Goal: Task Accomplishment & Management: Manage account settings

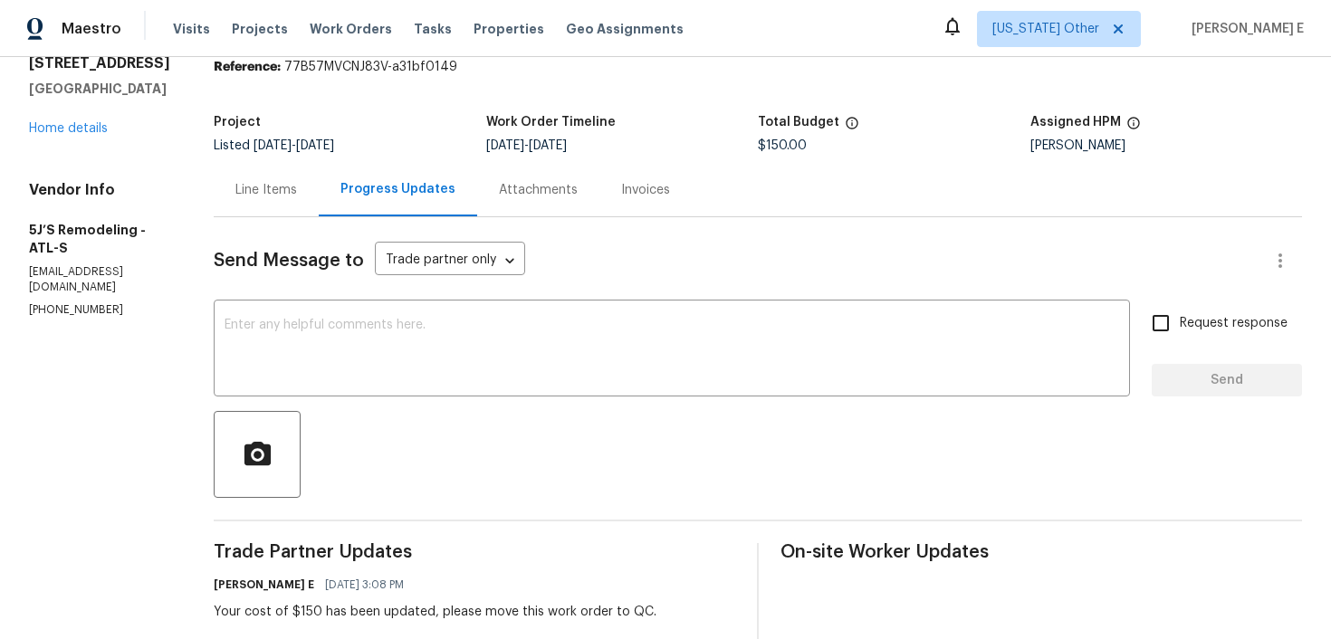
scroll to position [141, 0]
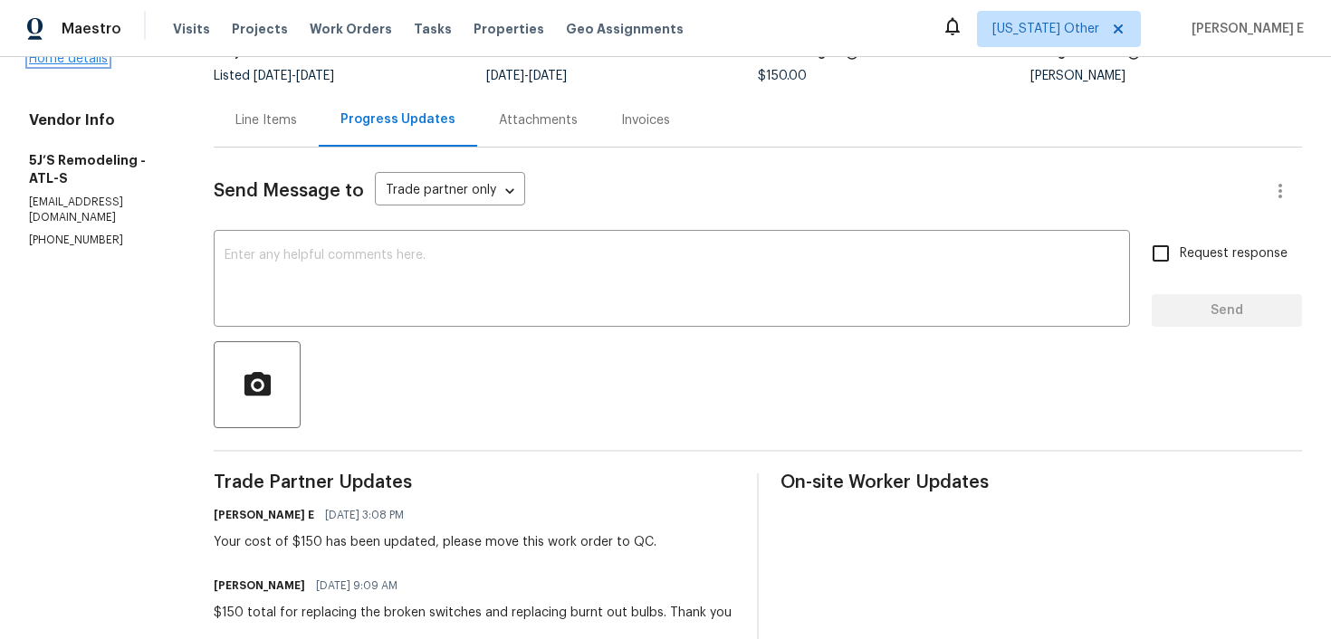
click at [67, 65] on link "Home details" at bounding box center [68, 59] width 79 height 13
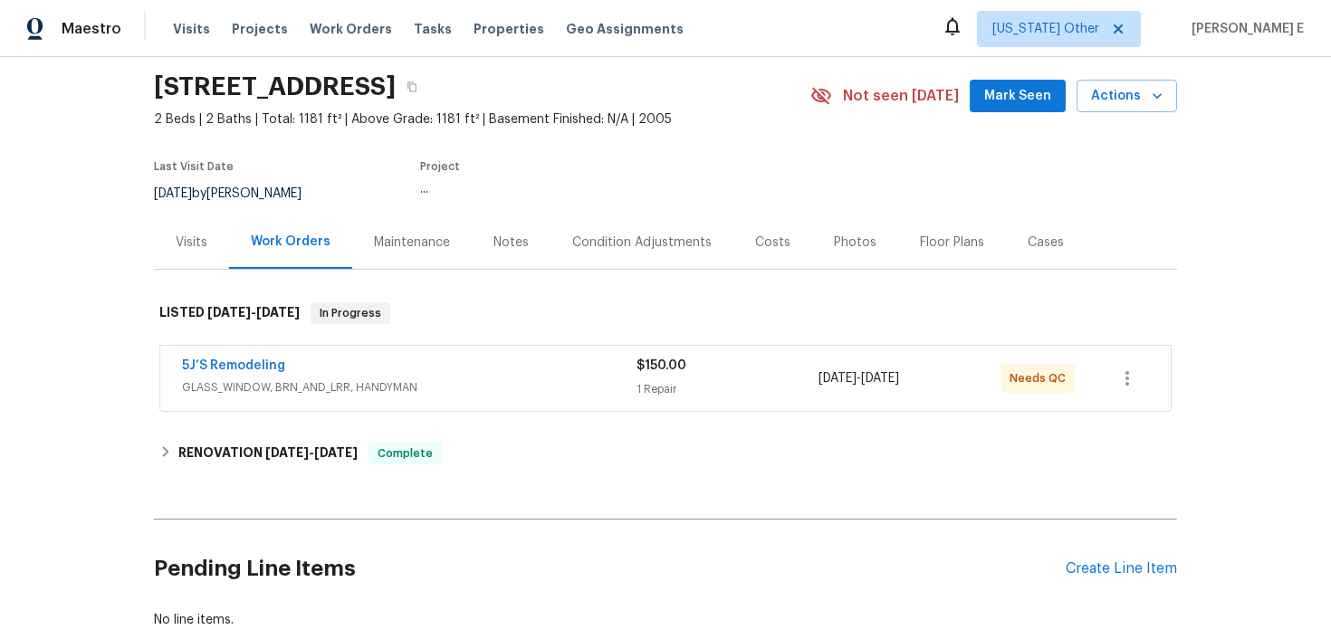
scroll to position [60, 0]
click at [244, 367] on link "5J’S Remodeling" at bounding box center [233, 365] width 103 height 13
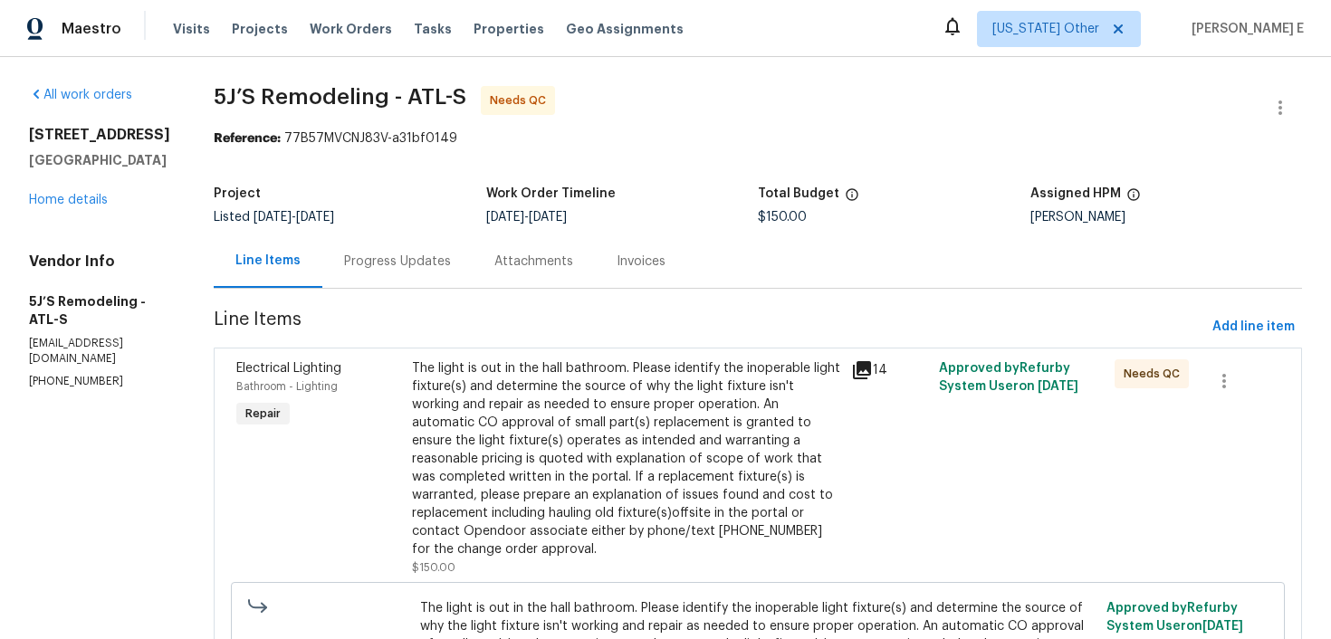
click at [417, 429] on div "The light is out in the hall bathroom. Please identify the inoperable light fix…" at bounding box center [626, 459] width 428 height 199
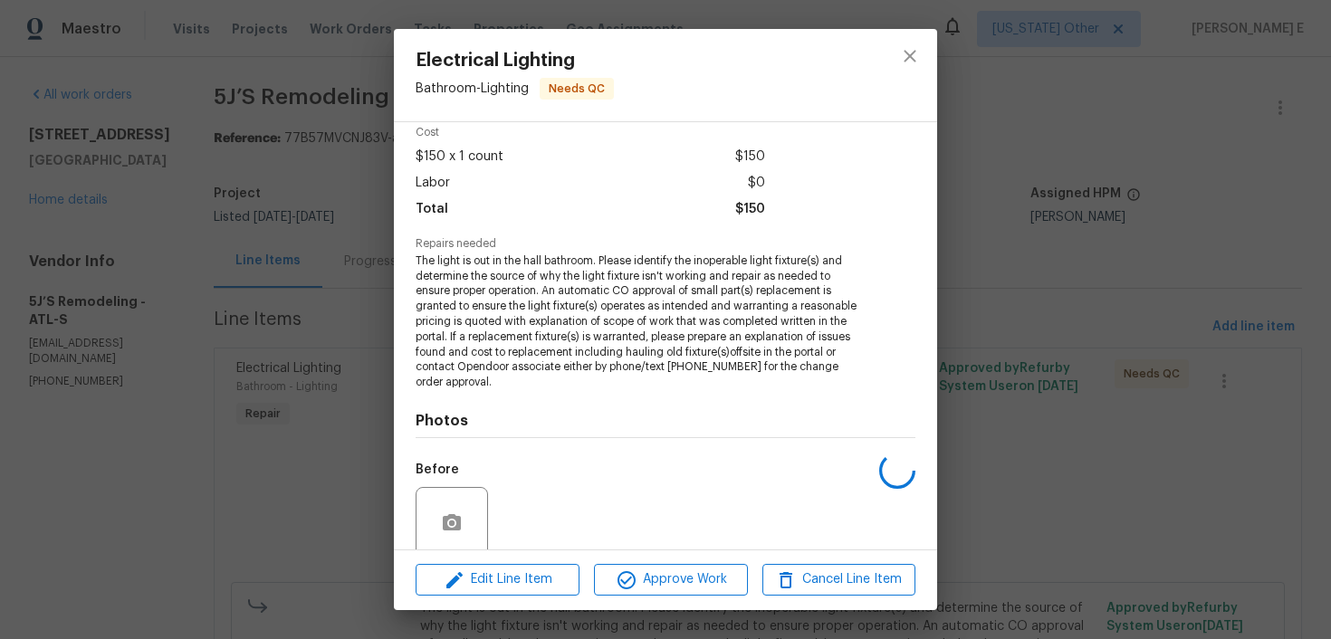
scroll to position [226, 0]
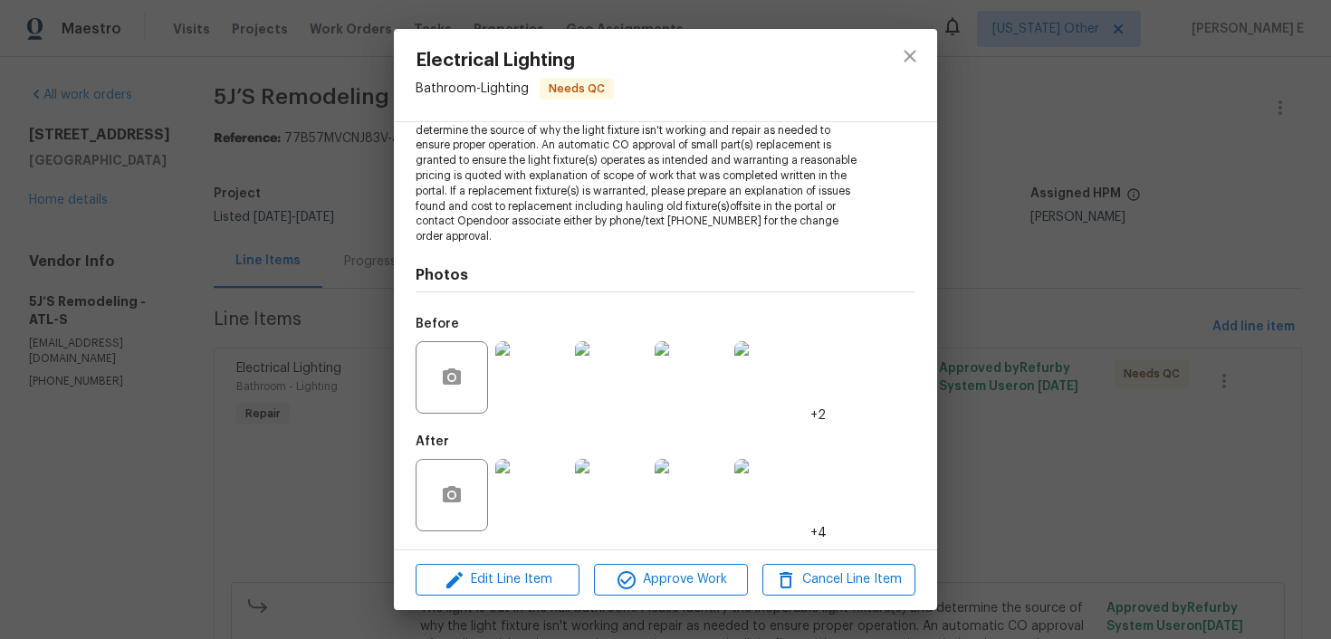
click at [498, 499] on img at bounding box center [531, 495] width 72 height 72
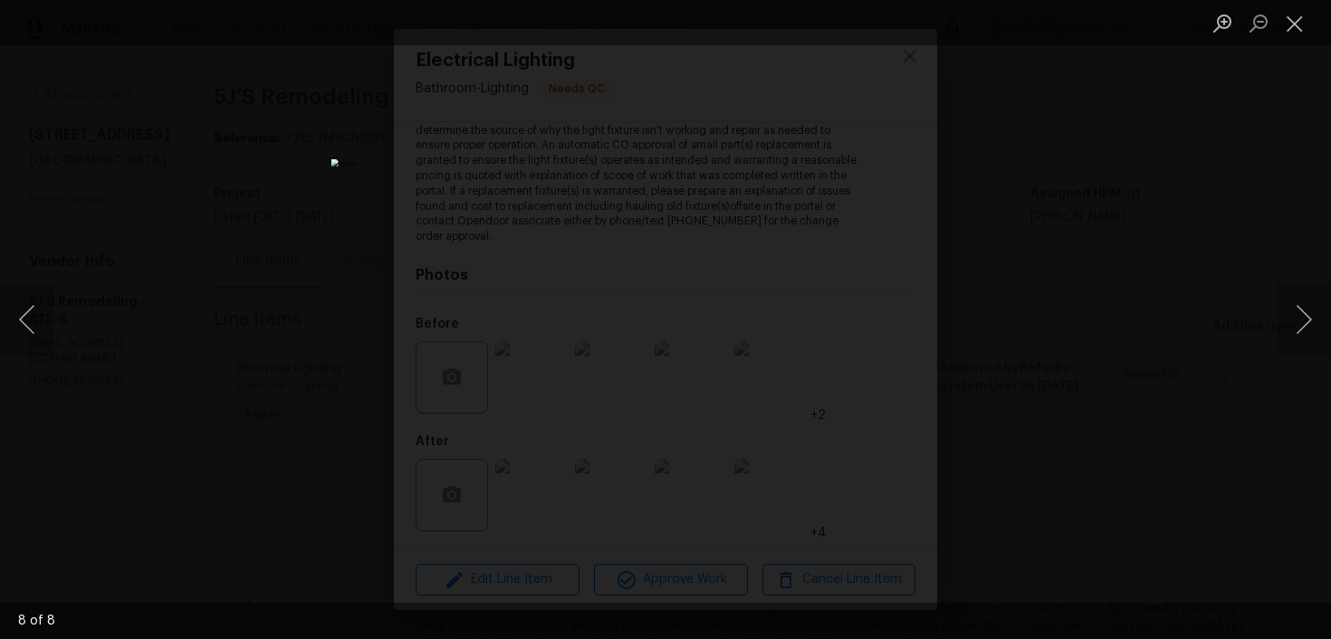
click at [998, 203] on div "Lightbox" at bounding box center [665, 319] width 1331 height 639
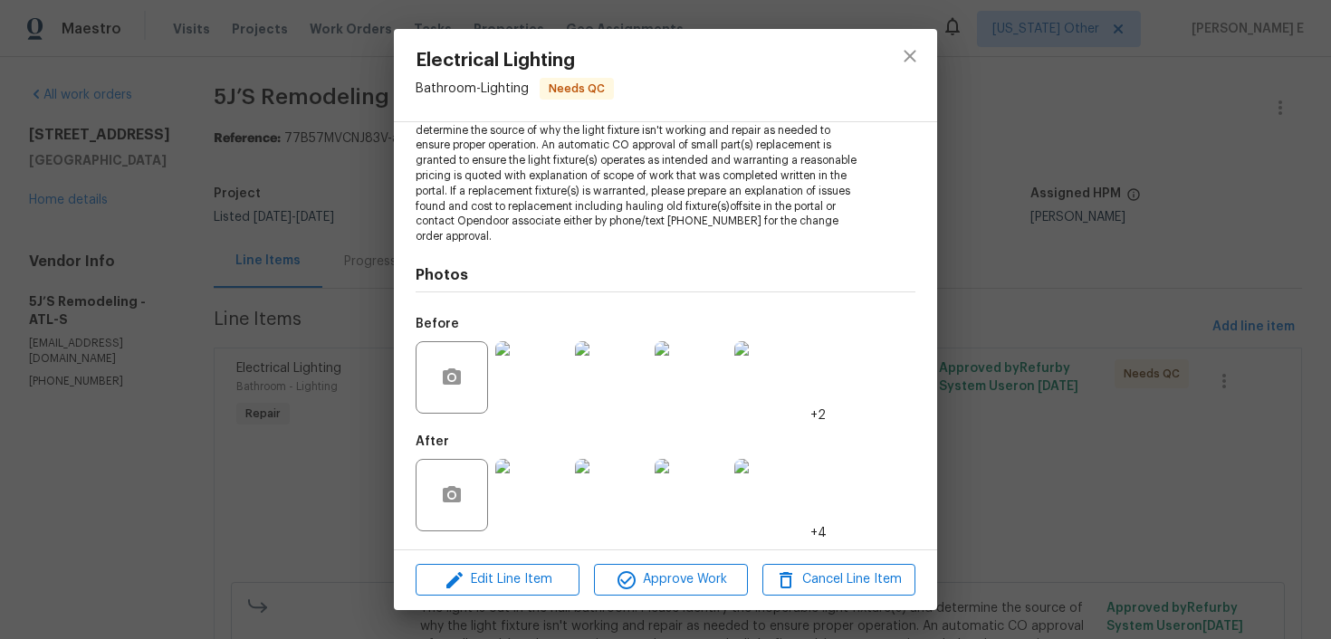
click at [998, 203] on div "Electrical Lighting Bathroom - Lighting Needs QC Vendor 5J’S Remodeling Account…" at bounding box center [665, 319] width 1331 height 639
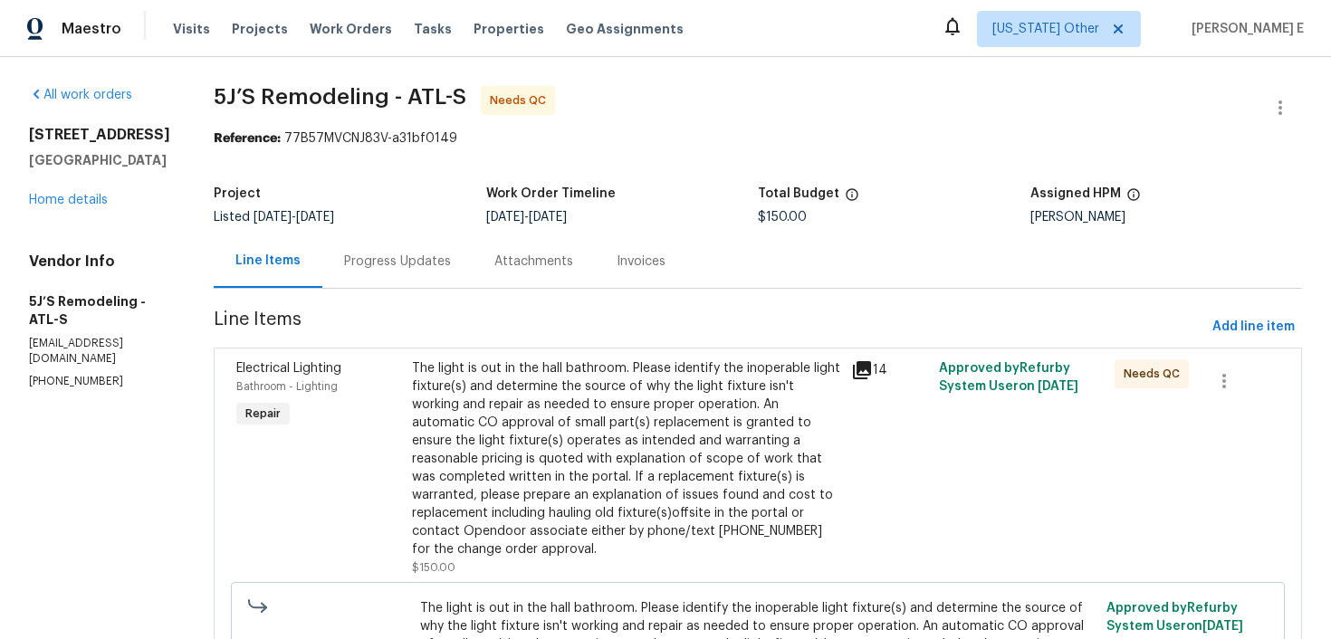
click at [395, 254] on div "Progress Updates" at bounding box center [397, 262] width 107 height 18
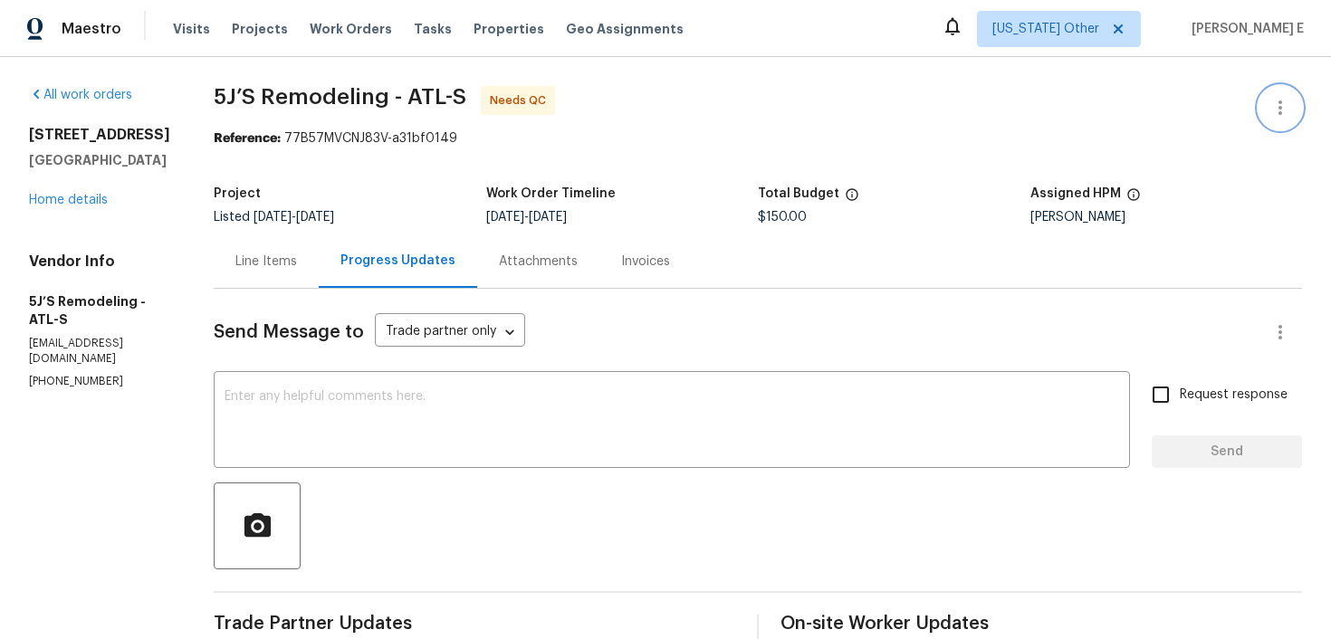
click at [1278, 95] on button "button" at bounding box center [1280, 107] width 43 height 43
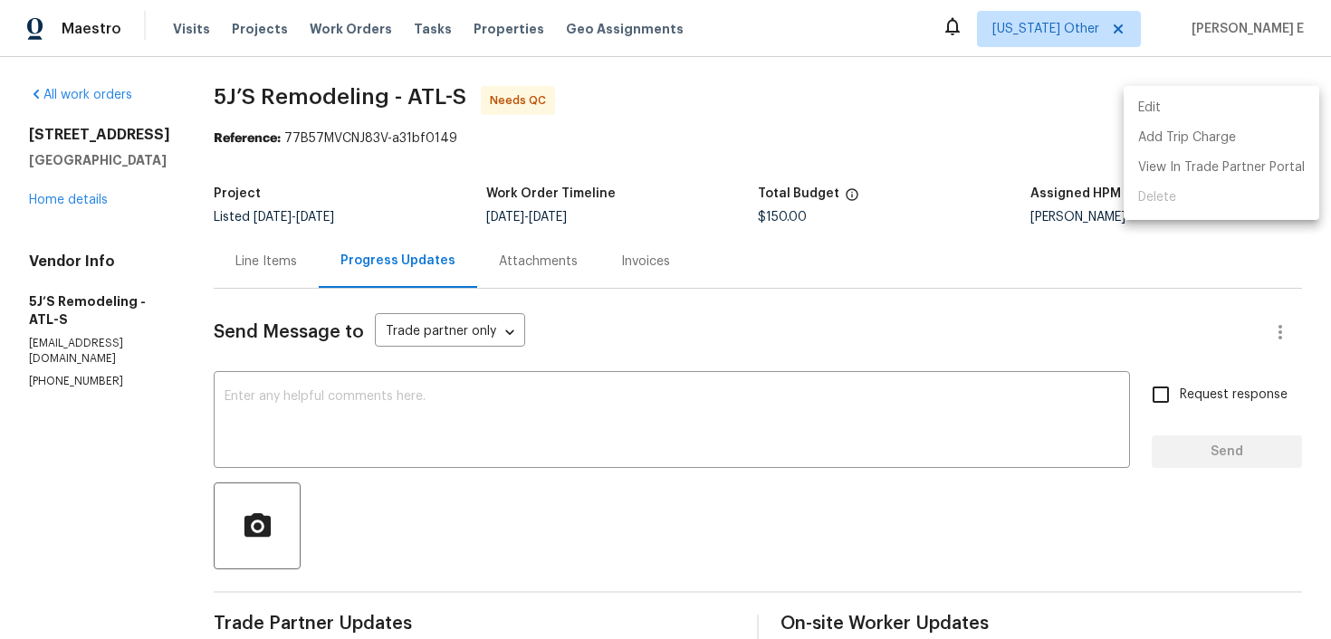
click at [1146, 110] on li "Edit" at bounding box center [1222, 108] width 196 height 30
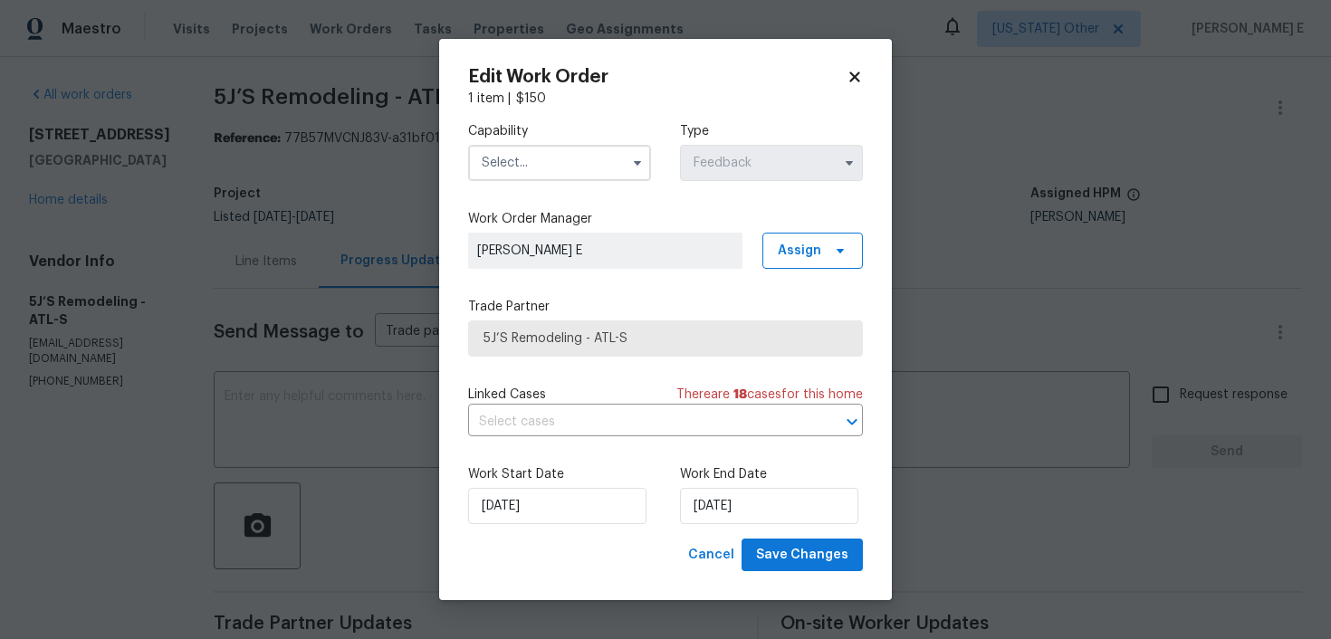
click at [499, 171] on input "text" at bounding box center [559, 163] width 183 height 36
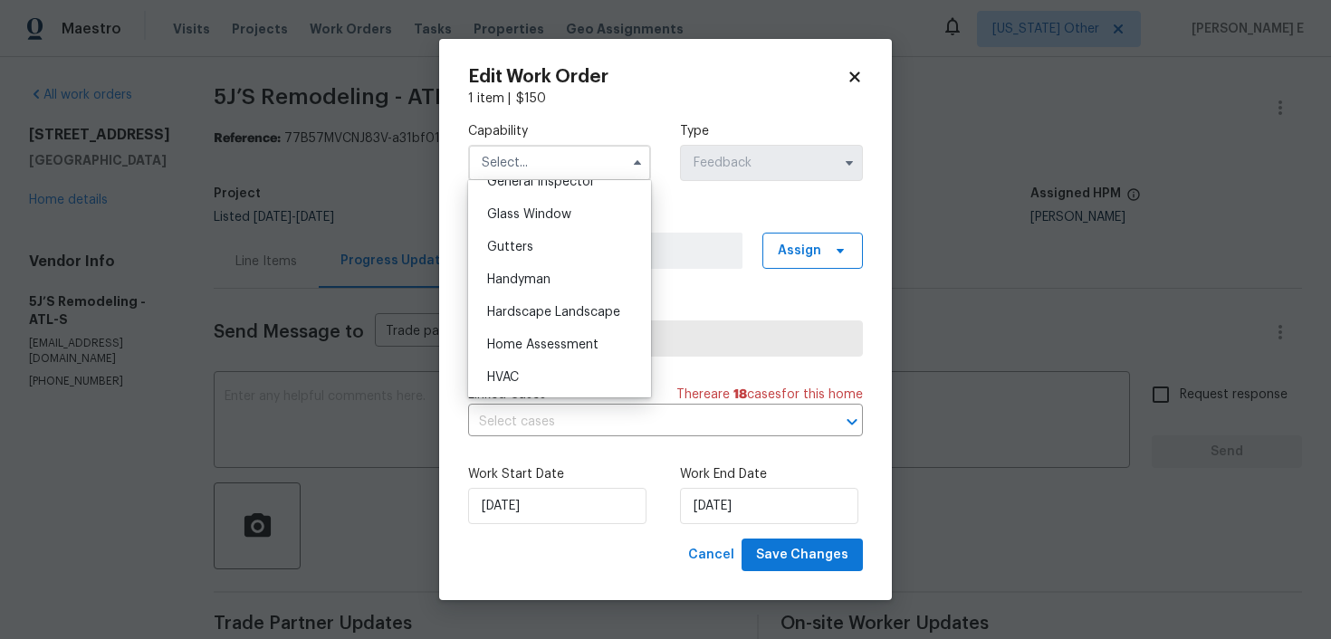
scroll to position [904, 0]
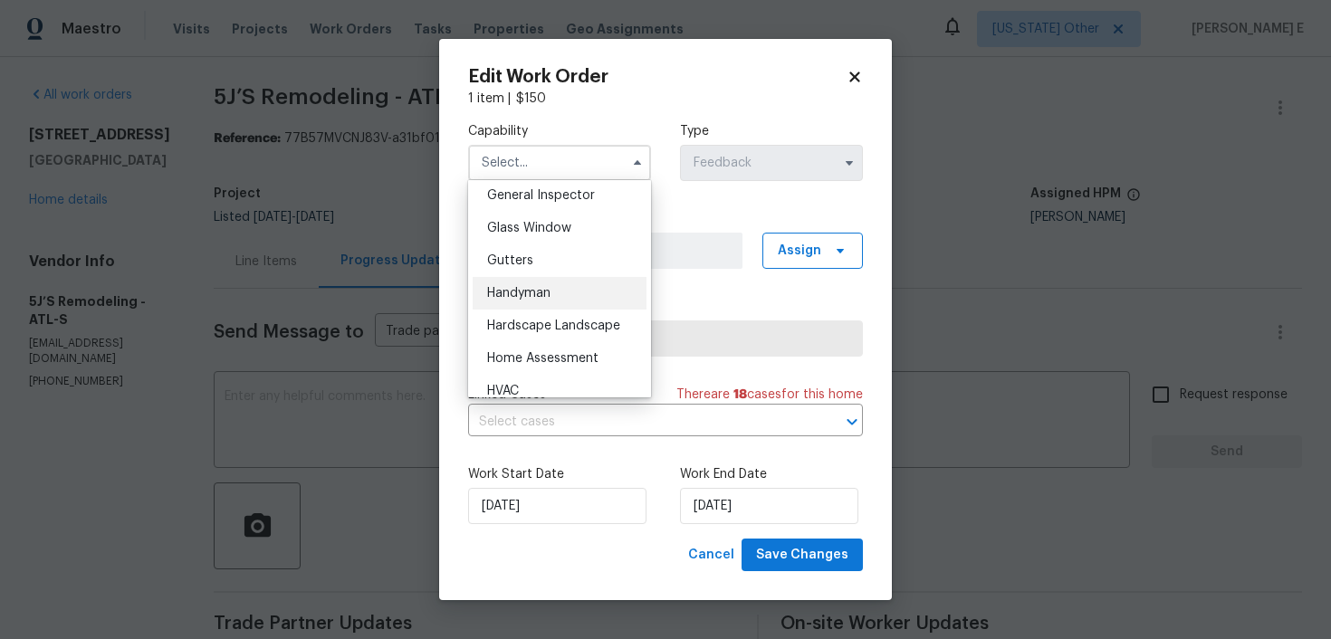
click at [500, 284] on div "Handyman" at bounding box center [560, 293] width 174 height 33
type input "Handyman"
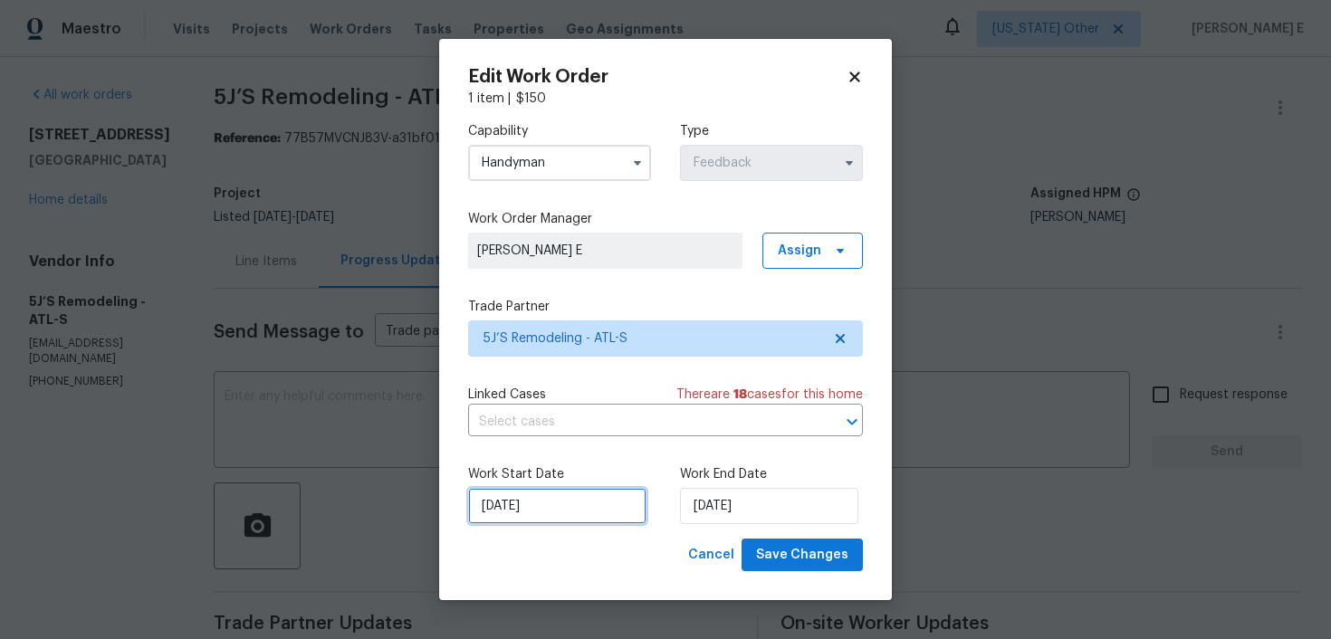
click at [509, 520] on input "26/09/2025" at bounding box center [557, 506] width 178 height 36
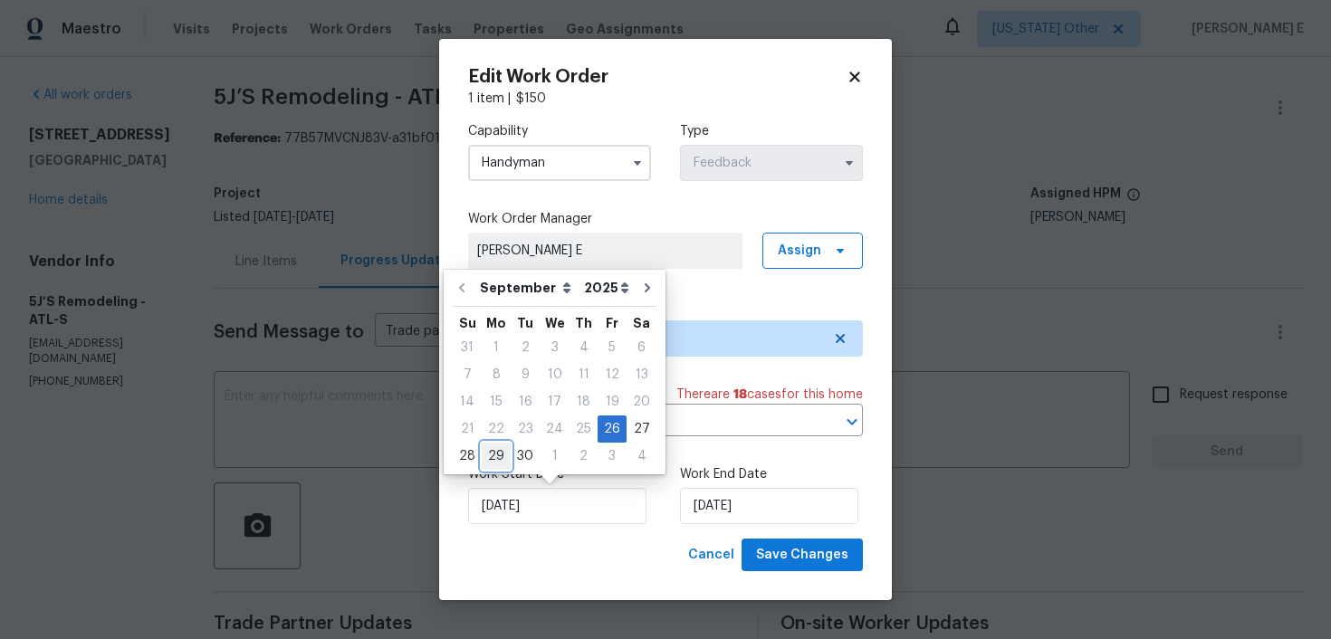
click at [487, 458] on div "29" at bounding box center [496, 456] width 29 height 25
type input "29/09/2025"
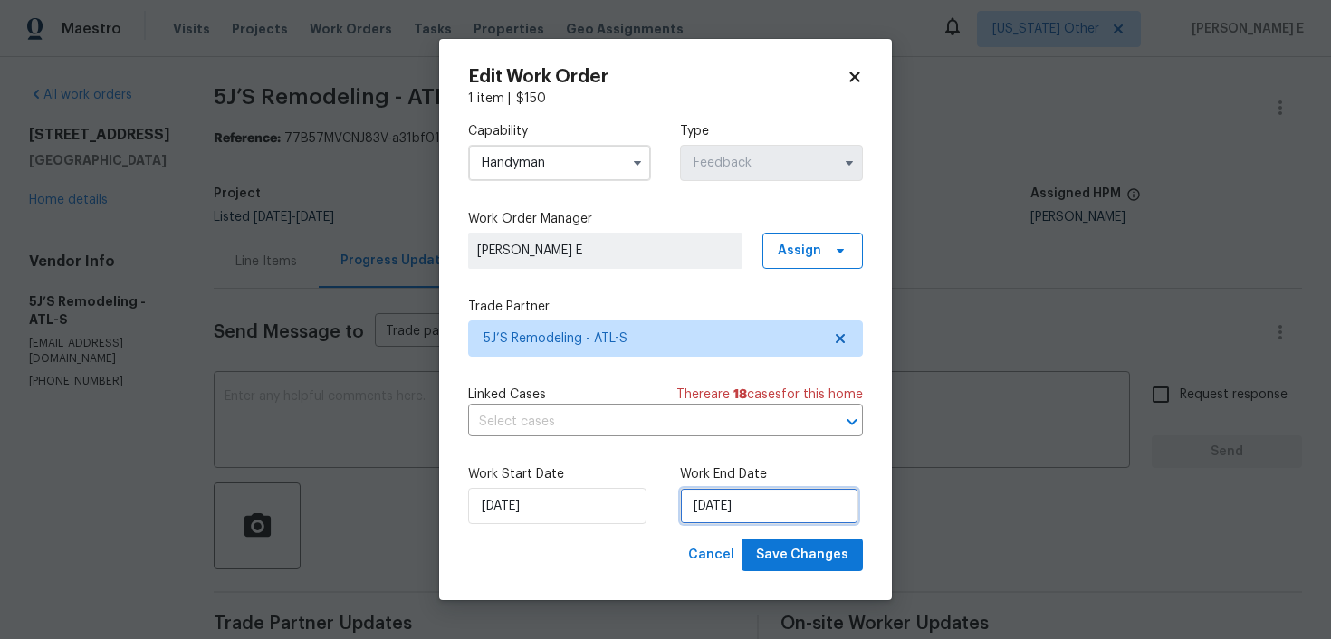
click at [751, 504] on input "30/09/2025" at bounding box center [769, 506] width 178 height 36
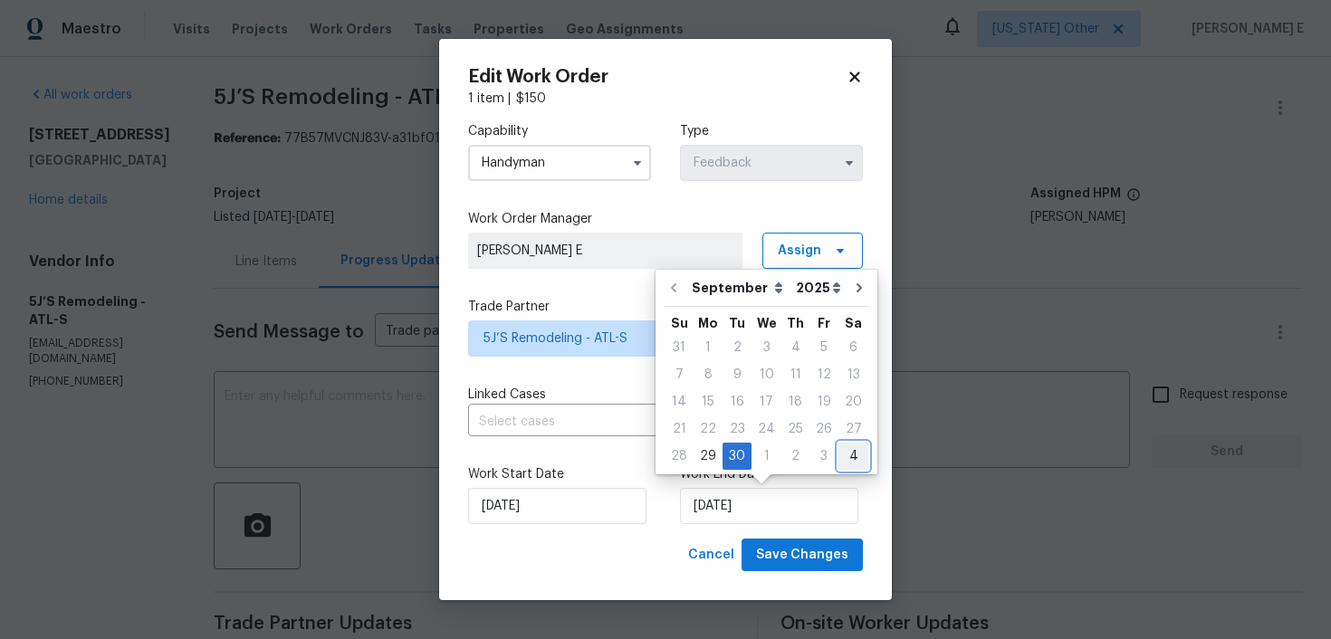
click at [841, 450] on div "4" at bounding box center [854, 456] width 30 height 25
type input "04/10/2025"
select select "9"
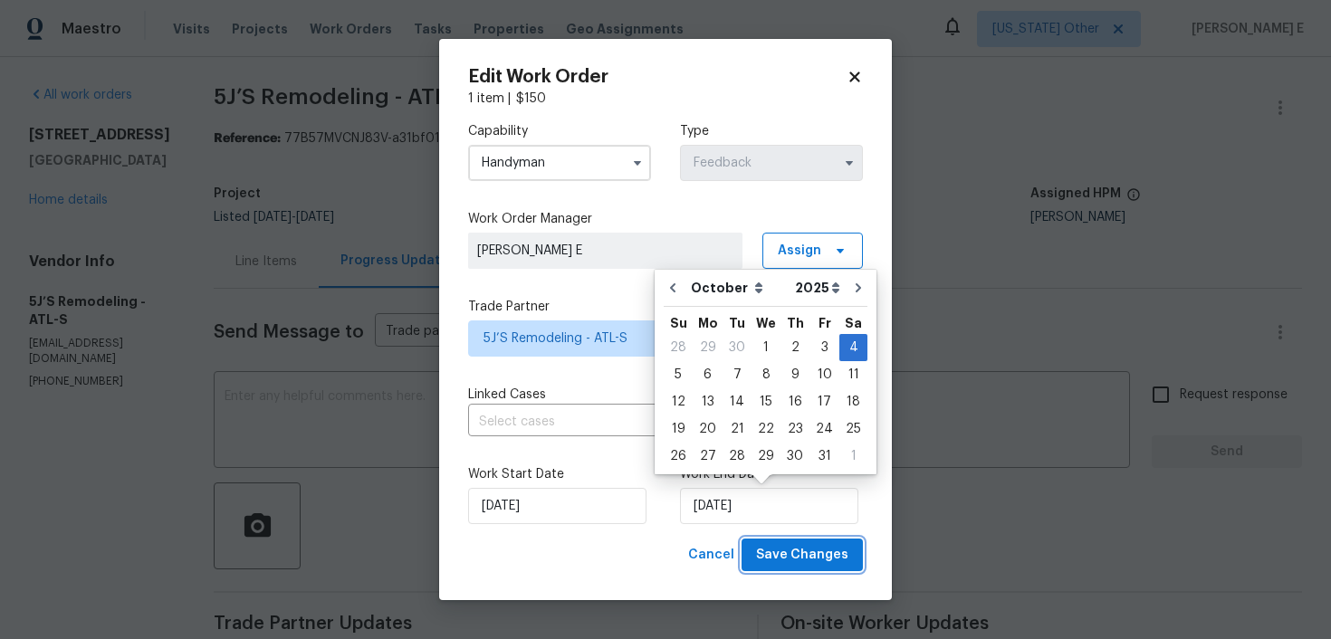
click at [798, 568] on button "Save Changes" at bounding box center [802, 556] width 121 height 34
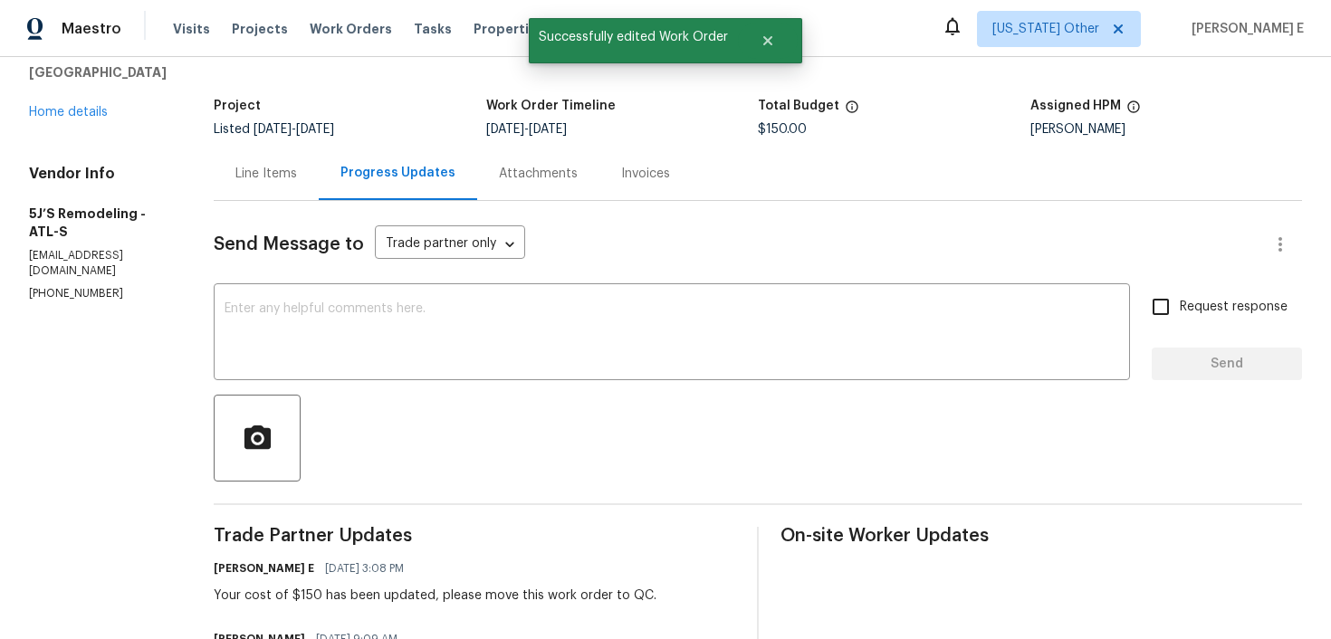
scroll to position [0, 0]
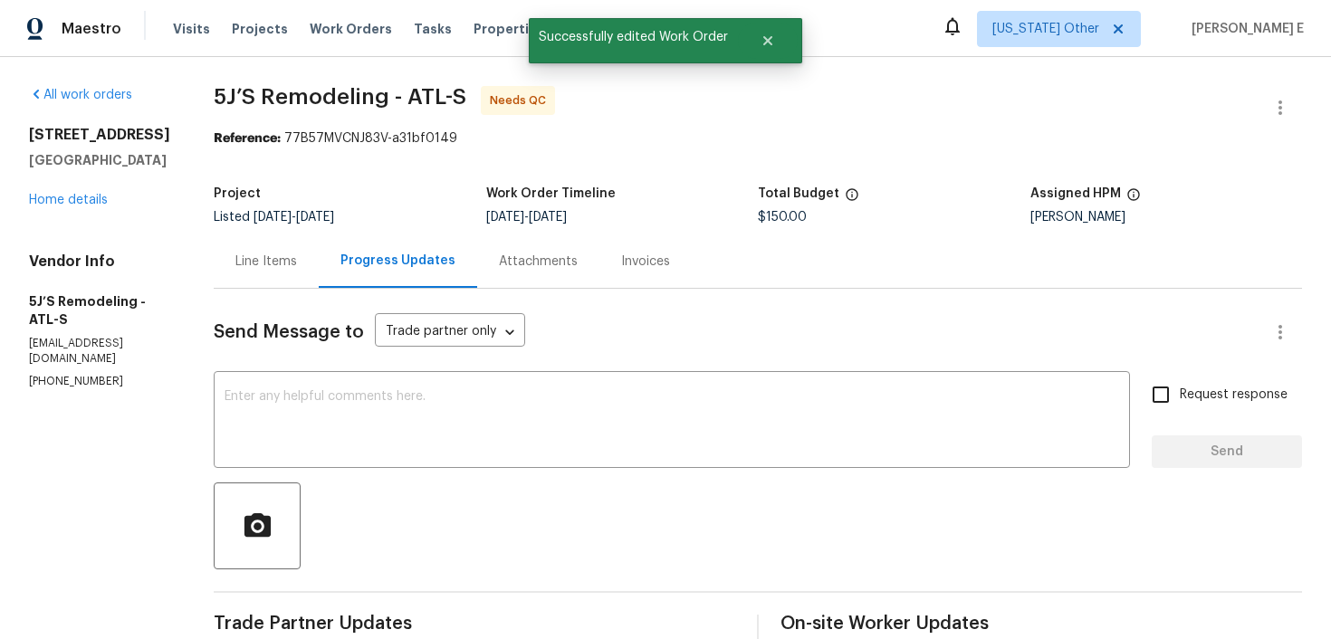
click at [261, 258] on div "Line Items" at bounding box center [266, 262] width 62 height 18
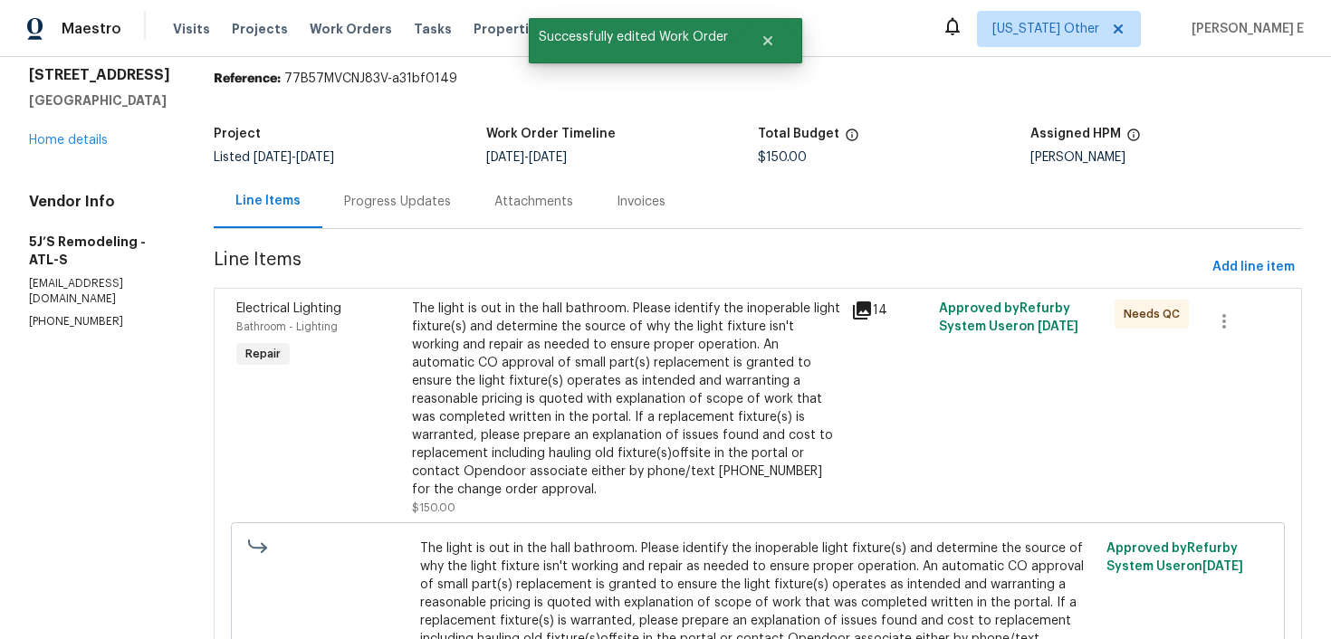
scroll to position [206, 0]
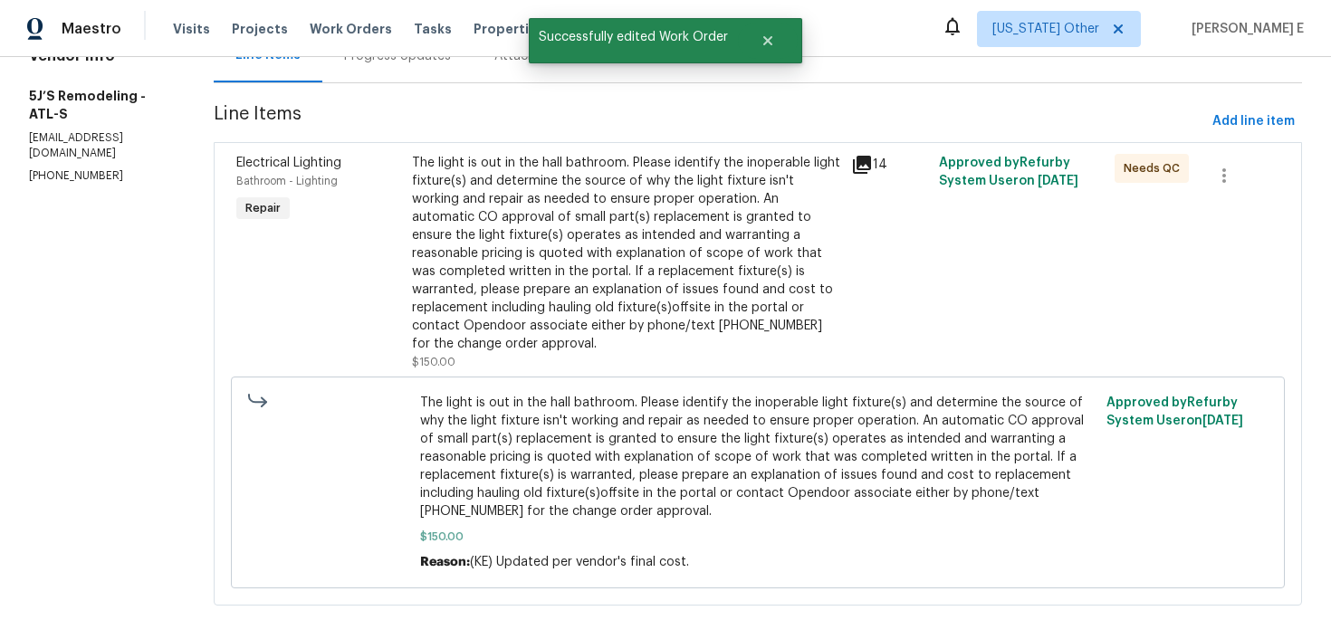
click at [617, 273] on div "The light is out in the hall bathroom. Please identify the inoperable light fix…" at bounding box center [626, 253] width 428 height 199
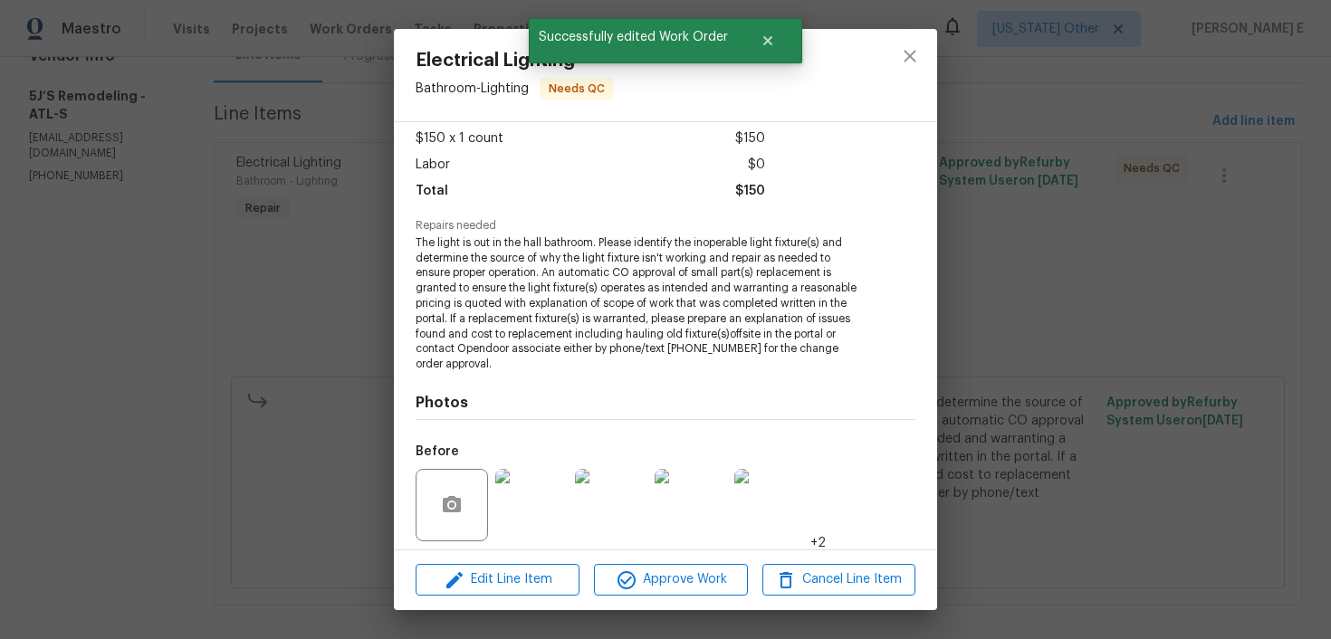
scroll to position [226, 0]
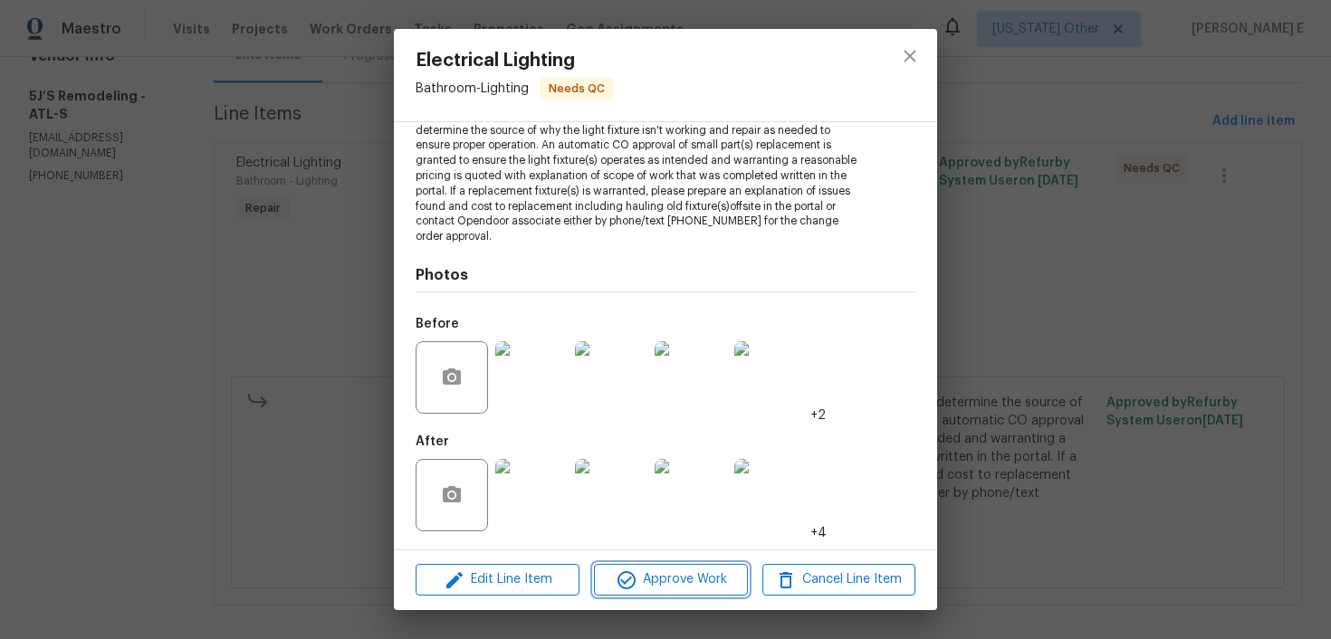
click at [631, 583] on icon "button" at bounding box center [627, 581] width 22 height 22
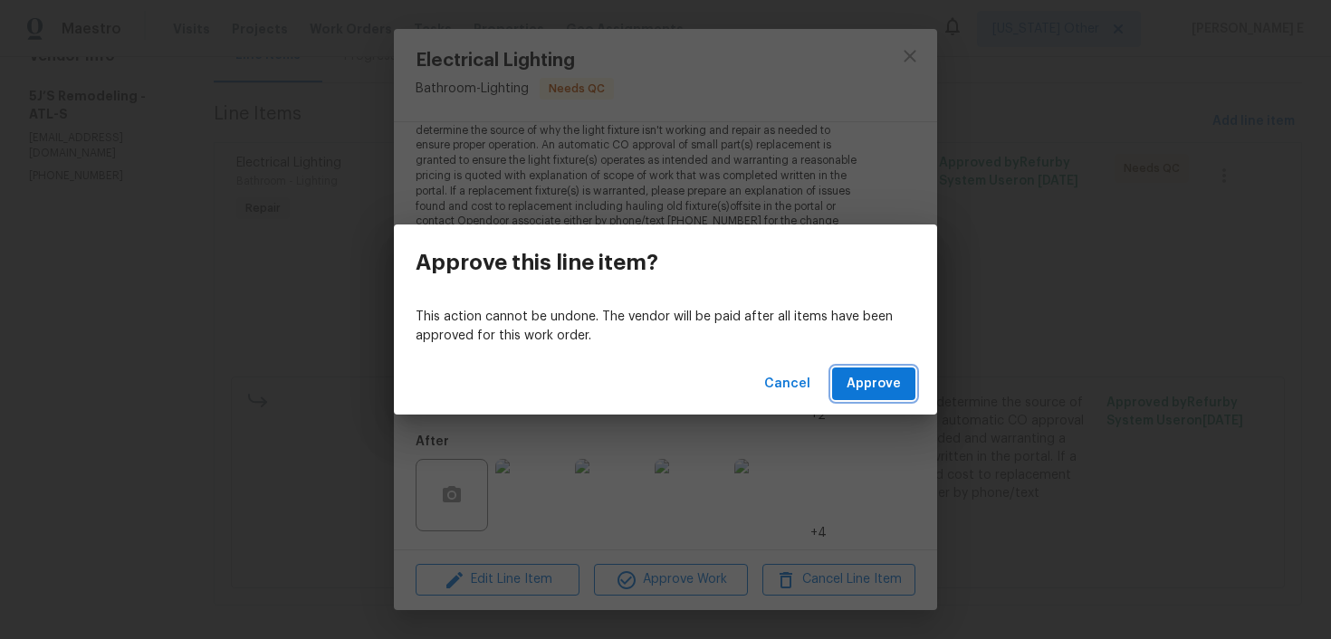
click at [882, 390] on span "Approve" at bounding box center [874, 384] width 54 height 23
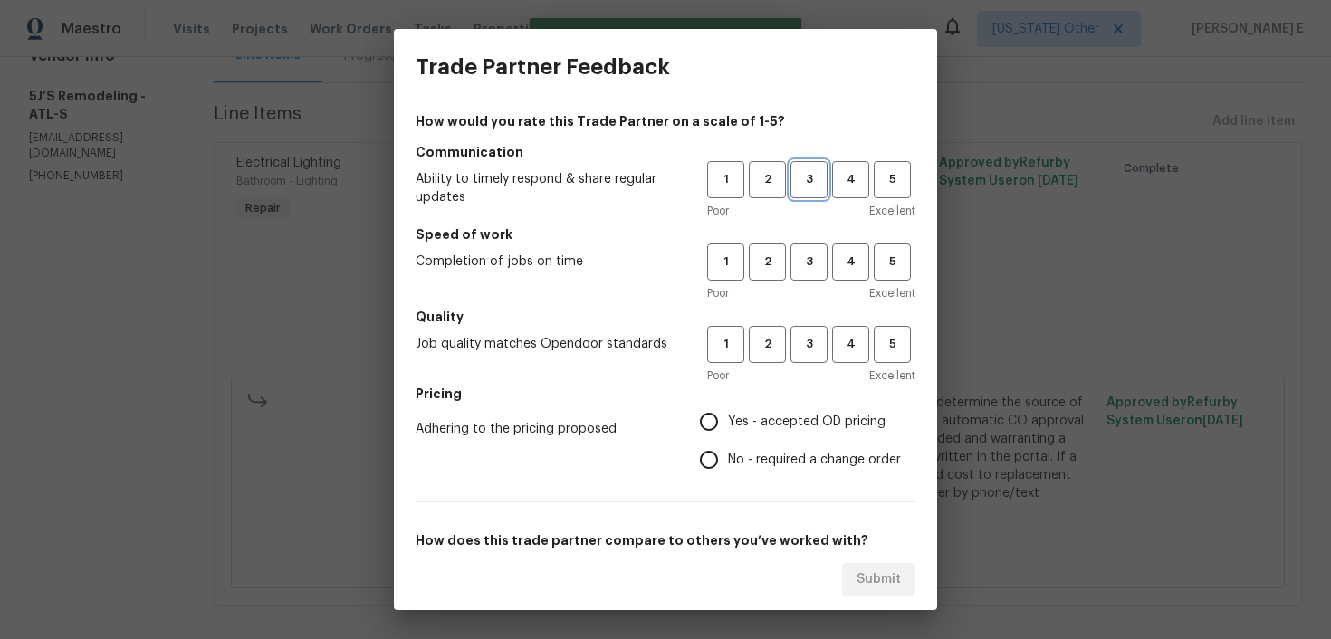
click at [804, 178] on span "3" at bounding box center [809, 179] width 34 height 21
click at [801, 256] on span "3" at bounding box center [809, 262] width 34 height 21
click at [806, 356] on button "3" at bounding box center [809, 344] width 37 height 37
click at [715, 462] on input "No - required a change order" at bounding box center [709, 460] width 38 height 38
radio input "true"
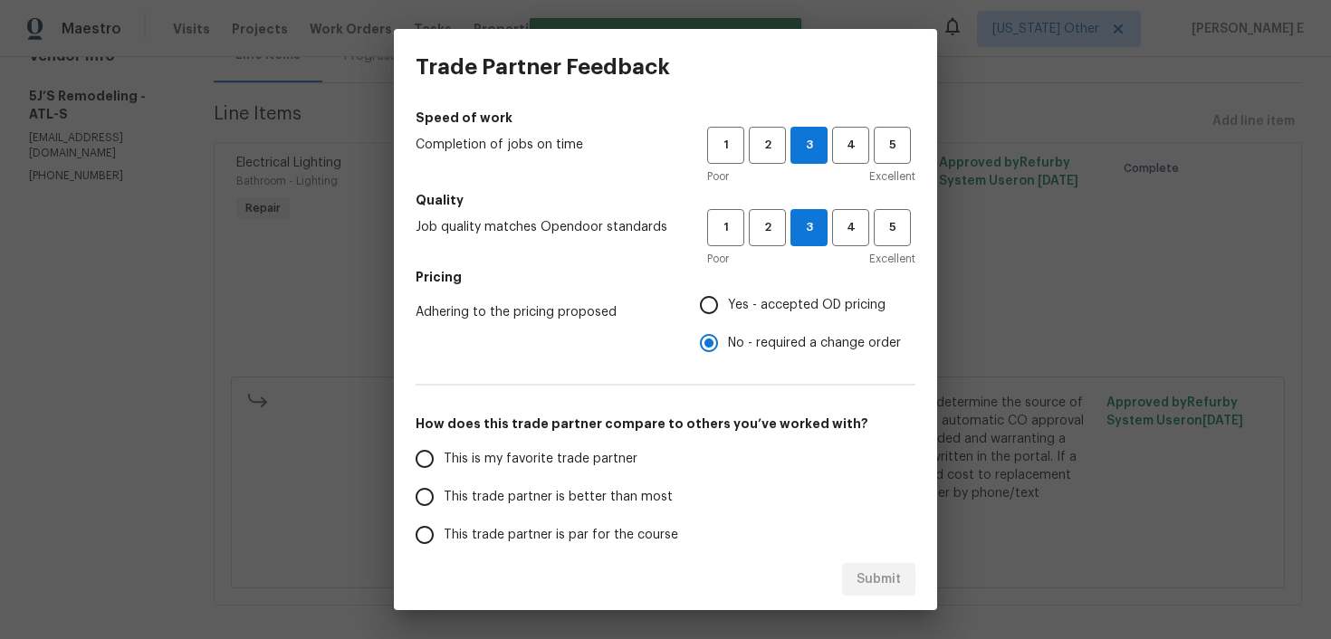
scroll to position [201, 0]
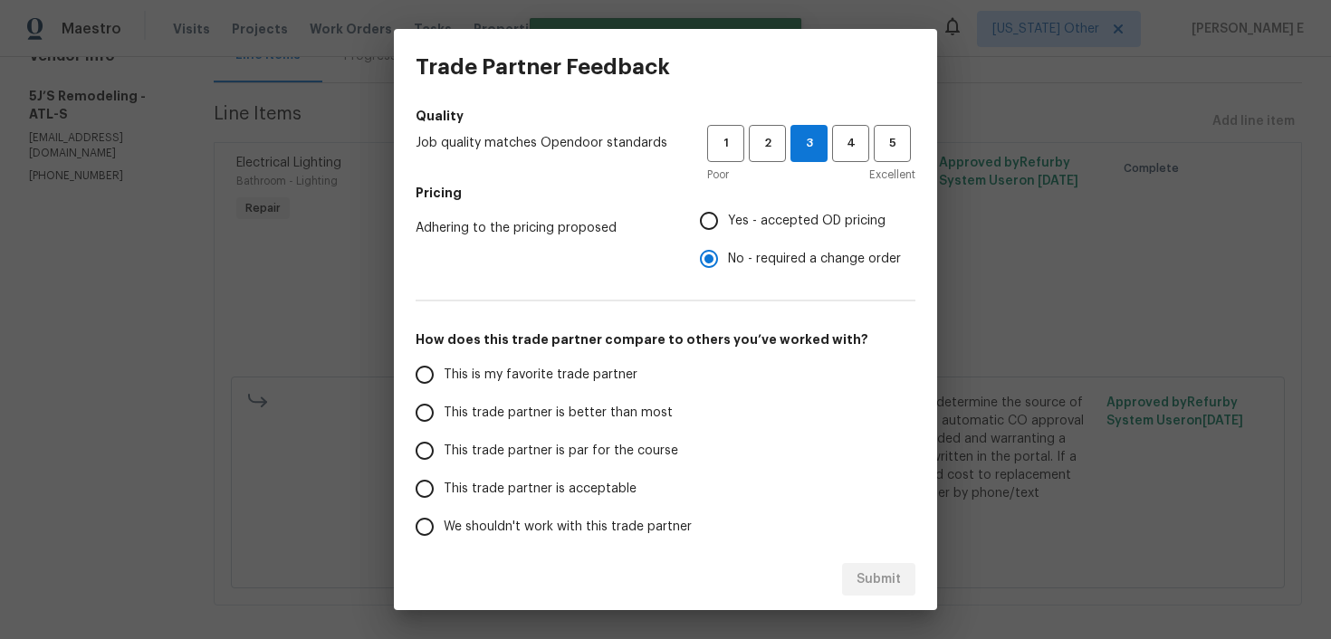
click at [585, 458] on span "This trade partner is par for the course" at bounding box center [561, 451] width 235 height 19
click at [444, 458] on input "This trade partner is par for the course" at bounding box center [425, 451] width 38 height 38
click at [882, 596] on div "Submit" at bounding box center [665, 580] width 543 height 62
click at [882, 584] on span "Submit" at bounding box center [879, 580] width 44 height 23
radio input "true"
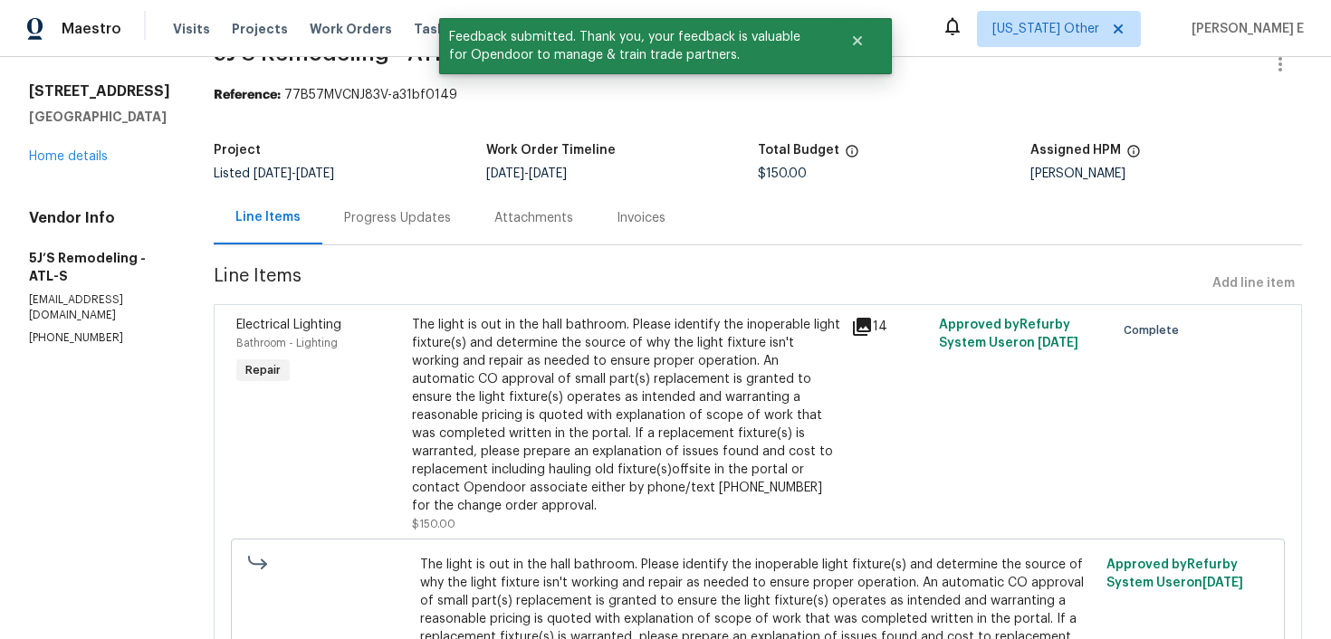
click at [391, 226] on div "Progress Updates" at bounding box center [397, 218] width 107 height 18
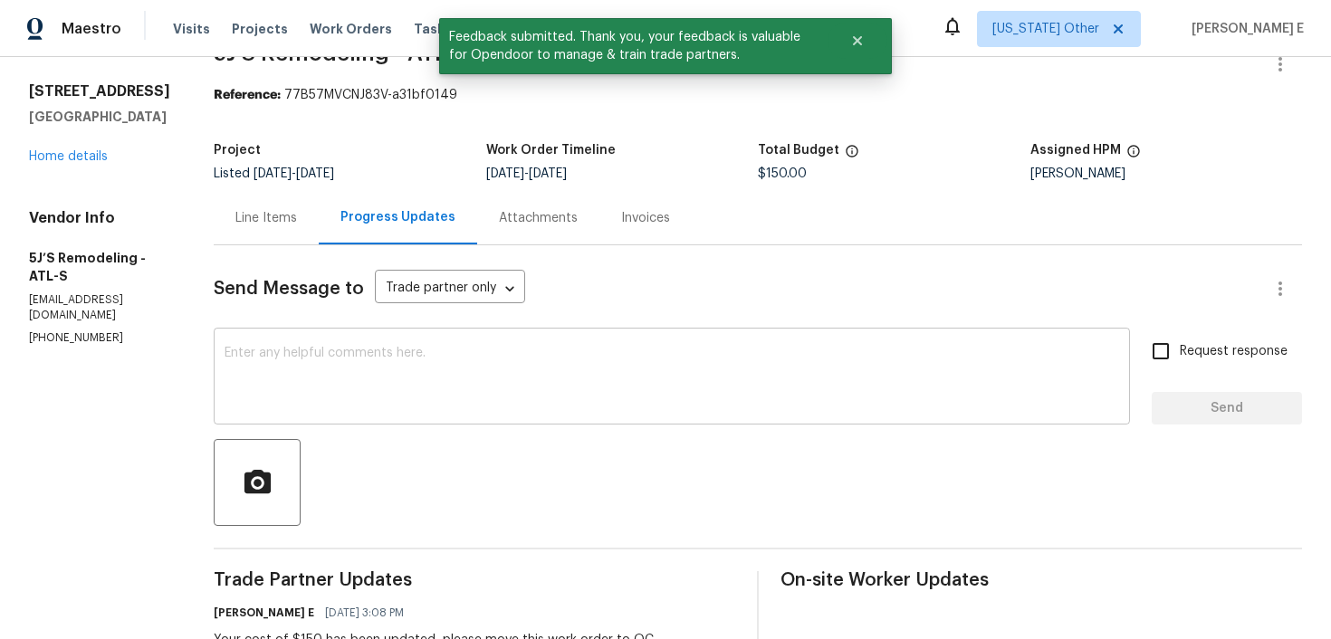
click at [424, 343] on div "x ​" at bounding box center [672, 378] width 916 height 92
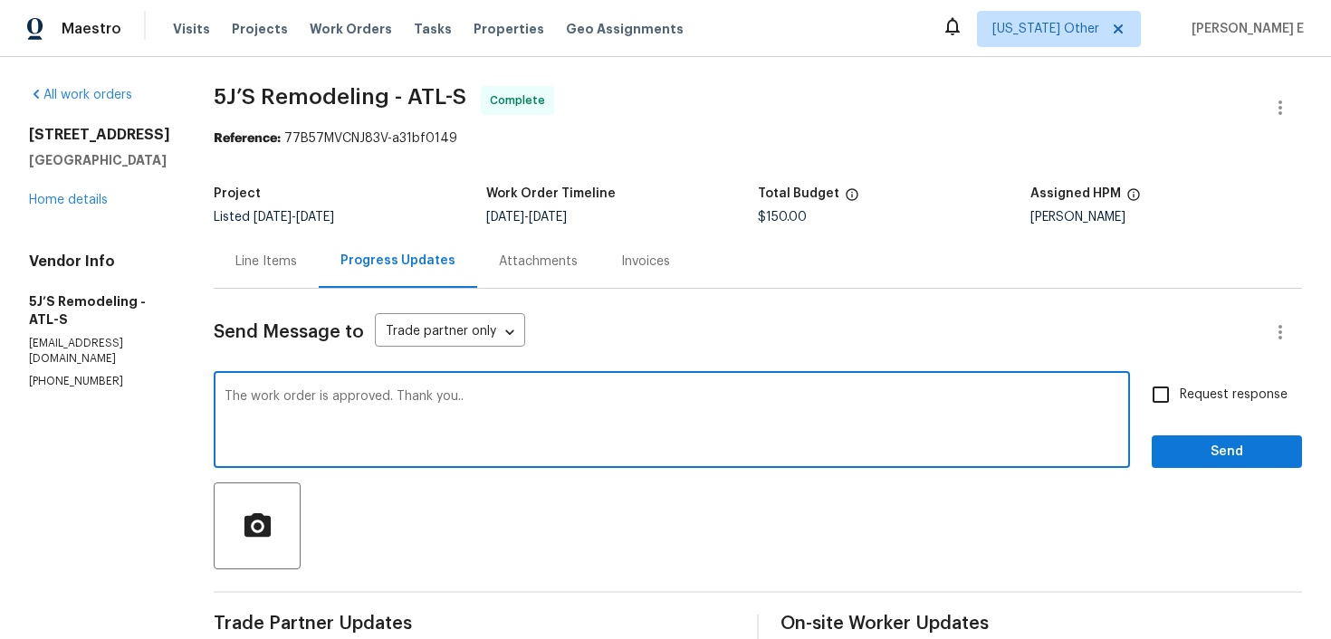
type textarea "The work order is approved. Thank you.."
click at [1166, 409] on input "Request response" at bounding box center [1161, 395] width 38 height 38
checkbox input "true"
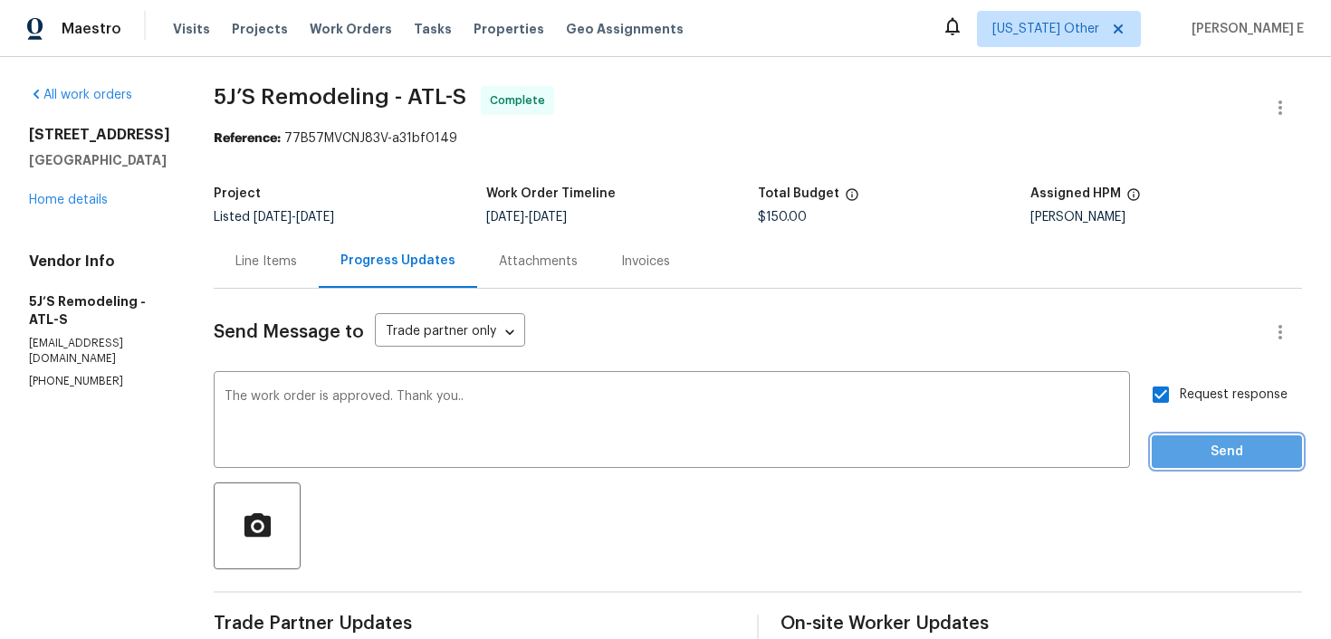
click at [1182, 443] on span "Send" at bounding box center [1226, 452] width 121 height 23
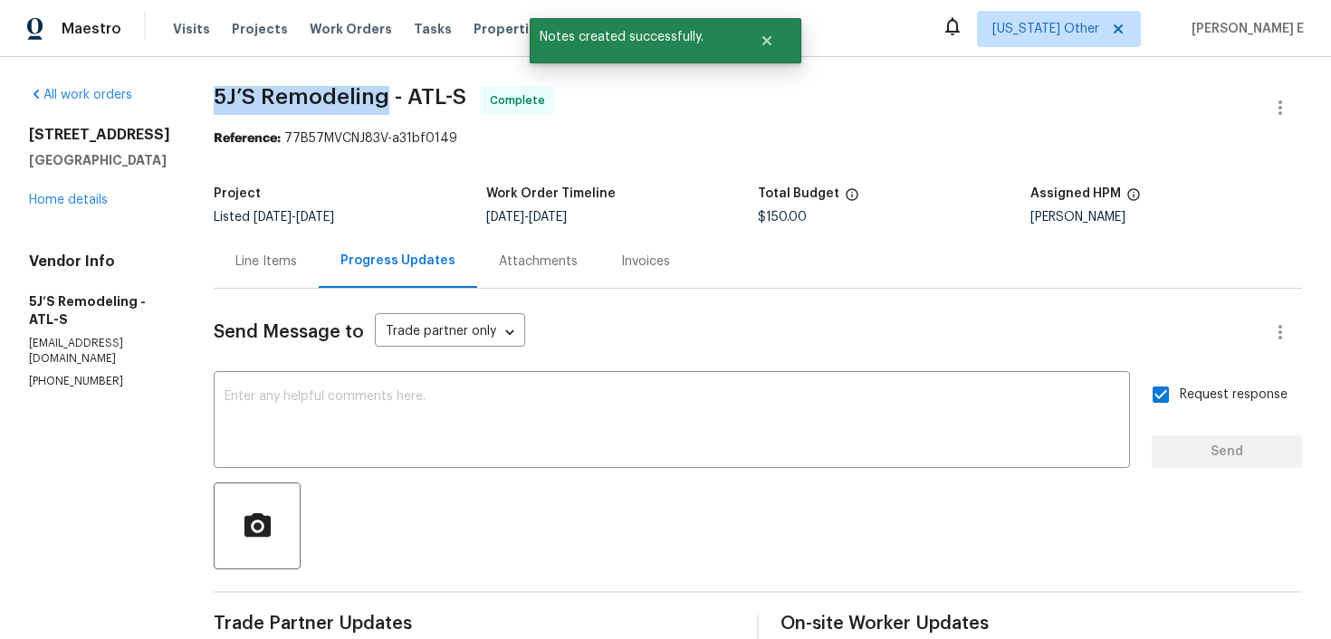
drag, startPoint x: 213, startPoint y: 95, endPoint x: 387, endPoint y: 96, distance: 173.9
copy span "5J’S Remodeling"
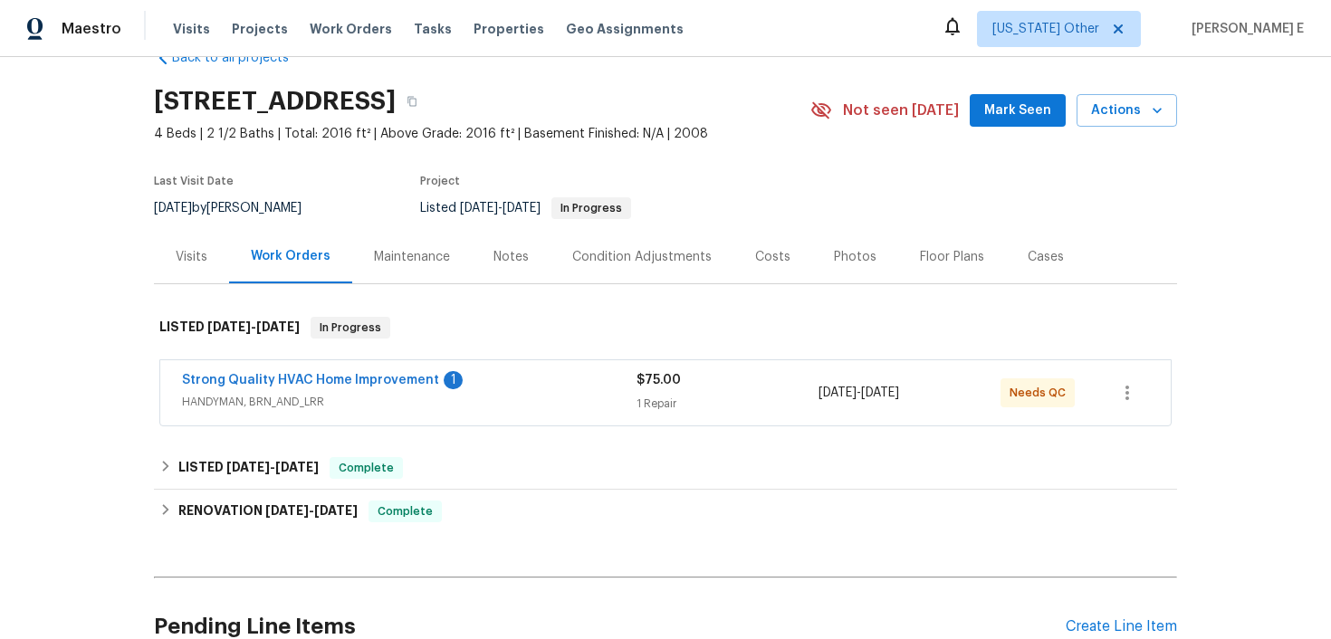
scroll to position [46, 0]
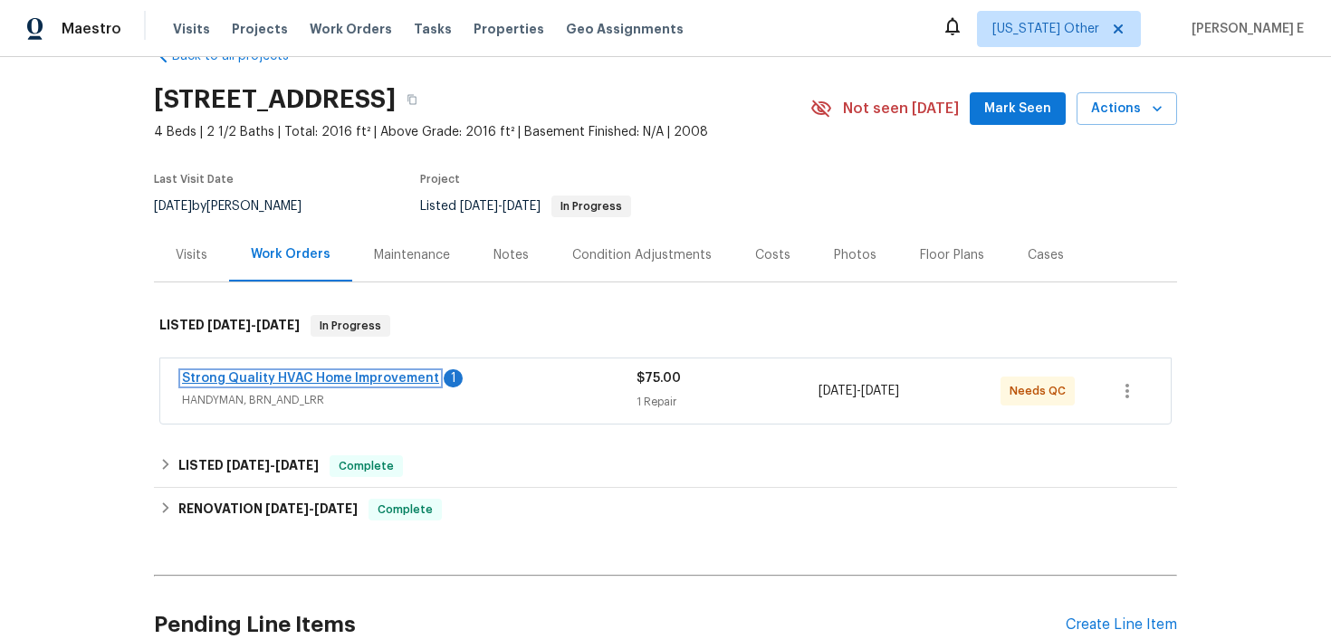
click at [366, 373] on link "Strong Quality HVAC Home Improvement" at bounding box center [310, 378] width 257 height 13
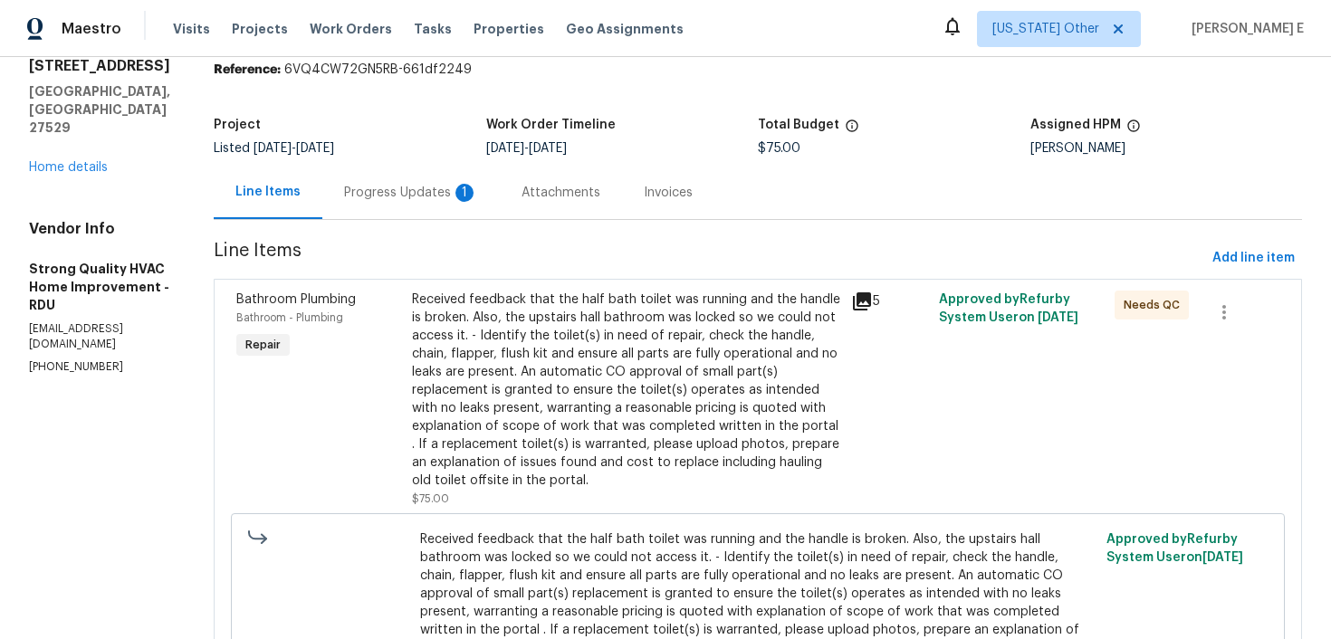
scroll to position [82, 0]
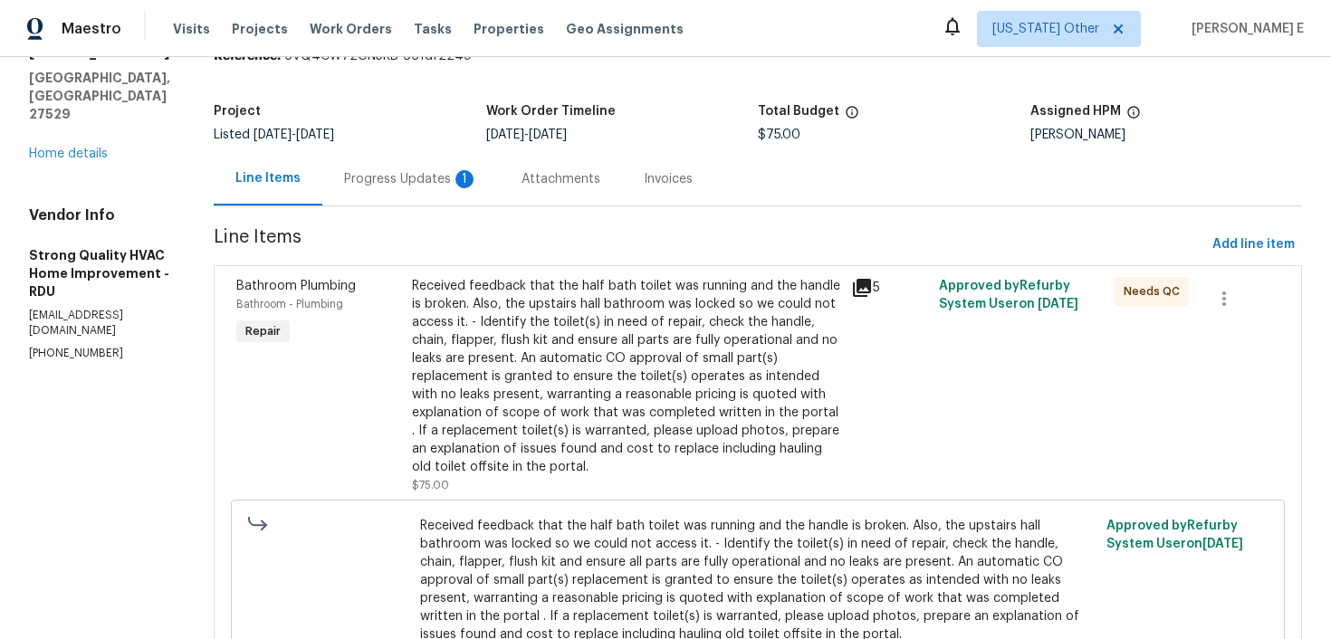
click at [446, 172] on div "Progress Updates 1" at bounding box center [411, 179] width 134 height 18
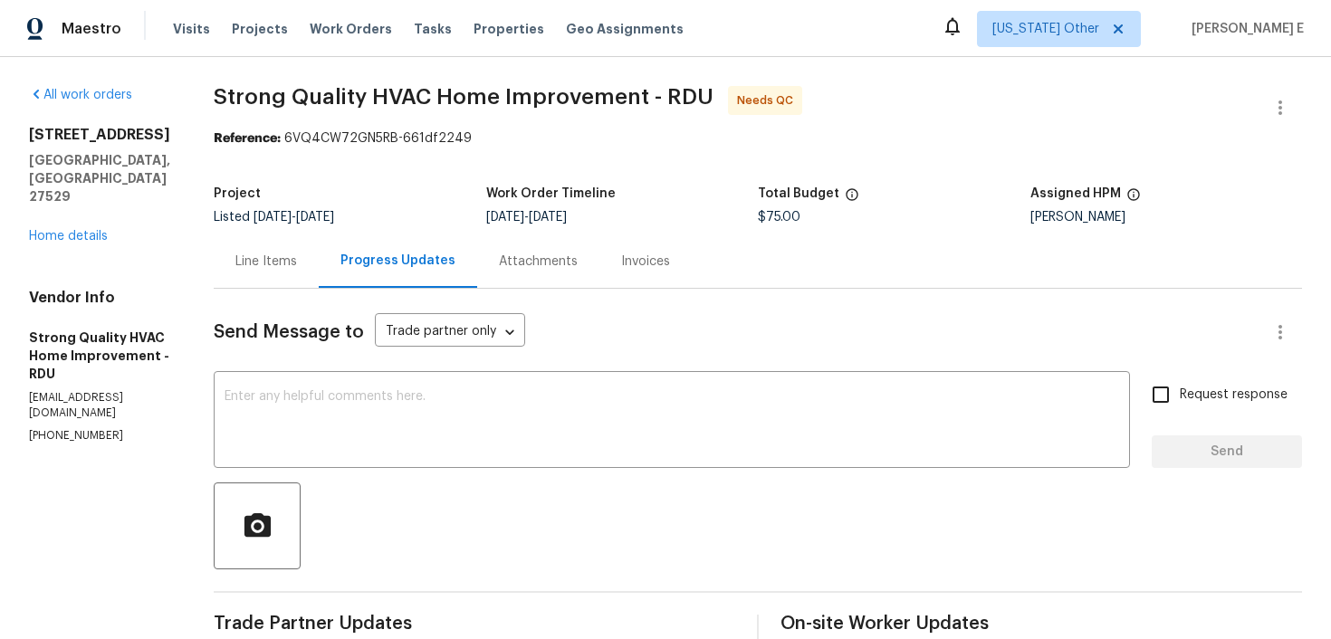
click at [297, 259] on div "Line Items" at bounding box center [266, 262] width 62 height 18
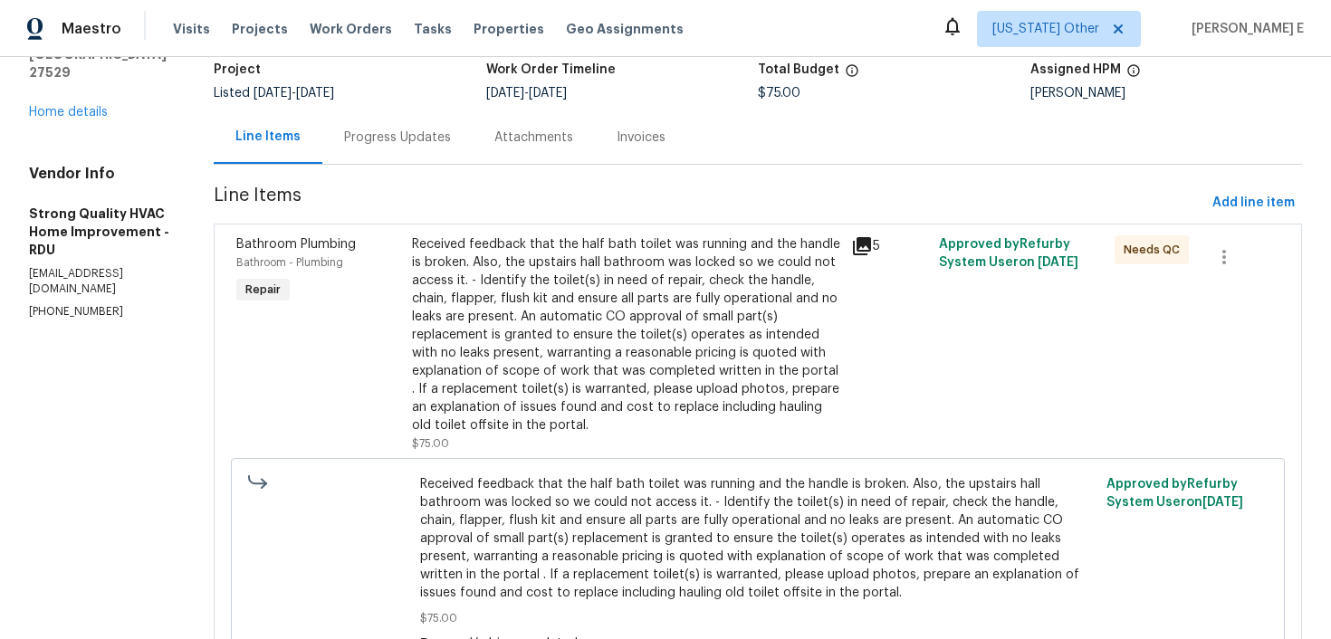
scroll to position [143, 0]
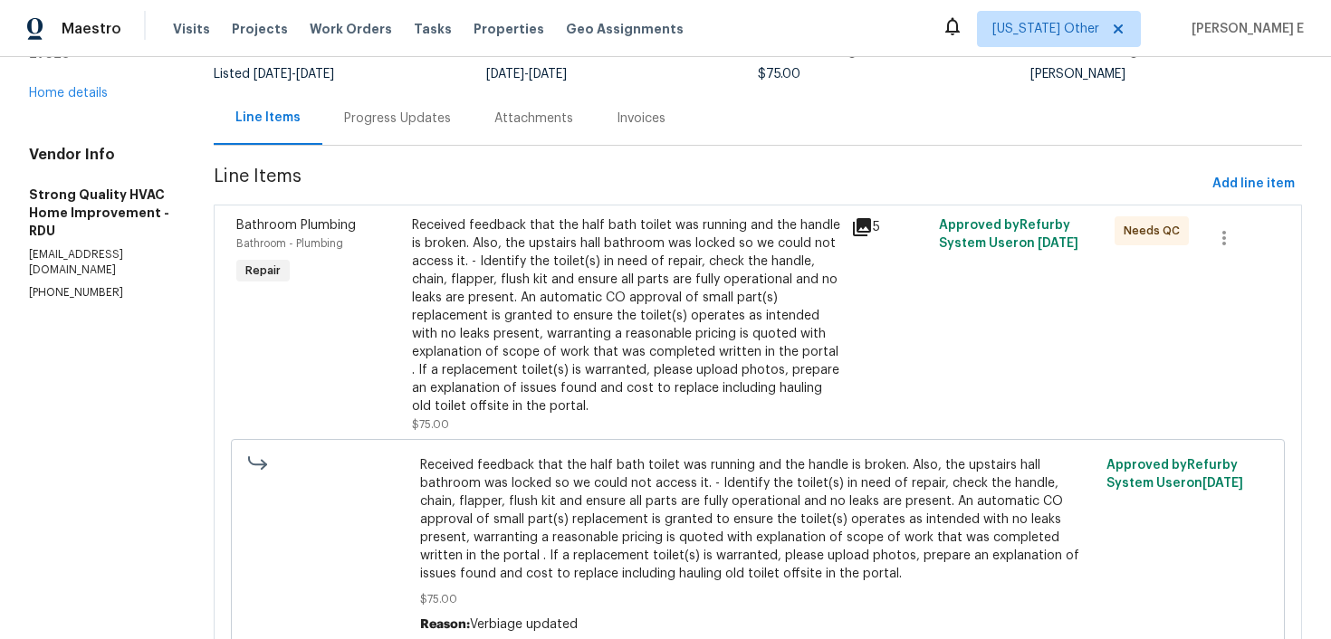
click at [513, 332] on div "Received feedback that the half bath toilet was running and the handle is broke…" at bounding box center [626, 315] width 428 height 199
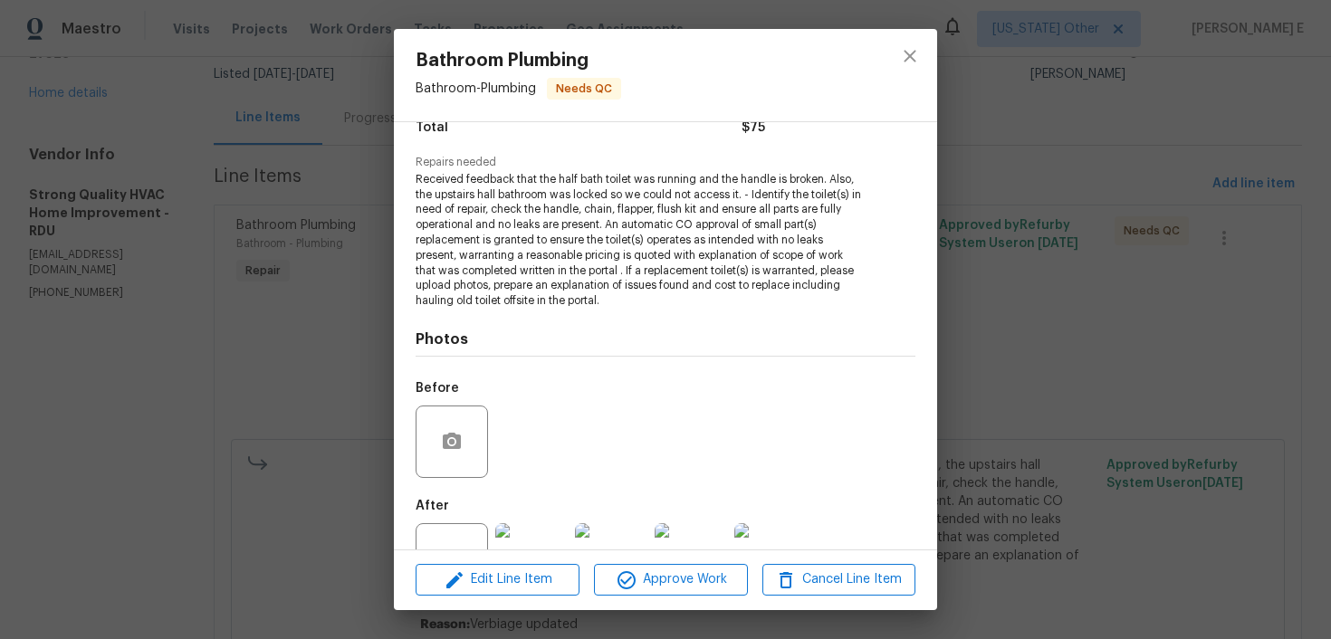
scroll to position [226, 0]
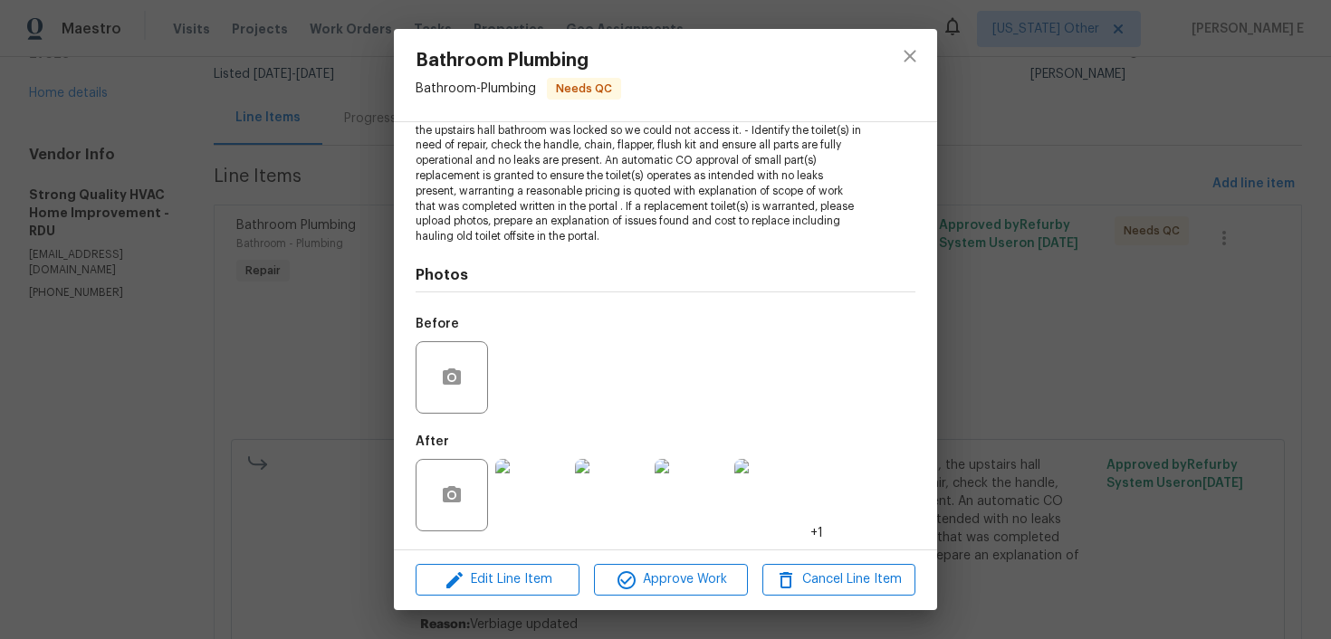
click at [524, 504] on img at bounding box center [531, 495] width 72 height 72
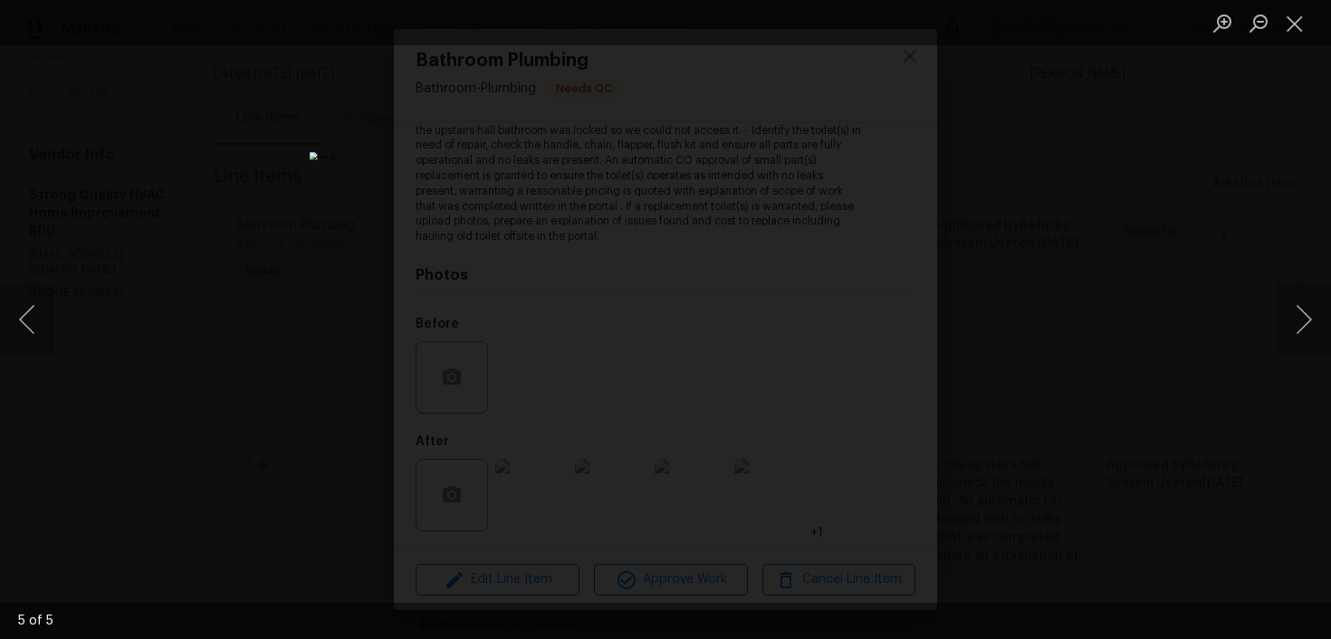
click at [1116, 233] on div "Lightbox" at bounding box center [665, 319] width 1331 height 639
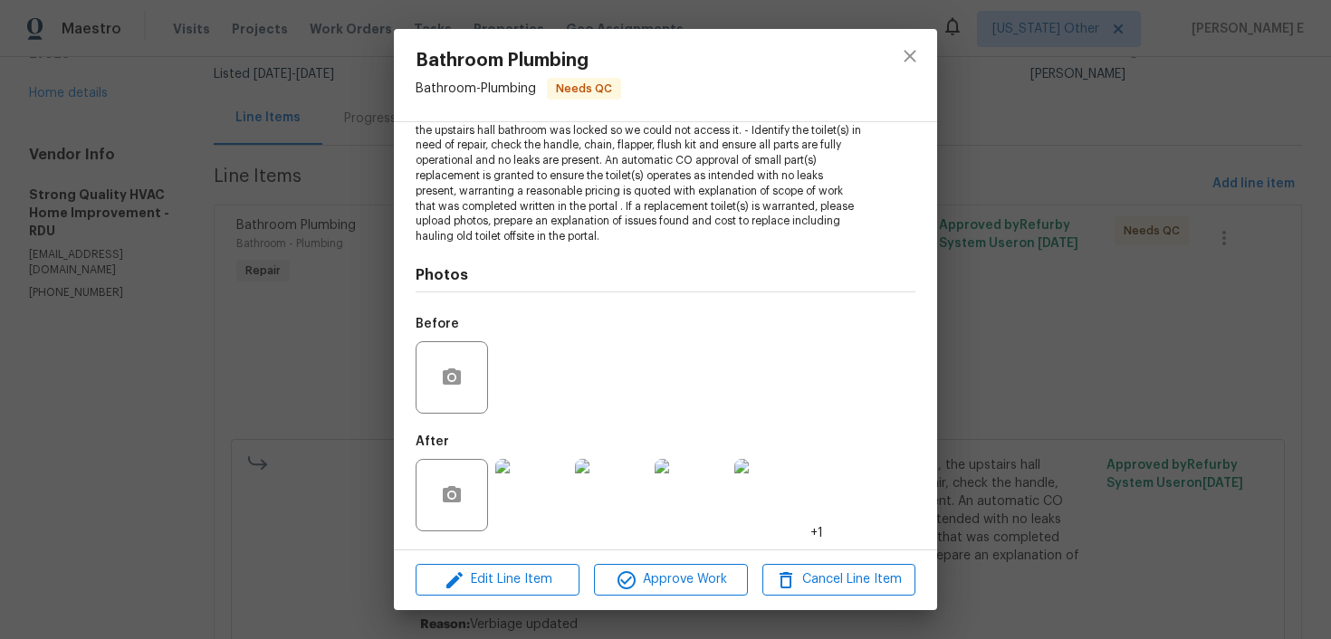
click at [513, 488] on img at bounding box center [531, 495] width 72 height 72
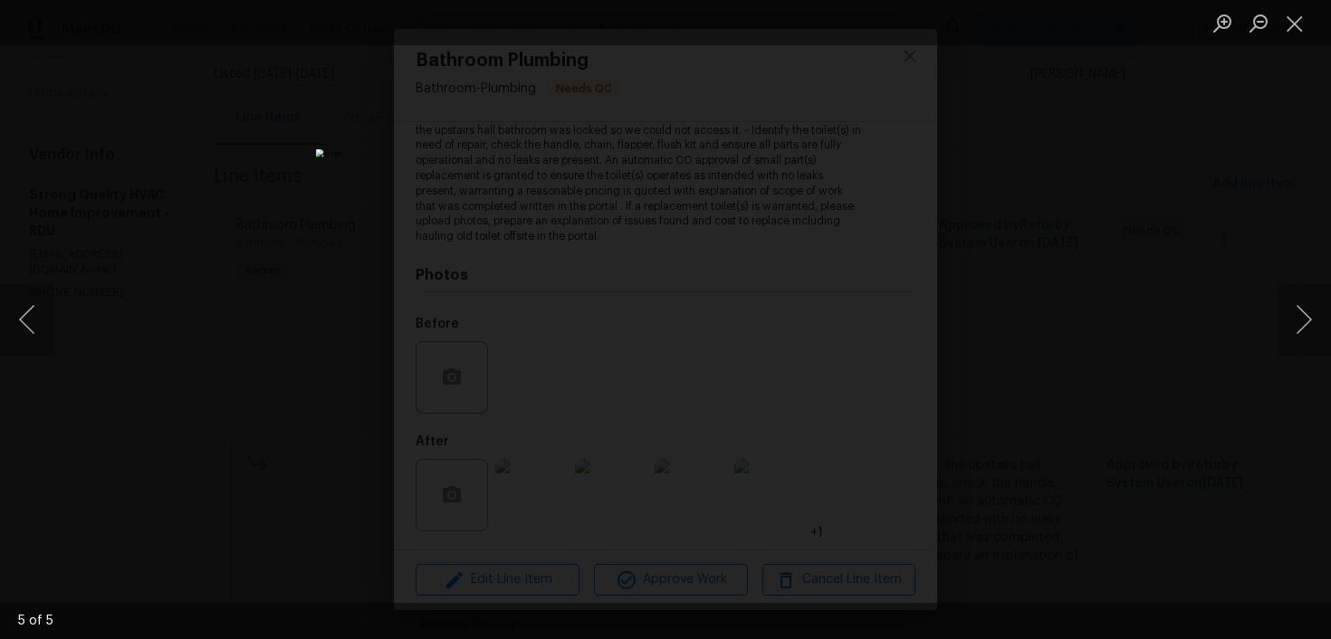
click at [1089, 292] on div "Lightbox" at bounding box center [665, 319] width 1331 height 639
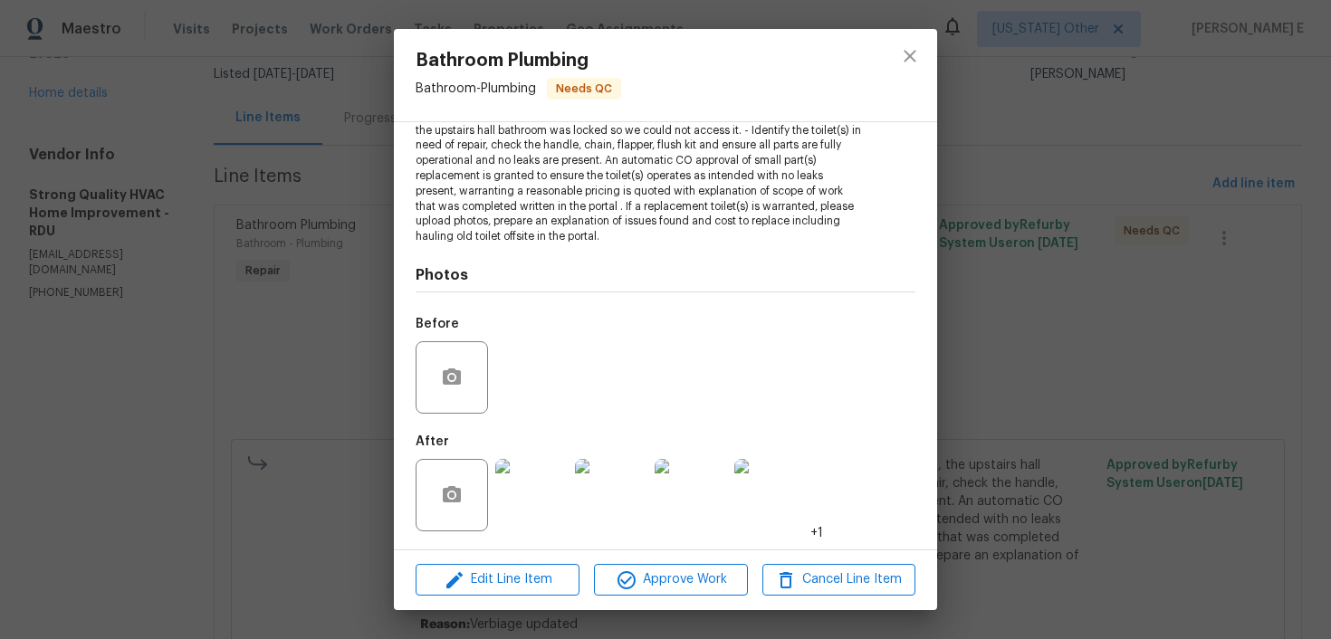
click at [1089, 292] on div "Bathroom Plumbing Bathroom - Plumbing Needs QC Vendor Strong Quality HVAC Home …" at bounding box center [665, 319] width 1331 height 639
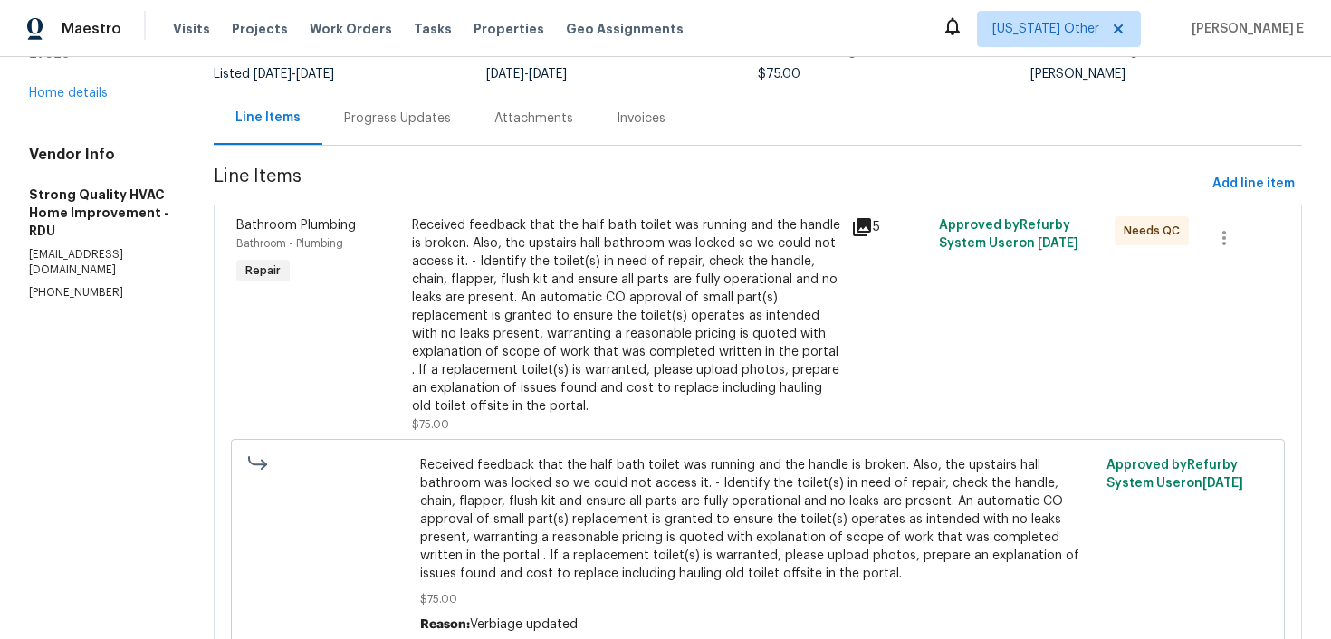
scroll to position [0, 0]
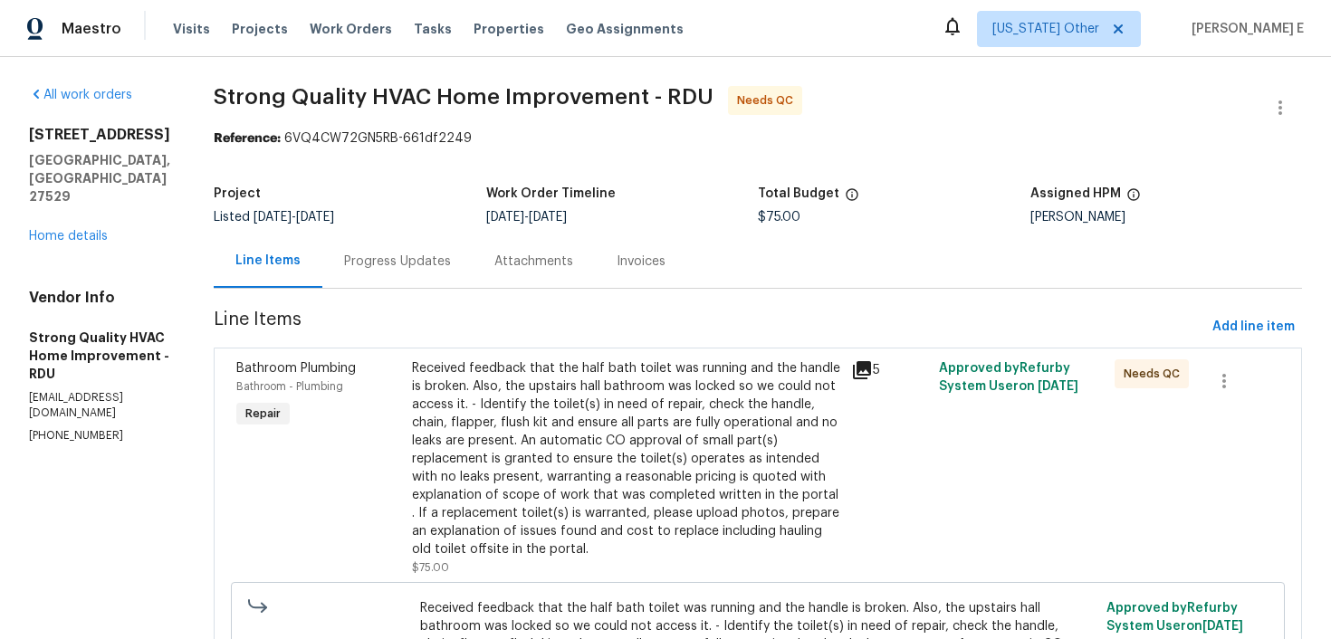
click at [366, 242] on div "Progress Updates" at bounding box center [397, 261] width 150 height 53
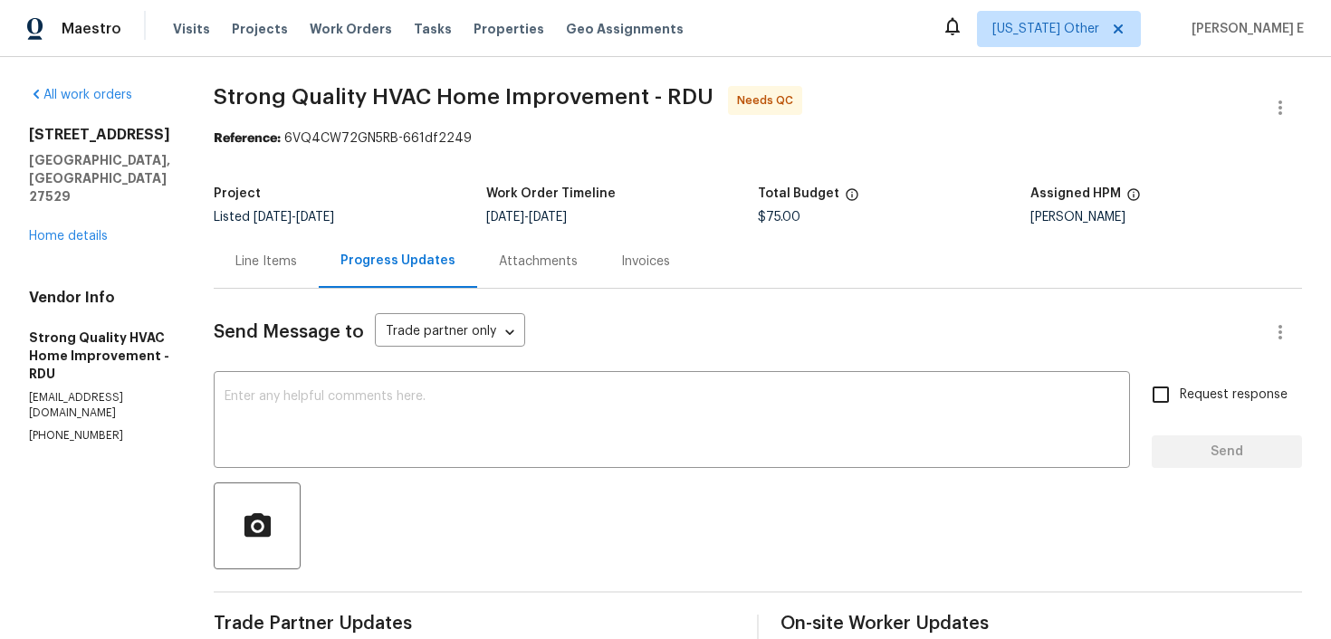
click at [297, 263] on div "Line Items" at bounding box center [266, 262] width 62 height 18
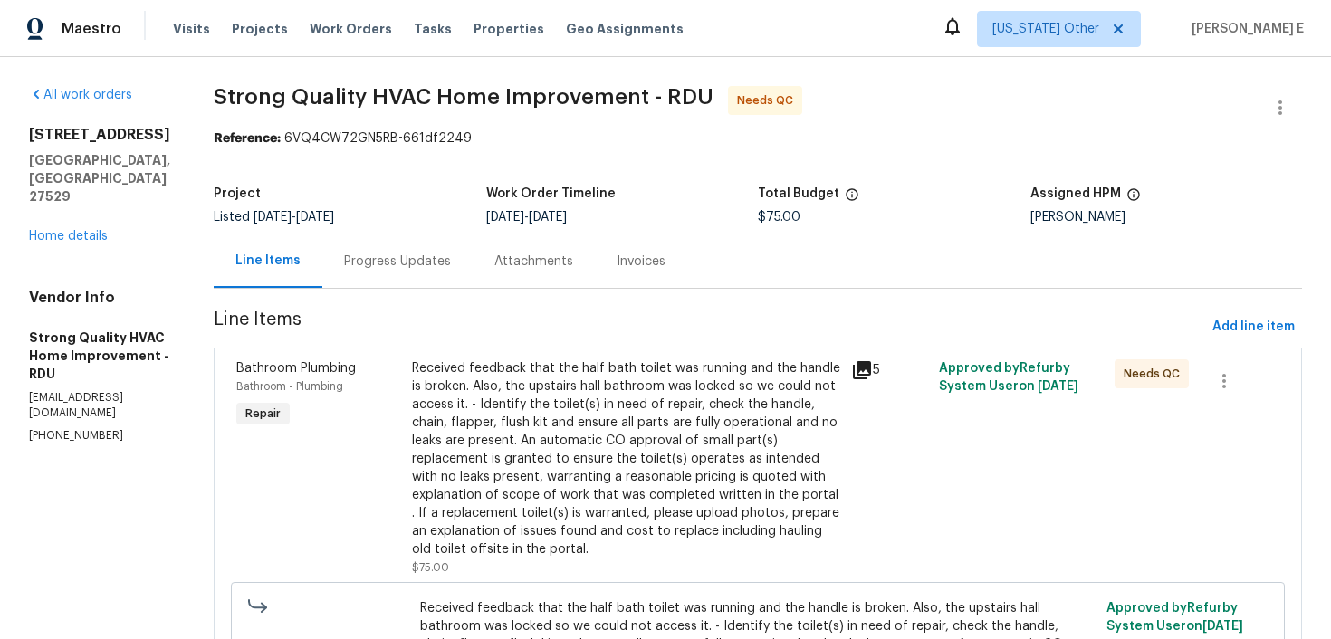
click at [666, 414] on div "Received feedback that the half bath toilet was running and the handle is broke…" at bounding box center [626, 459] width 428 height 199
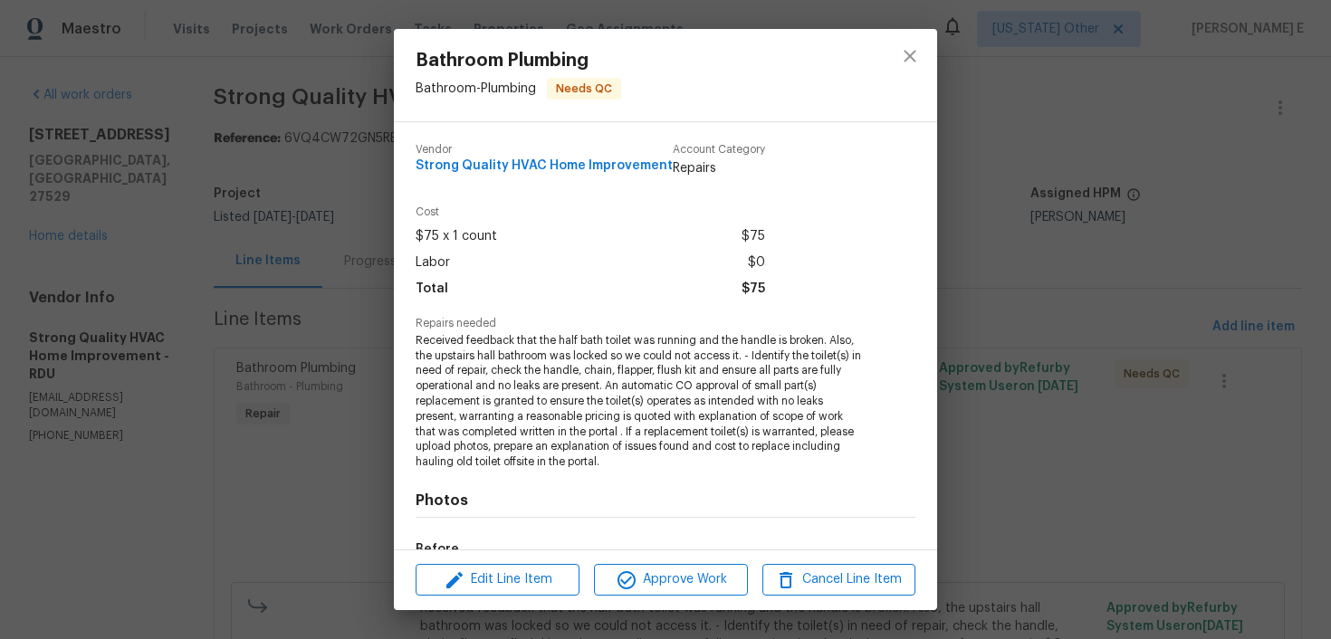
scroll to position [226, 0]
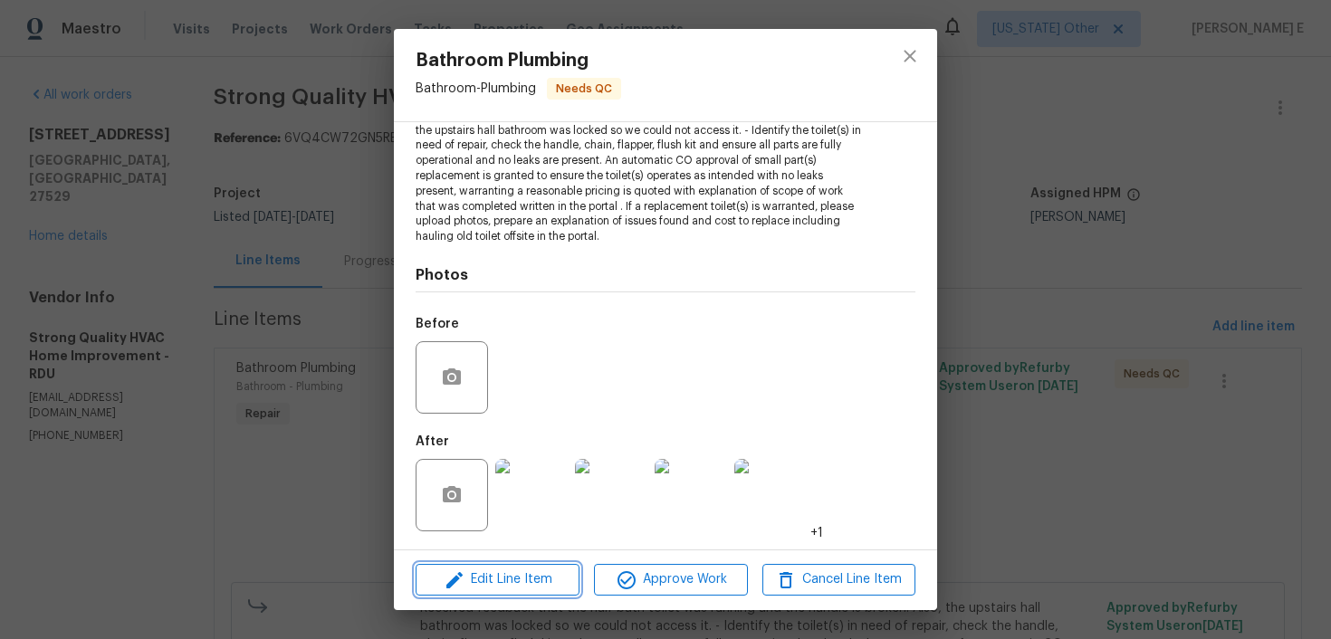
click at [465, 580] on span "Edit Line Item" at bounding box center [497, 580] width 153 height 23
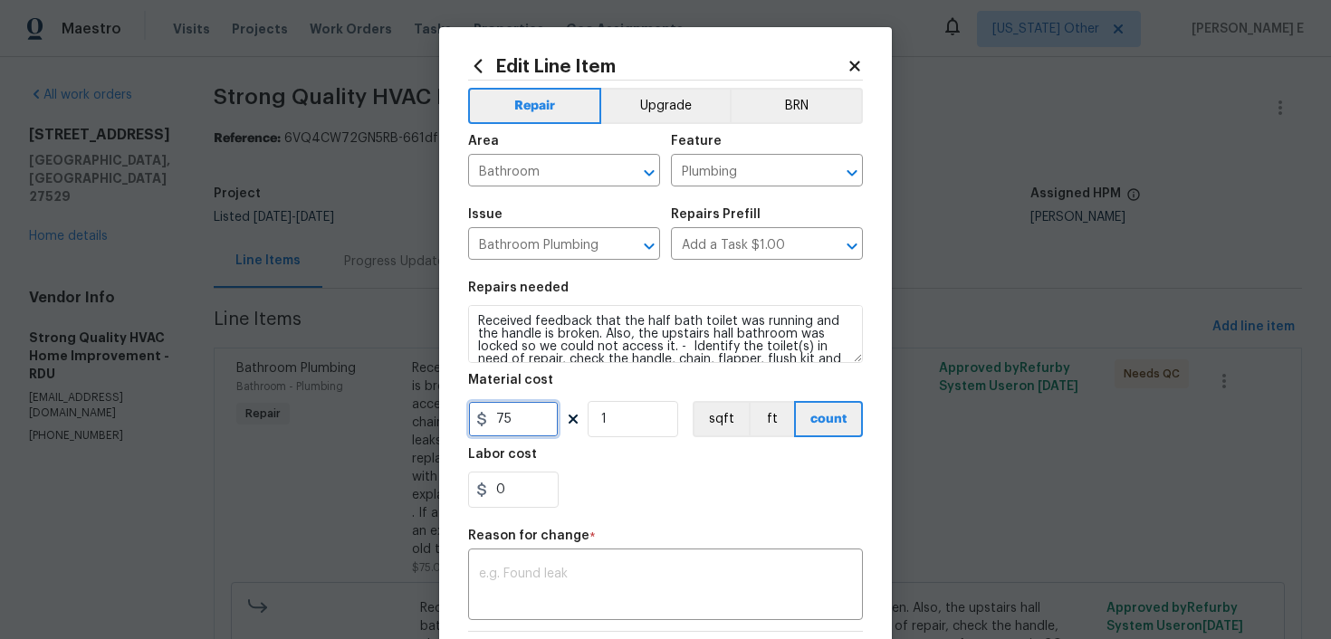
click at [502, 417] on input "75" at bounding box center [513, 419] width 91 height 36
type input "300"
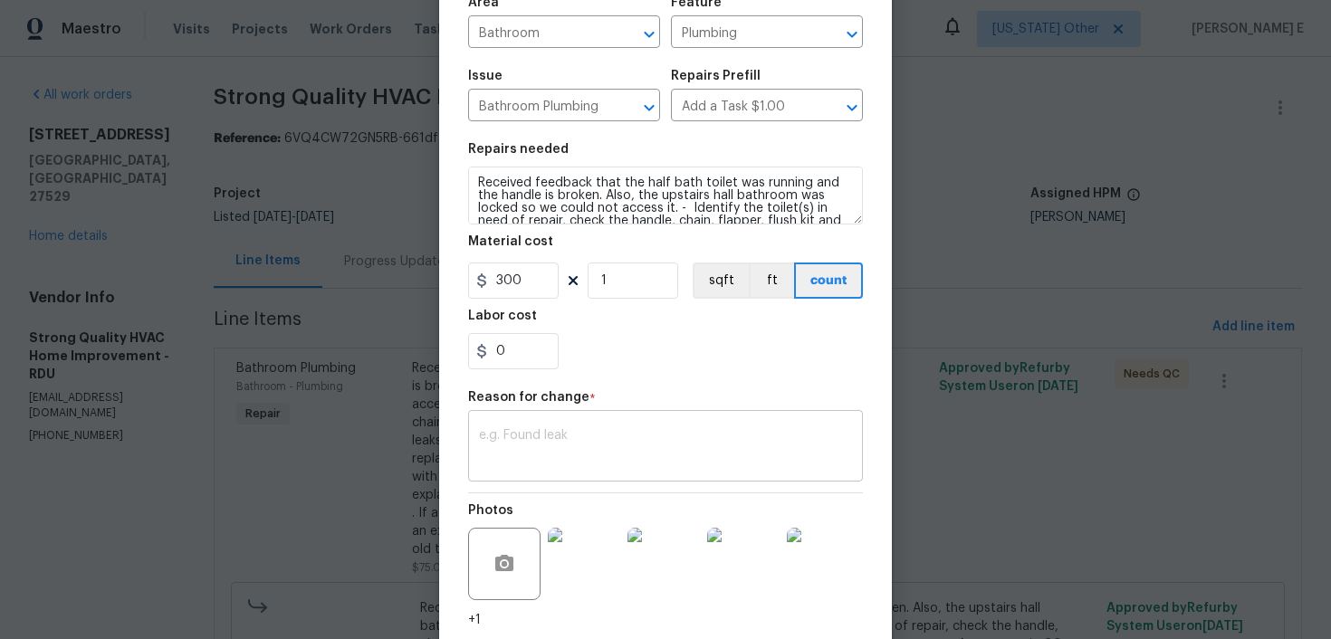
click at [639, 418] on div "x ​" at bounding box center [665, 448] width 395 height 67
paste textarea "(KE) Updated per vendor's final cost."
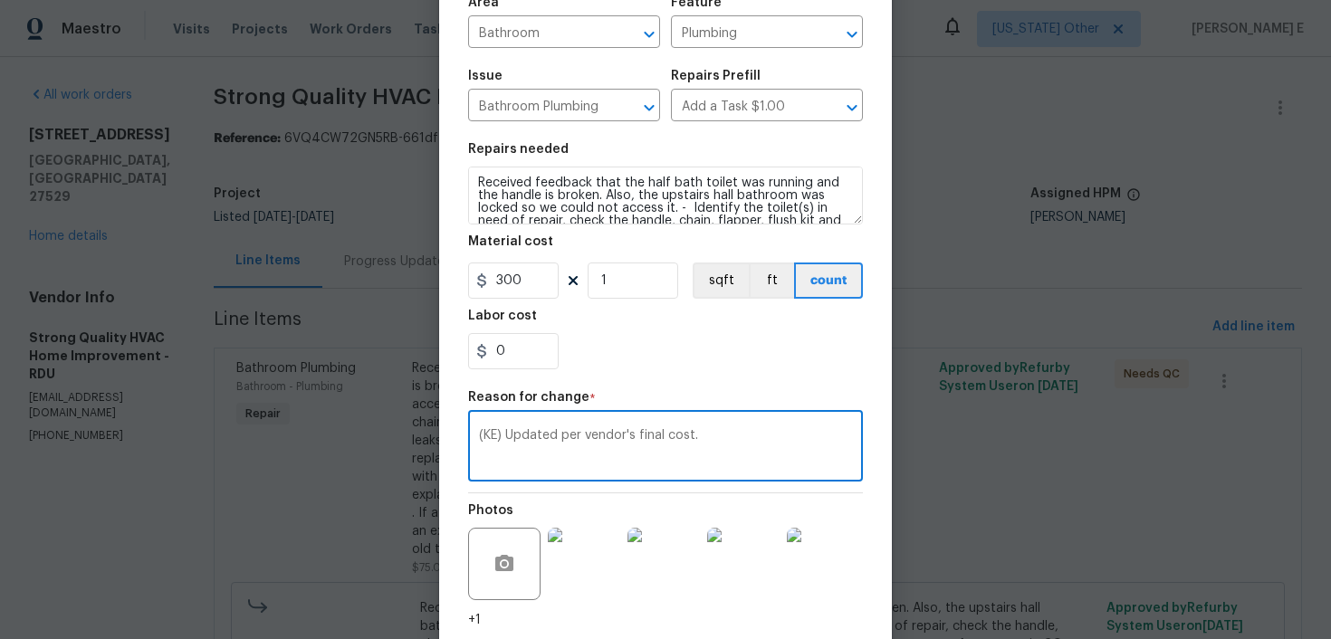
scroll to position [272, 0]
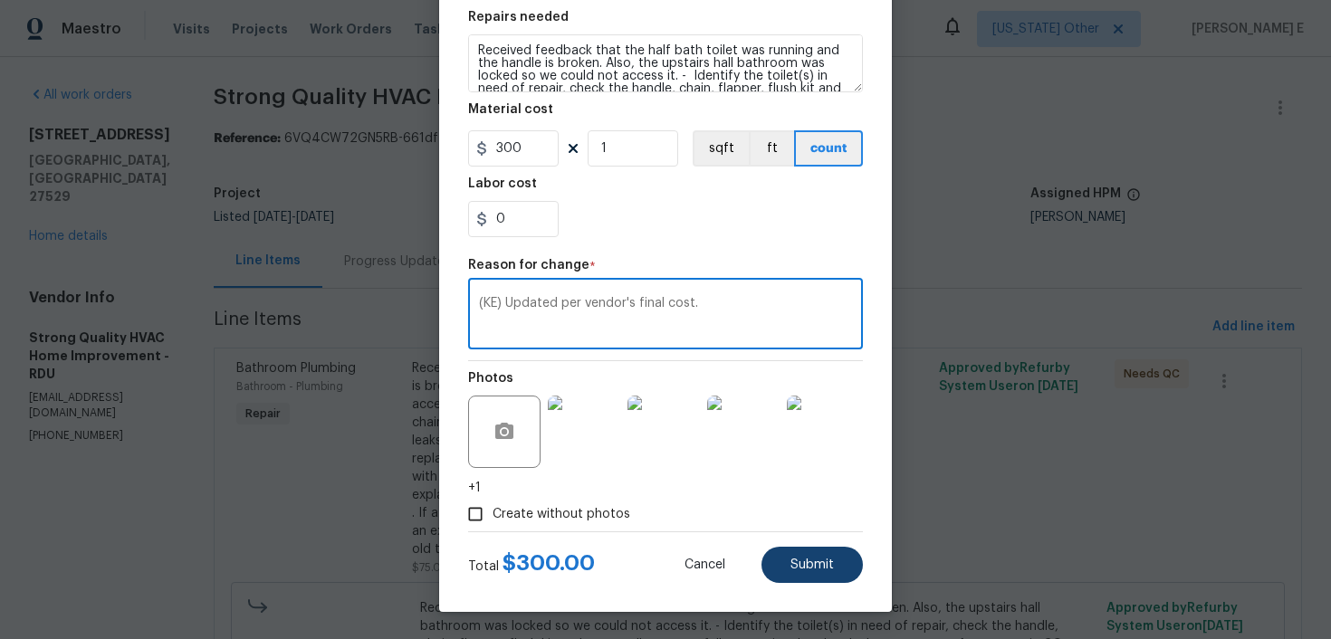
type textarea "(KE) Updated per vendor's final cost."
click at [810, 562] on span "Submit" at bounding box center [812, 566] width 43 height 14
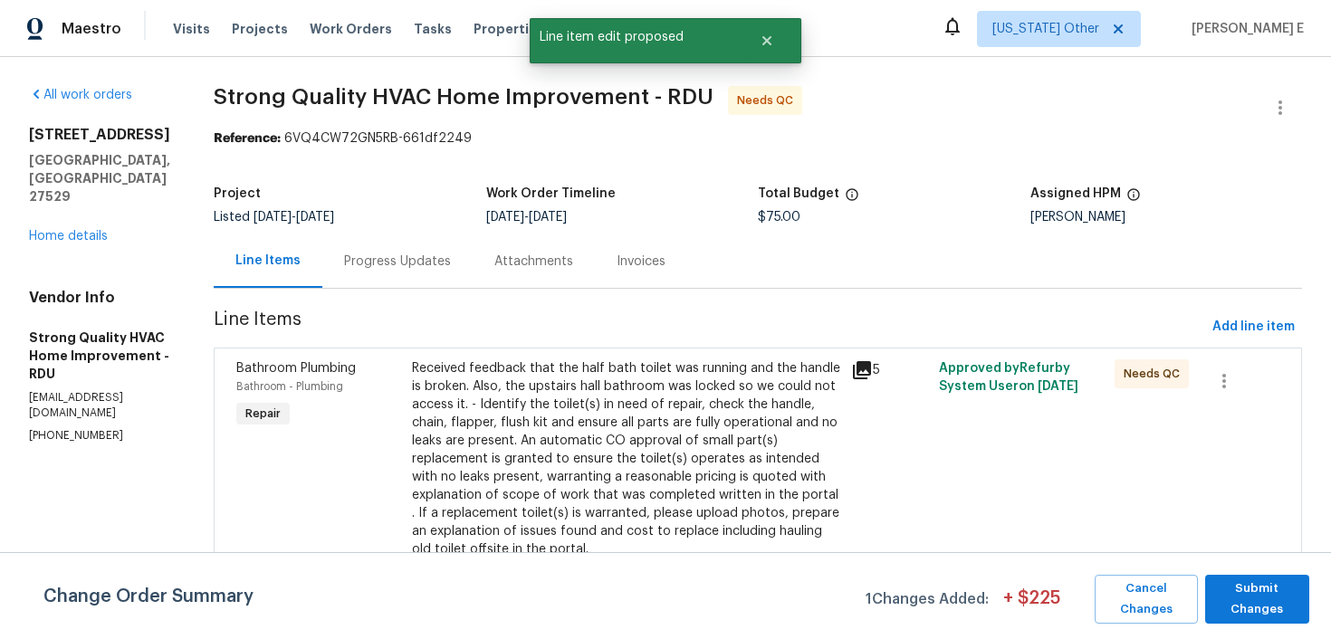
scroll to position [0, 0]
click at [1226, 596] on span "Submit Changes" at bounding box center [1257, 600] width 86 height 42
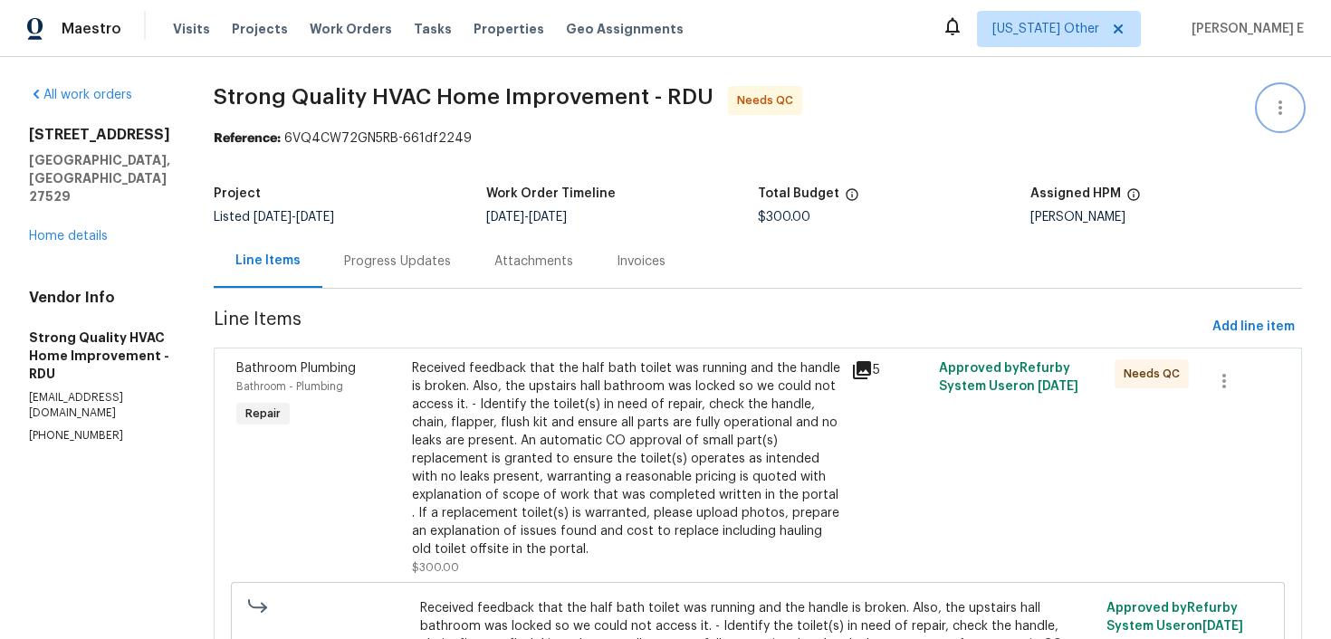
click at [1283, 100] on icon "button" at bounding box center [1281, 108] width 22 height 22
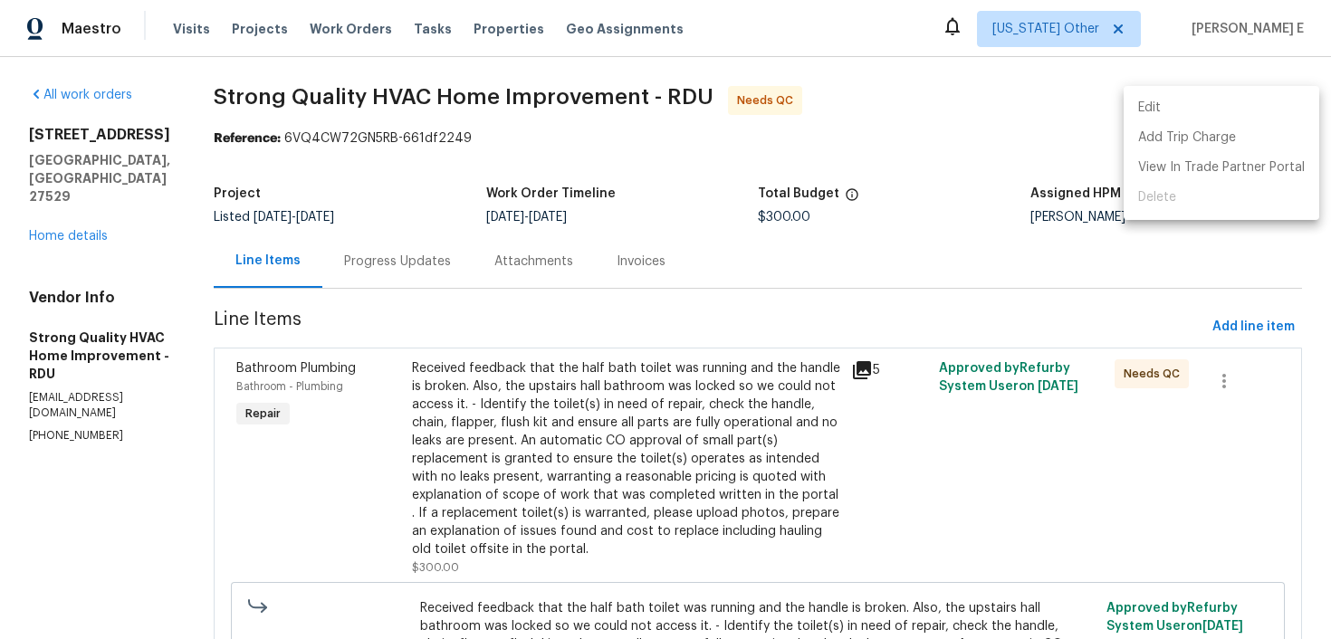
click at [1196, 105] on li "Edit" at bounding box center [1222, 108] width 196 height 30
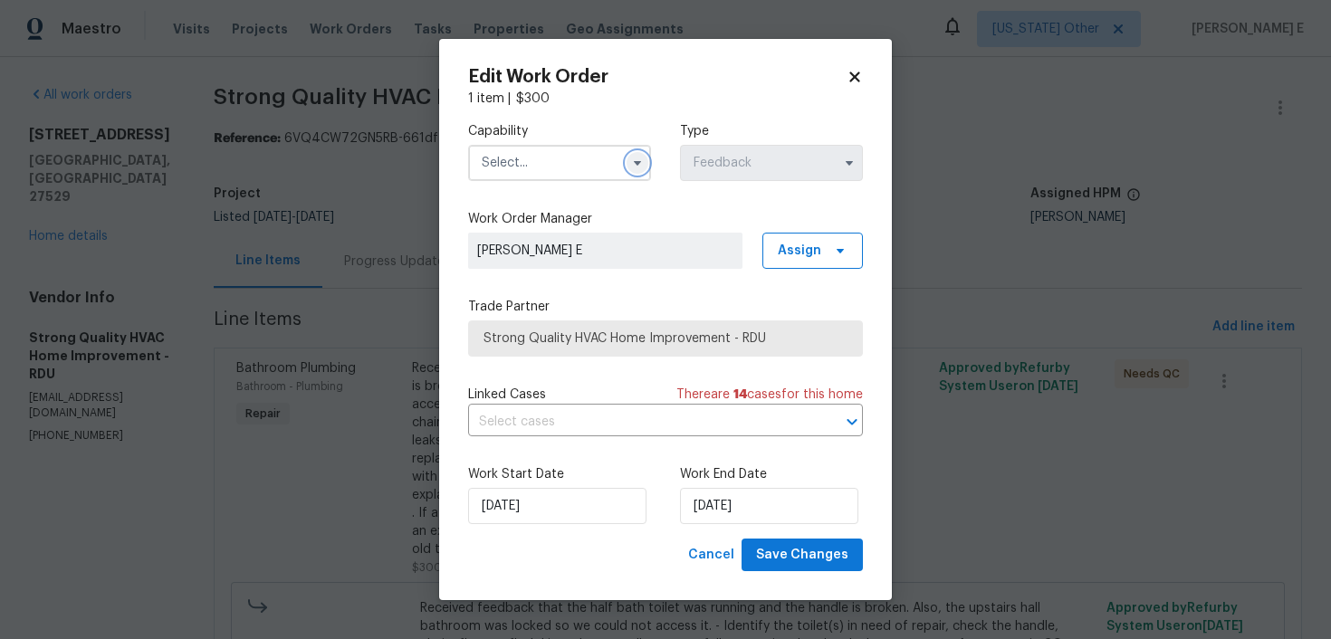
click at [638, 161] on icon "button" at bounding box center [637, 163] width 7 height 5
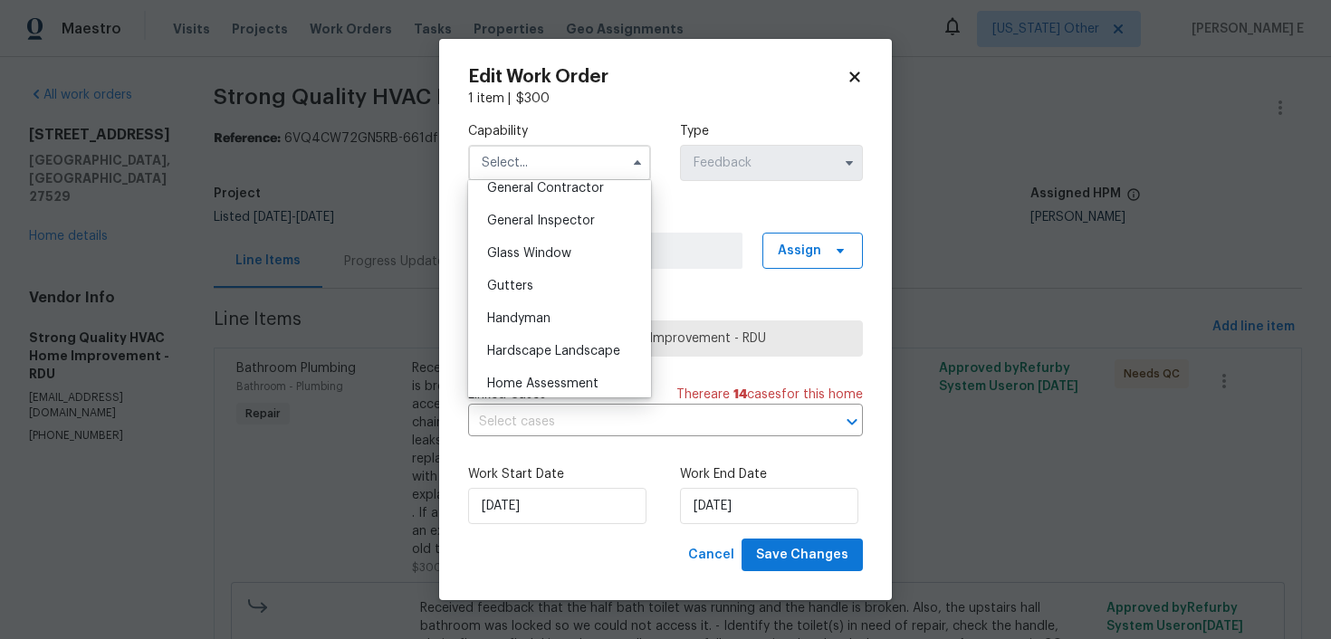
scroll to position [897, 0]
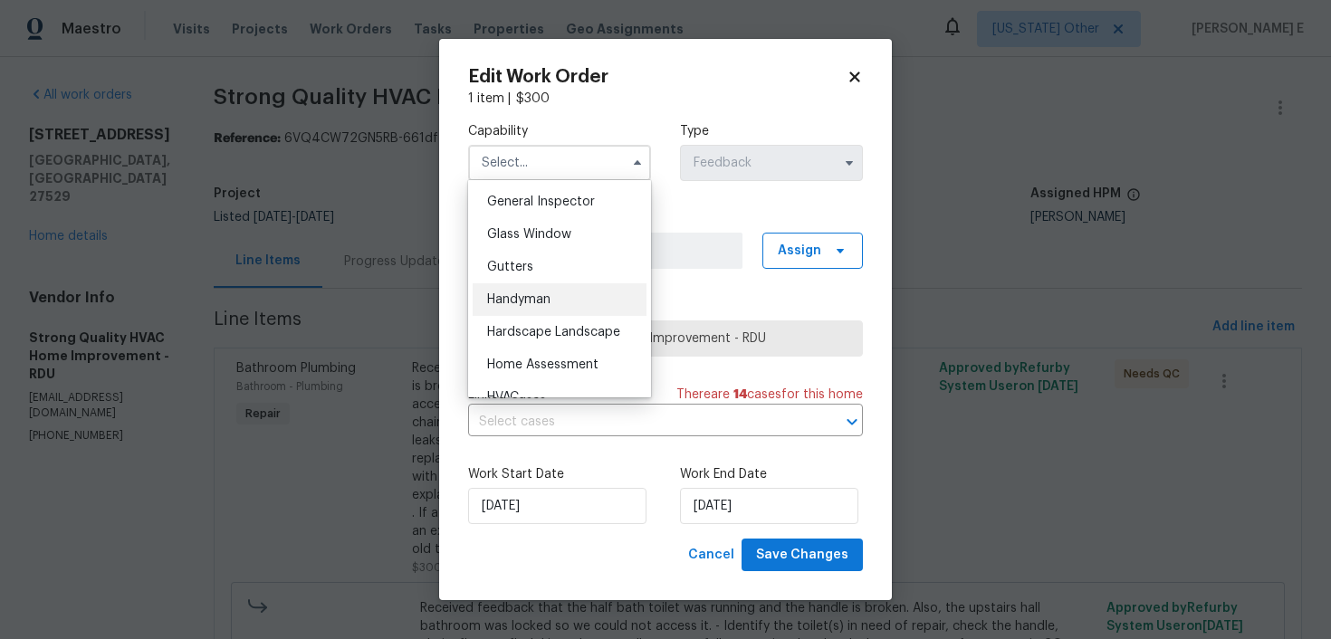
click at [565, 293] on div "Handyman" at bounding box center [560, 299] width 174 height 33
type input "Handyman"
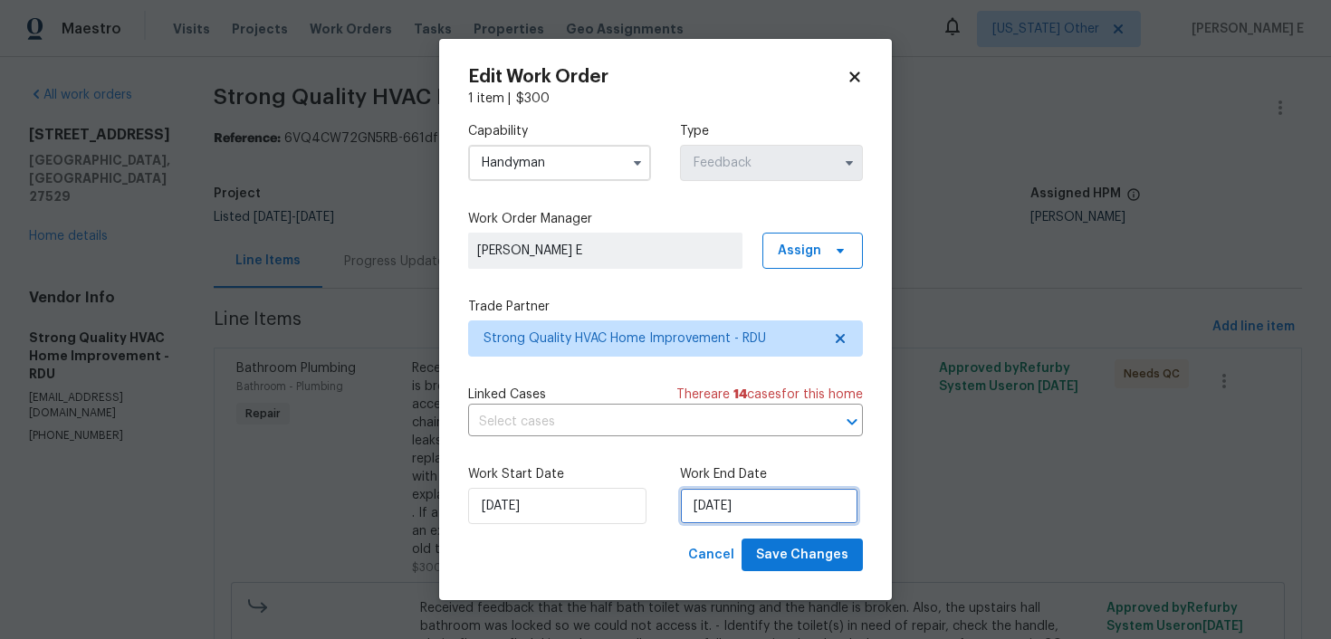
click at [692, 523] on input "03/10/2025" at bounding box center [769, 506] width 178 height 36
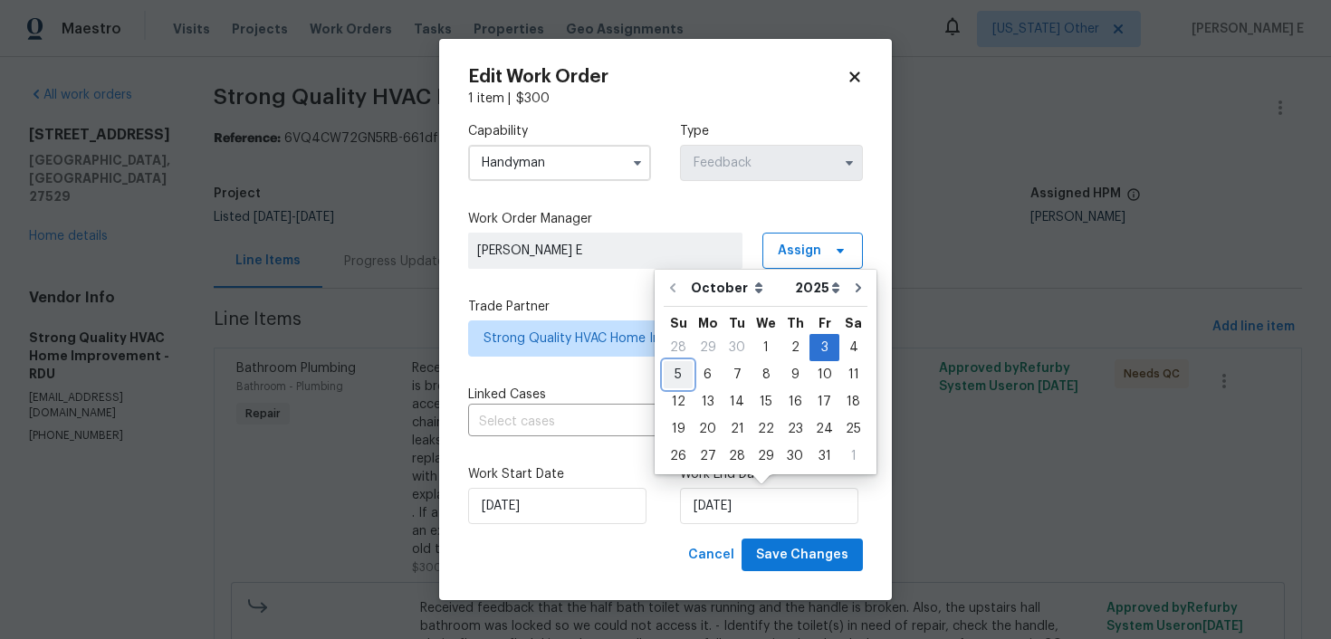
click at [677, 379] on div "5" at bounding box center [678, 374] width 29 height 25
type input "05/10/2025"
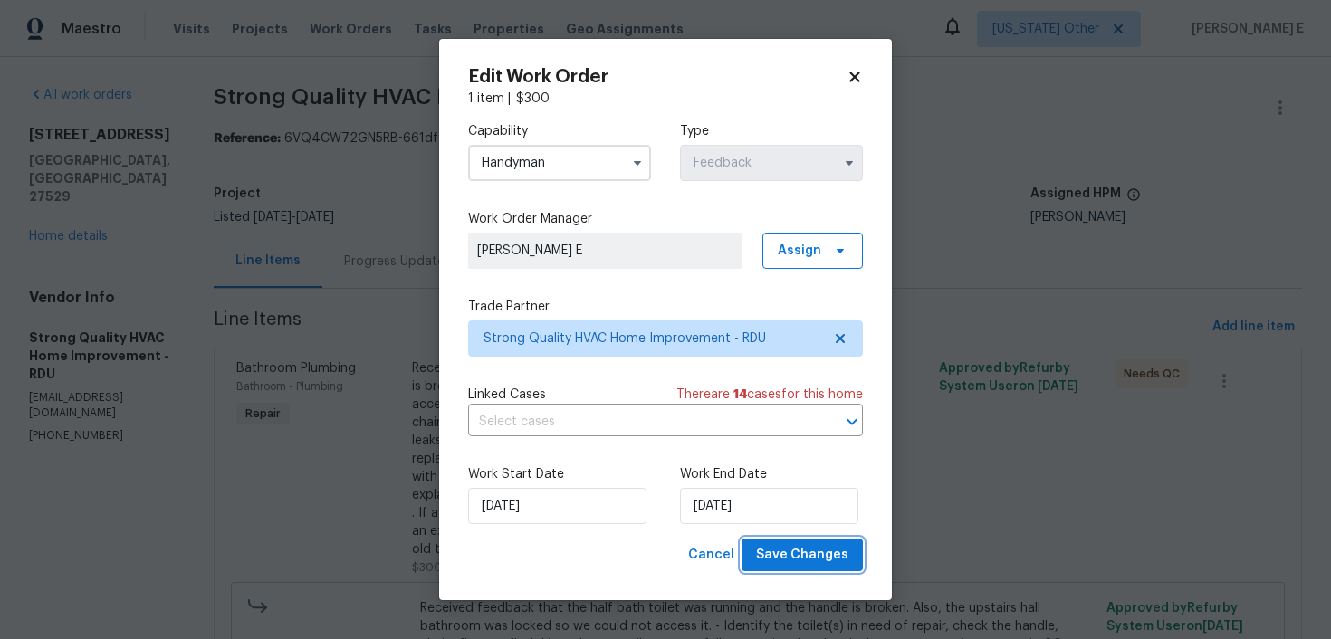
click at [770, 561] on span "Save Changes" at bounding box center [802, 555] width 92 height 23
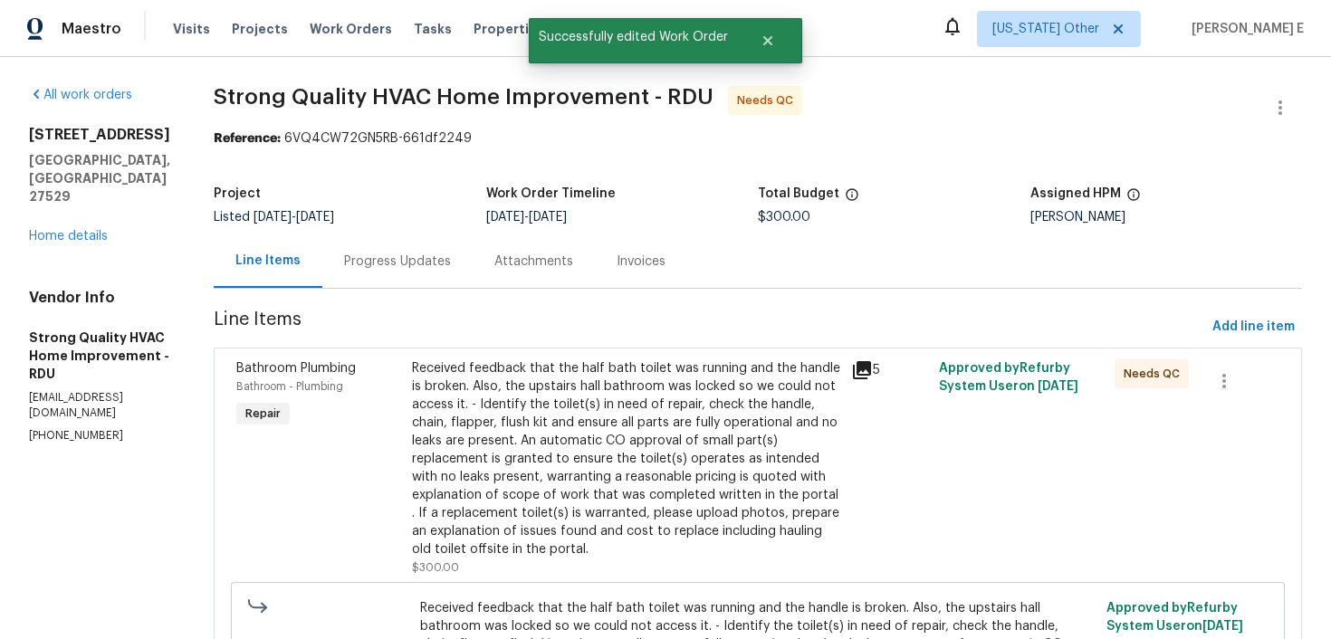
click at [458, 469] on div "Received feedback that the half bath toilet was running and the handle is broke…" at bounding box center [626, 459] width 428 height 199
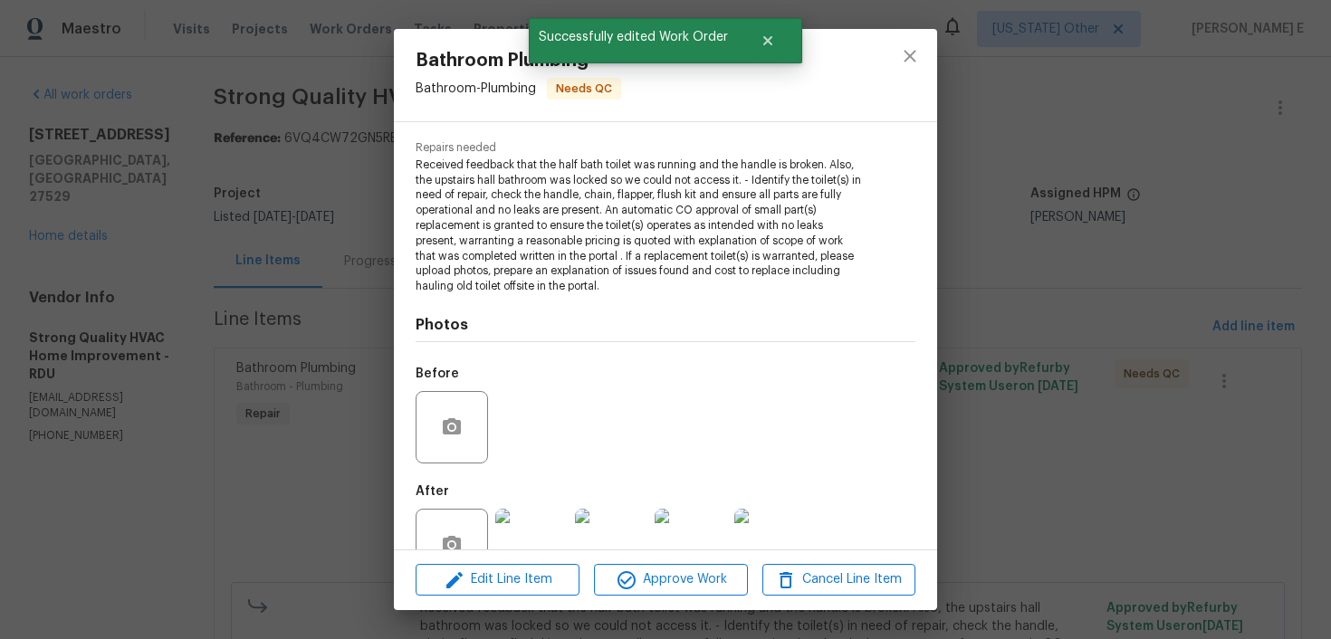
scroll to position [226, 0]
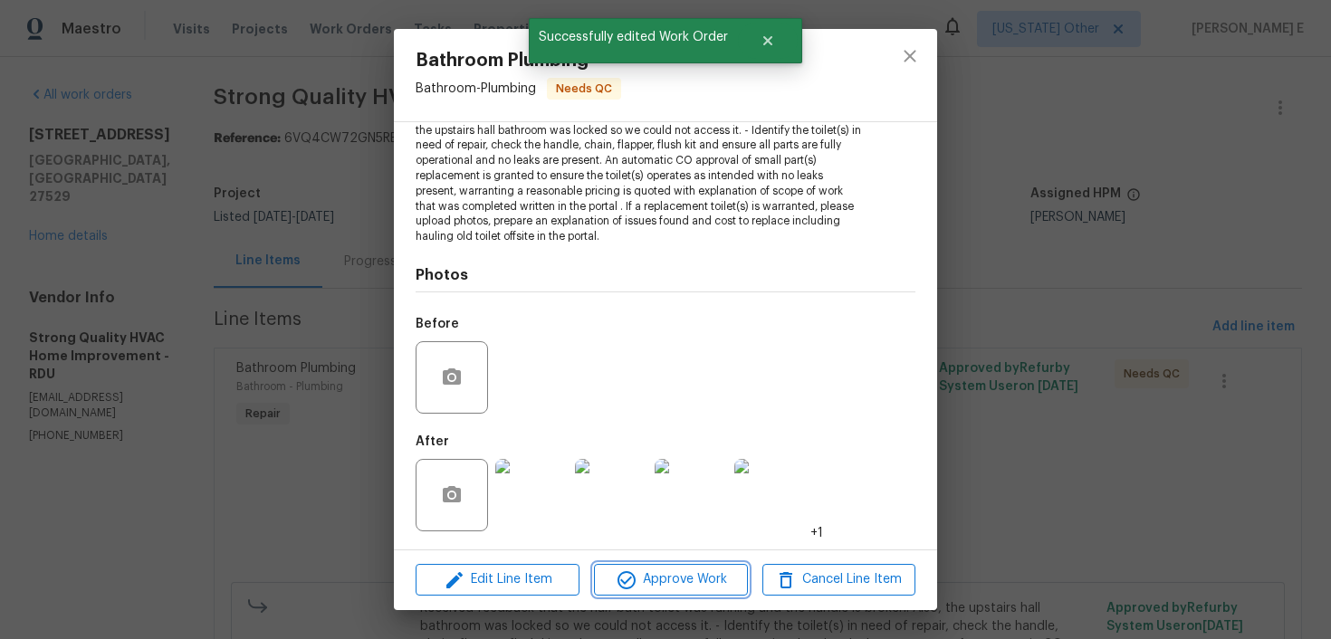
click at [677, 581] on span "Approve Work" at bounding box center [671, 580] width 142 height 23
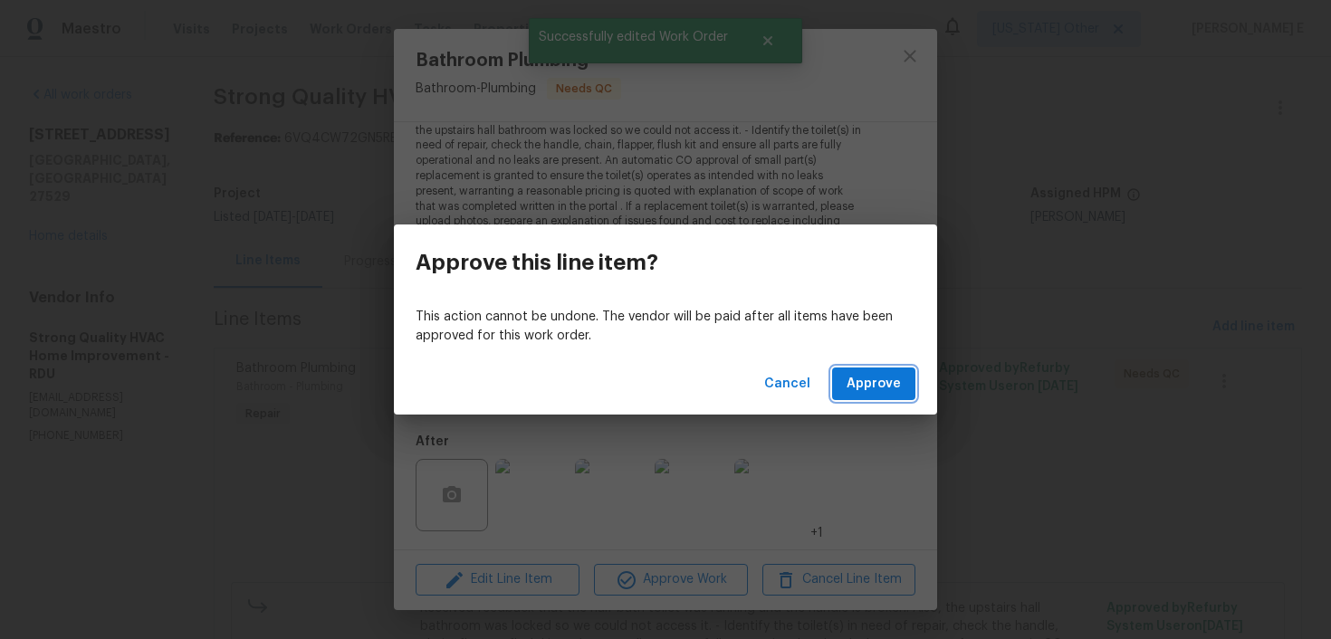
click at [882, 375] on span "Approve" at bounding box center [874, 384] width 54 height 23
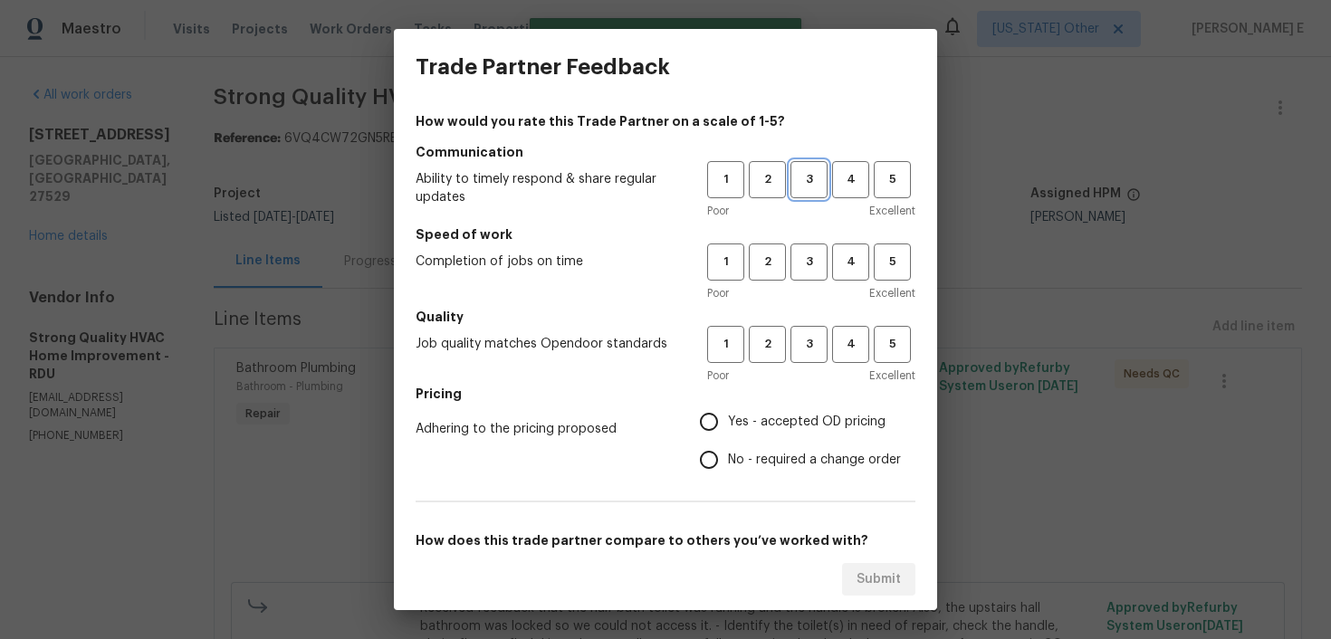
click at [818, 179] on span "3" at bounding box center [809, 179] width 34 height 21
click at [815, 254] on span "3" at bounding box center [809, 262] width 34 height 21
click at [807, 325] on h5 "Quality" at bounding box center [666, 317] width 500 height 18
click at [801, 357] on button "3" at bounding box center [809, 344] width 37 height 37
click at [724, 449] on input "No - required a change order" at bounding box center [709, 460] width 38 height 38
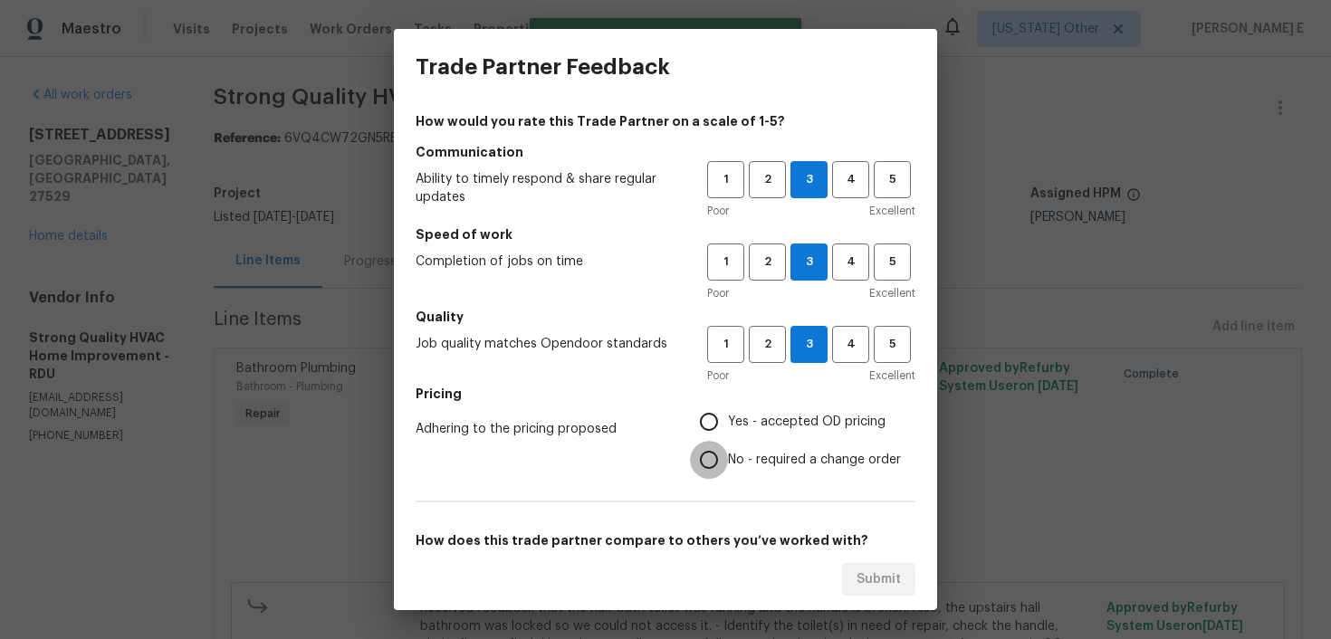
radio input "true"
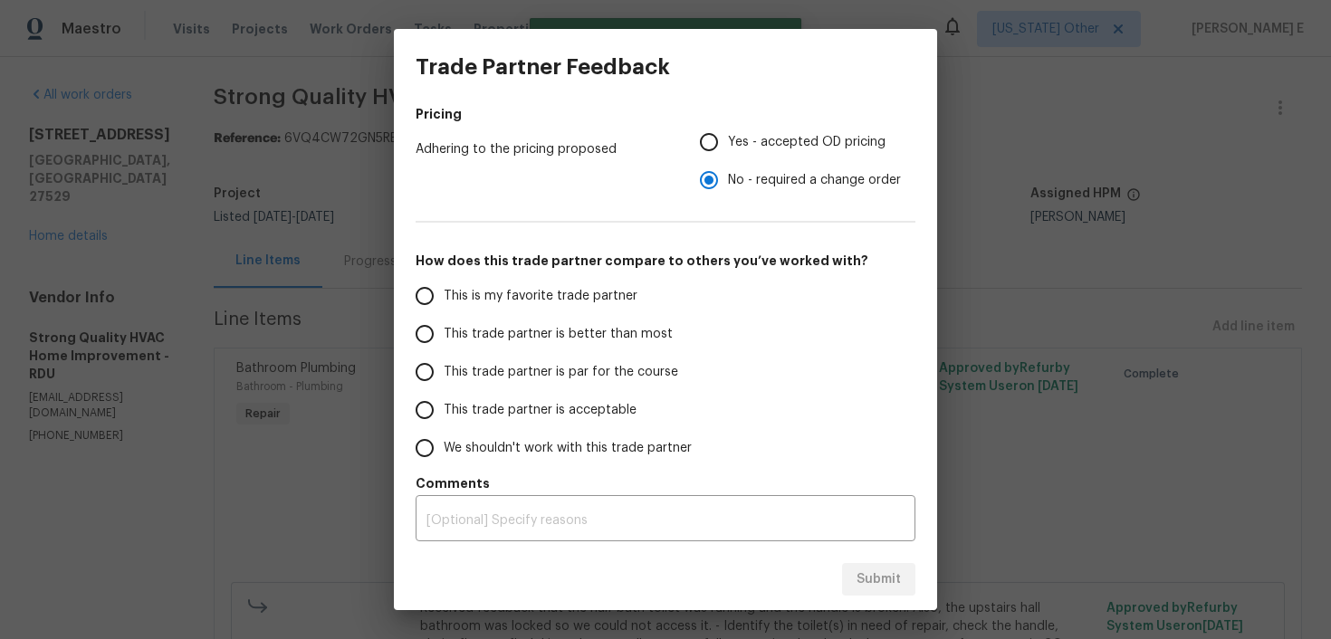
click at [594, 360] on label "This trade partner is par for the course" at bounding box center [549, 372] width 286 height 38
click at [444, 360] on input "This trade partner is par for the course" at bounding box center [425, 372] width 38 height 38
click at [870, 573] on span "Submit" at bounding box center [879, 580] width 44 height 23
radio input "true"
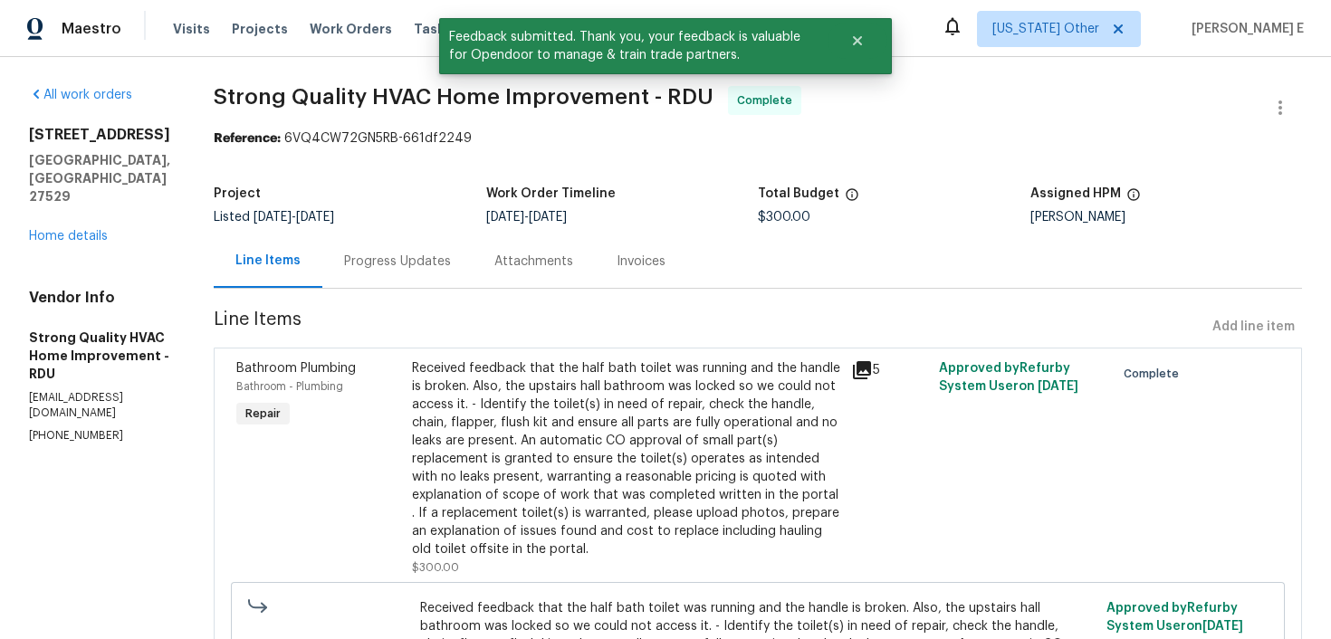
click at [441, 273] on div "Progress Updates" at bounding box center [397, 261] width 150 height 53
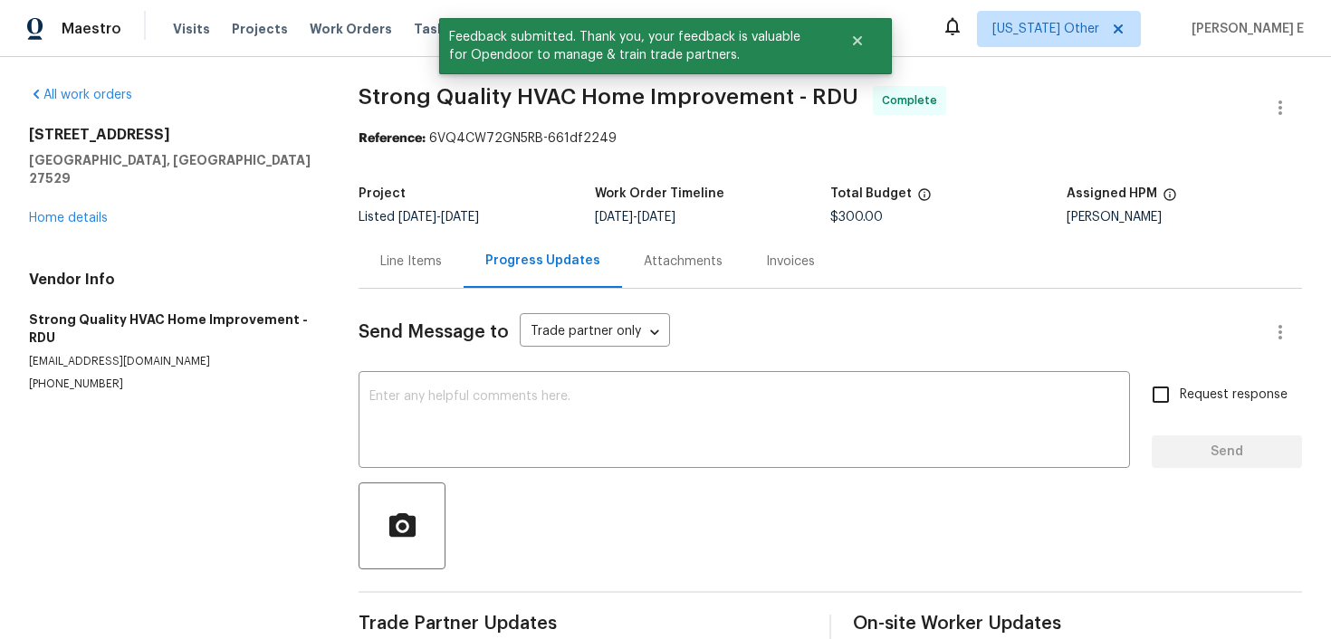
click at [422, 357] on div "Send Message to Trade partner only Trade partner only ​ x ​ Request response Se…" at bounding box center [831, 468] width 944 height 359
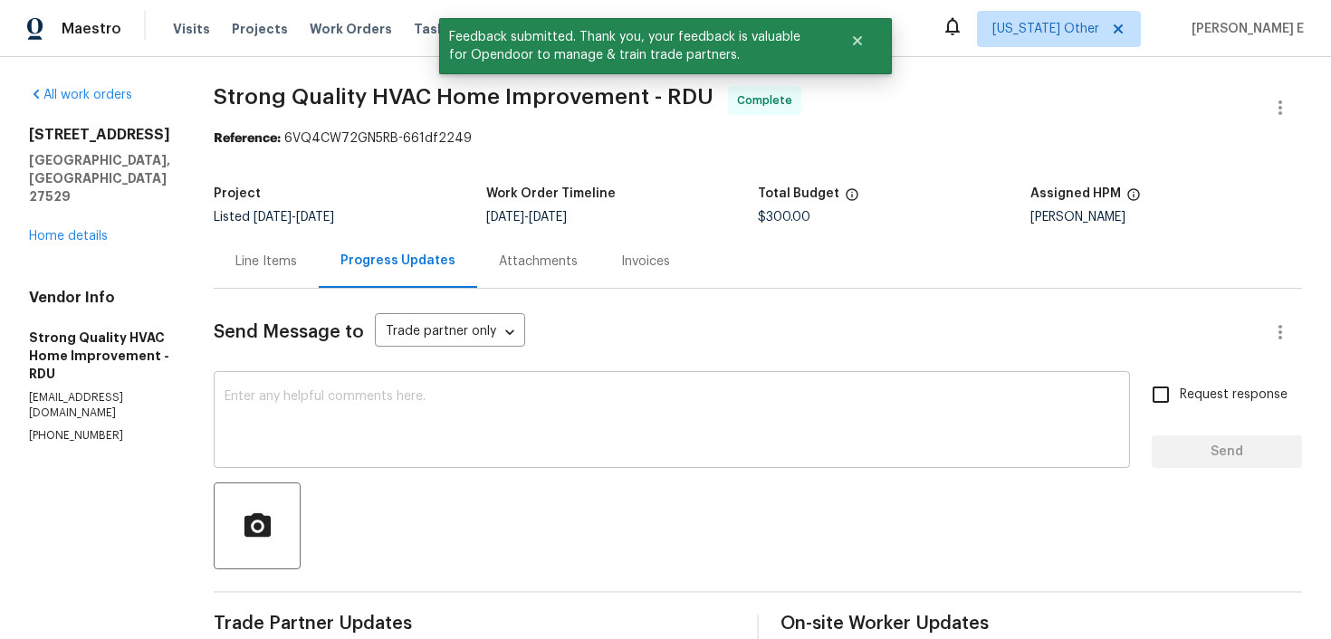
click at [406, 419] on textarea at bounding box center [672, 421] width 895 height 63
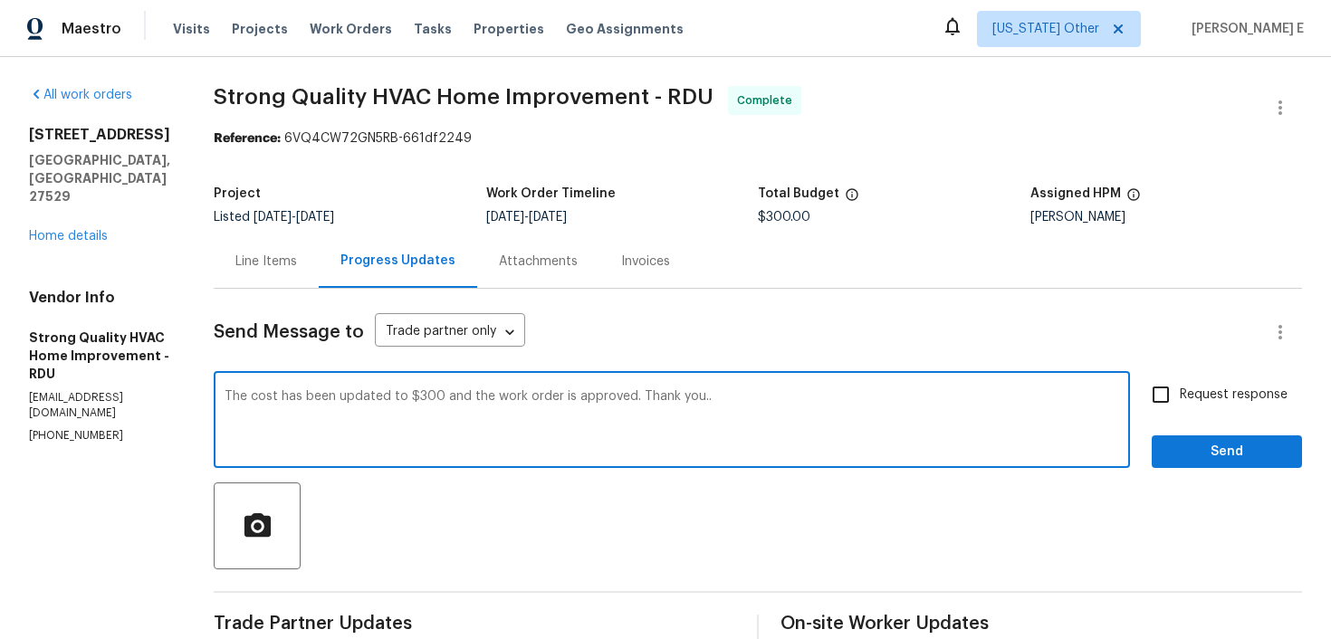
type textarea "The cost has been updated to $300 and the work order is approved. Thank you.."
click at [1195, 394] on span "Request response" at bounding box center [1234, 395] width 108 height 19
click at [1180, 394] on input "Request response" at bounding box center [1161, 395] width 38 height 38
checkbox input "true"
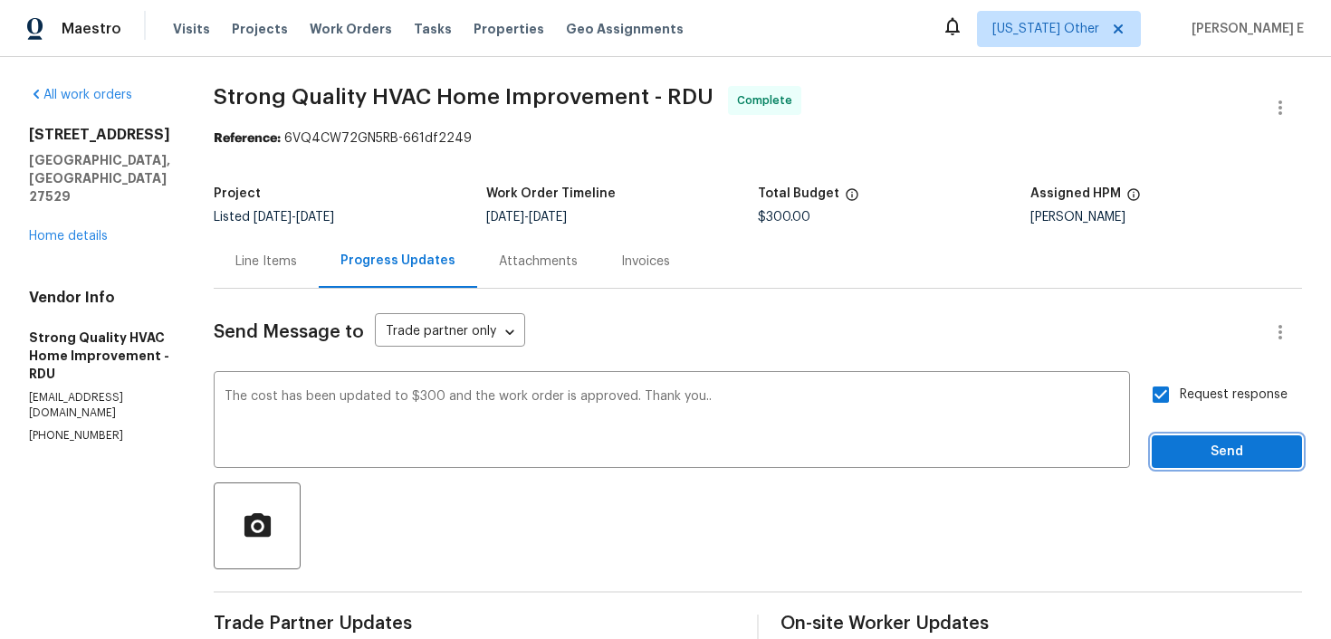
click at [1186, 457] on span "Send" at bounding box center [1226, 452] width 121 height 23
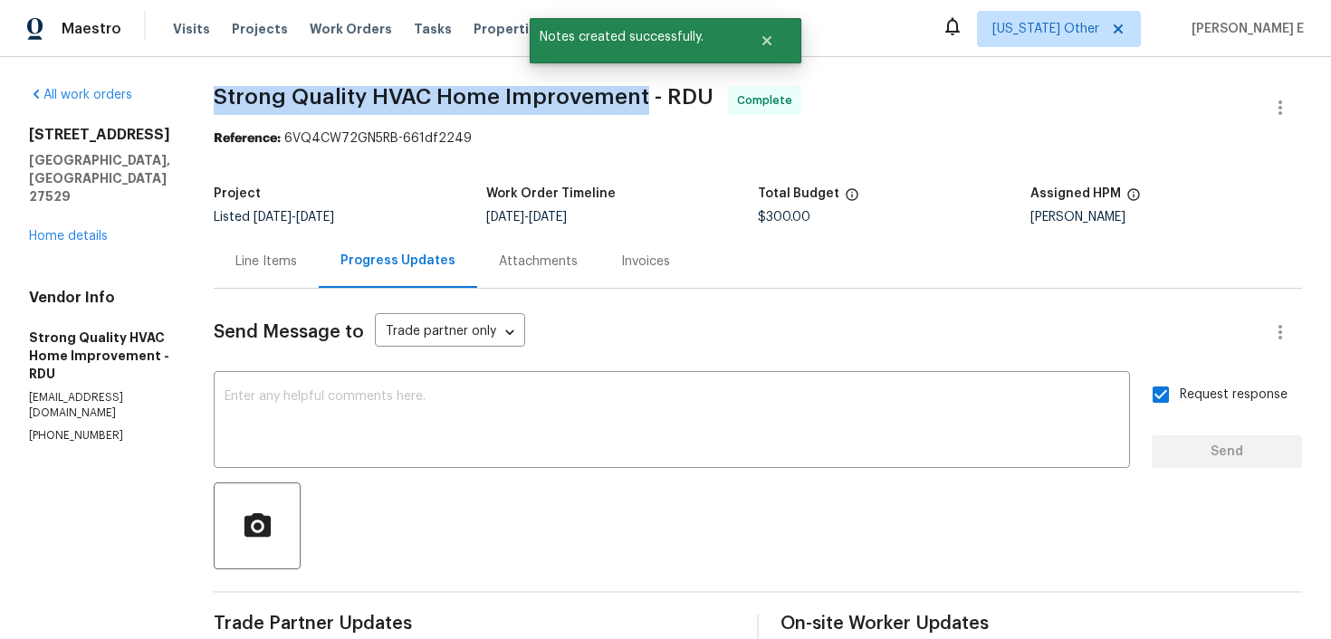
drag, startPoint x: 228, startPoint y: 93, endPoint x: 655, endPoint y: 96, distance: 426.6
click at [655, 96] on span "Strong Quality HVAC Home Improvement - RDU" at bounding box center [464, 97] width 500 height 22
copy span "Strong Quality HVAC Home Improvement"
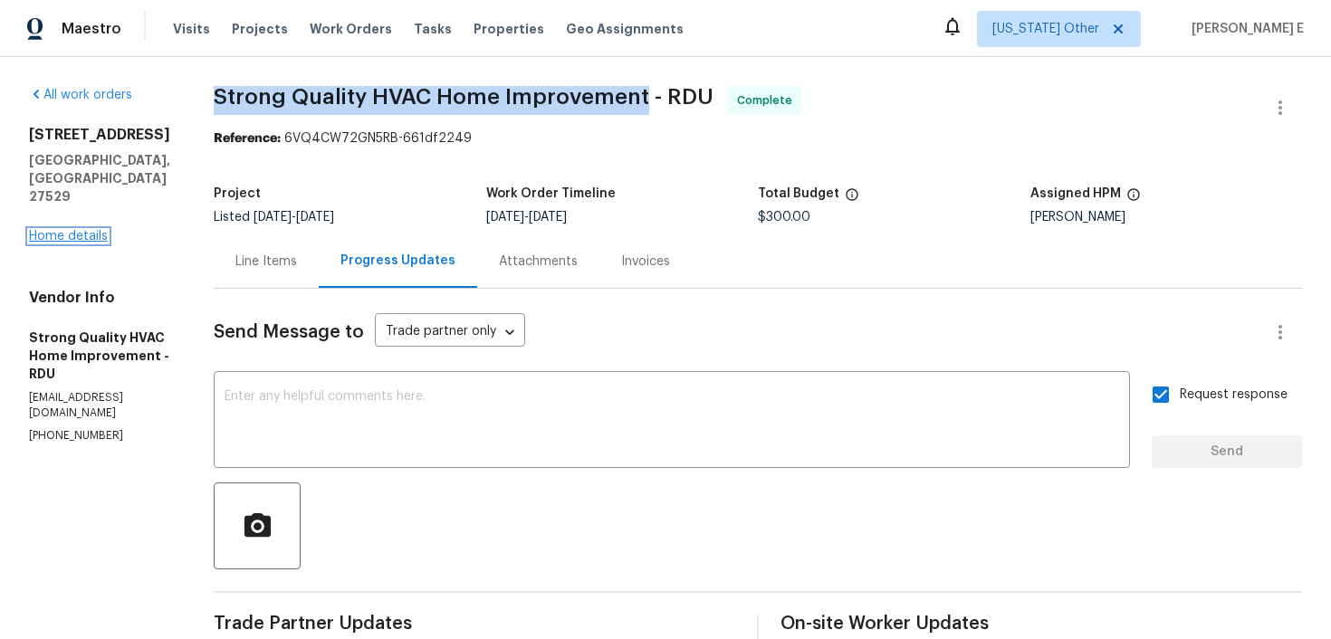
click at [85, 230] on link "Home details" at bounding box center [68, 236] width 79 height 13
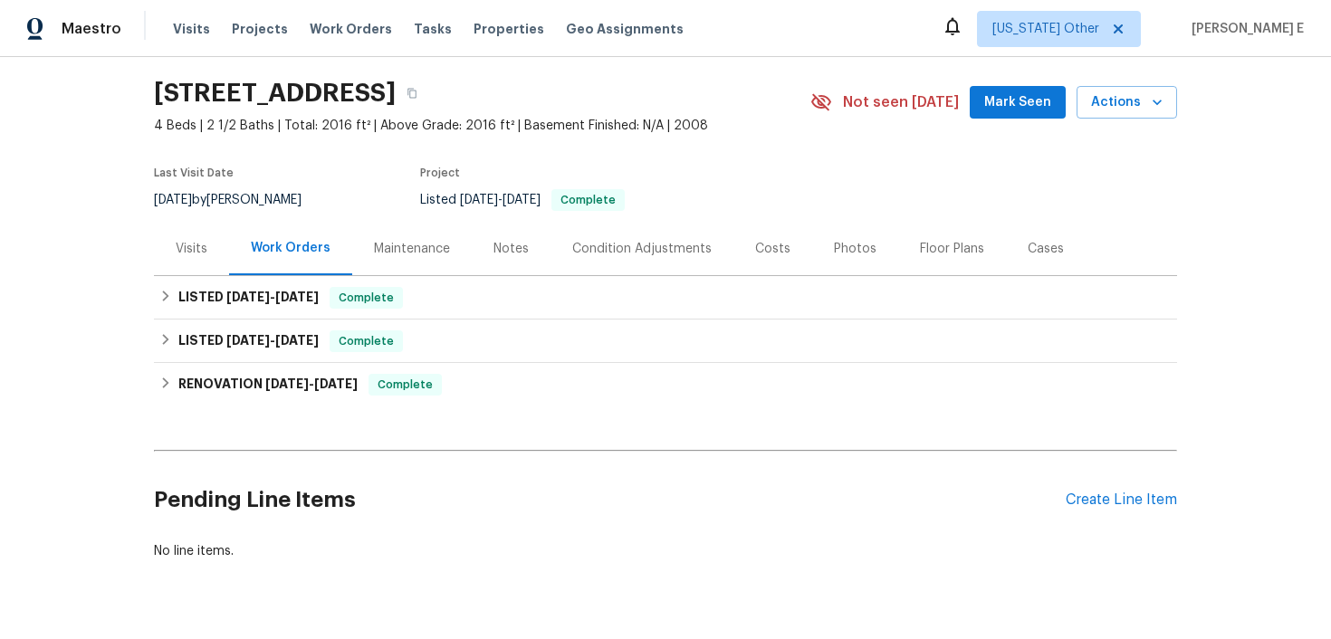
scroll to position [97, 0]
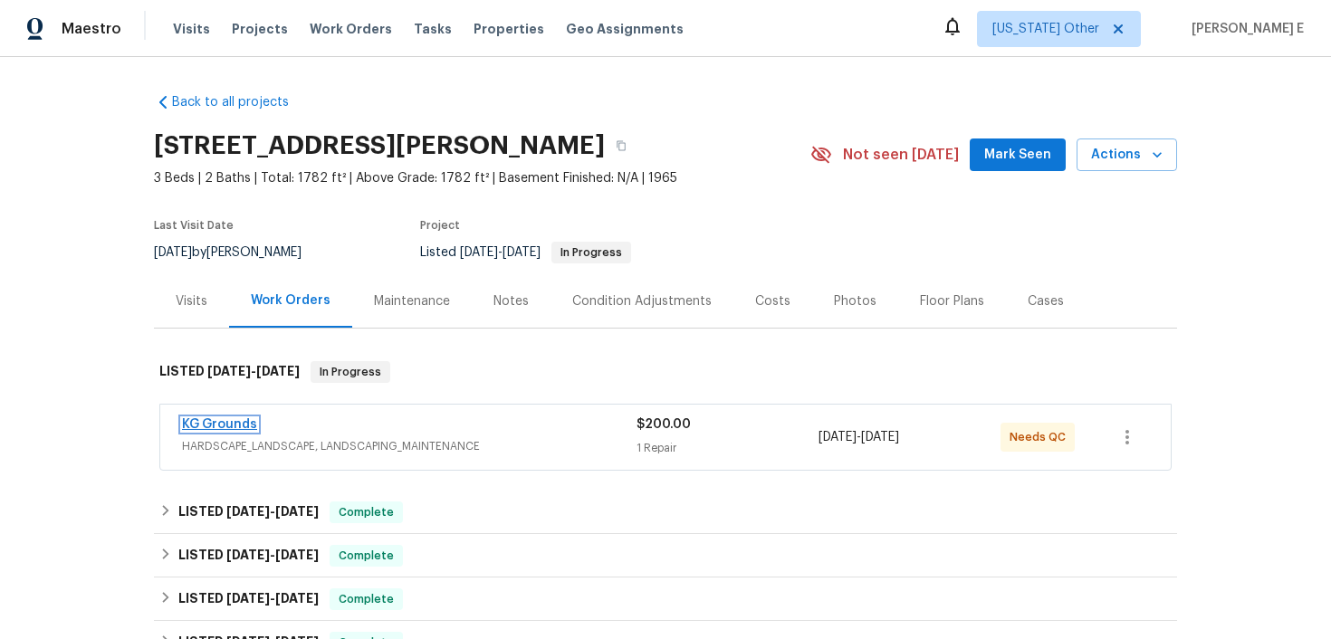
click at [223, 424] on link "KG Grounds" at bounding box center [219, 424] width 75 height 13
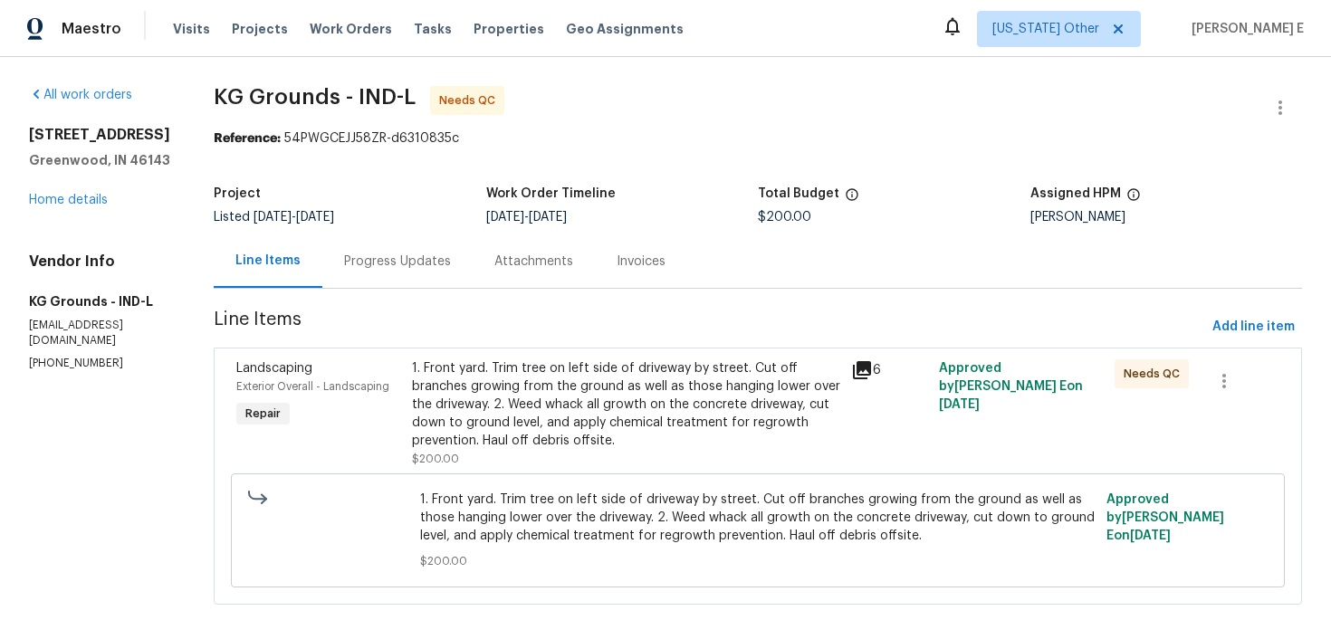
click at [398, 267] on div "Progress Updates" at bounding box center [397, 262] width 107 height 18
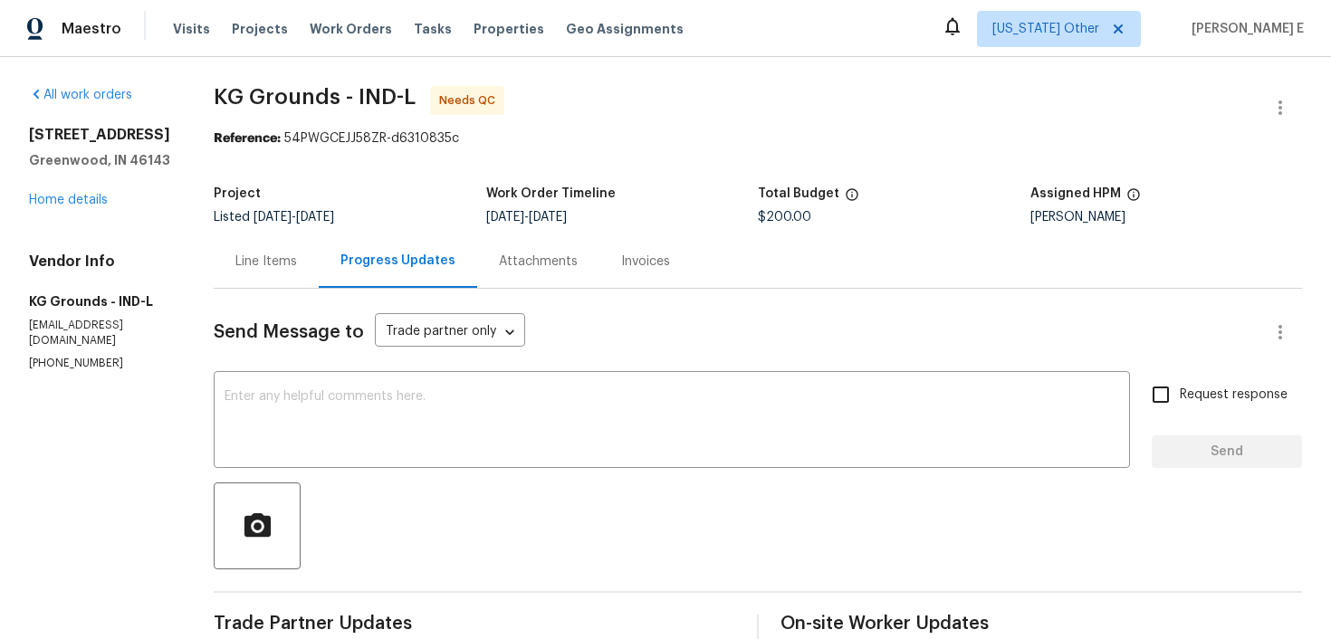
click at [289, 274] on div "Line Items" at bounding box center [266, 261] width 105 height 53
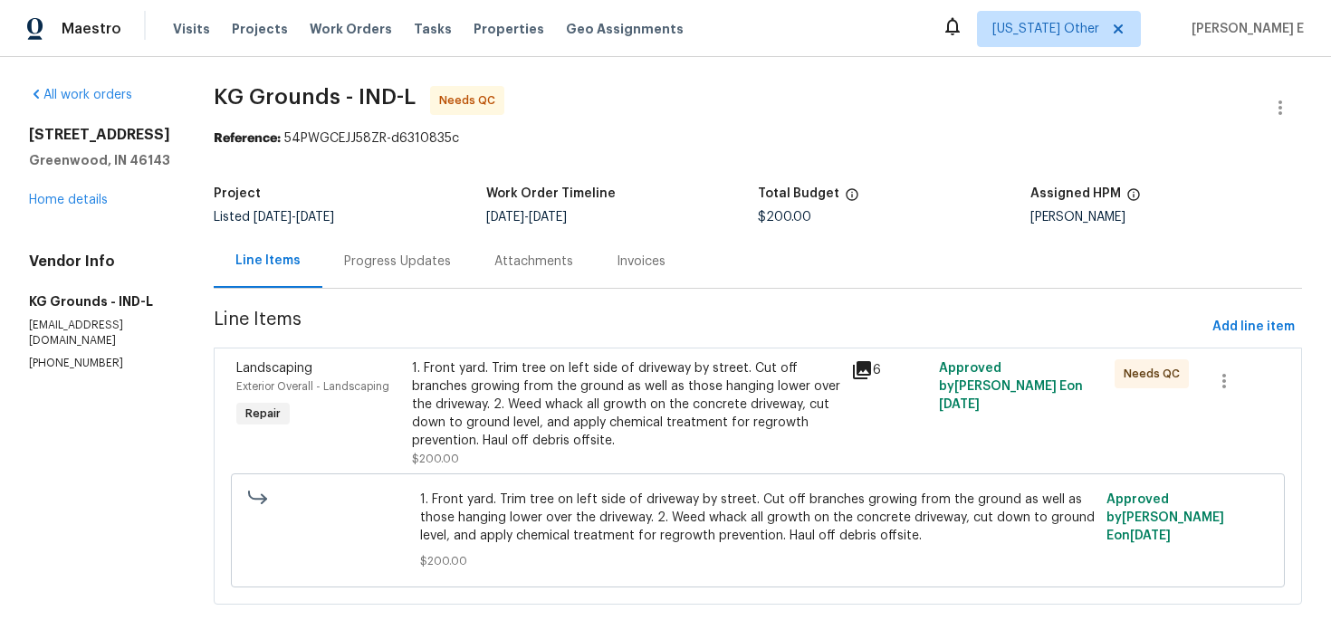
scroll to position [16, 0]
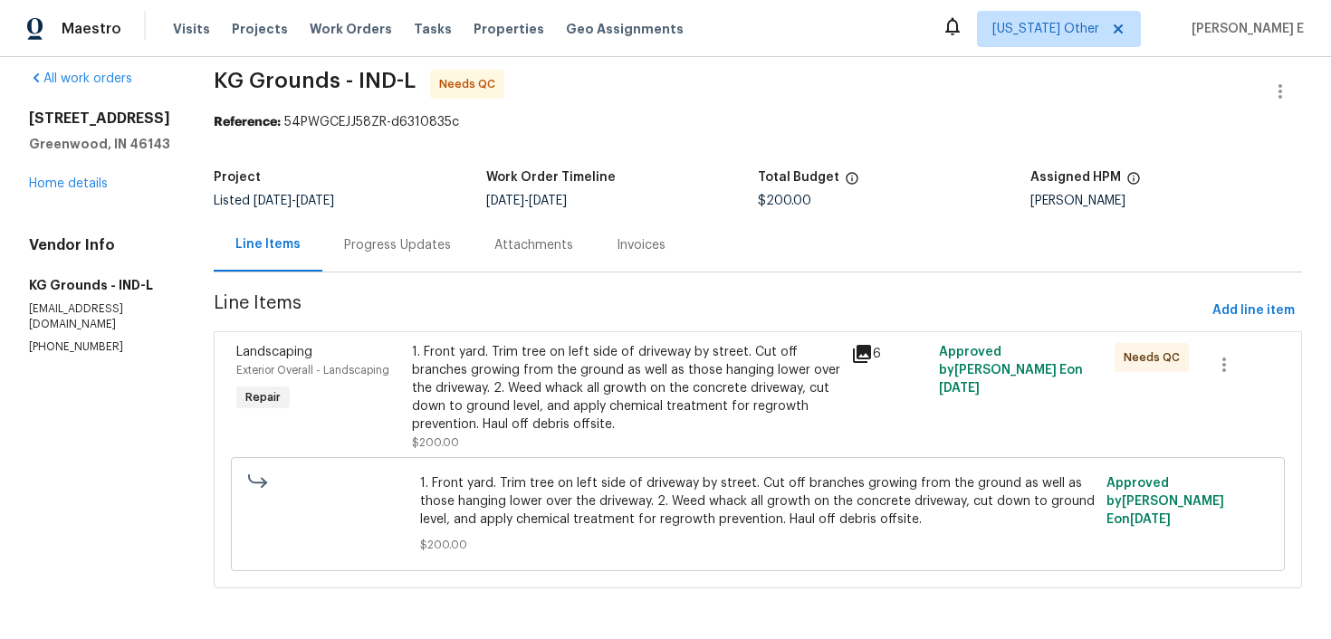
click at [550, 347] on div "1. Front yard. Trim tree on left side of driveway by street. Cut off branches g…" at bounding box center [626, 388] width 428 height 91
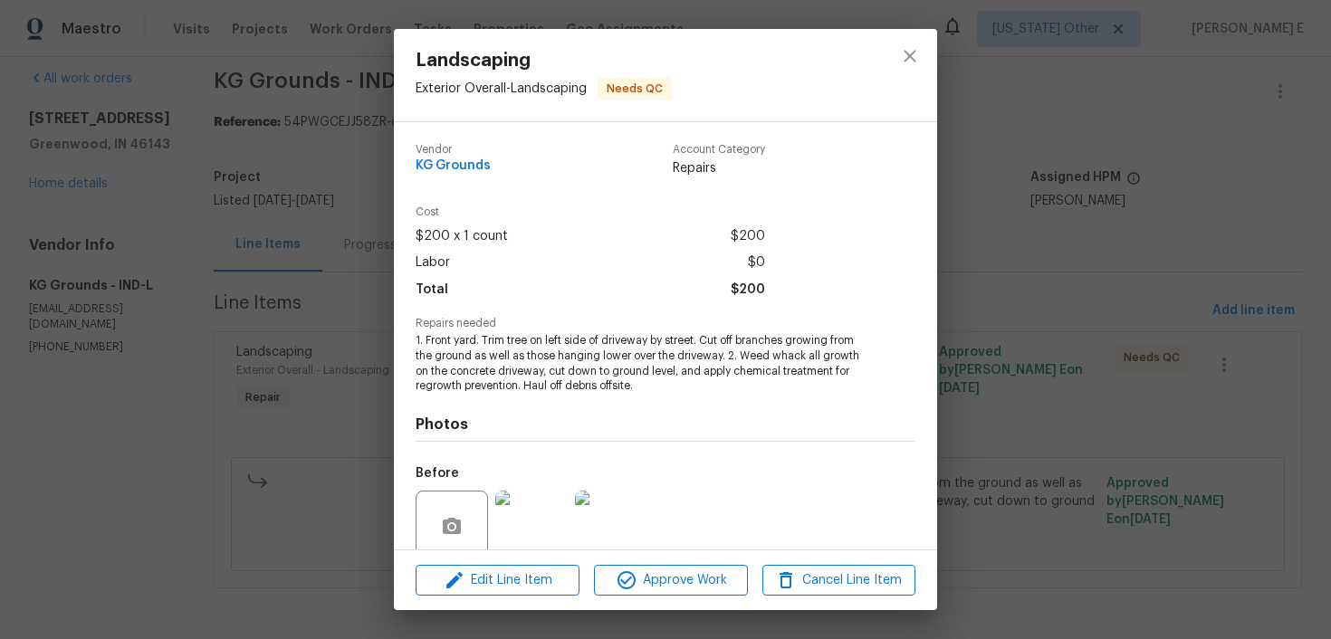
scroll to position [149, 0]
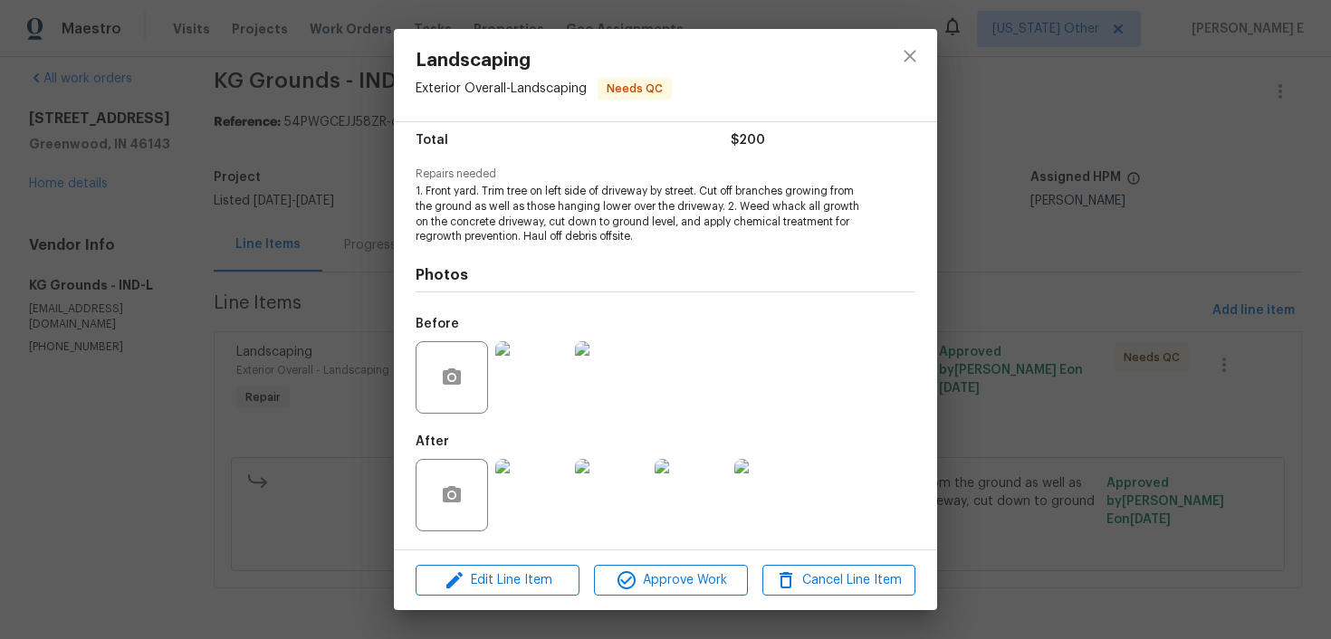
click at [548, 386] on img at bounding box center [531, 377] width 72 height 72
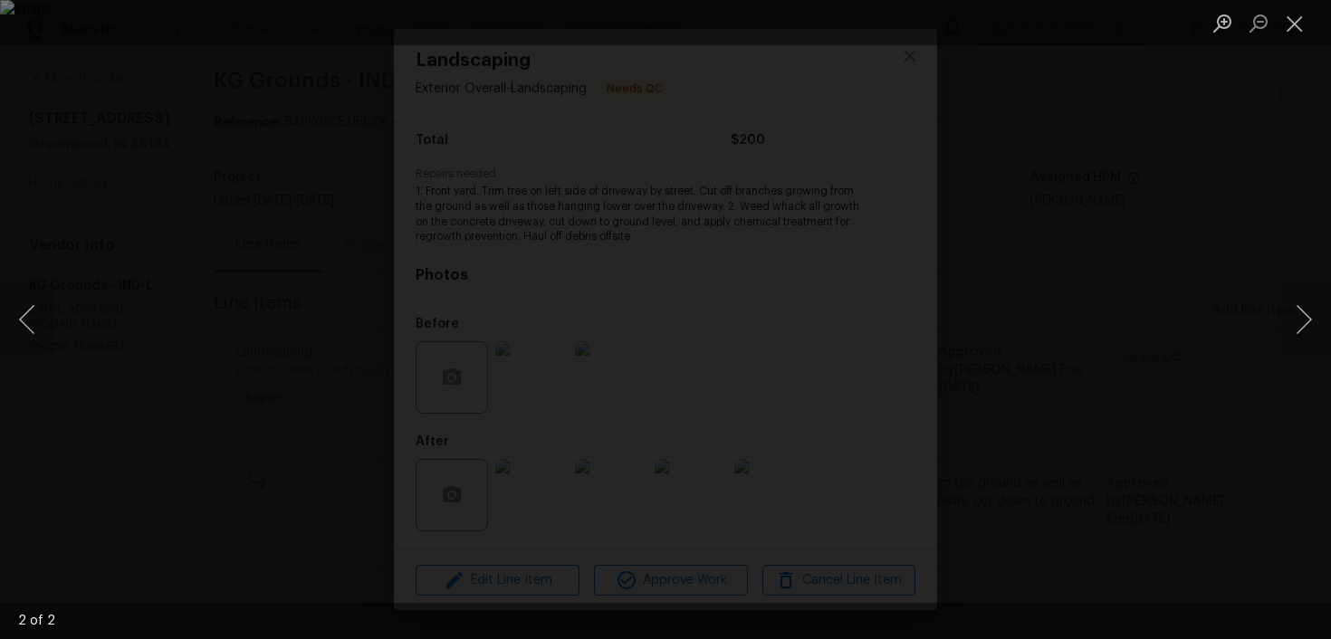
click at [1229, 152] on div "Lightbox" at bounding box center [665, 319] width 1331 height 639
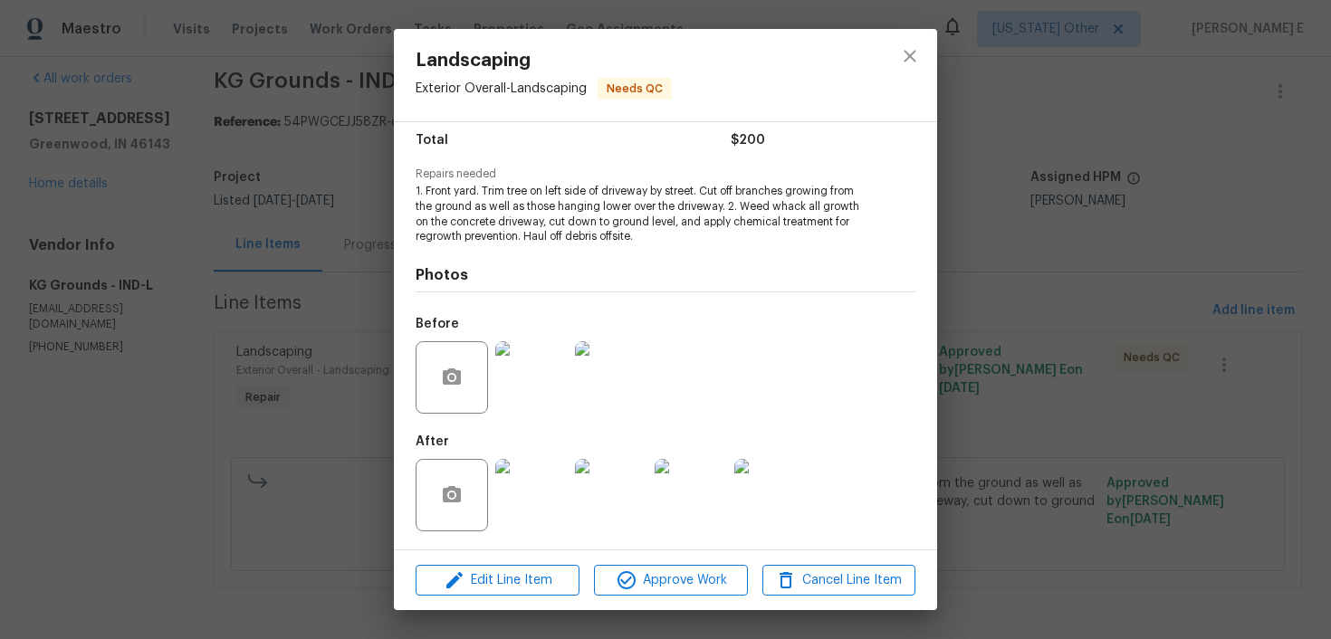
click at [532, 500] on img at bounding box center [531, 495] width 72 height 72
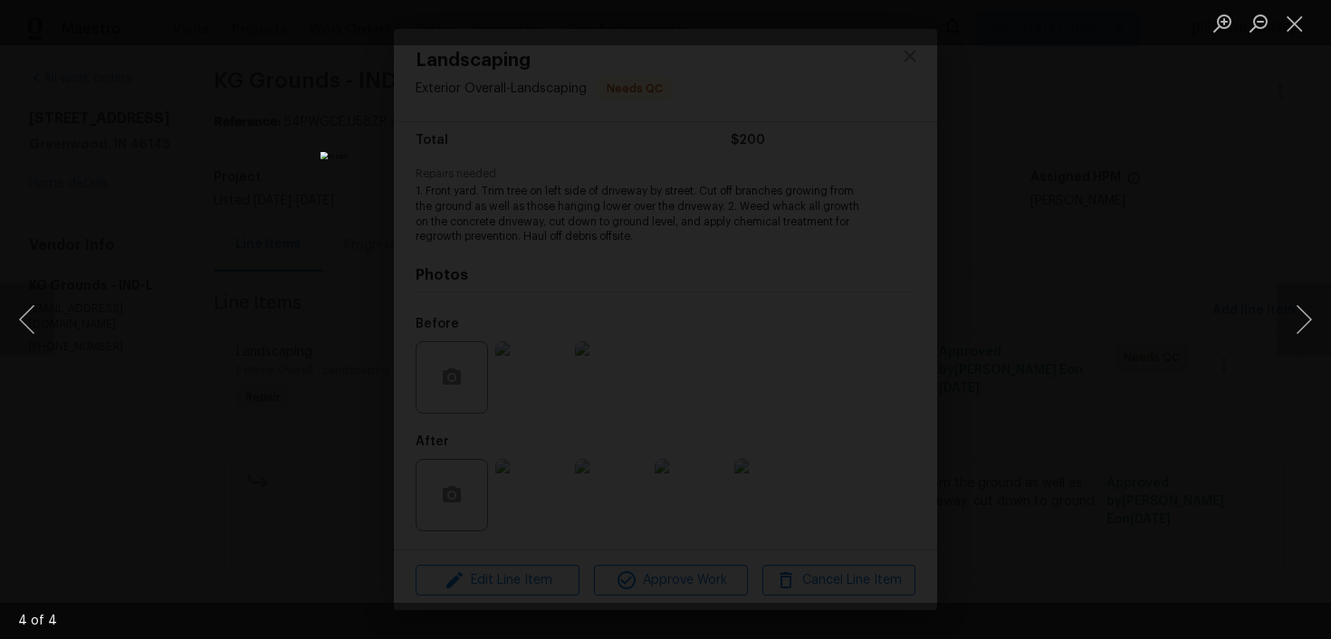
click at [1059, 208] on div "Lightbox" at bounding box center [665, 319] width 1331 height 639
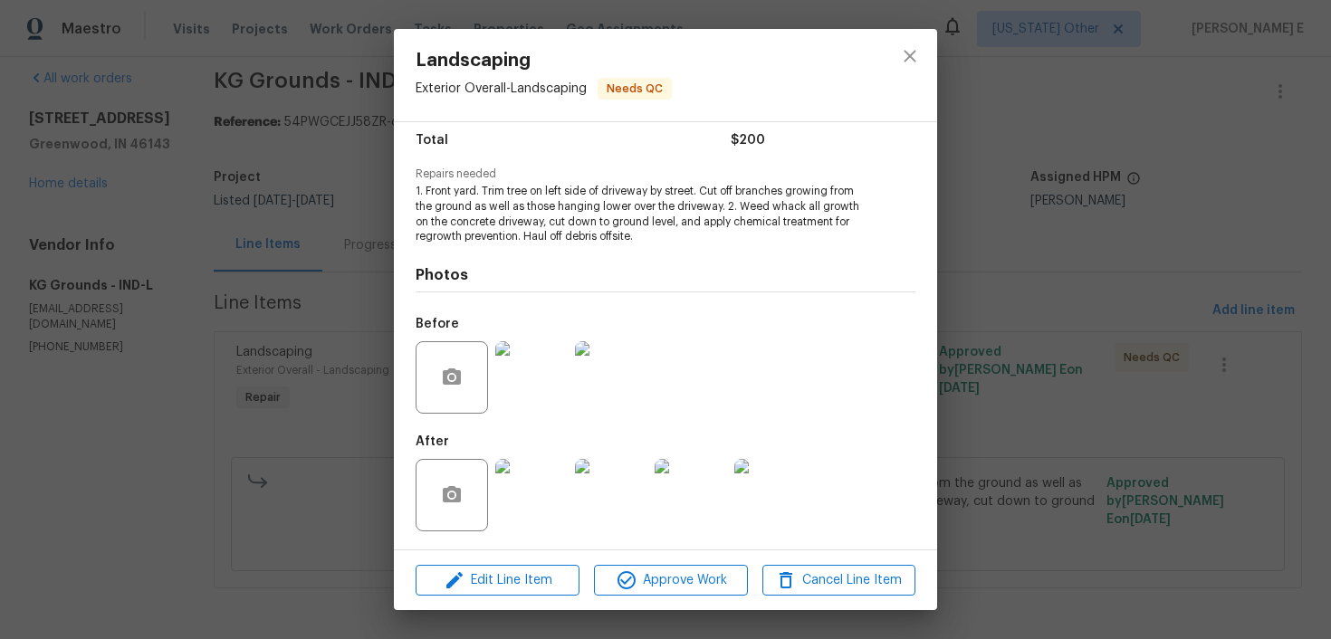
click at [1059, 208] on div "Landscaping Exterior Overall - Landscaping Needs QC Vendor KG Grounds Account C…" at bounding box center [665, 319] width 1331 height 639
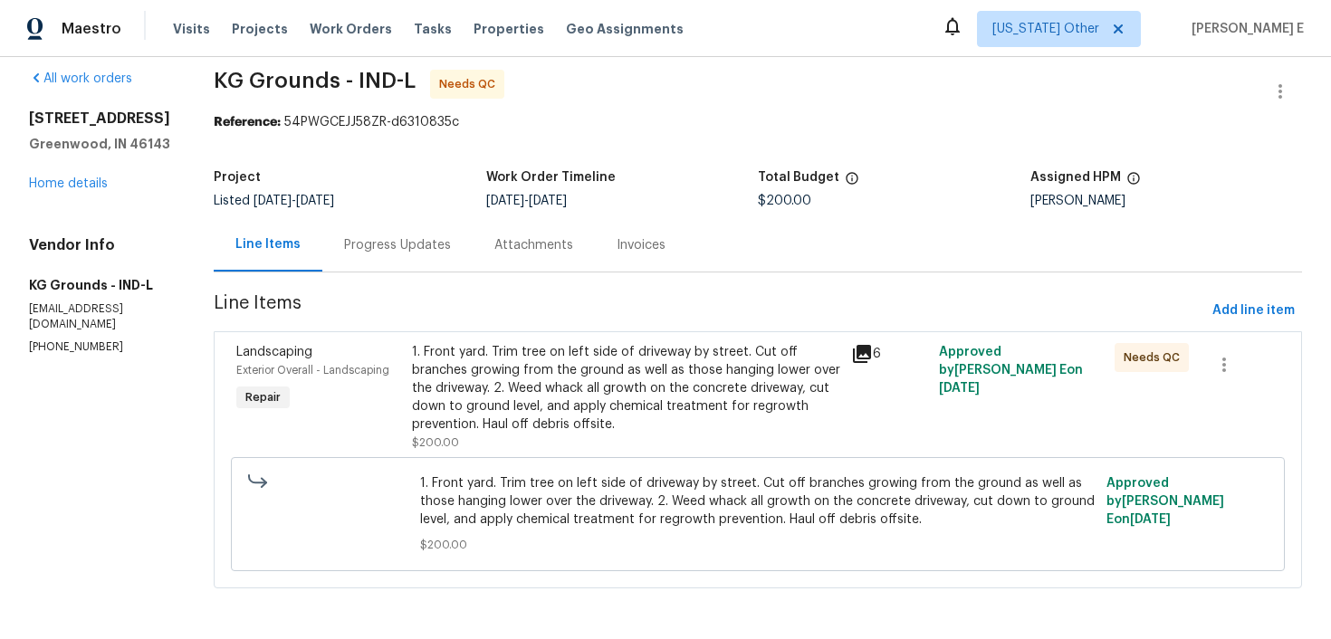
click at [425, 260] on div "Progress Updates" at bounding box center [397, 244] width 150 height 53
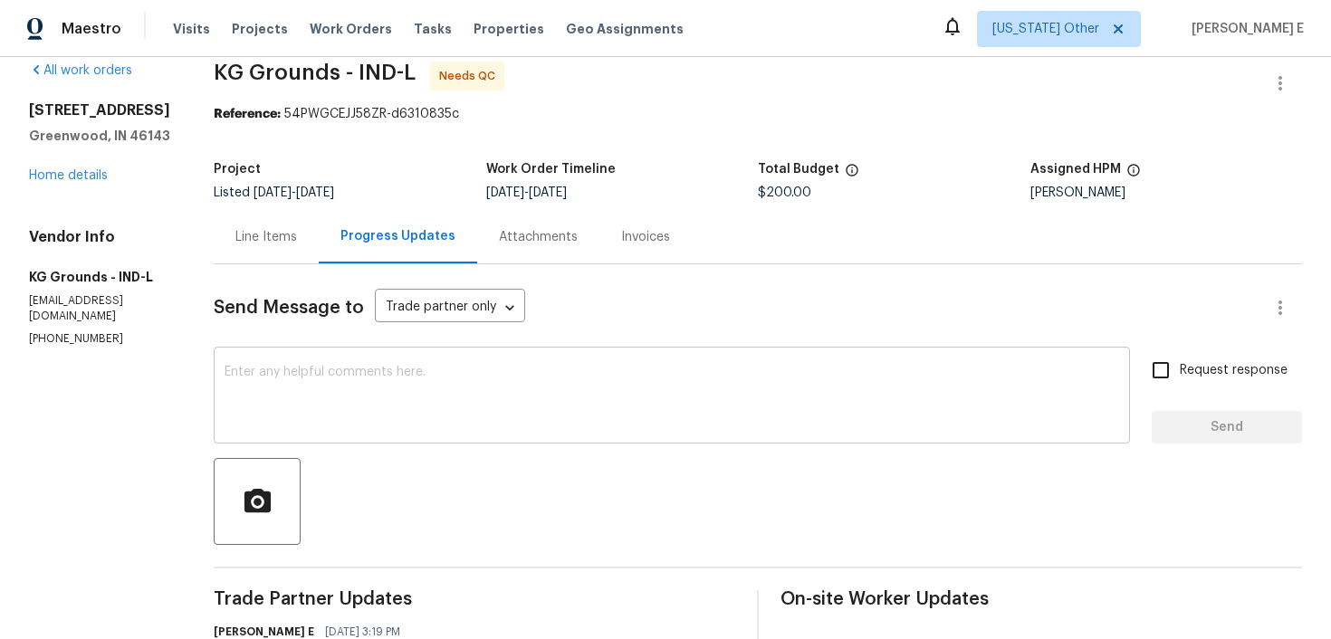
click at [341, 414] on textarea at bounding box center [672, 397] width 895 height 63
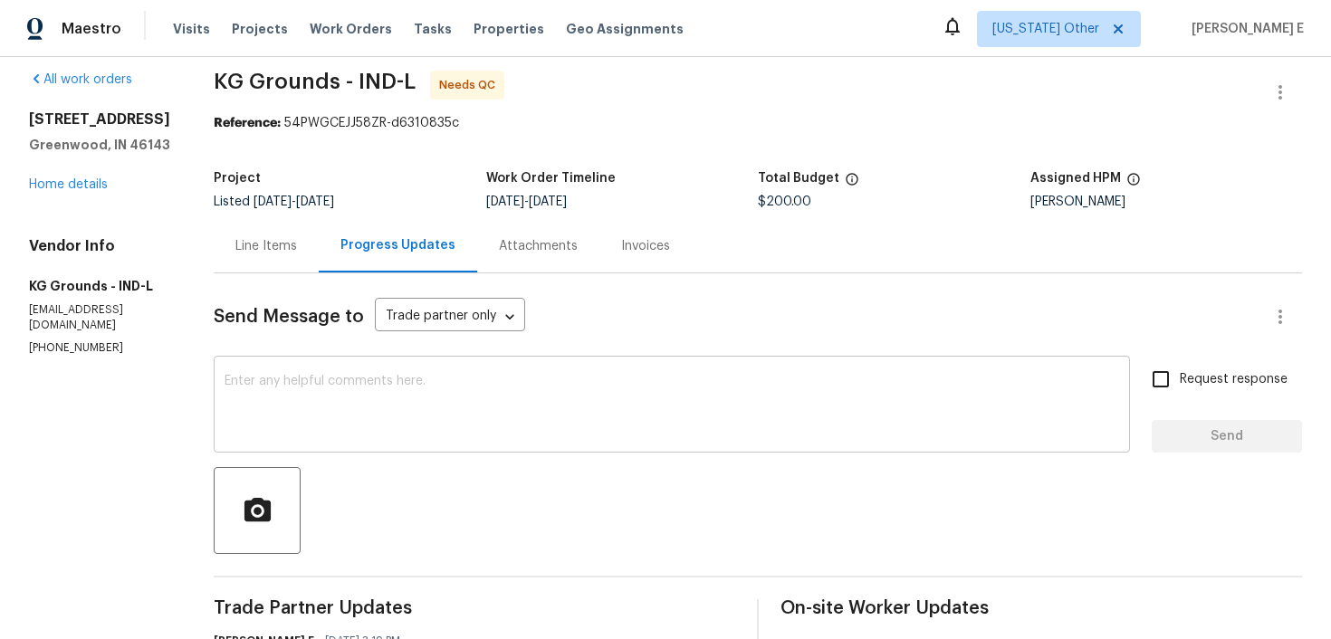
scroll to position [13, 0]
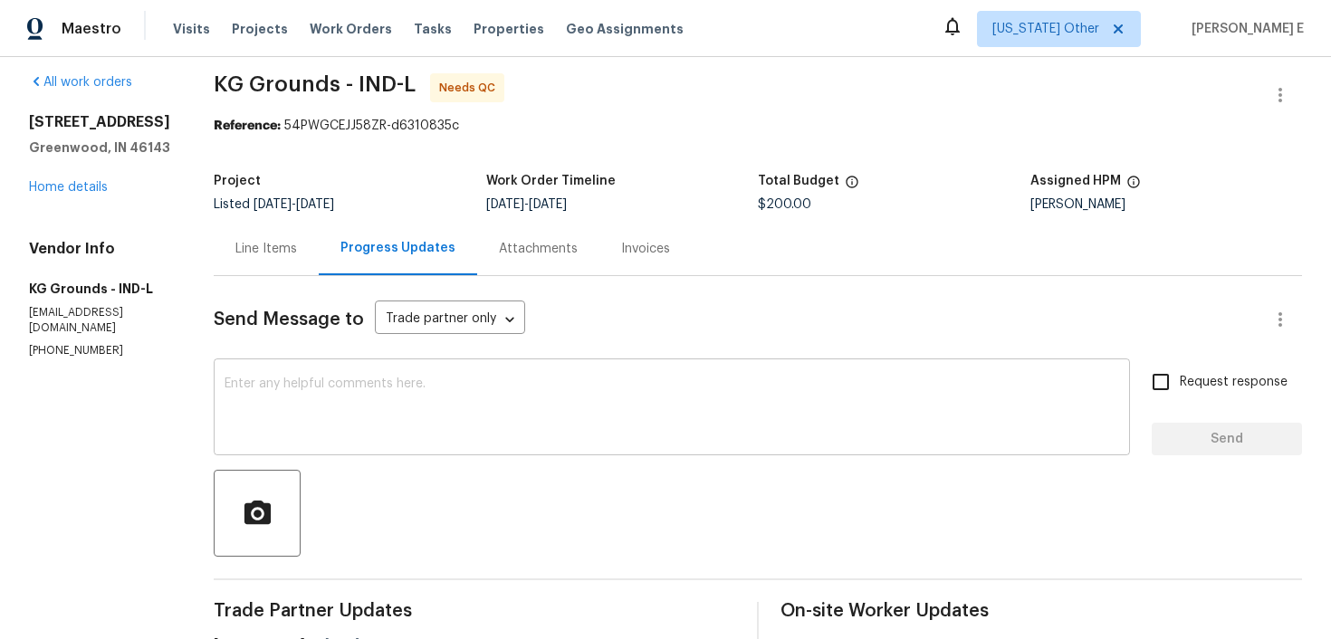
click at [529, 410] on textarea at bounding box center [672, 409] width 895 height 63
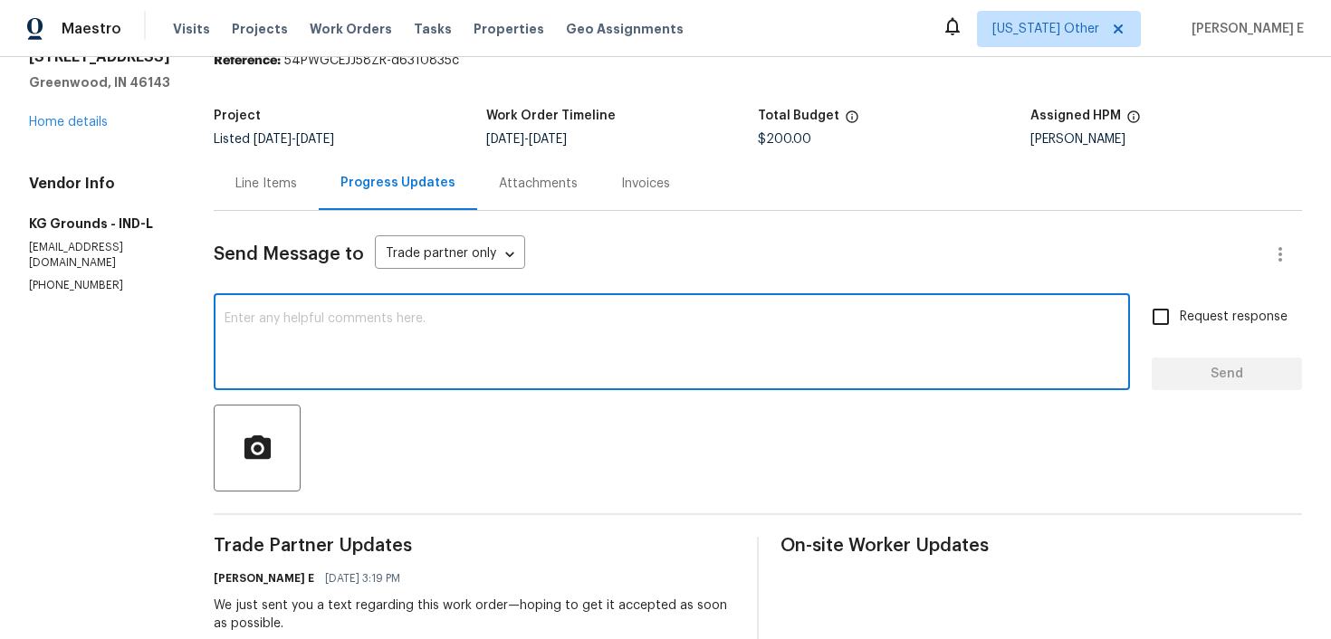
scroll to position [37, 0]
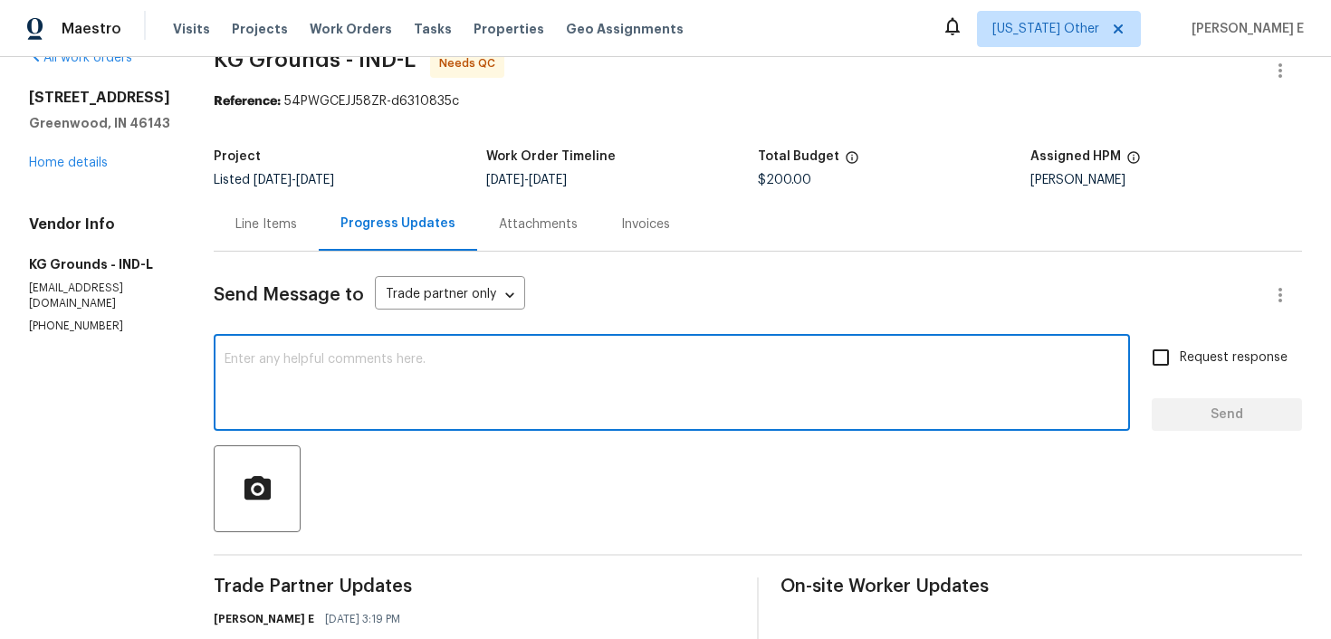
paste textarea "We saw that this work order is marked complete—can you confirm if everything’s …"
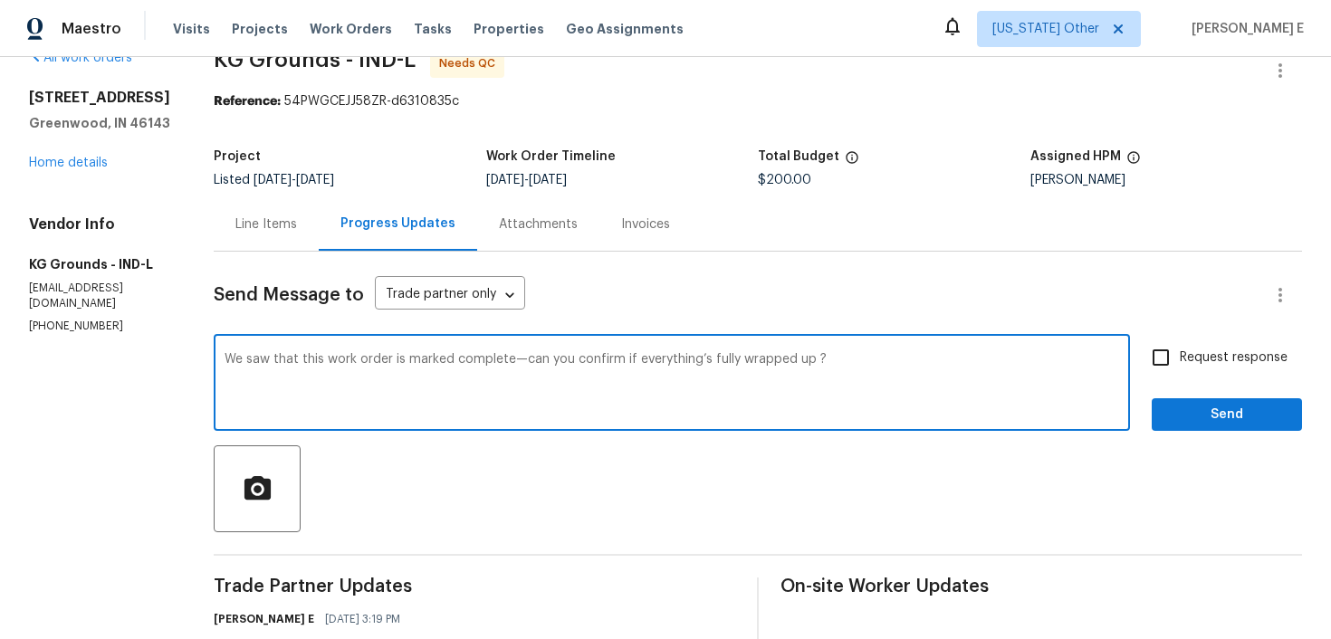
type textarea "We saw that this work order is marked complete—can you confirm if everything’s …"
click at [1214, 374] on label "Request response" at bounding box center [1215, 358] width 146 height 38
click at [1180, 374] on input "Request response" at bounding box center [1161, 358] width 38 height 38
checkbox input "true"
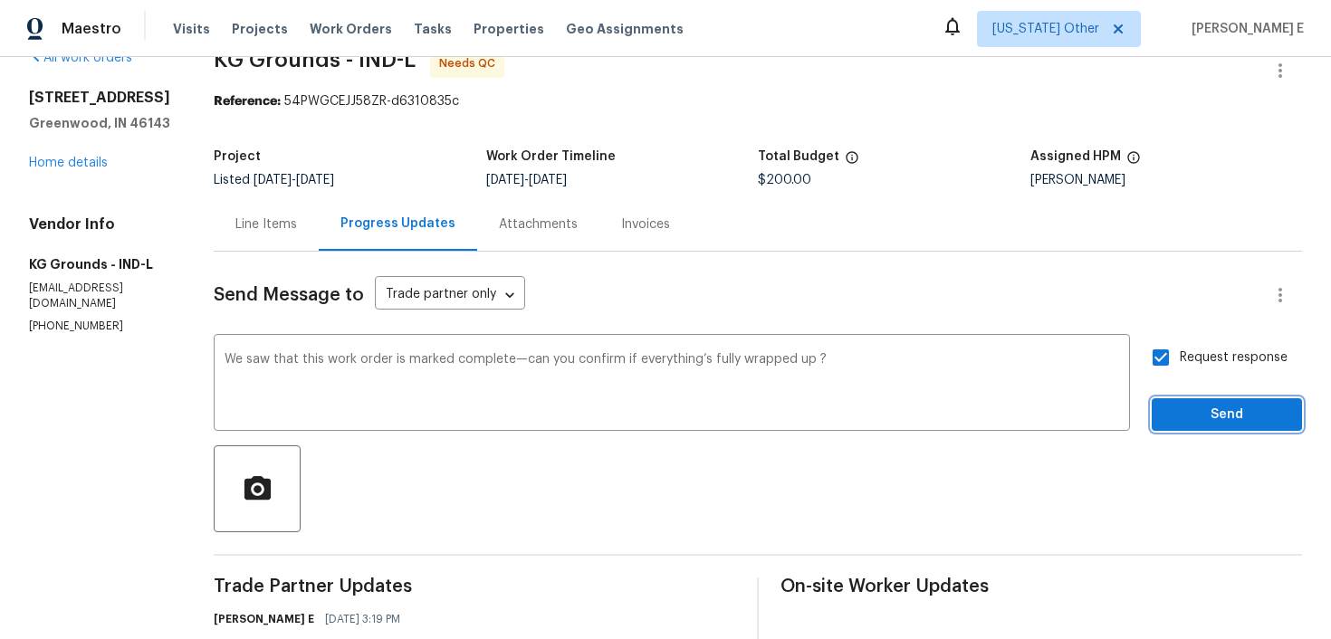
click at [1191, 410] on span "Send" at bounding box center [1226, 415] width 121 height 23
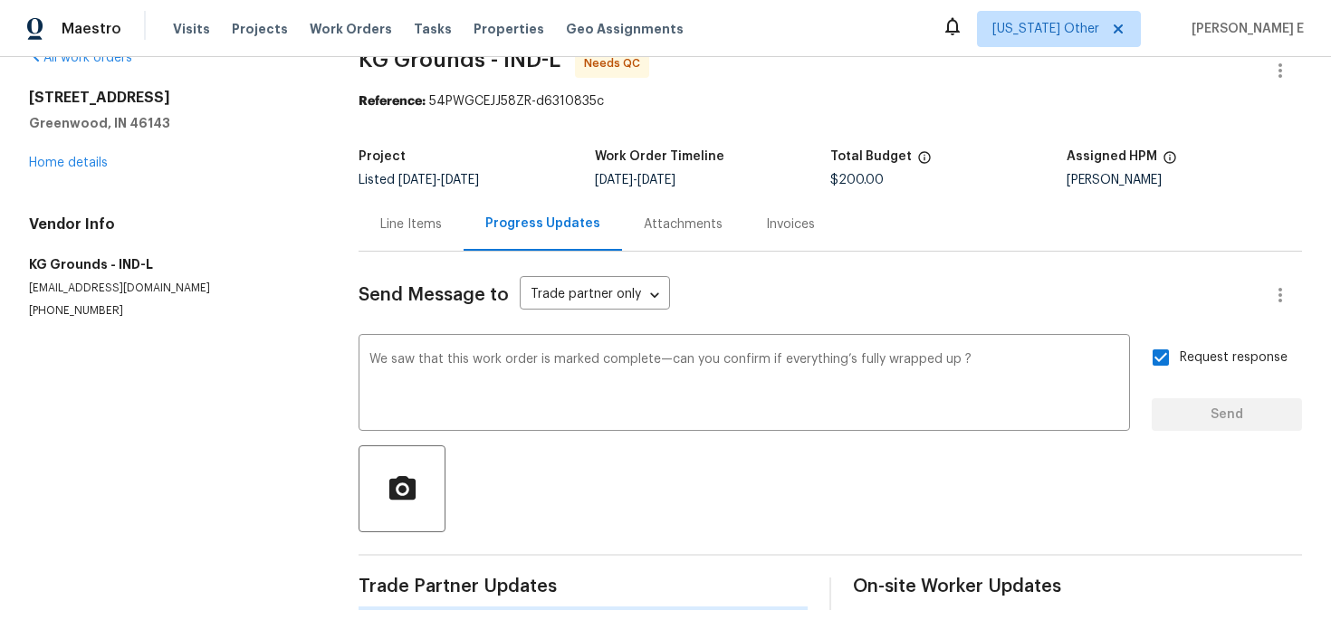
scroll to position [0, 0]
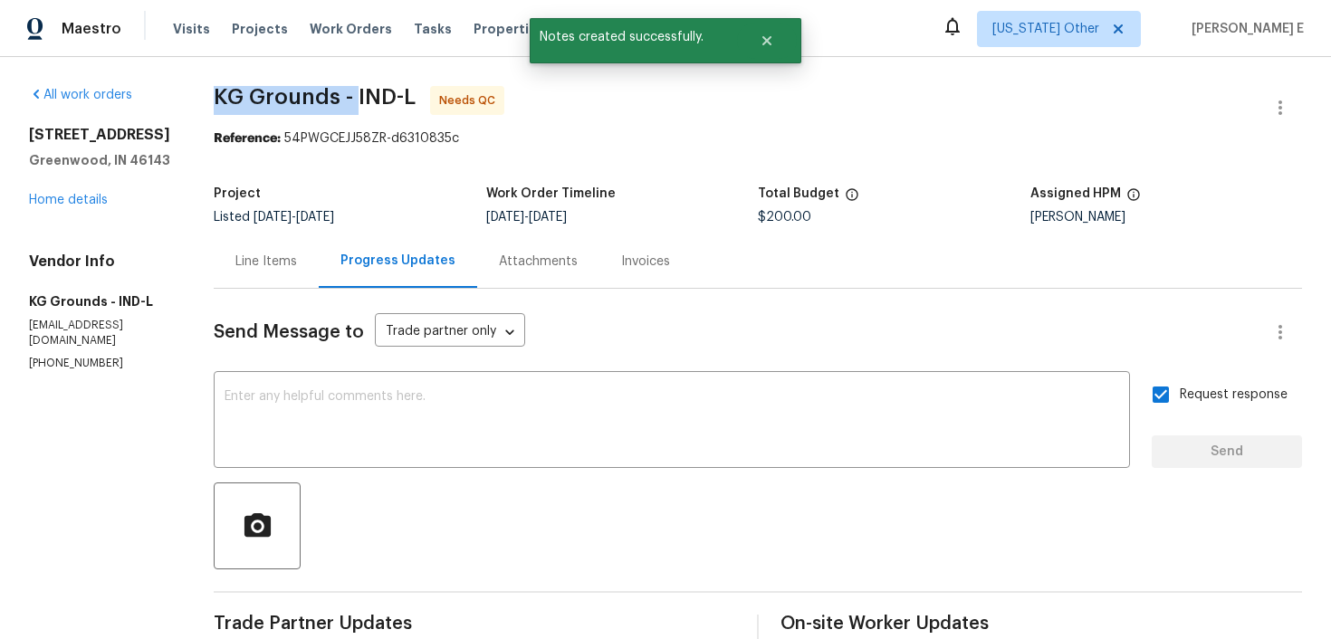
drag, startPoint x: 221, startPoint y: 89, endPoint x: 361, endPoint y: 109, distance: 141.8
click at [361, 109] on span "KG Grounds - IND-L Needs QC" at bounding box center [736, 107] width 1045 height 43
copy span "KG Grounds -"
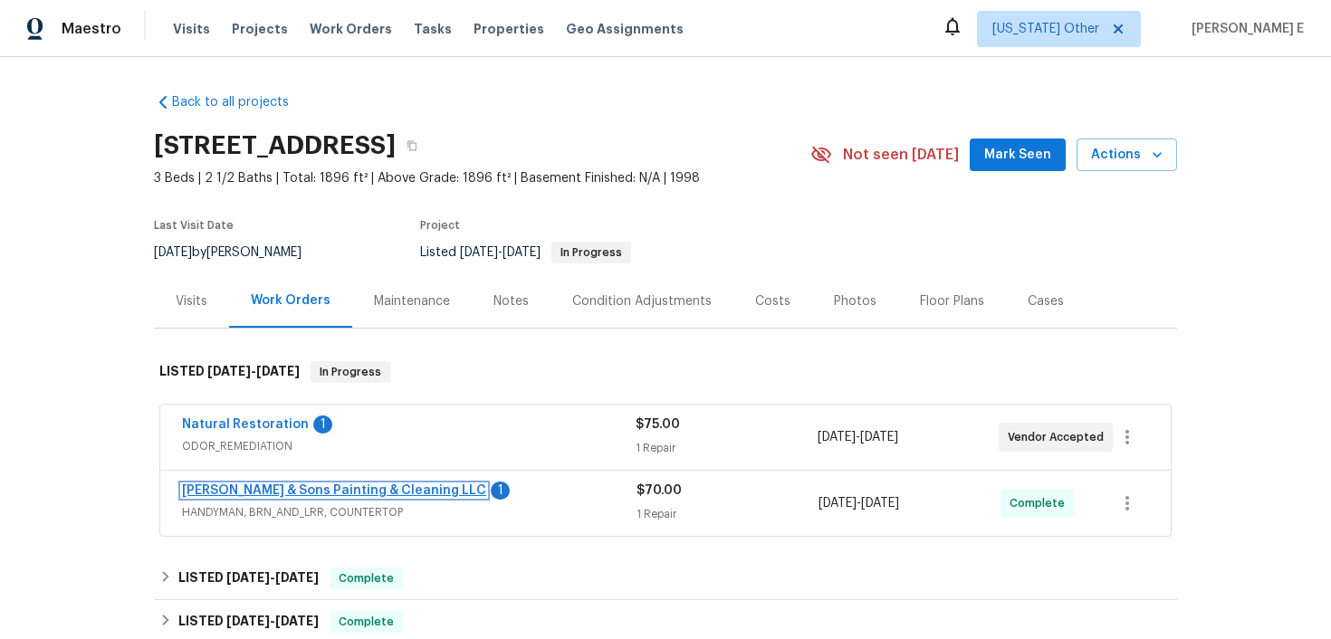
click at [308, 496] on link "[PERSON_NAME] & Sons Painting & Cleaning LLC" at bounding box center [334, 491] width 304 height 13
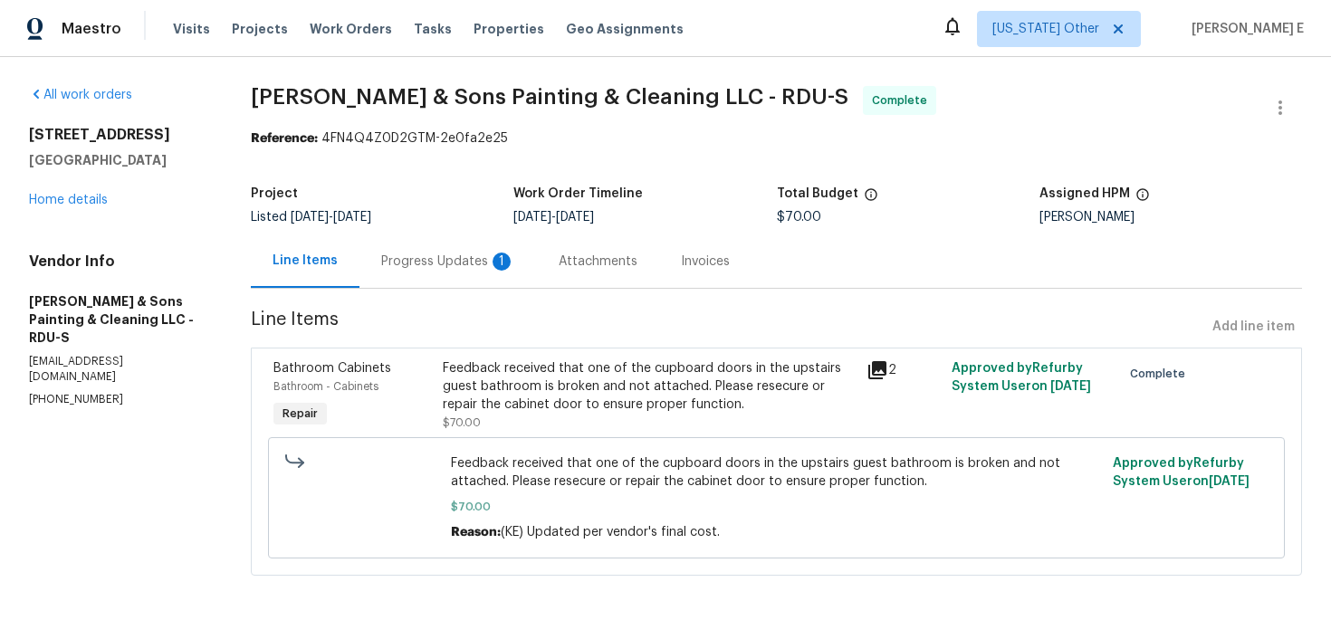
click at [491, 269] on div "Progress Updates 1" at bounding box center [448, 262] width 134 height 18
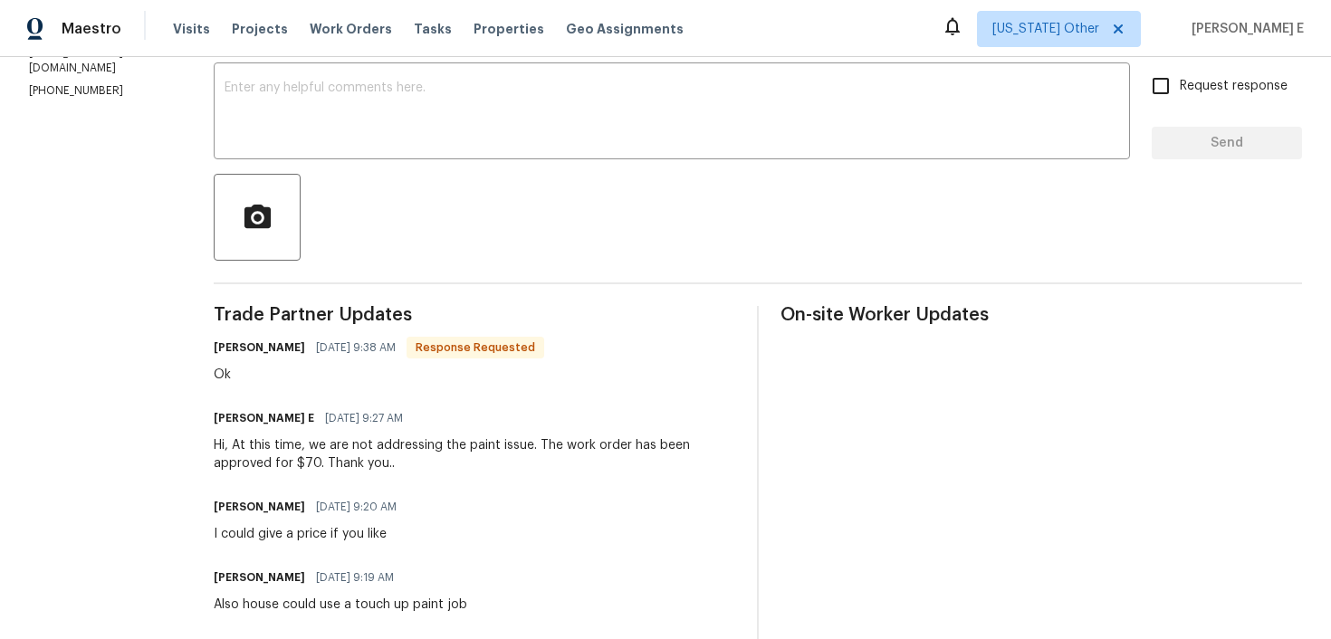
scroll to position [313, 0]
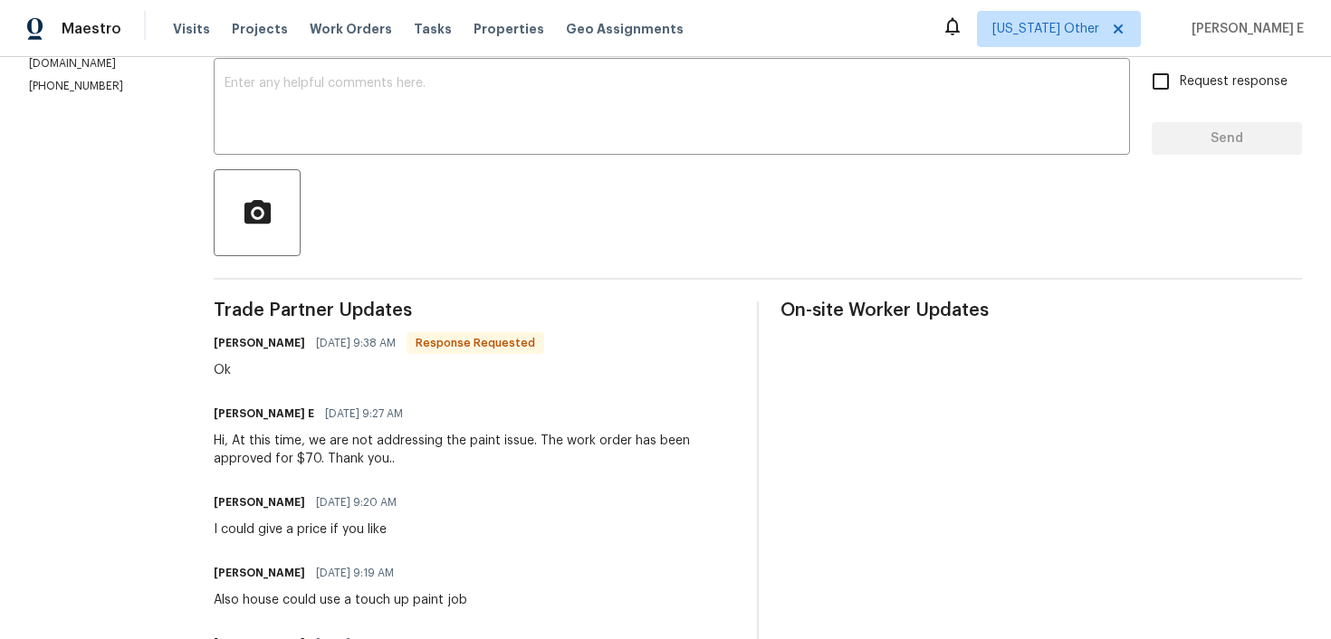
click at [486, 182] on div at bounding box center [758, 212] width 1089 height 87
click at [530, 90] on textarea at bounding box center [672, 108] width 895 height 63
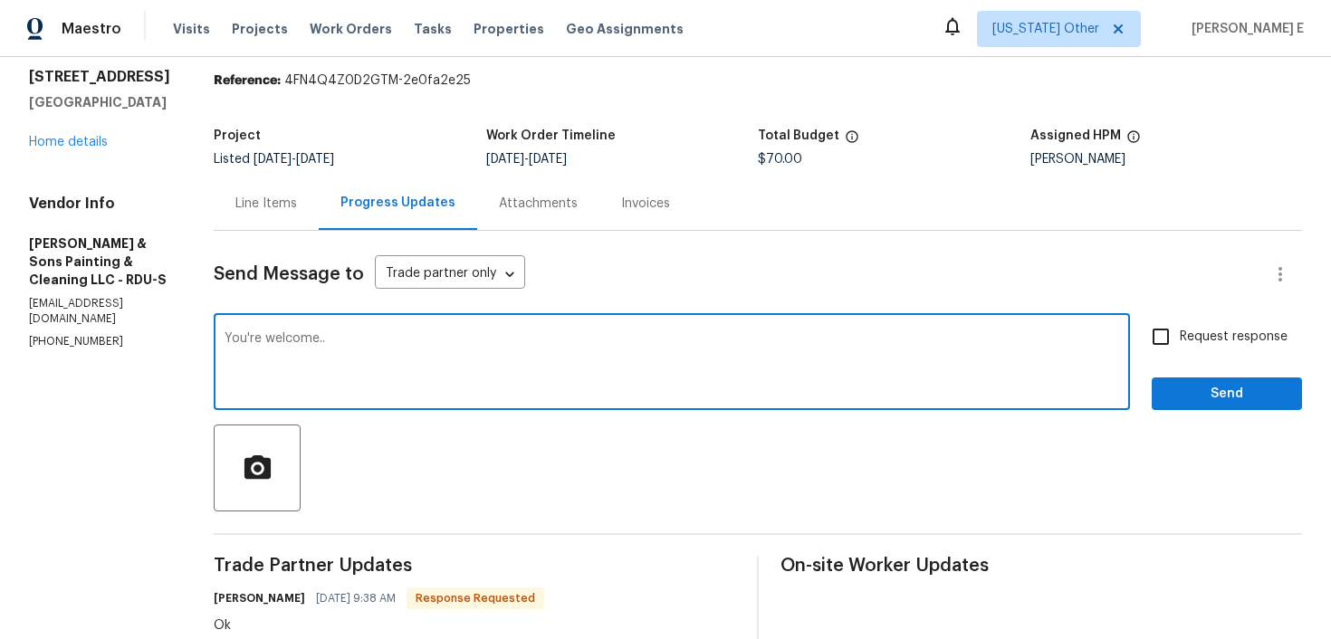
scroll to position [6, 0]
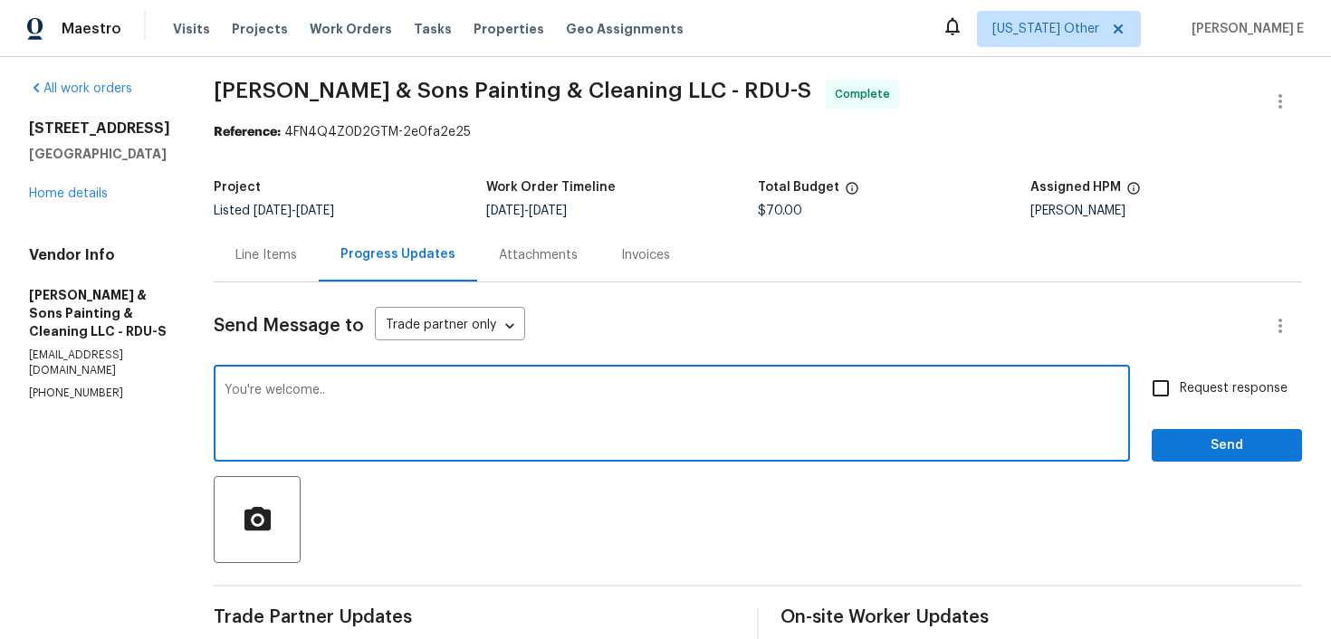
type textarea "You're welcome.."
click at [1229, 437] on span "Send" at bounding box center [1226, 446] width 121 height 23
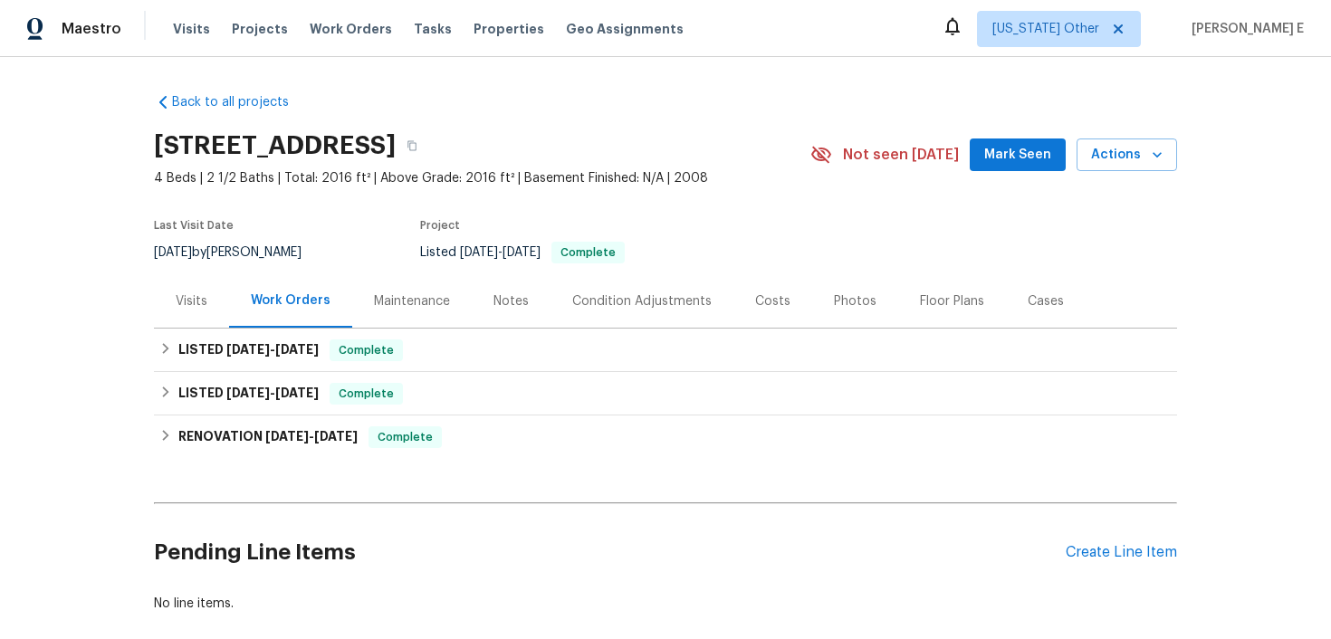
scroll to position [24, 0]
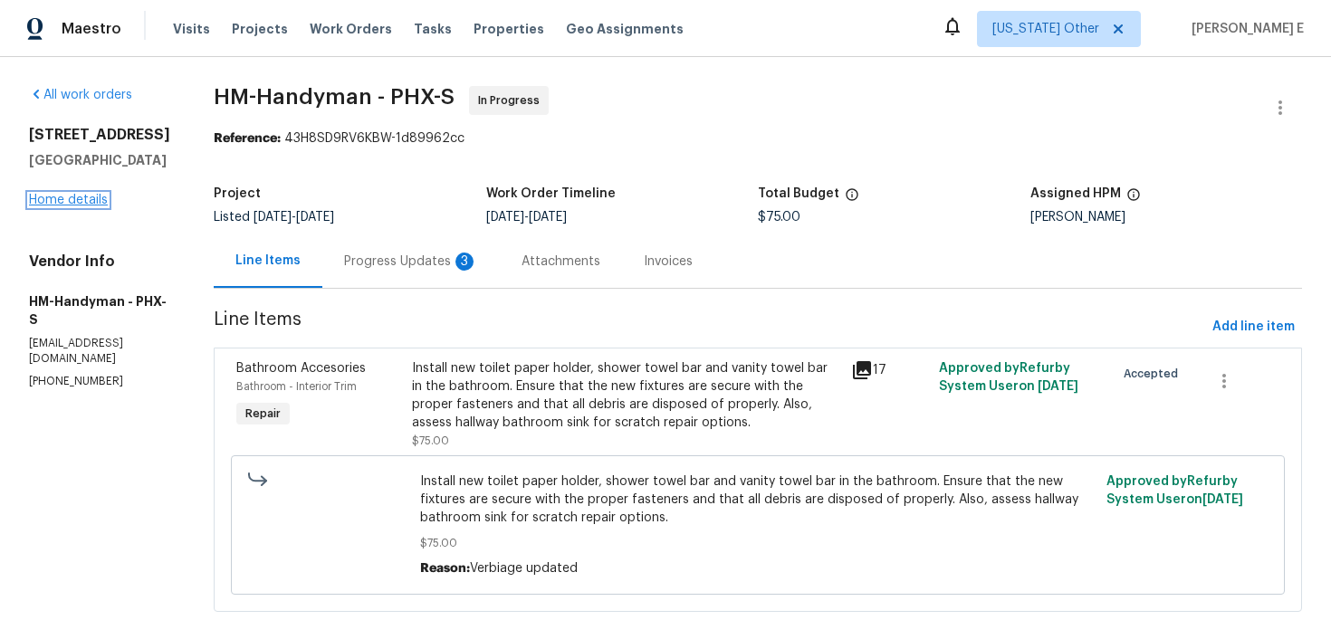
click at [69, 198] on link "Home details" at bounding box center [68, 200] width 79 height 13
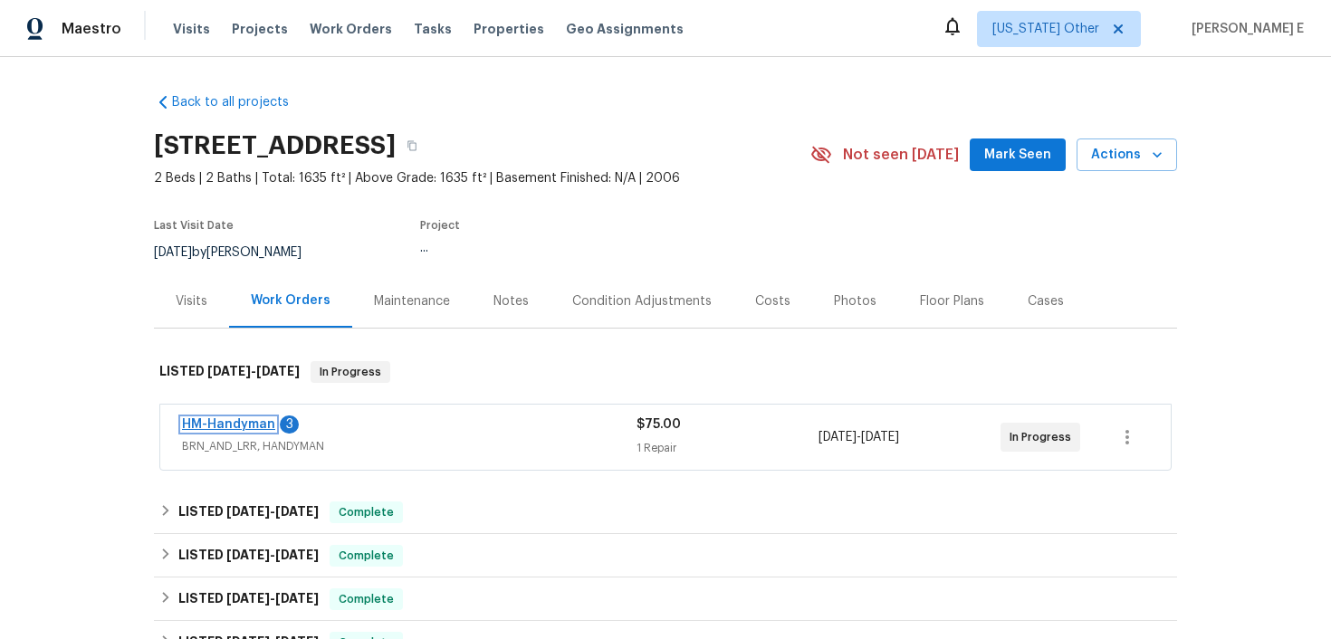
click at [231, 424] on link "HM-Handyman" at bounding box center [228, 424] width 93 height 13
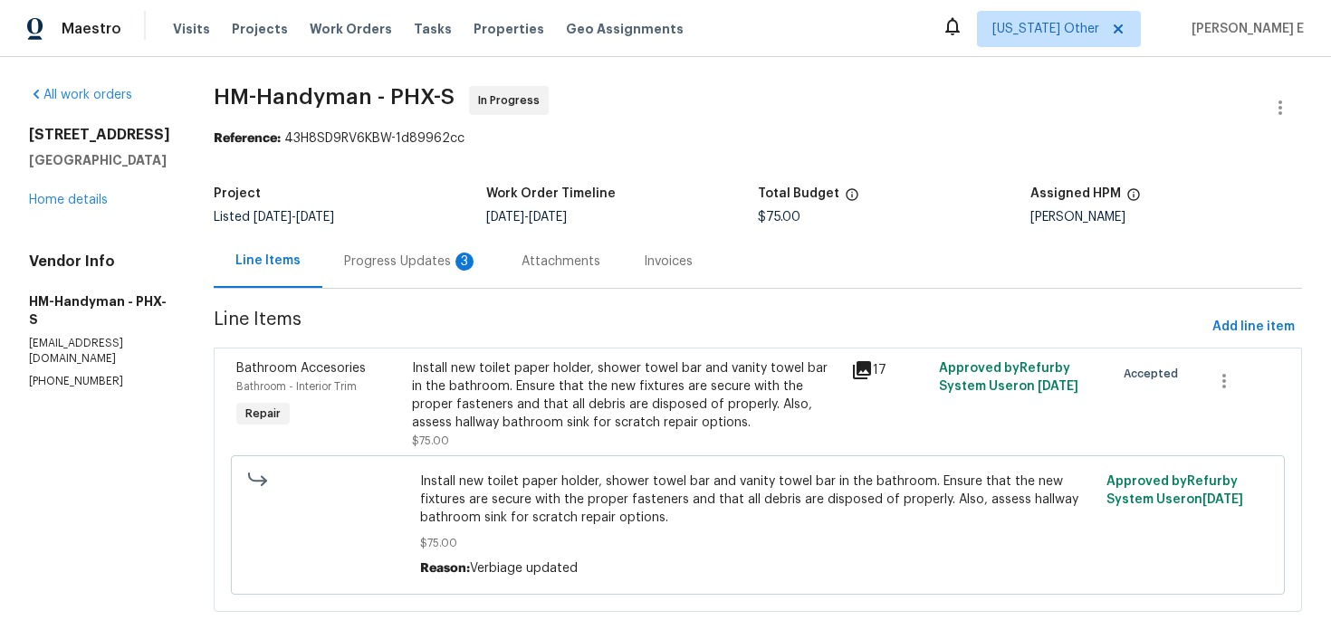
click at [469, 251] on div "Progress Updates 3" at bounding box center [411, 261] width 178 height 53
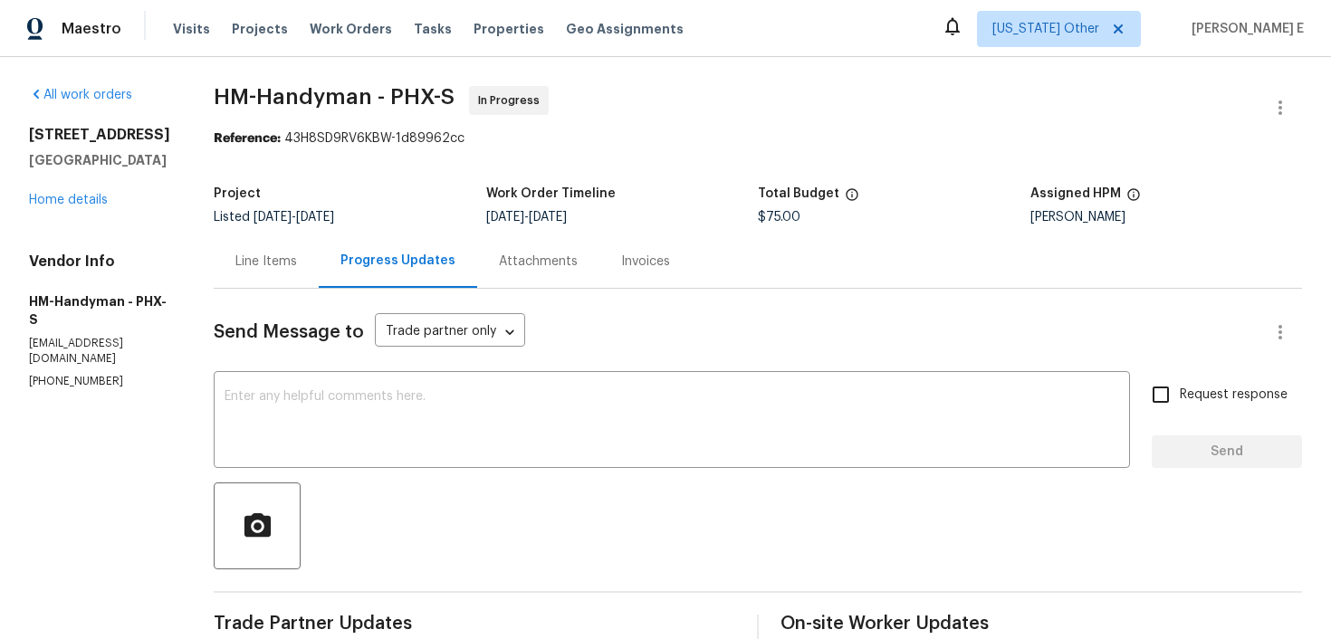
click at [263, 264] on div "Line Items" at bounding box center [266, 262] width 62 height 18
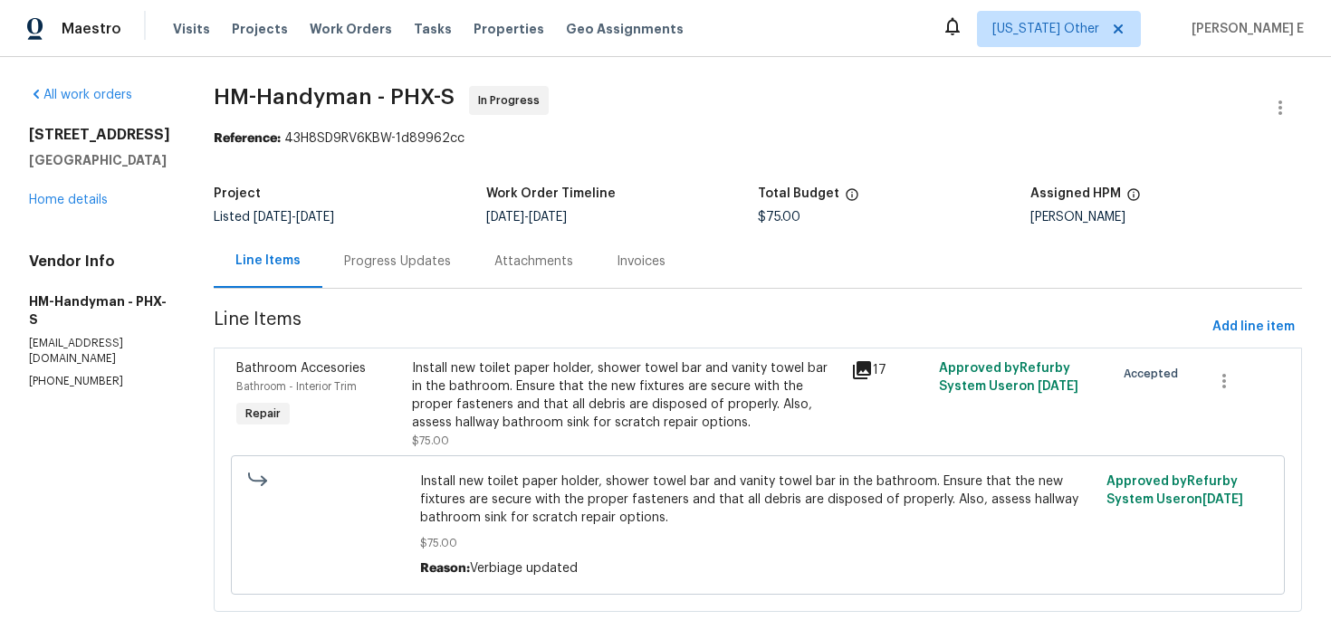
click at [415, 256] on div "Progress Updates" at bounding box center [397, 262] width 107 height 18
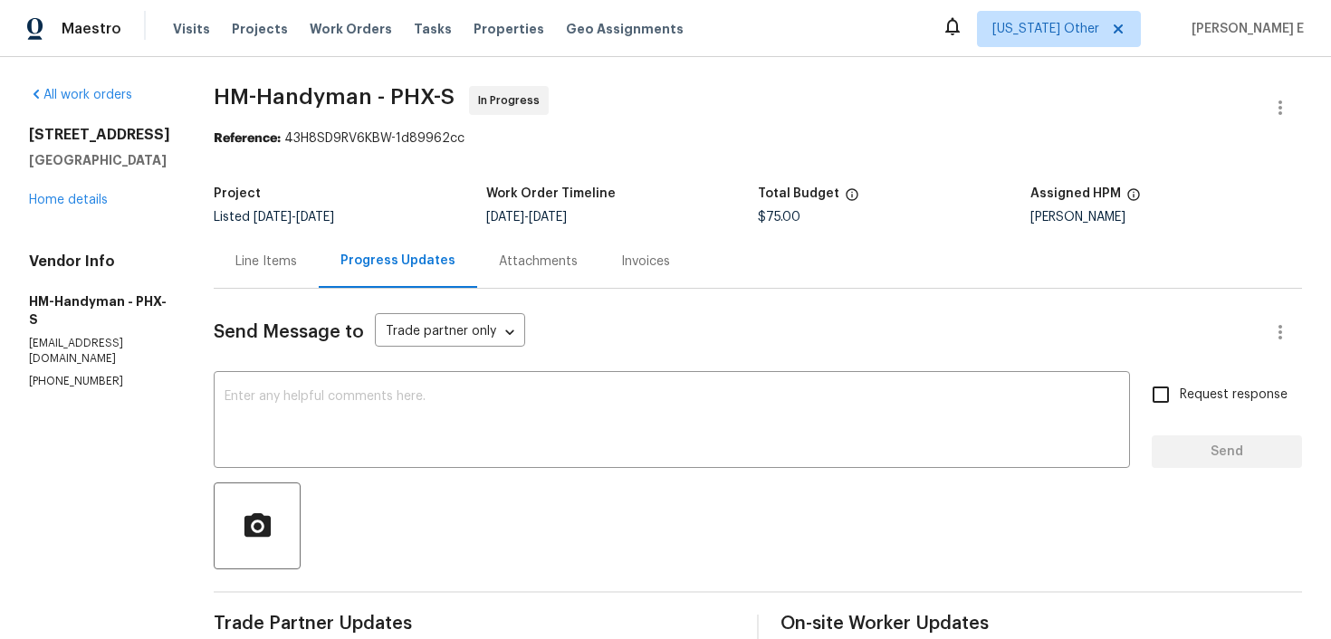
click at [293, 269] on div "Line Items" at bounding box center [266, 262] width 62 height 18
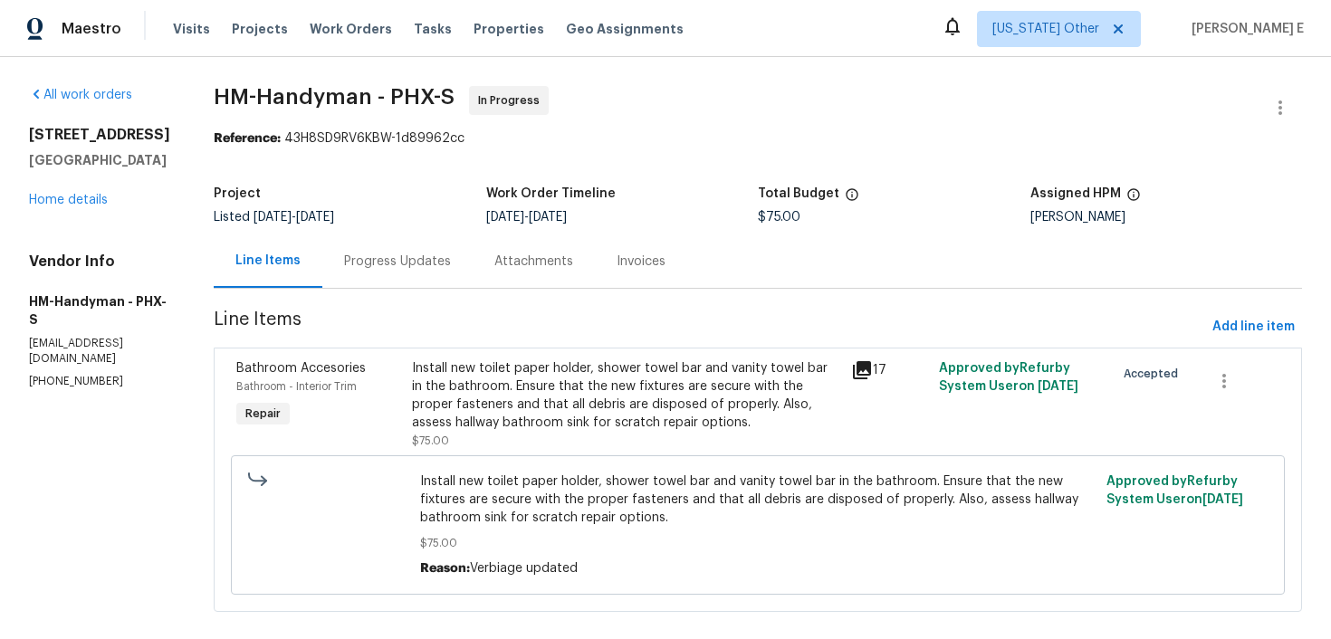
scroll to position [24, 0]
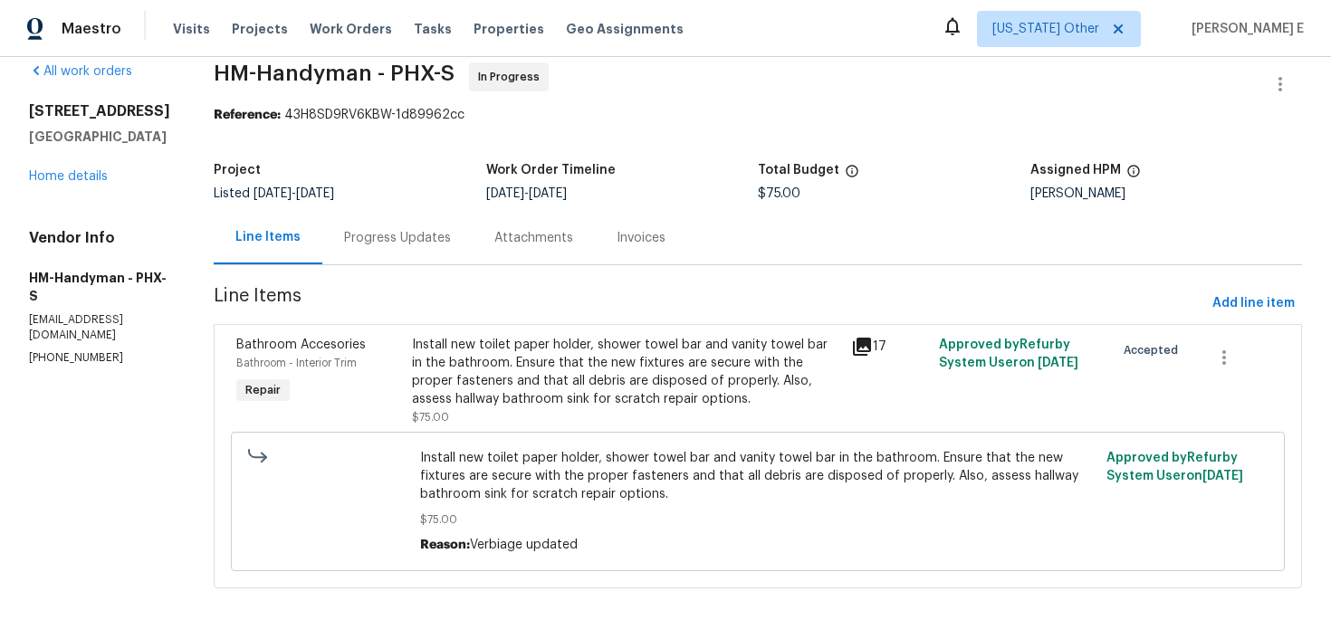
click at [541, 383] on div "Install new toilet paper holder, shower towel bar and vanity towel bar in the b…" at bounding box center [626, 372] width 428 height 72
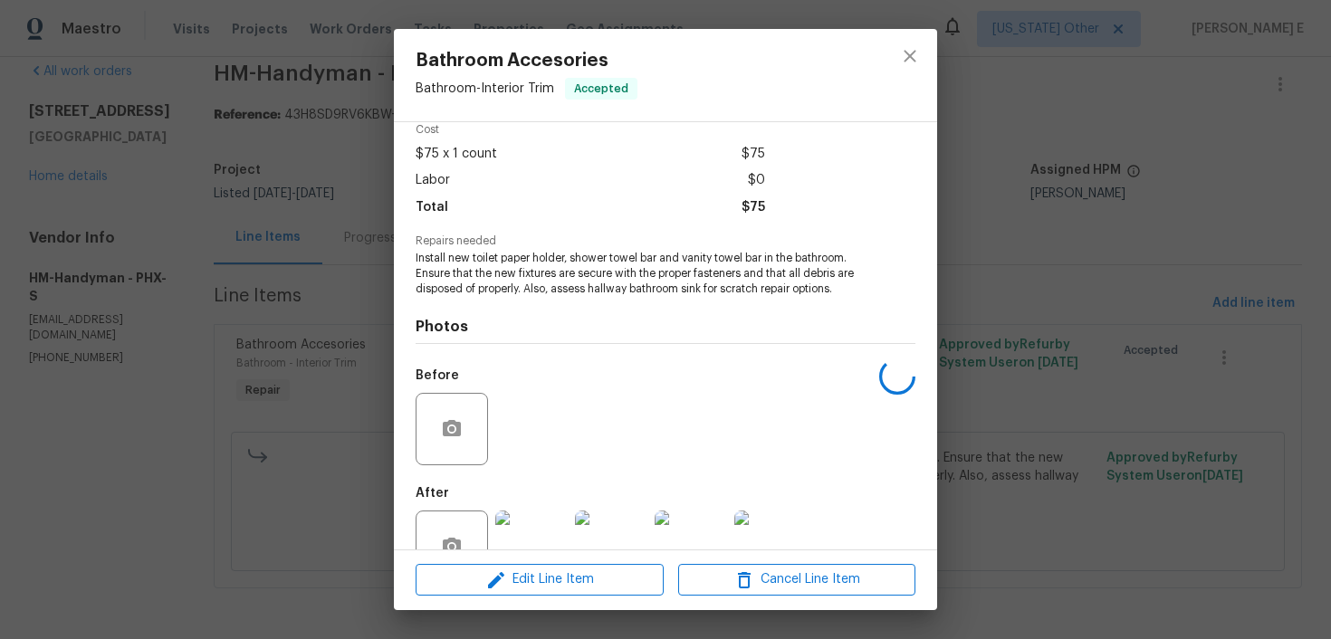
scroll to position [134, 0]
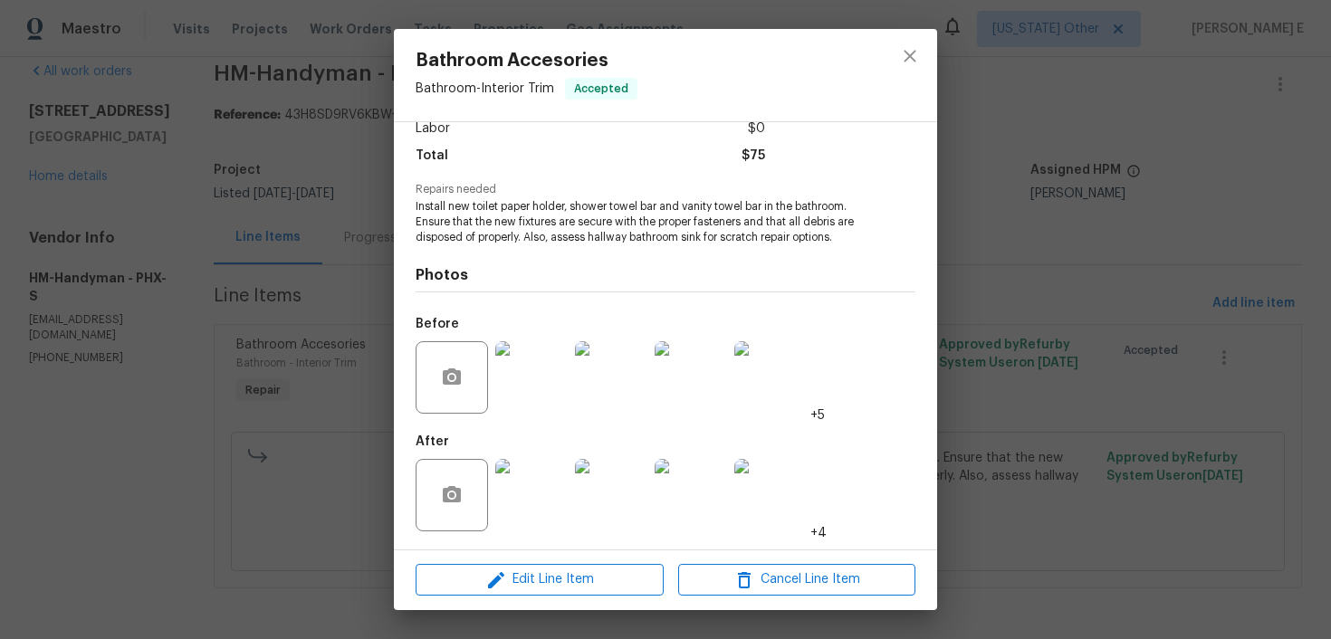
click at [514, 504] on img at bounding box center [531, 495] width 72 height 72
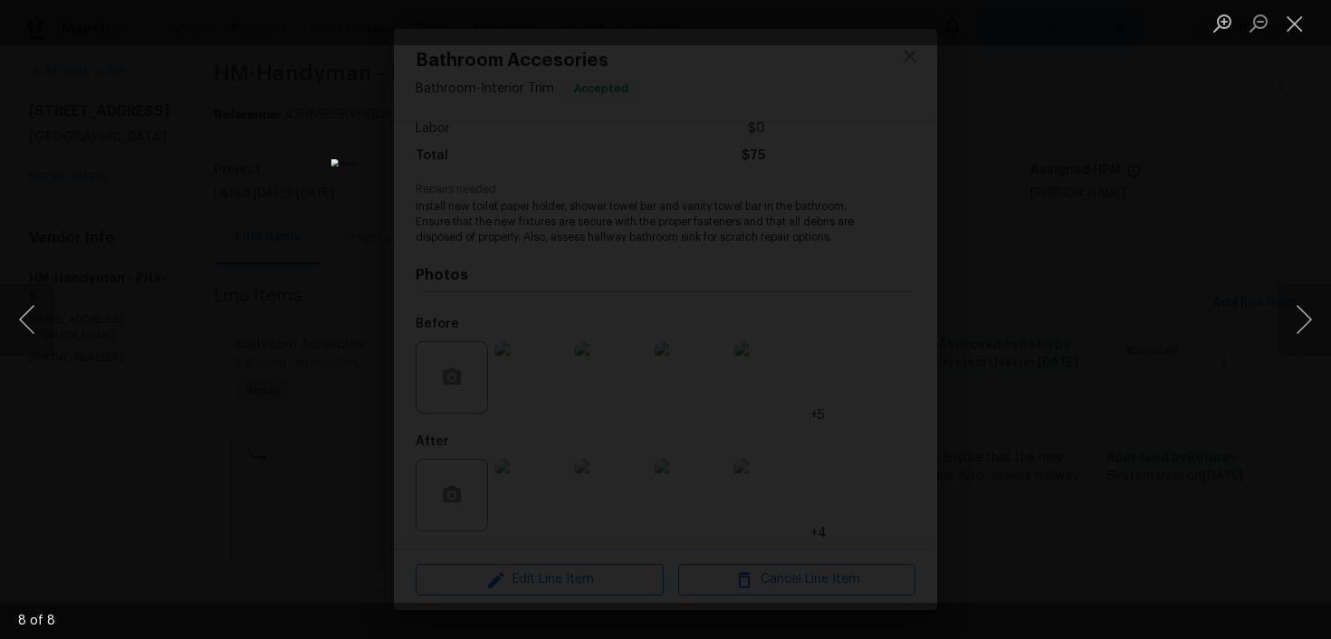
click at [1047, 325] on div "Lightbox" at bounding box center [665, 319] width 1331 height 639
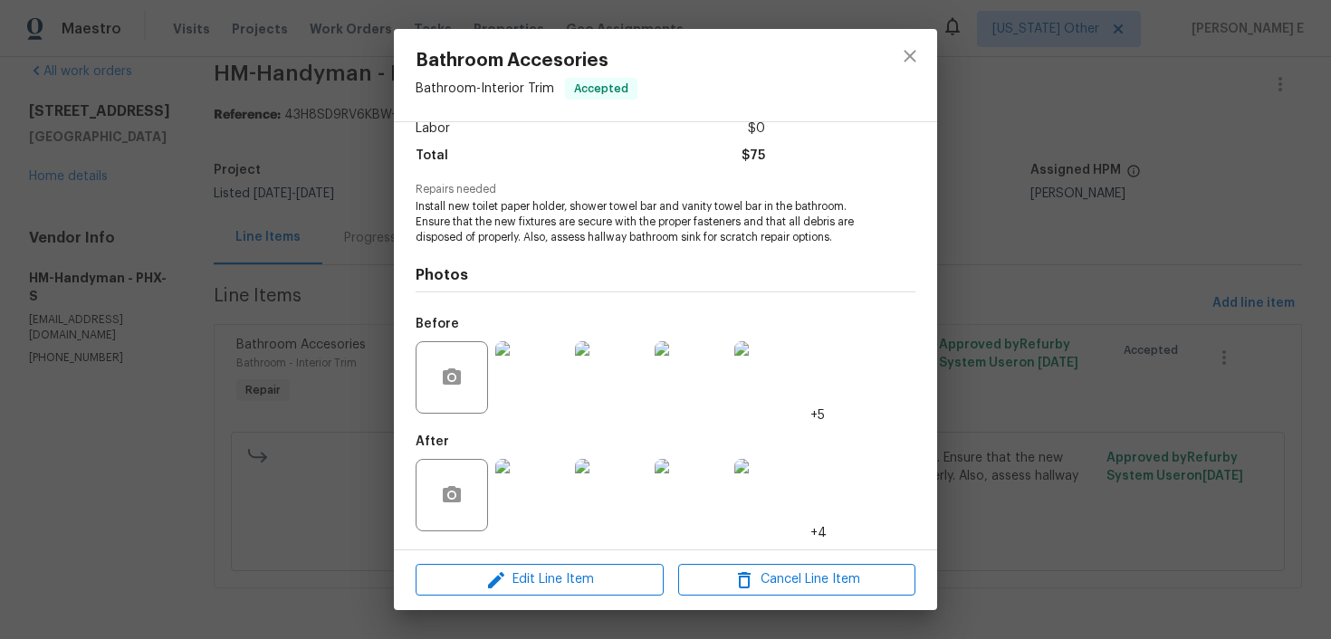
click at [549, 370] on img at bounding box center [531, 377] width 72 height 72
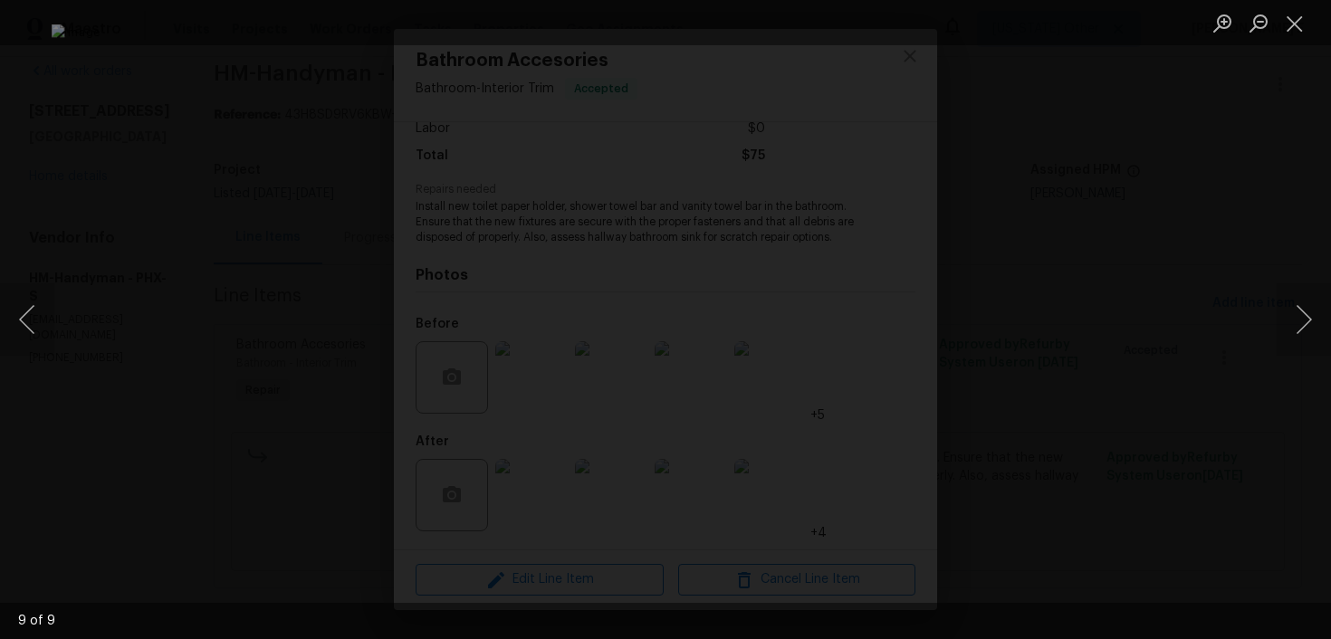
click at [1168, 295] on div "Lightbox" at bounding box center [665, 319] width 1331 height 639
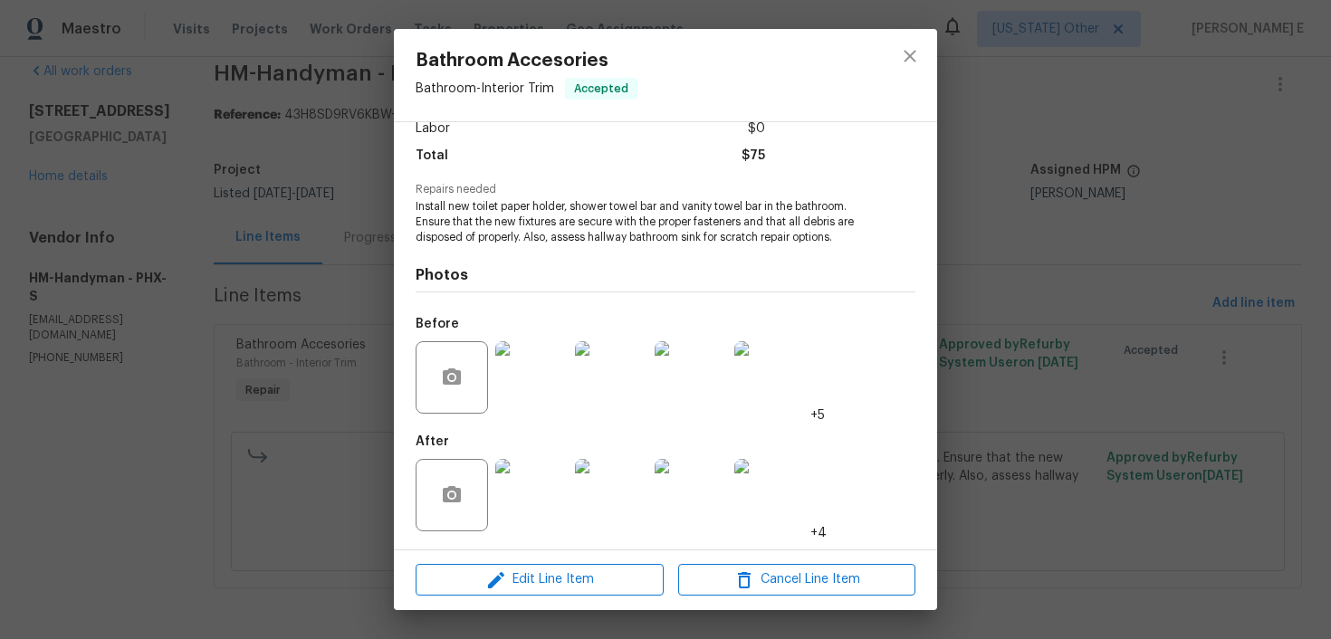
click at [1168, 295] on div "Bathroom Accesories Bathroom - Interior Trim Accepted Vendor HM-Handyman Accoun…" at bounding box center [665, 319] width 1331 height 639
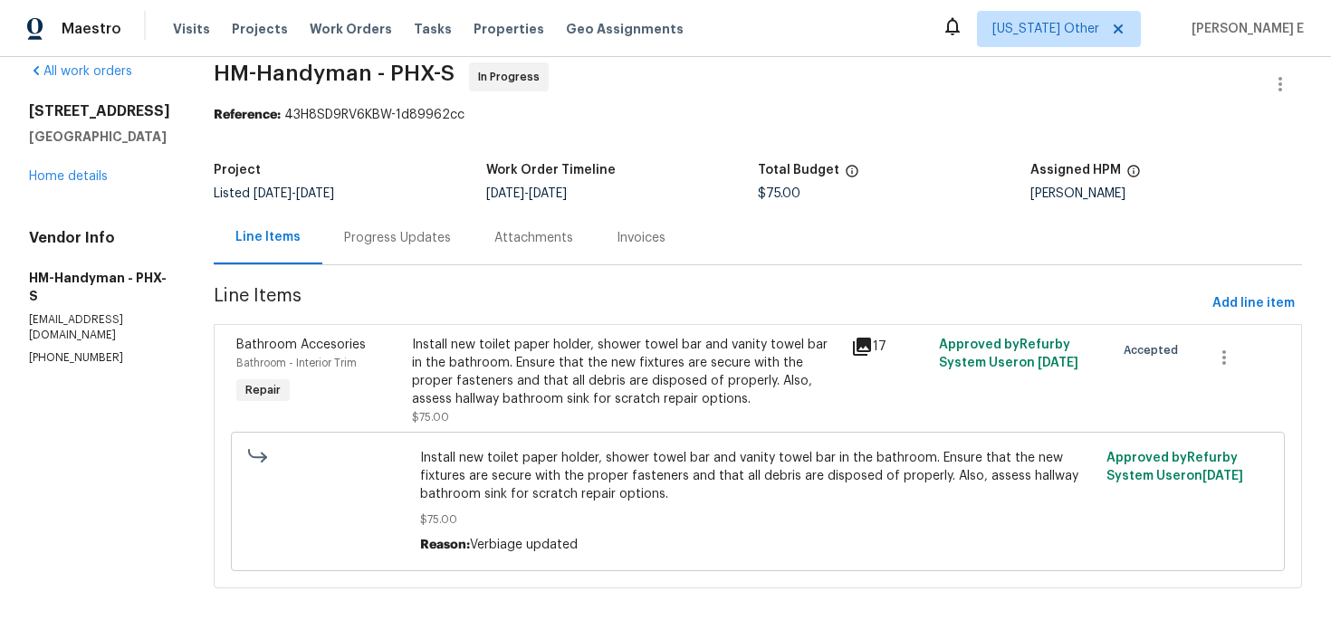
click at [425, 247] on div "Progress Updates" at bounding box center [397, 237] width 150 height 53
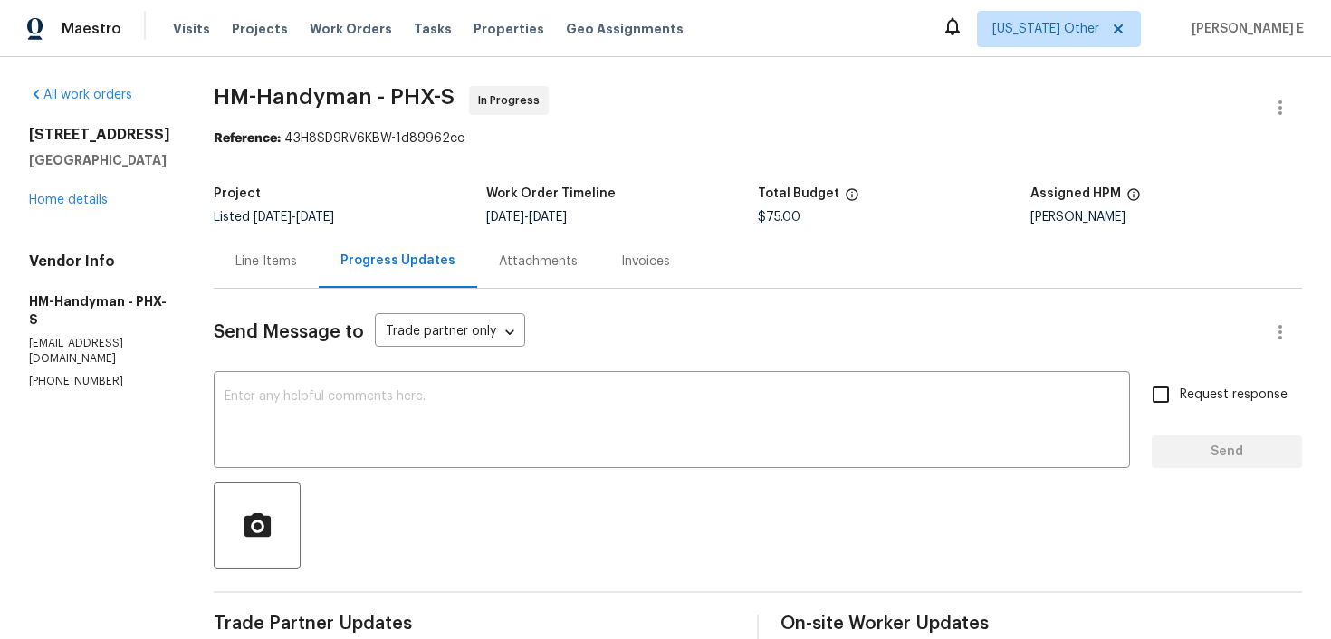
click at [259, 275] on div "Line Items" at bounding box center [266, 261] width 105 height 53
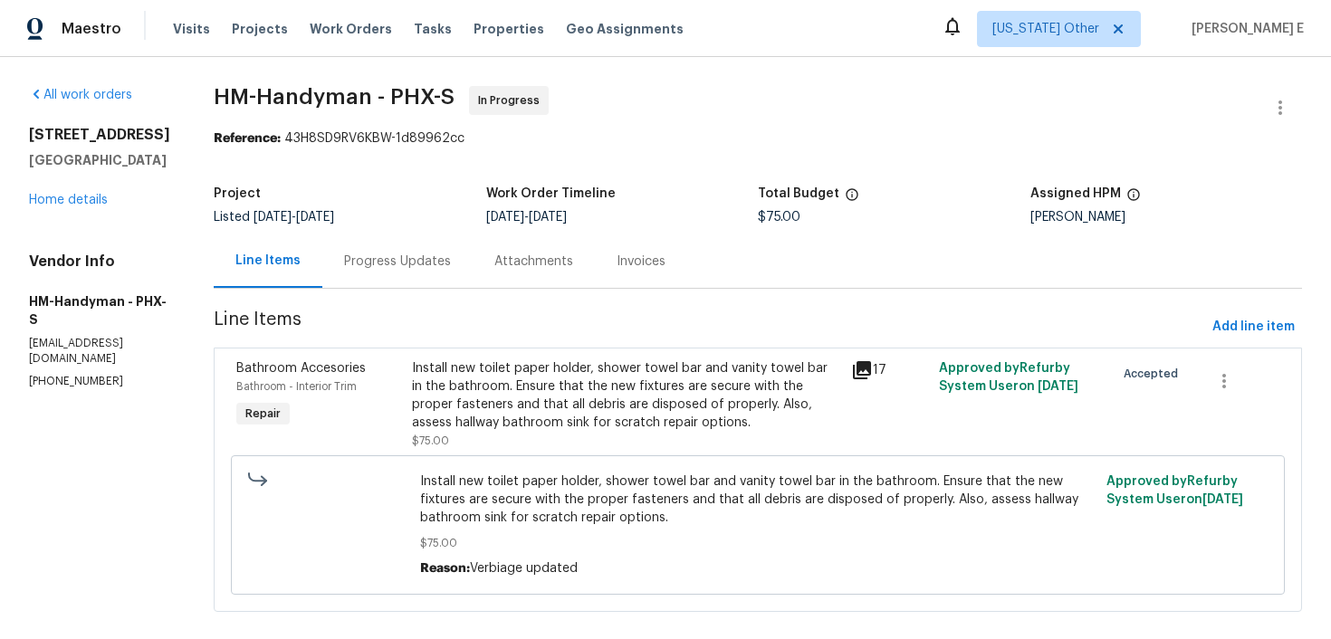
scroll to position [24, 0]
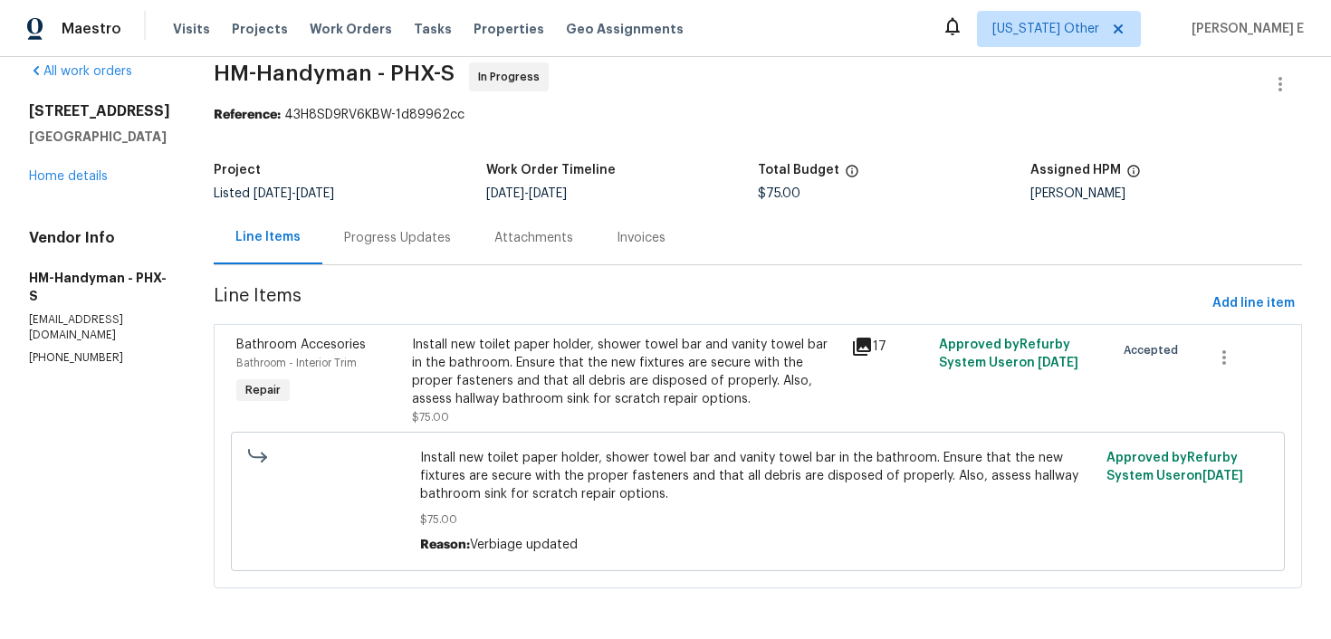
click at [559, 360] on div "Install new toilet paper holder, shower towel bar and vanity towel bar in the b…" at bounding box center [626, 372] width 428 height 72
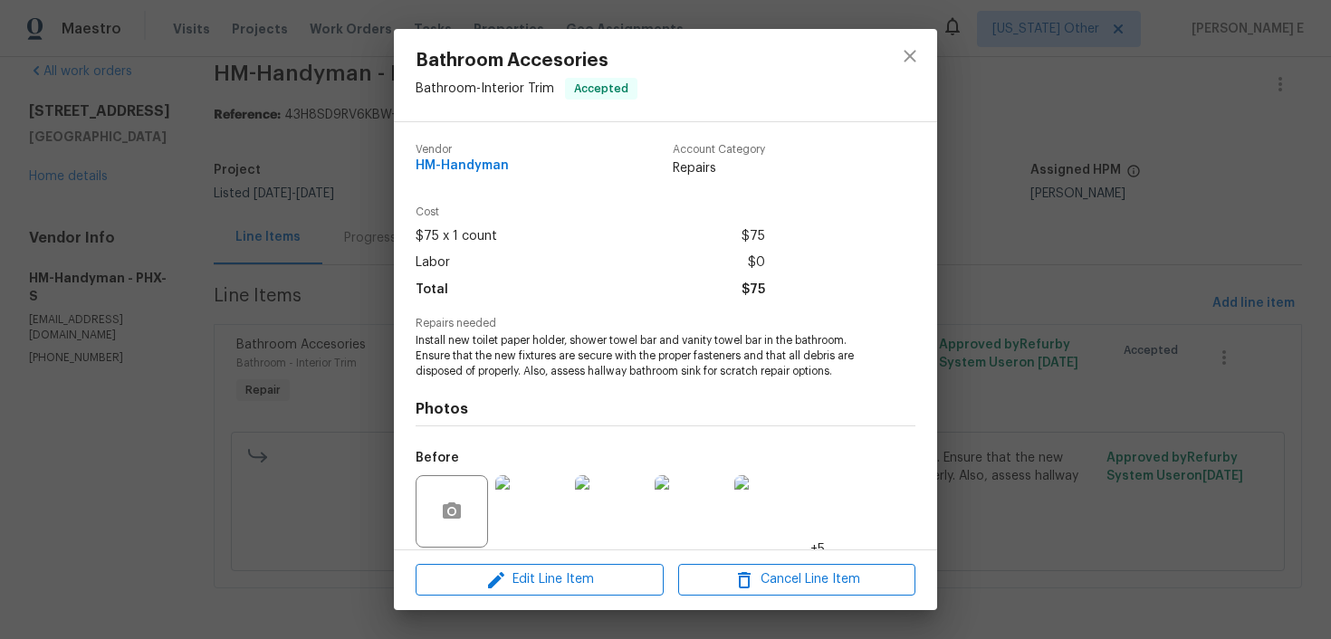
scroll to position [134, 0]
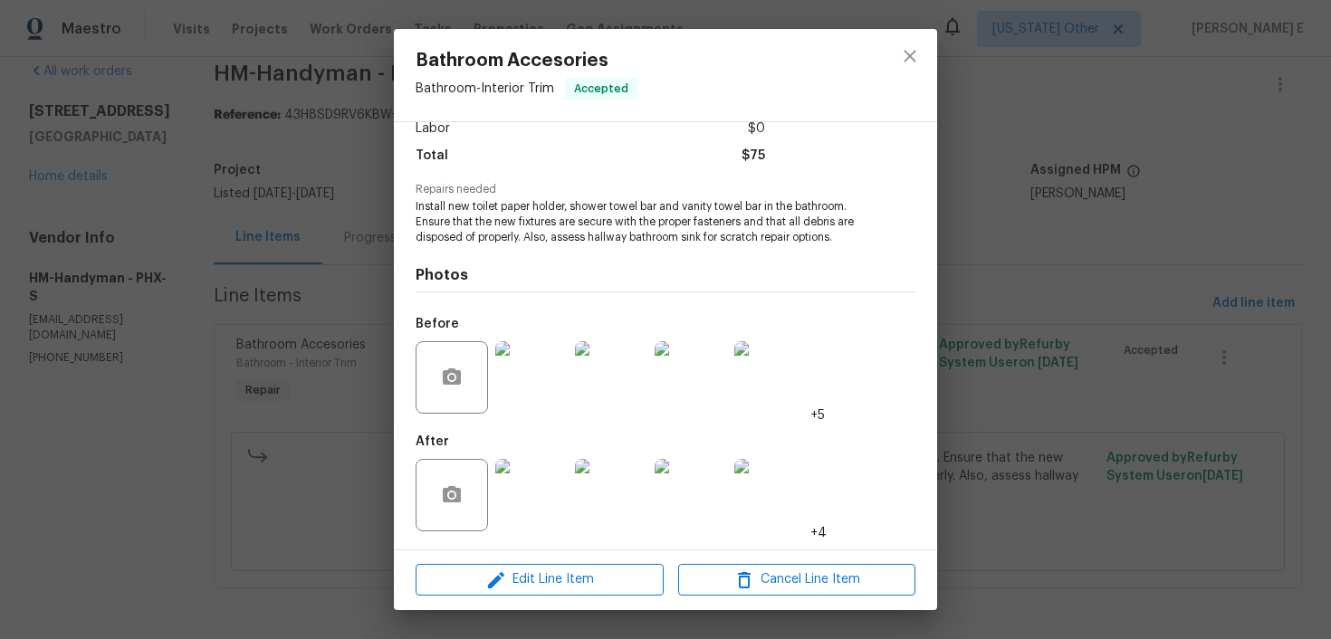
click at [266, 456] on div "Bathroom Accesories Bathroom - Interior Trim Accepted Vendor HM-Handyman Accoun…" at bounding box center [665, 319] width 1331 height 639
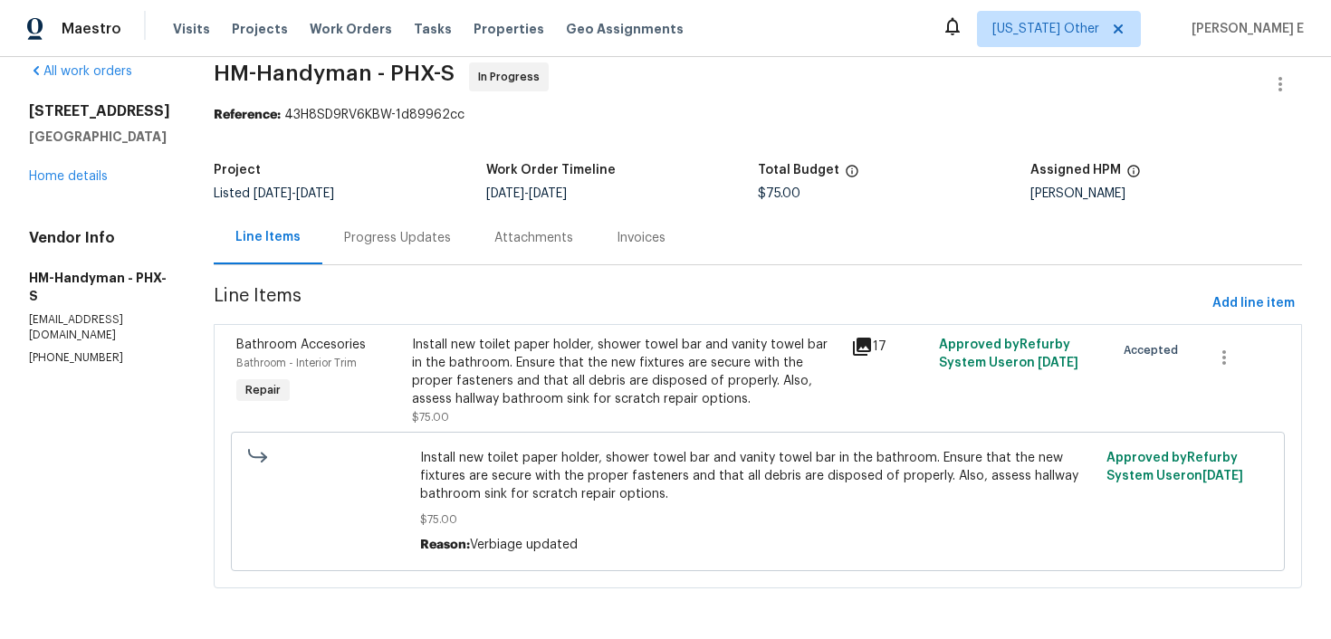
click at [398, 235] on div "Progress Updates" at bounding box center [397, 238] width 107 height 18
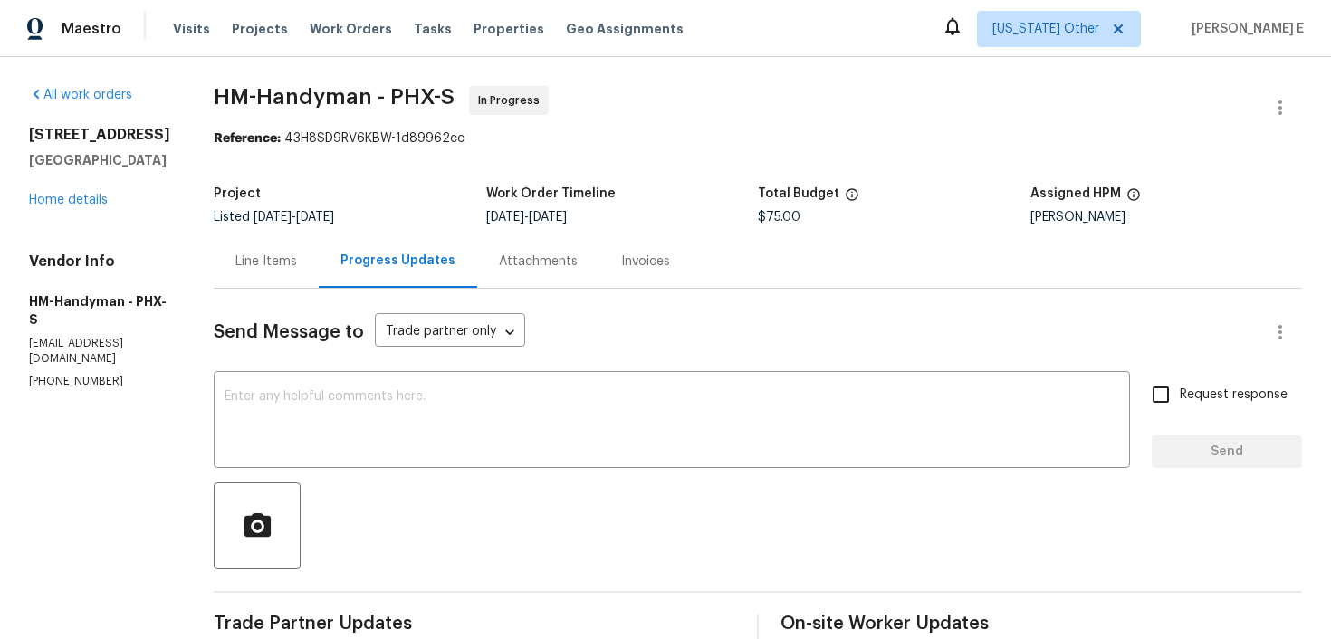
click at [296, 262] on div "Line Items" at bounding box center [266, 262] width 62 height 18
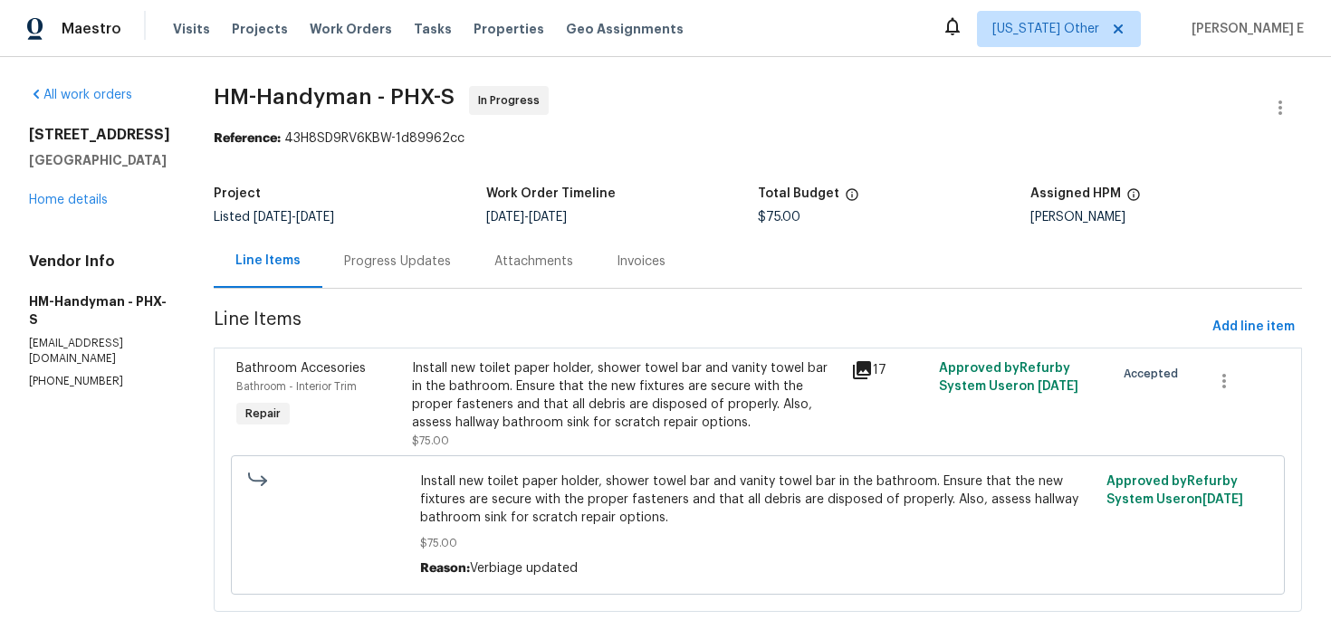
click at [512, 435] on div "Install new toilet paper holder, shower towel bar and vanity towel bar in the b…" at bounding box center [626, 405] width 428 height 91
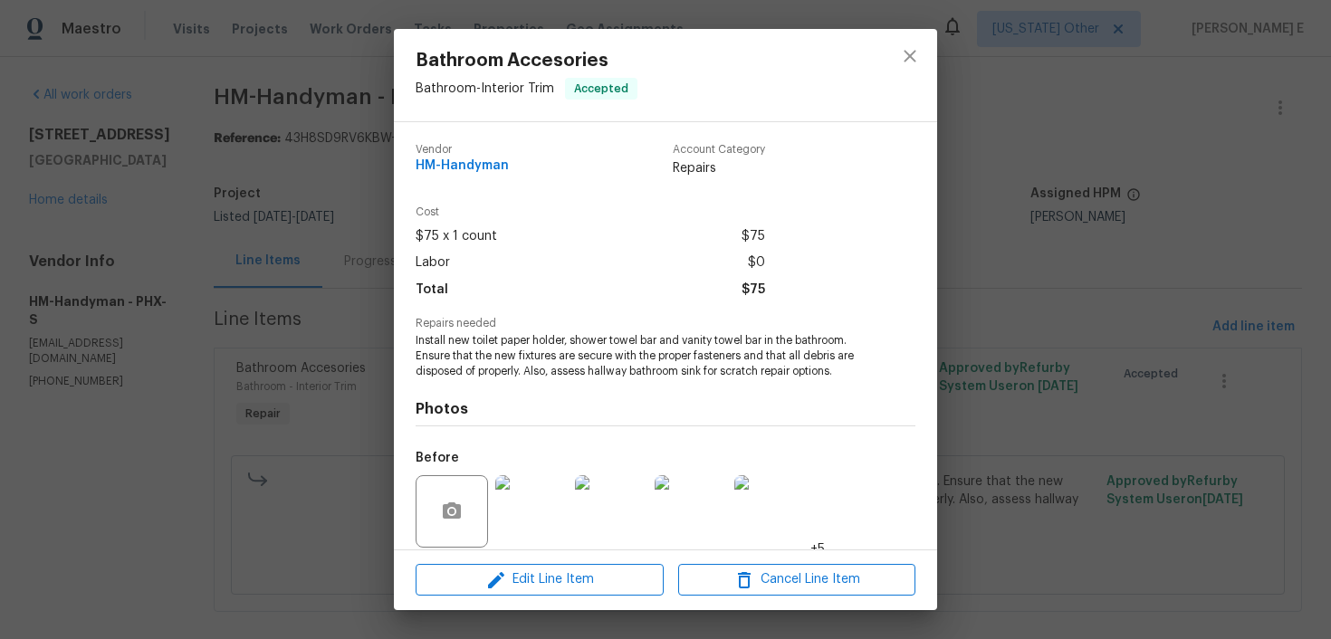
scroll to position [134, 0]
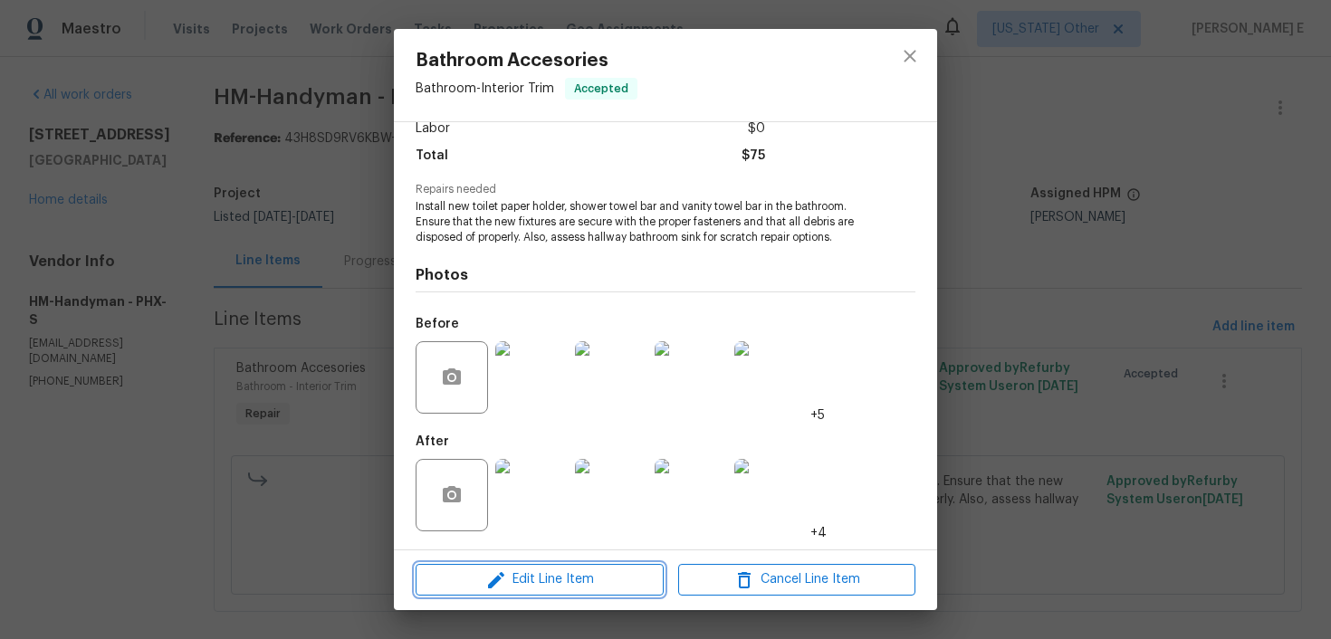
click at [469, 591] on button "Edit Line Item" at bounding box center [540, 580] width 248 height 32
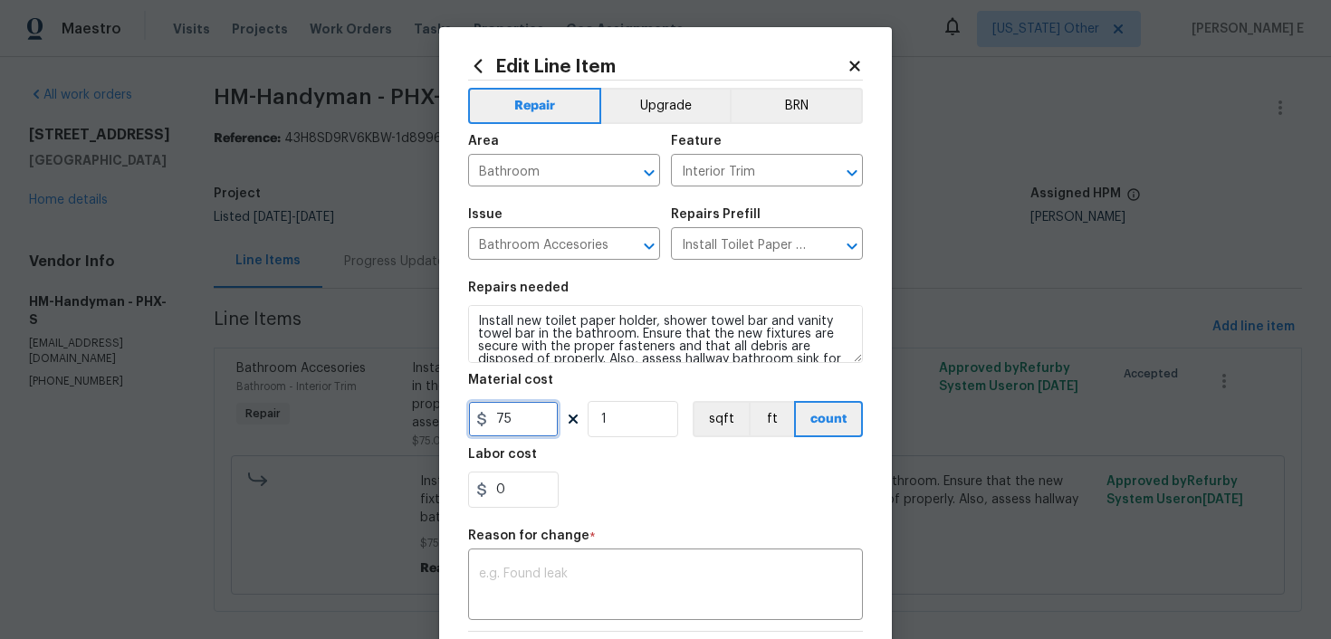
click at [496, 416] on input "75" at bounding box center [513, 419] width 91 height 36
type input "175"
click at [522, 595] on textarea at bounding box center [665, 587] width 373 height 38
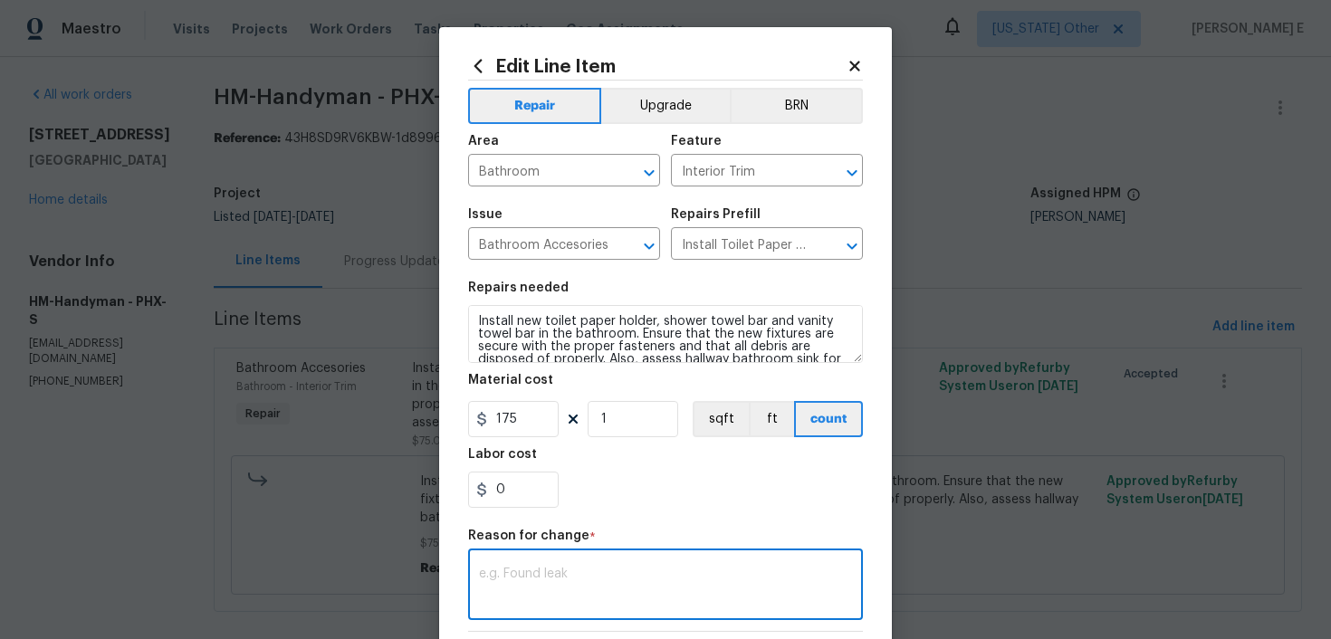
paste textarea "(KE) Updated per vendor's final cost."
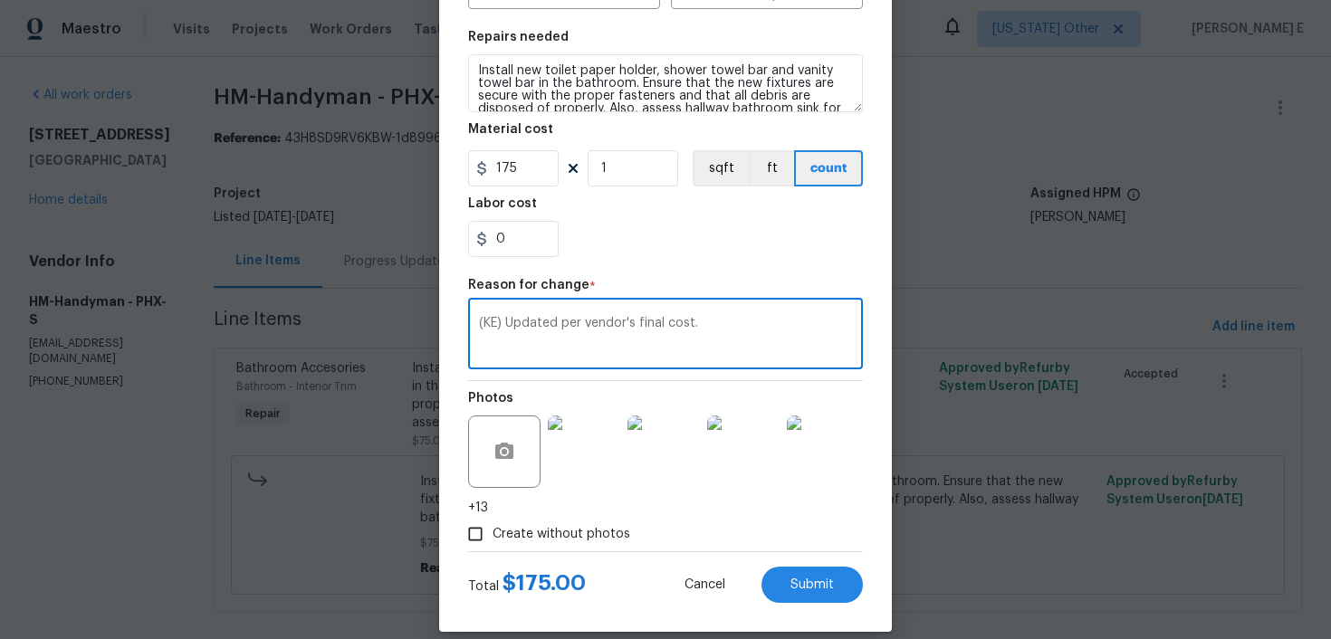
scroll to position [272, 0]
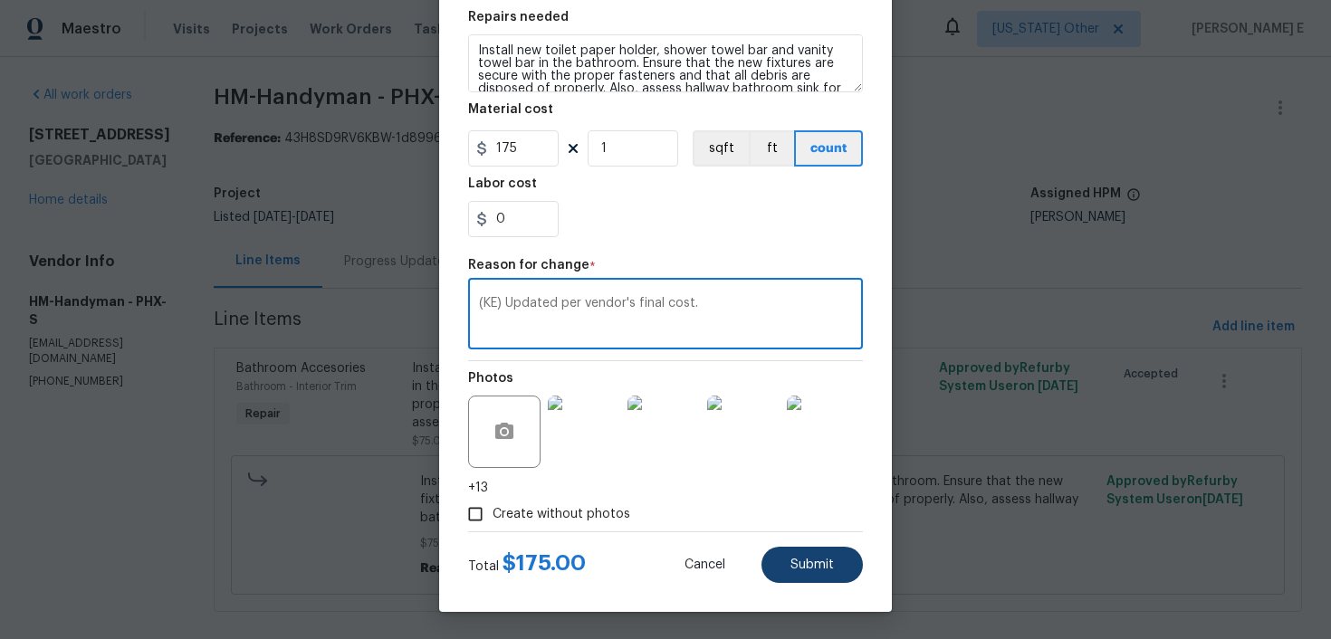
type textarea "(KE) Updated per vendor's final cost."
click at [809, 559] on span "Submit" at bounding box center [812, 566] width 43 height 14
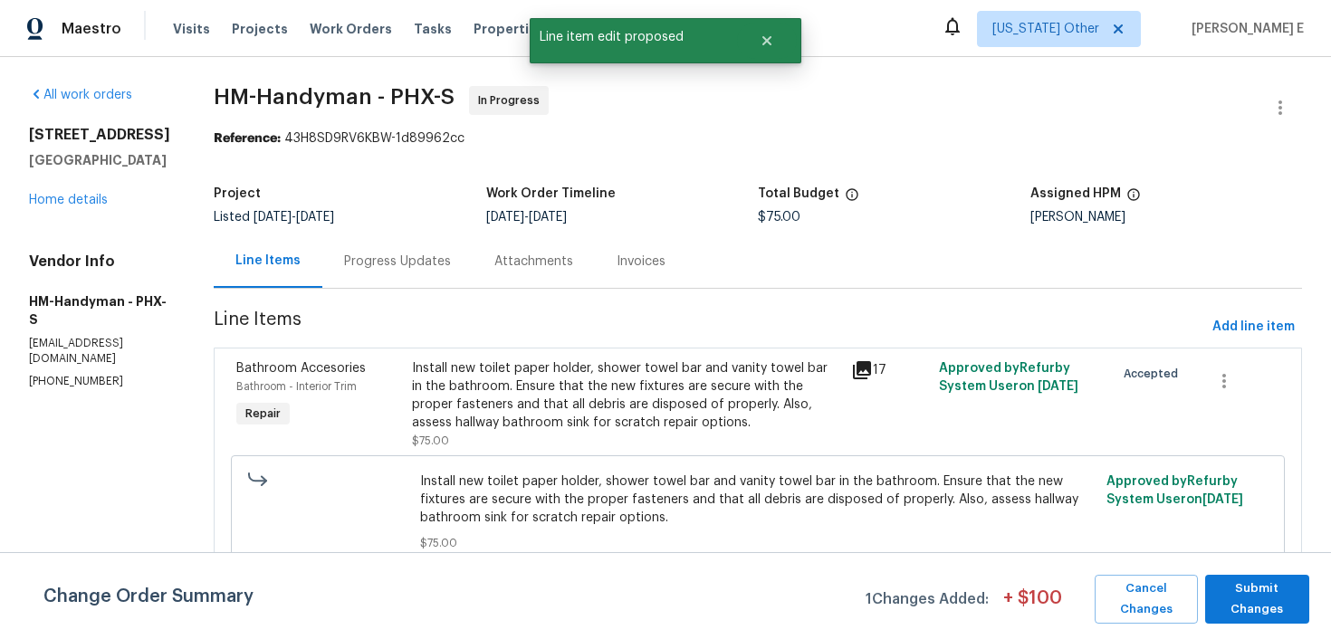
scroll to position [0, 0]
click at [1259, 596] on span "Submit Changes" at bounding box center [1257, 600] width 86 height 42
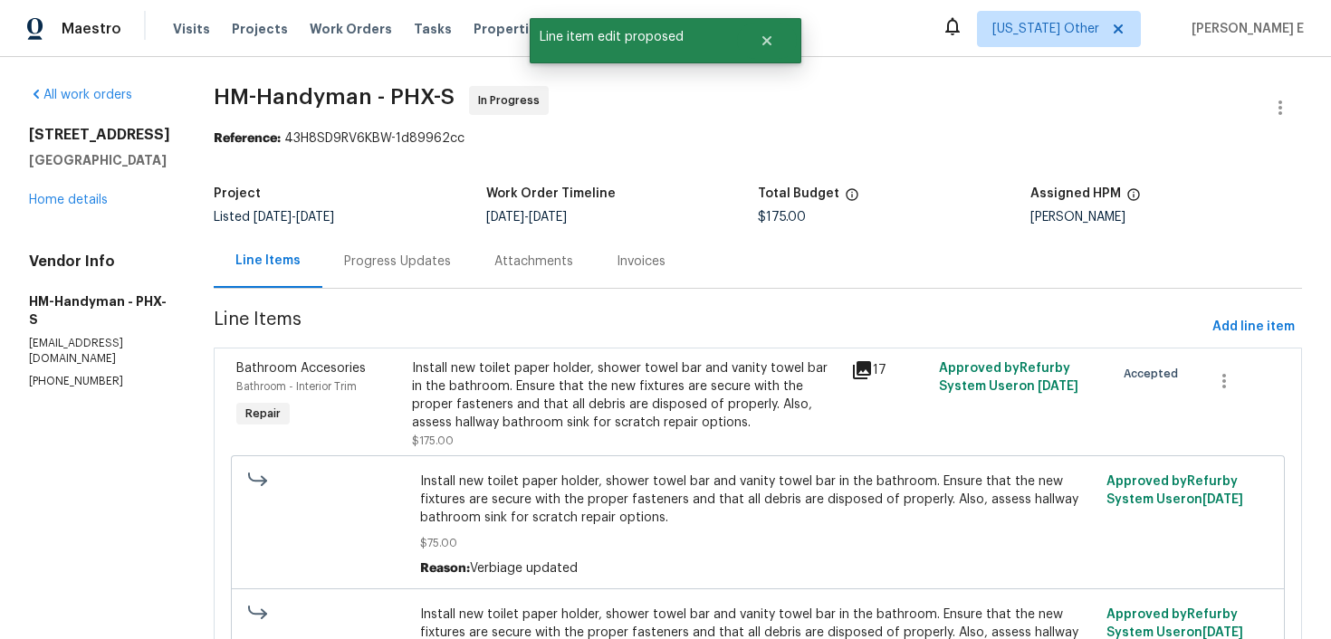
click at [445, 269] on div "Progress Updates" at bounding box center [397, 262] width 107 height 18
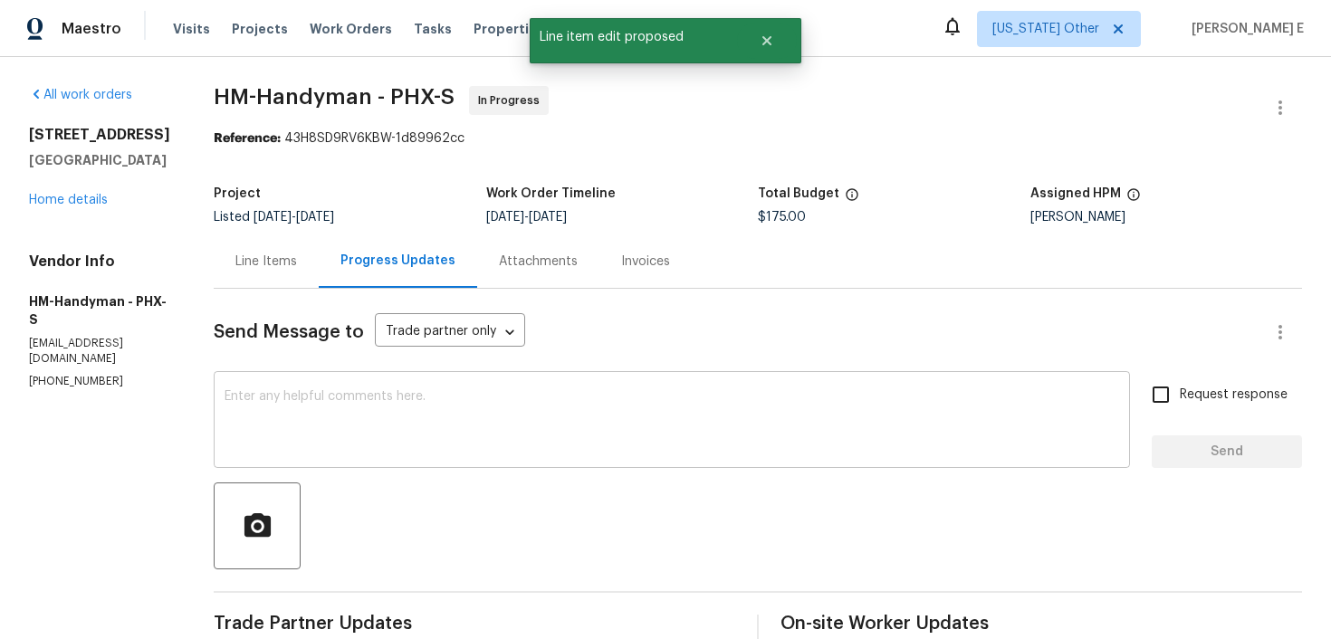
click at [454, 434] on textarea at bounding box center [672, 421] width 895 height 63
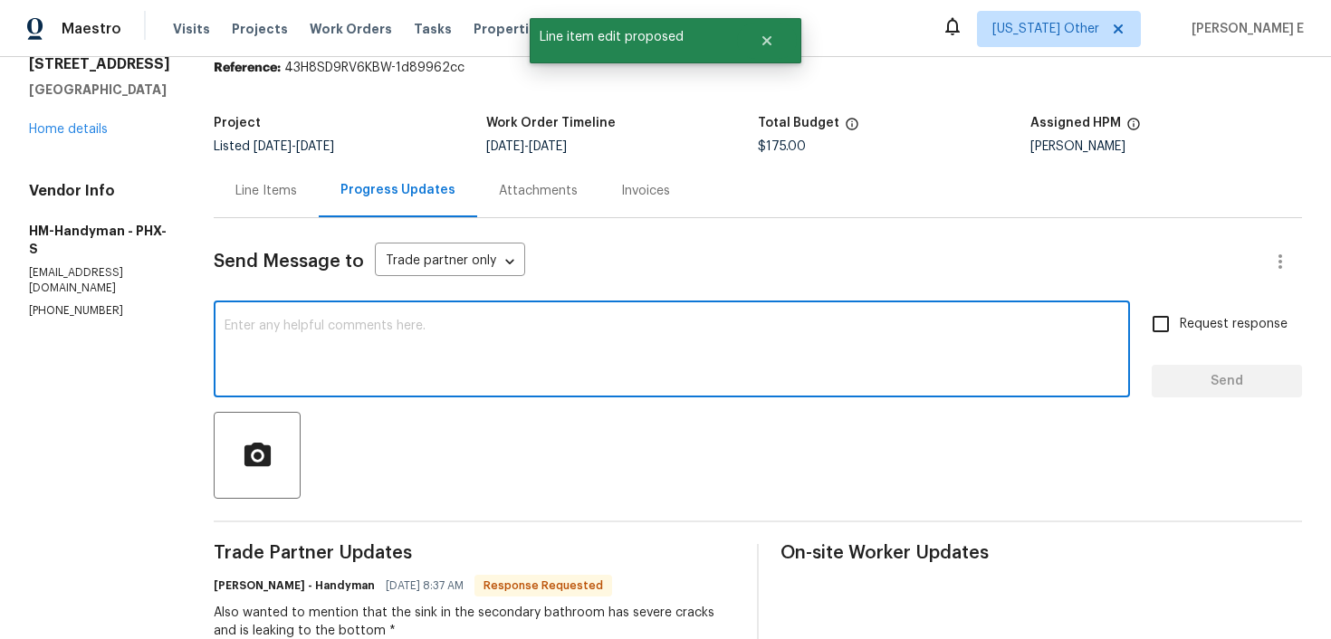
scroll to position [124, 0]
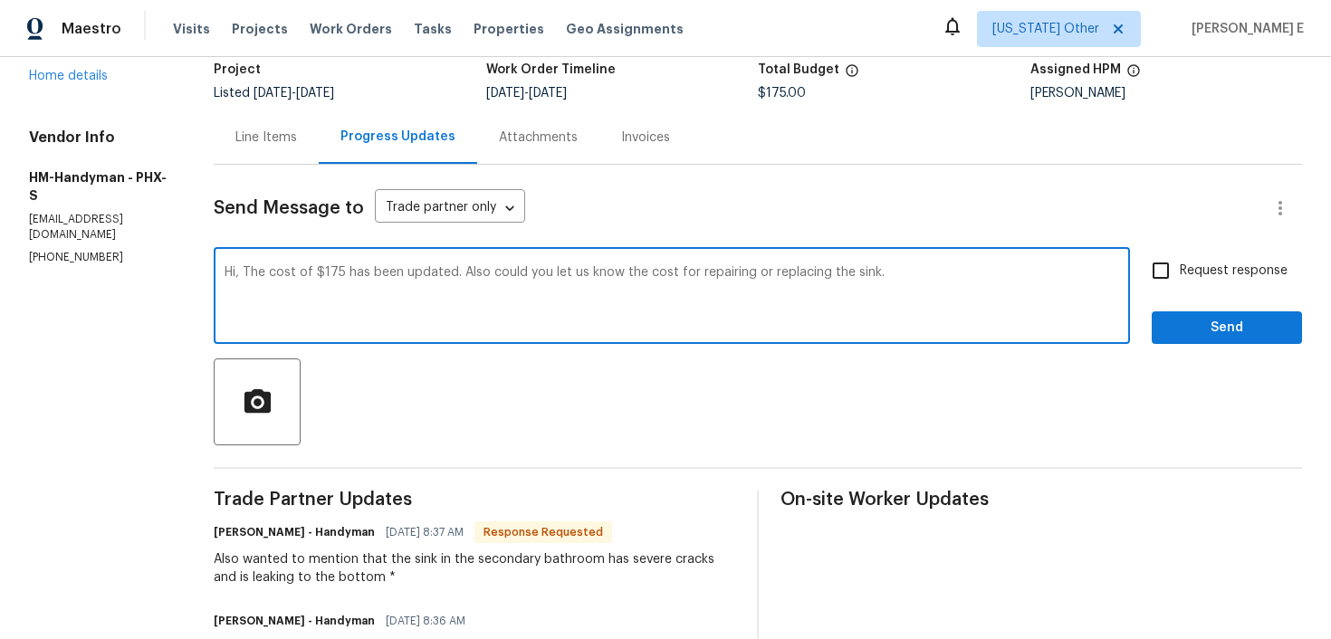
drag, startPoint x: 264, startPoint y: 278, endPoint x: 264, endPoint y: 302, distance: 24.5
click at [264, 282] on textarea "Hi, The cost of $175 has been updated. Also could you let us know the cost for …" at bounding box center [672, 297] width 895 height 63
paste textarea "has been updated to $175. Could you also provide the cost for repairing or repl…"
type textarea "Hi, The cost has been updated to $175. Could you also provide the cost for repa…"
click at [1167, 266] on input "Request response" at bounding box center [1161, 271] width 38 height 38
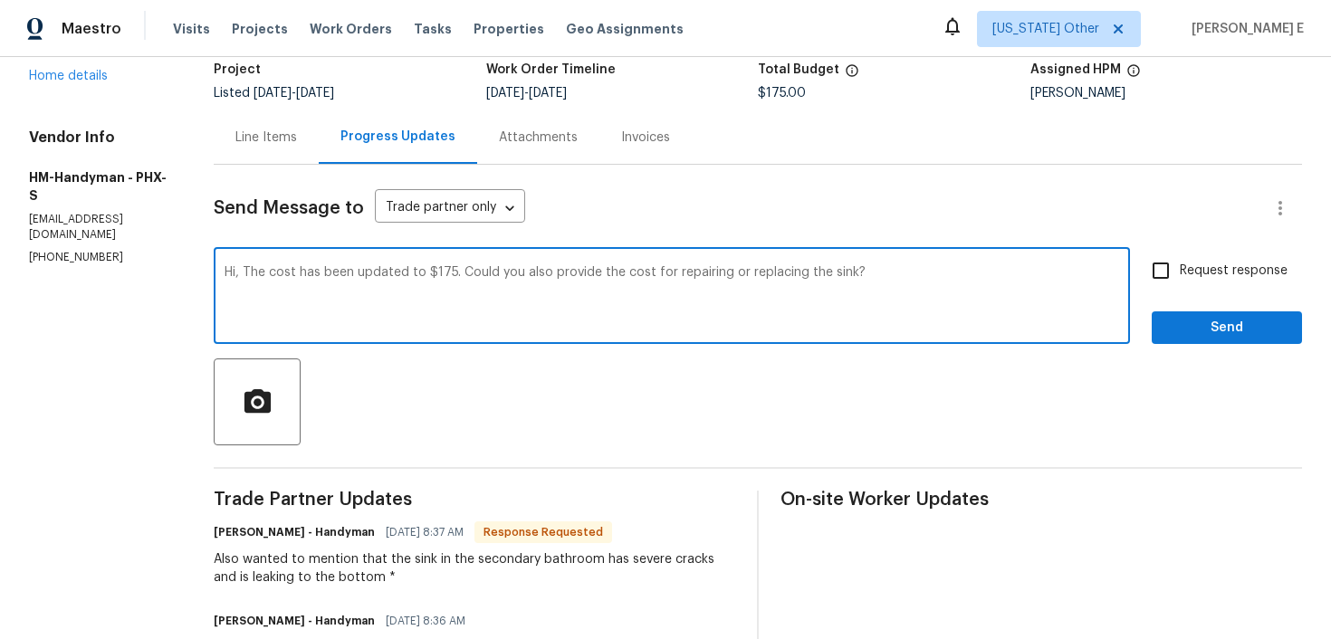
checkbox input "true"
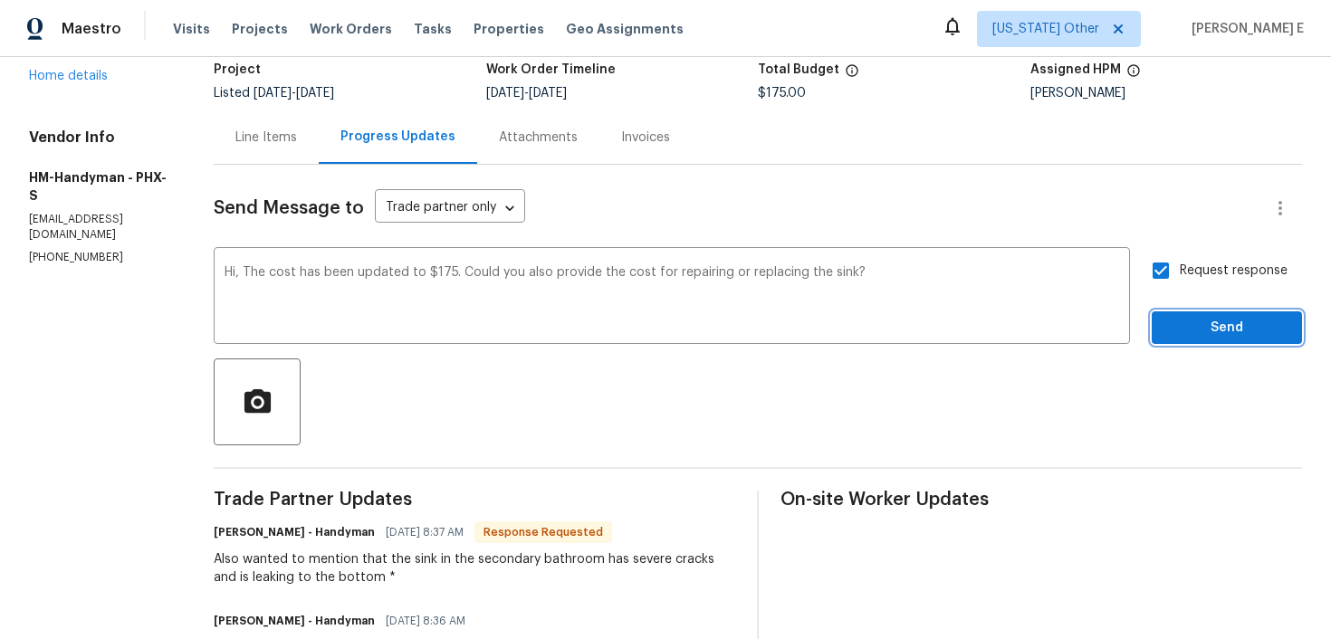
click at [1170, 326] on span "Send" at bounding box center [1226, 328] width 121 height 23
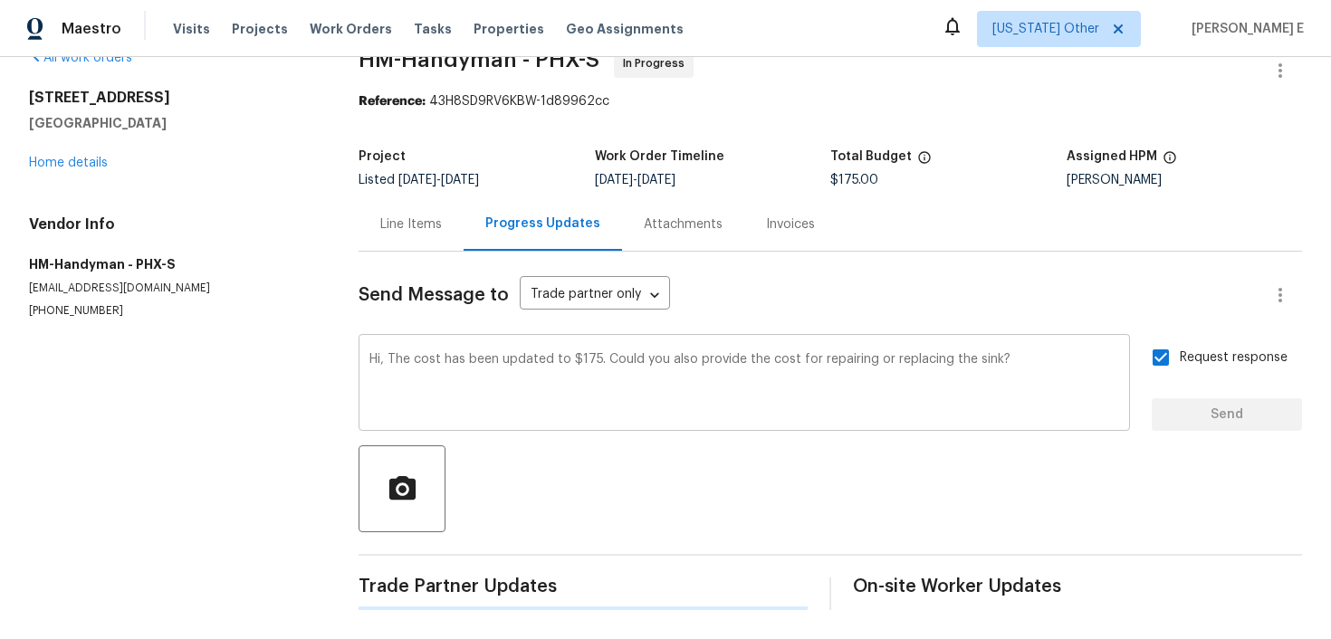
scroll to position [0, 0]
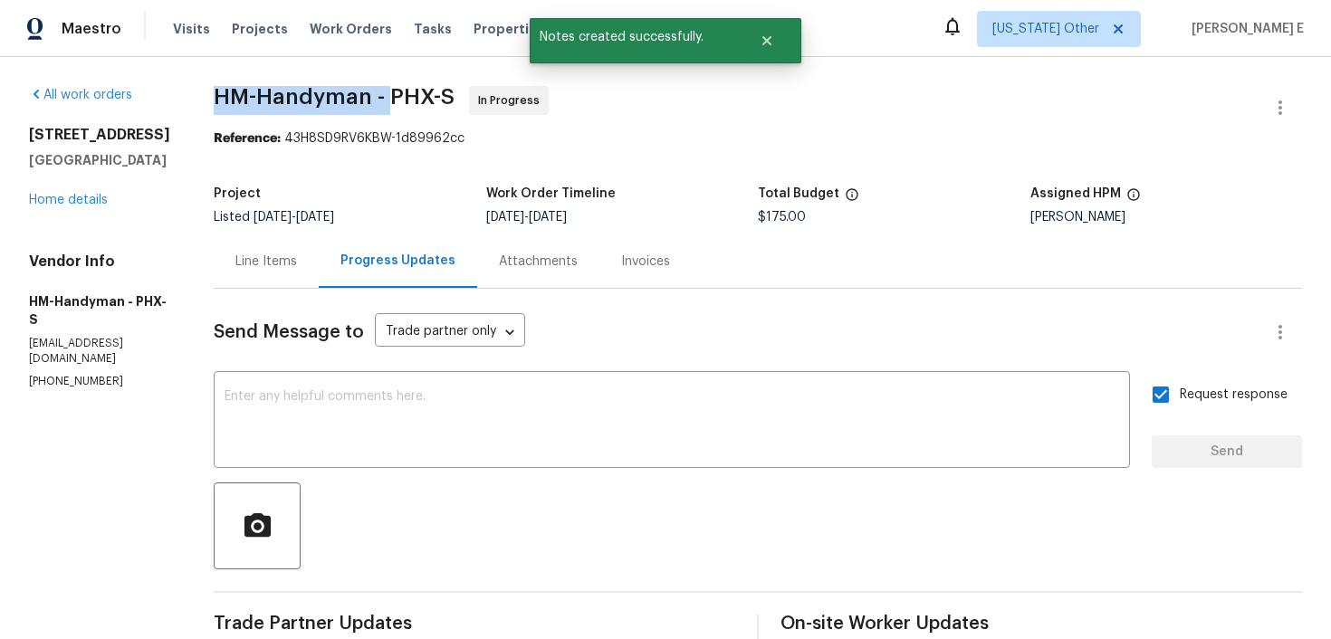
drag, startPoint x: 230, startPoint y: 98, endPoint x: 403, endPoint y: 105, distance: 173.1
copy span "HM-Handyman -"
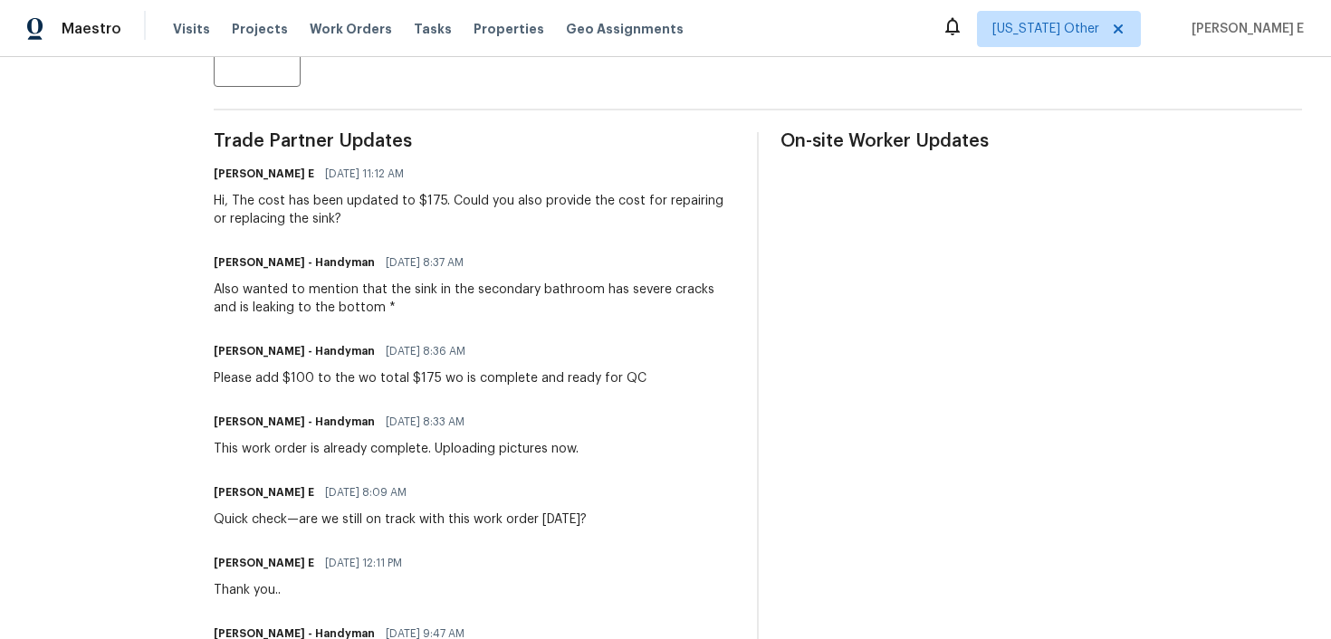
scroll to position [486, 0]
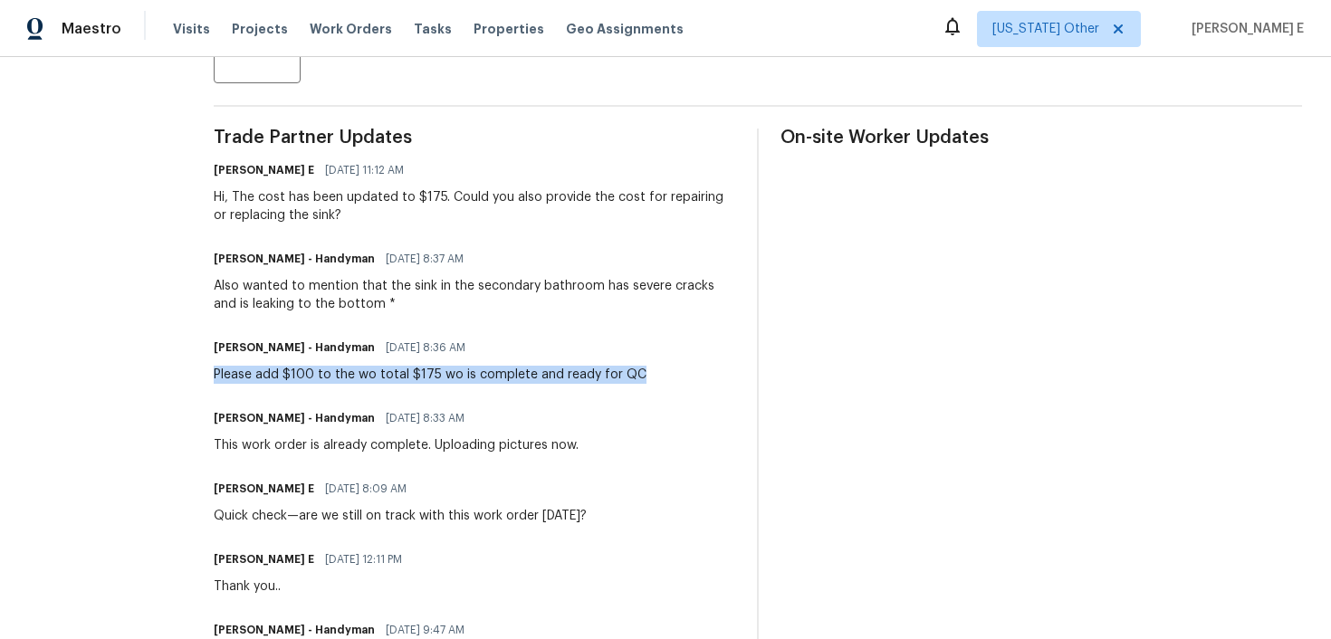
drag, startPoint x: 230, startPoint y: 378, endPoint x: 652, endPoint y: 375, distance: 422.0
click at [652, 375] on div "HM - Heather Macy - Handyman 10/06/2025 8:36 AM Please add $100 to the wo total…" at bounding box center [475, 359] width 522 height 49
copy div "Please add $100 to the wo total $175 wo is complete and ready for QC"
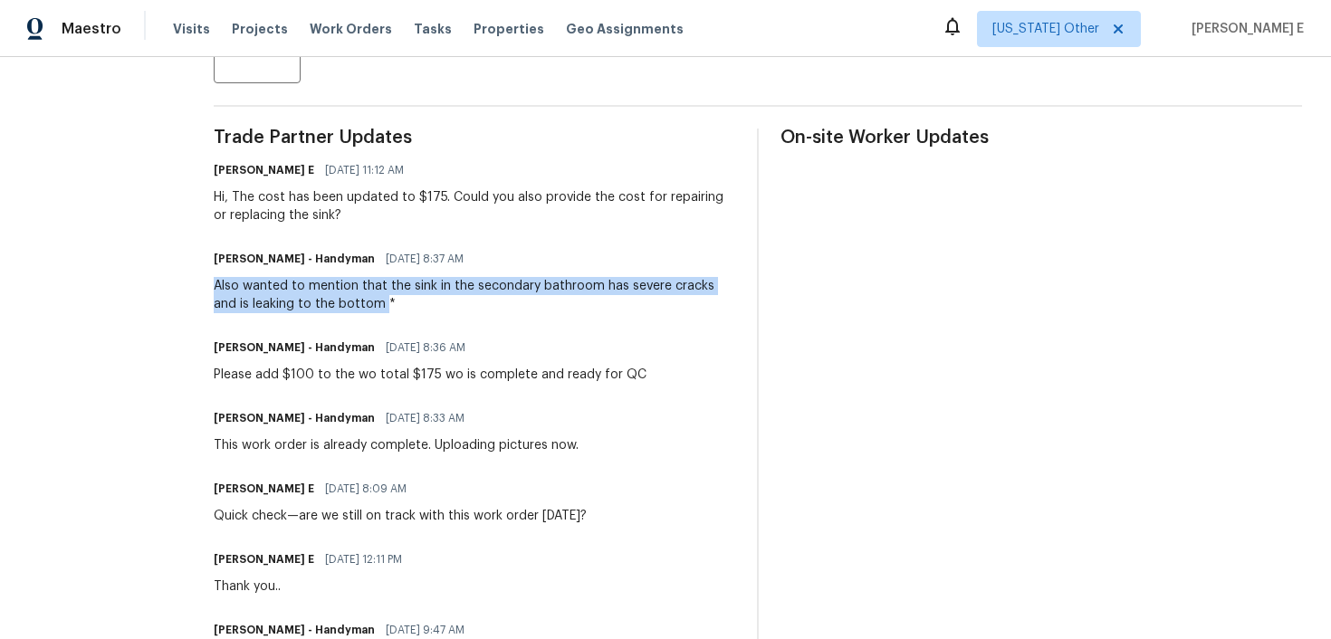
drag, startPoint x: 229, startPoint y: 283, endPoint x: 399, endPoint y: 306, distance: 171.8
click at [399, 306] on div "All work orders 13049 W Redbird Rd Peoria, AZ 85383 Home details Vendor Info HM…" at bounding box center [665, 313] width 1331 height 1485
copy div "Also wanted to mention that the sink in the secondary bathroom has severe crack…"
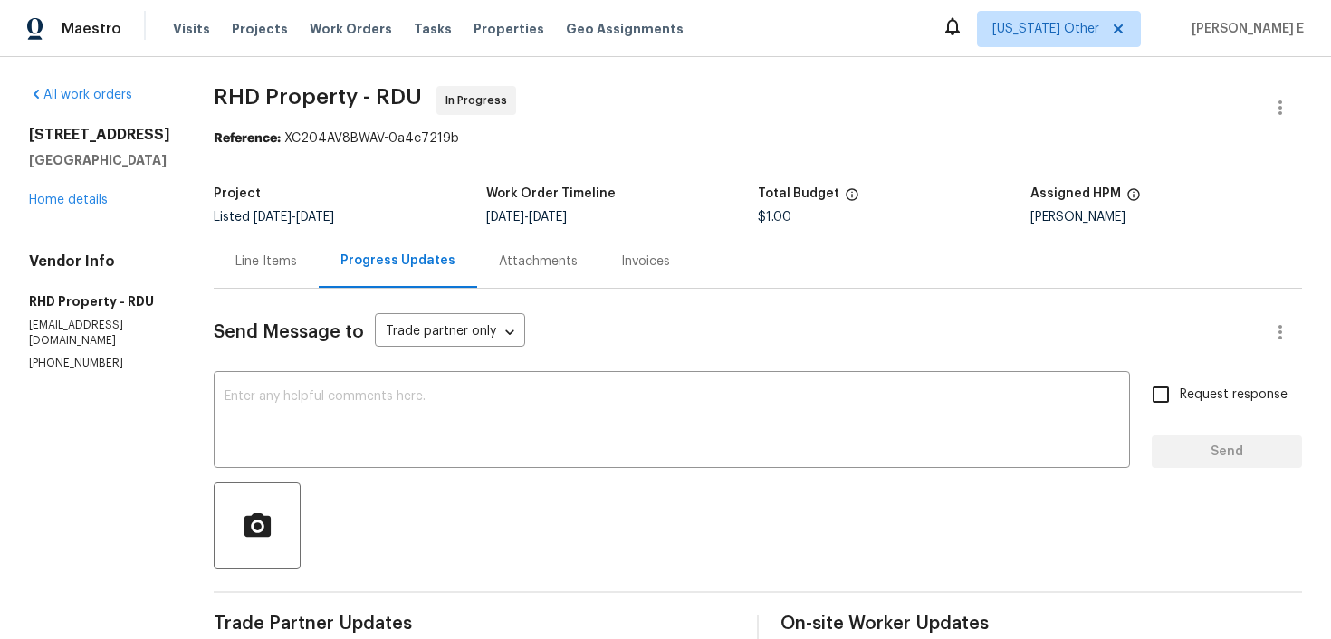
click at [87, 189] on div "310 Peachtree Pl Durham, NC 27701 Home details" at bounding box center [99, 167] width 141 height 83
click at [71, 202] on link "Home details" at bounding box center [68, 200] width 79 height 13
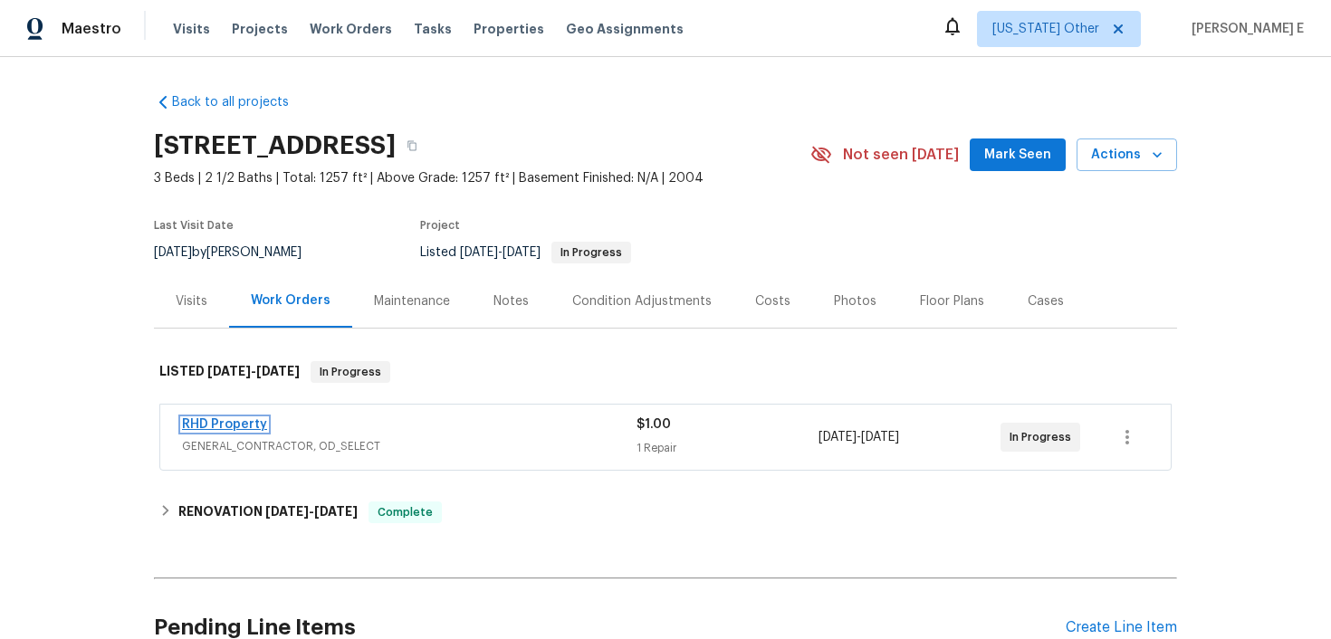
click at [246, 424] on link "RHD Property" at bounding box center [224, 424] width 85 height 13
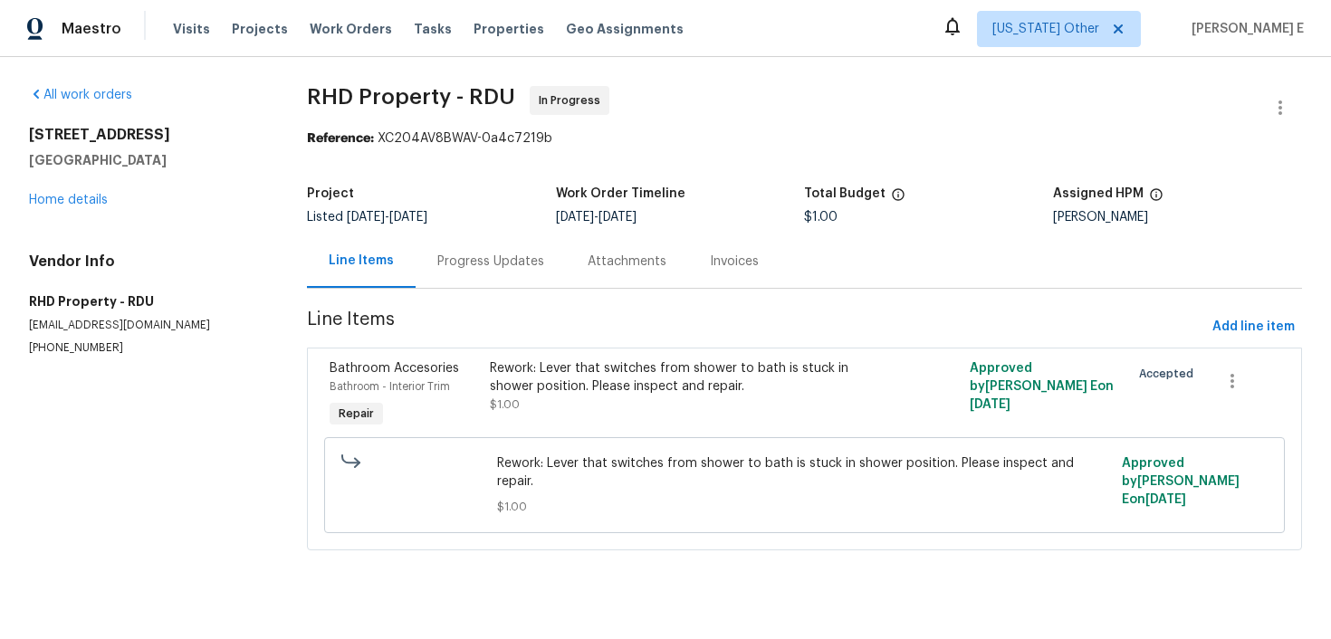
click at [493, 264] on div "Progress Updates" at bounding box center [490, 262] width 107 height 18
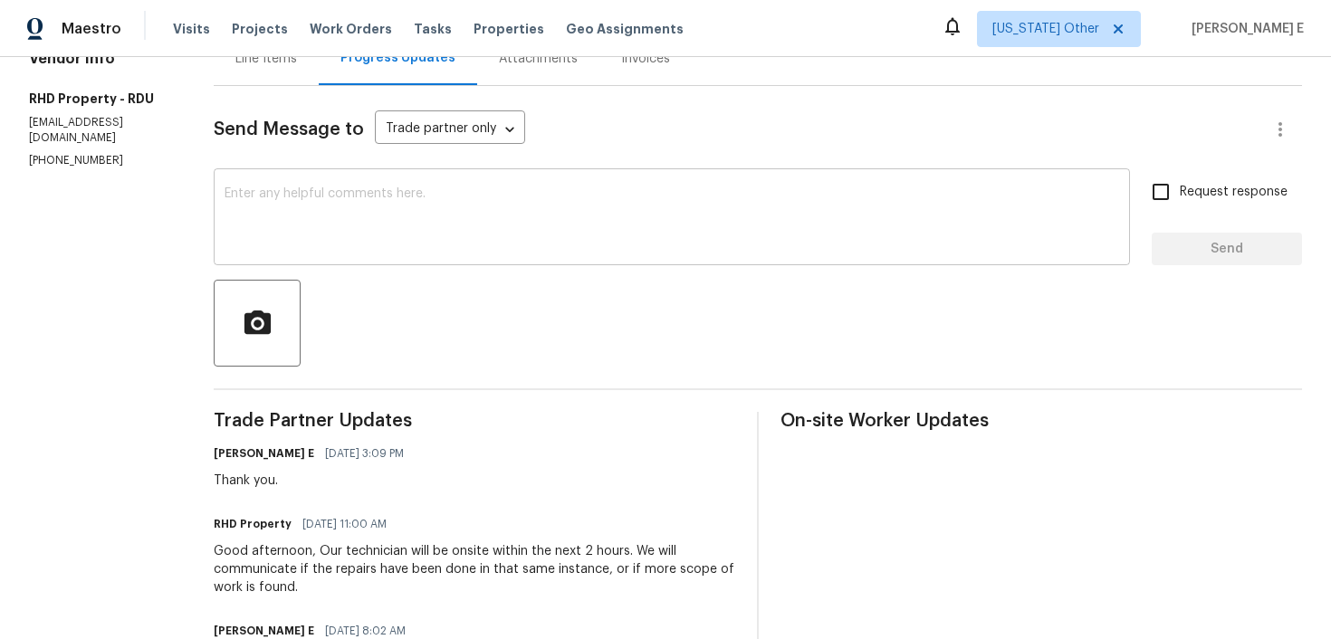
scroll to position [189, 0]
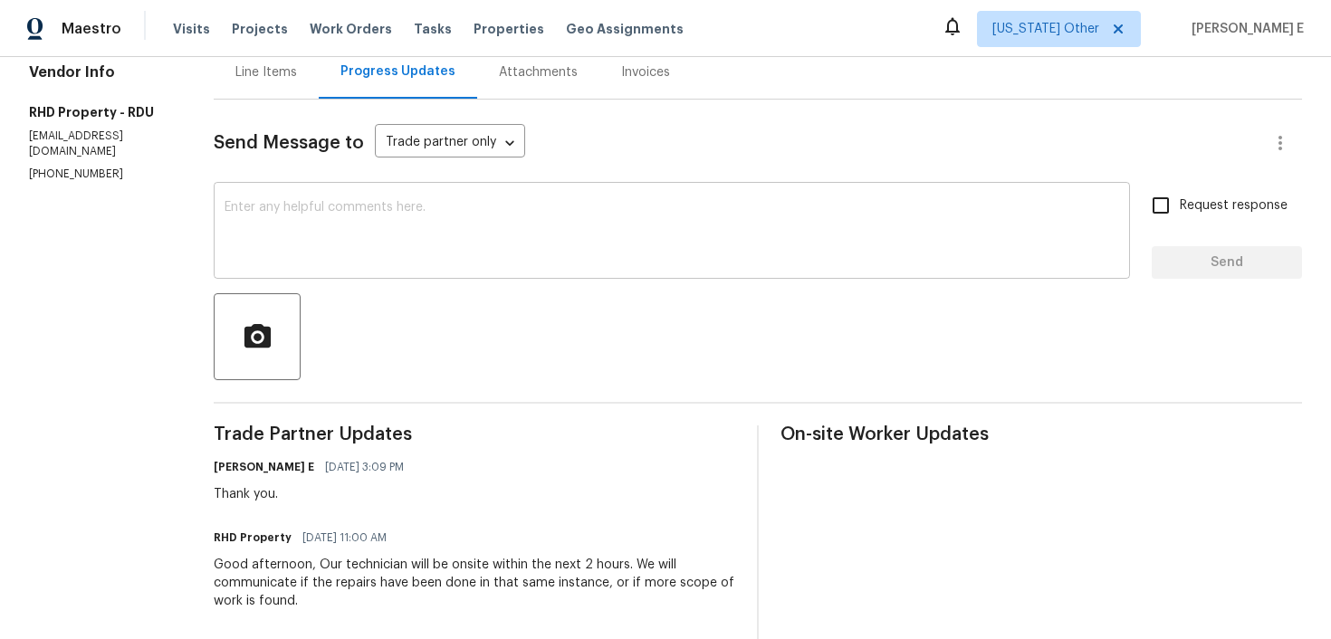
click at [570, 227] on textarea at bounding box center [672, 232] width 895 height 63
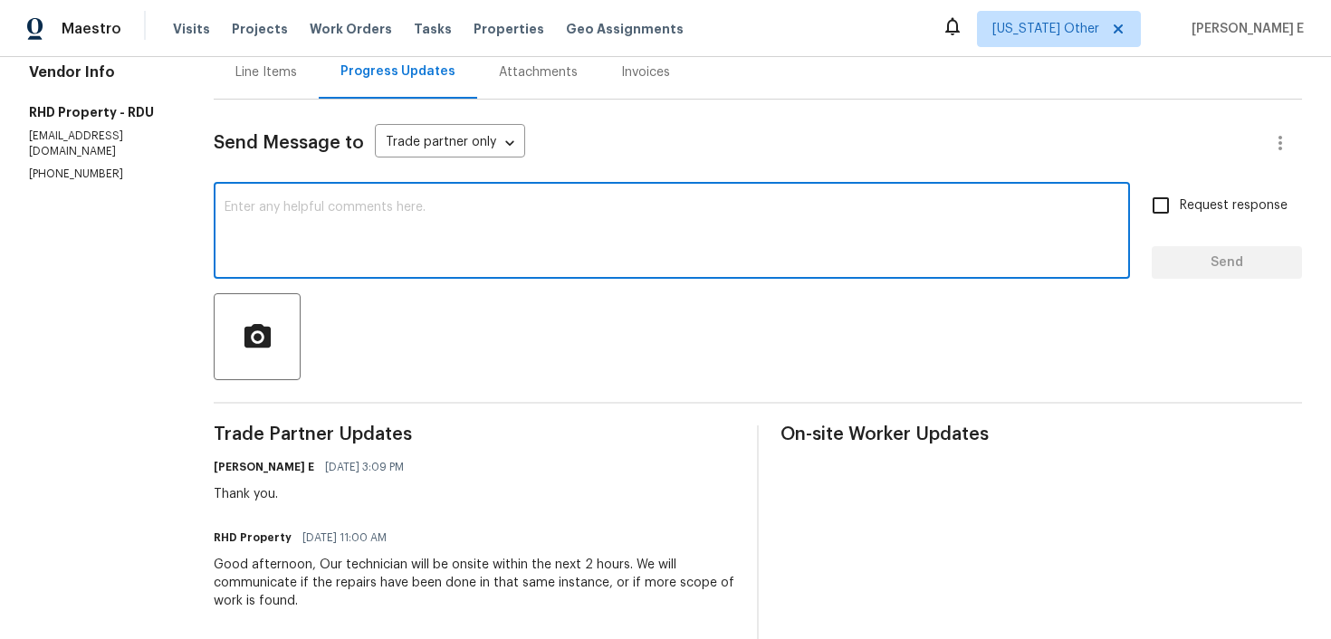
type textarea "G"
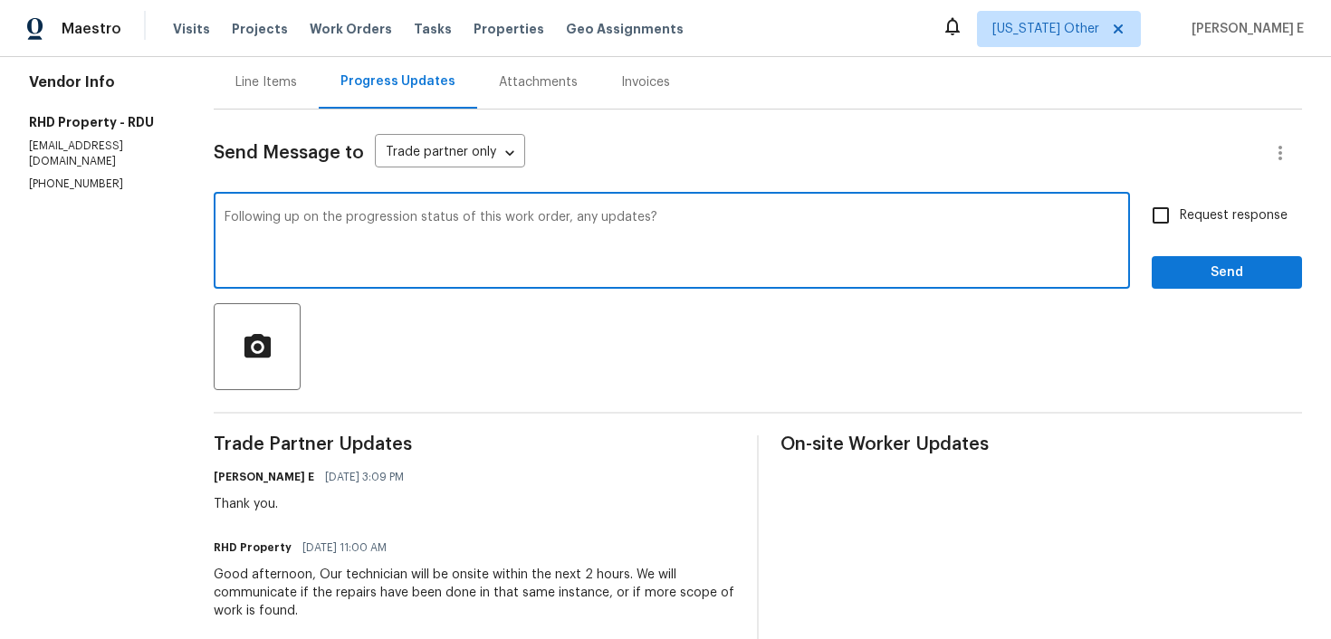
scroll to position [150, 0]
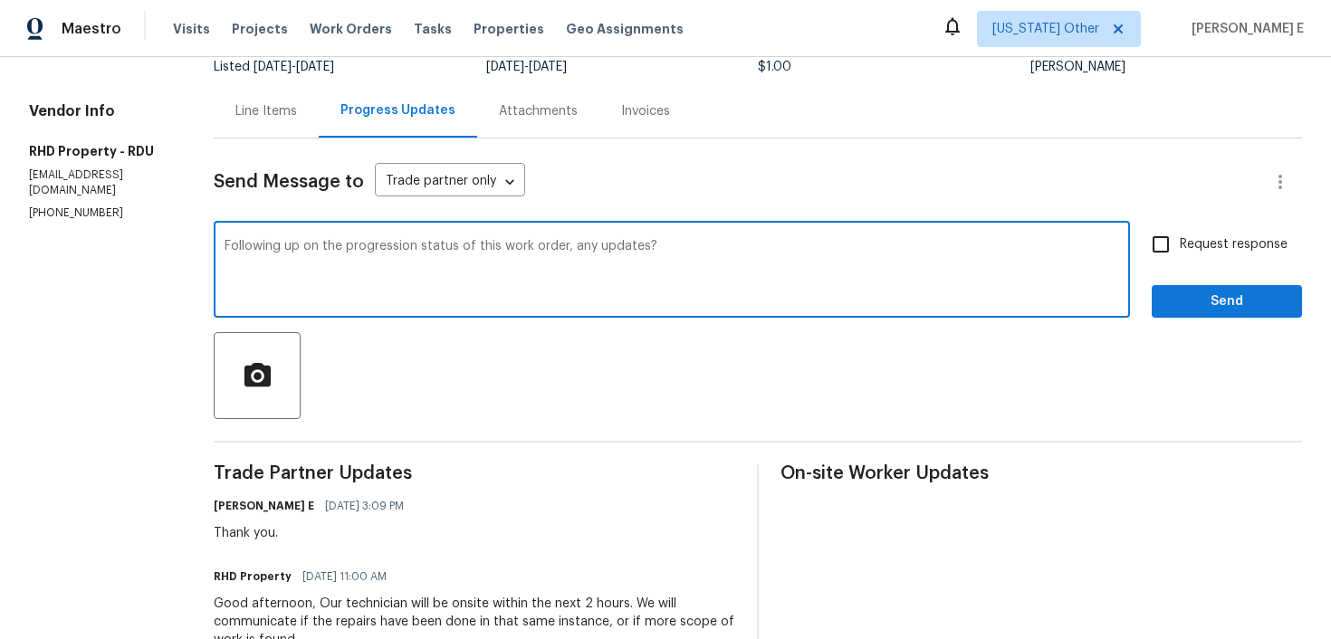
type textarea "Following up on the progression status of this work order, any updates?"
click at [1188, 246] on span "Request response" at bounding box center [1234, 244] width 108 height 19
click at [1180, 246] on input "Request response" at bounding box center [1161, 245] width 38 height 38
checkbox input "true"
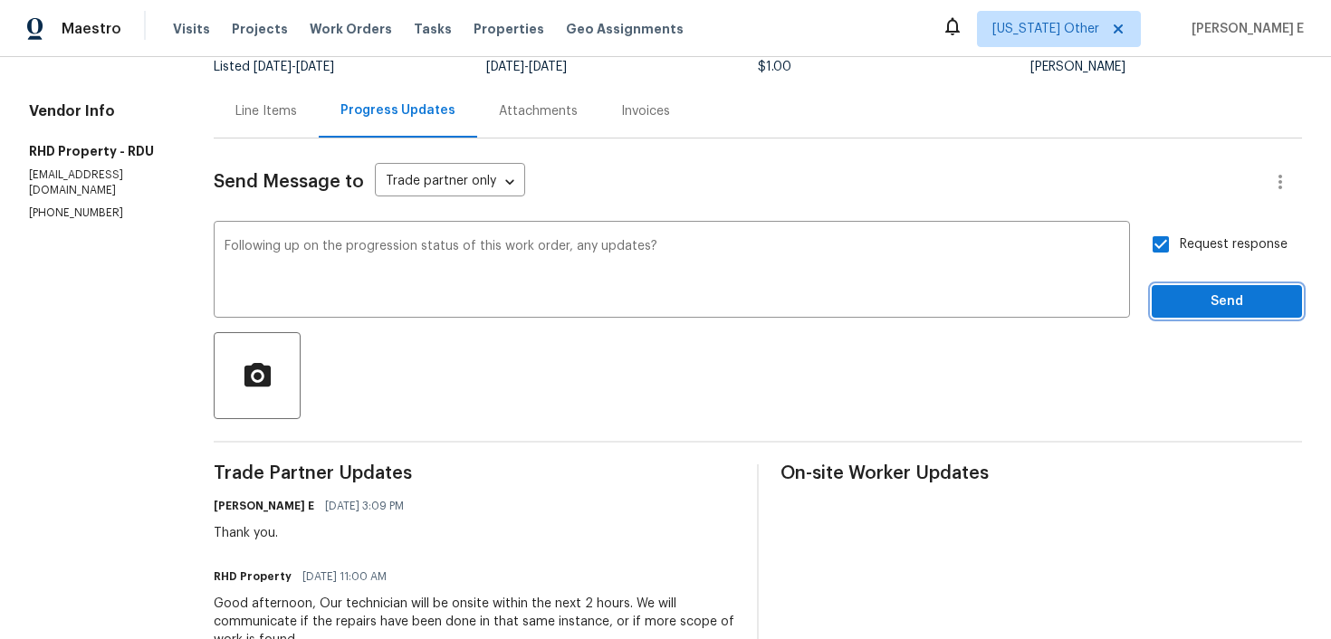
click at [1191, 308] on span "Send" at bounding box center [1226, 302] width 121 height 23
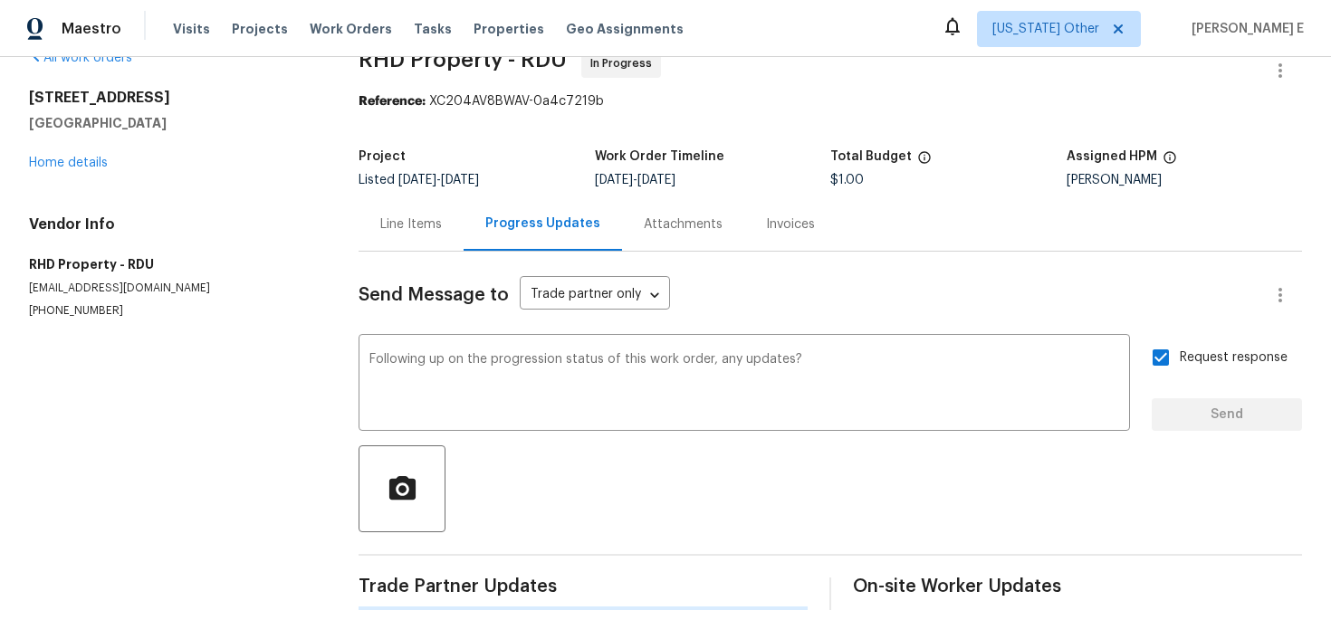
scroll to position [0, 0]
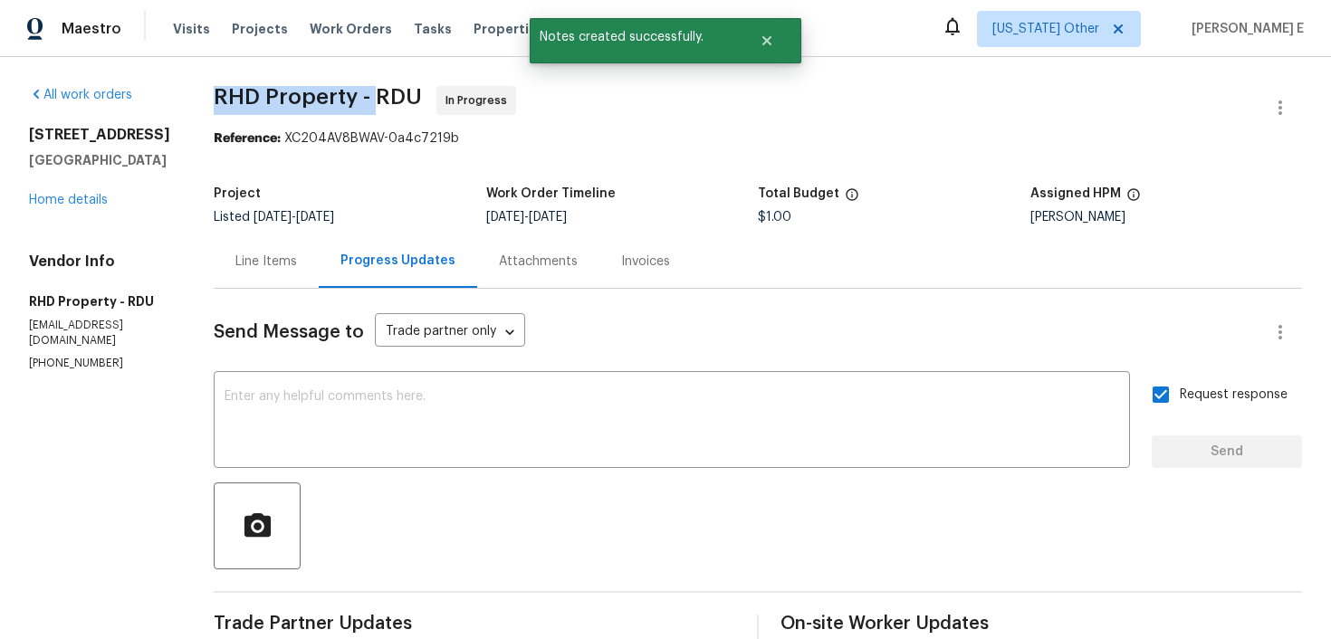
drag, startPoint x: 237, startPoint y: 93, endPoint x: 401, endPoint y: 96, distance: 163.9
copy span "RHD Property -"
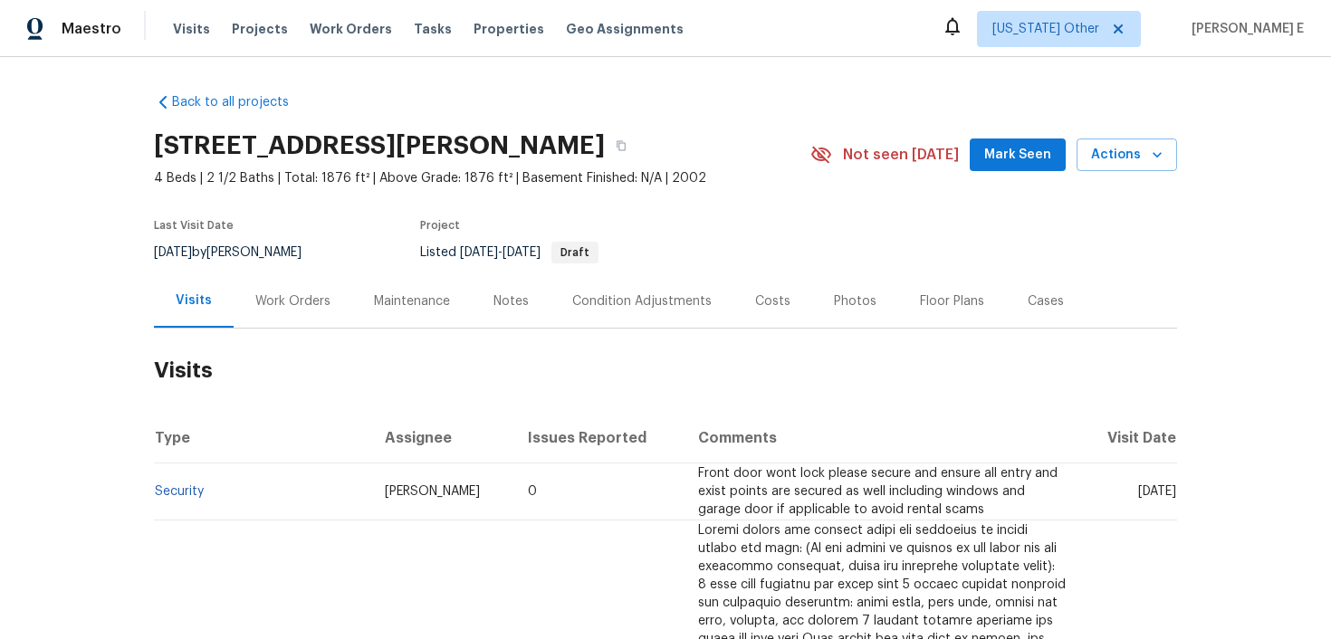
click at [277, 302] on div "Work Orders" at bounding box center [292, 302] width 75 height 18
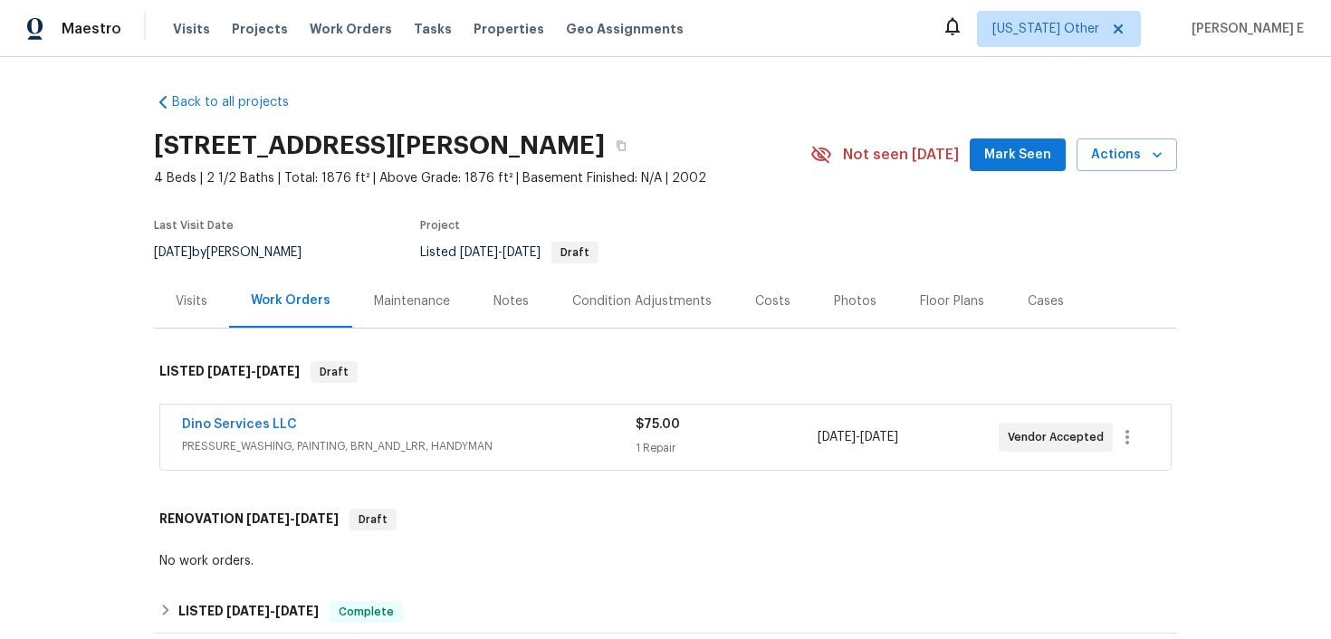
scroll to position [22, 0]
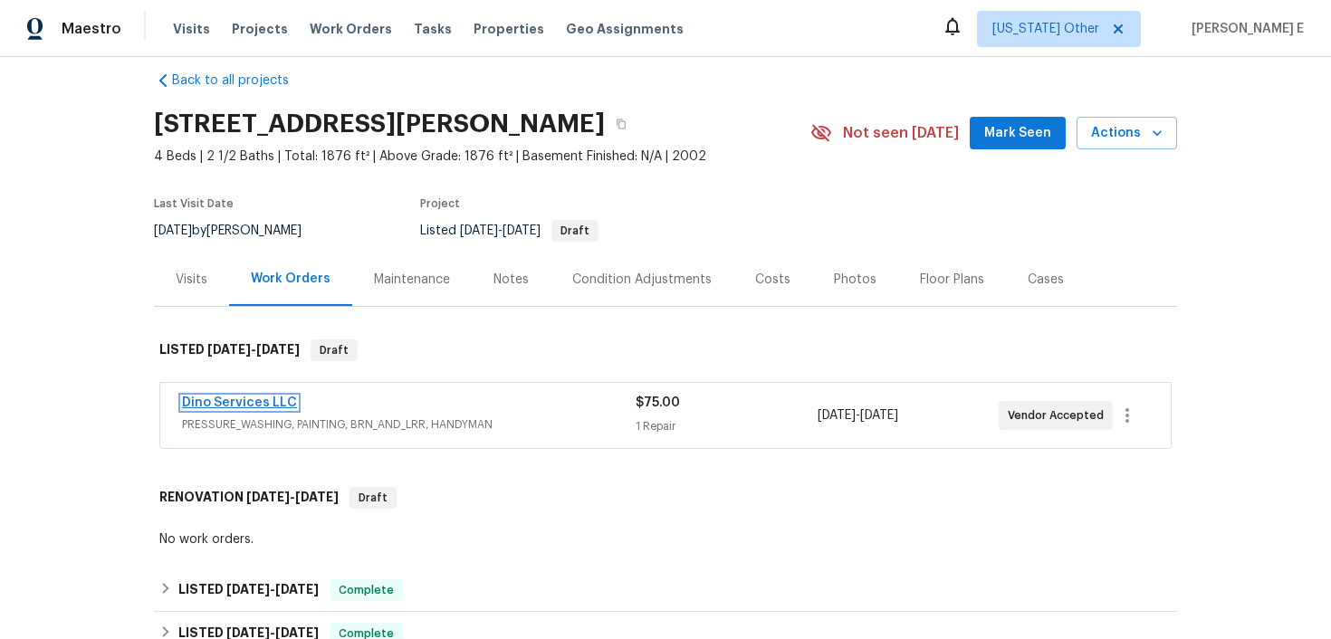
click at [242, 405] on link "Dino Services LLC" at bounding box center [239, 403] width 115 height 13
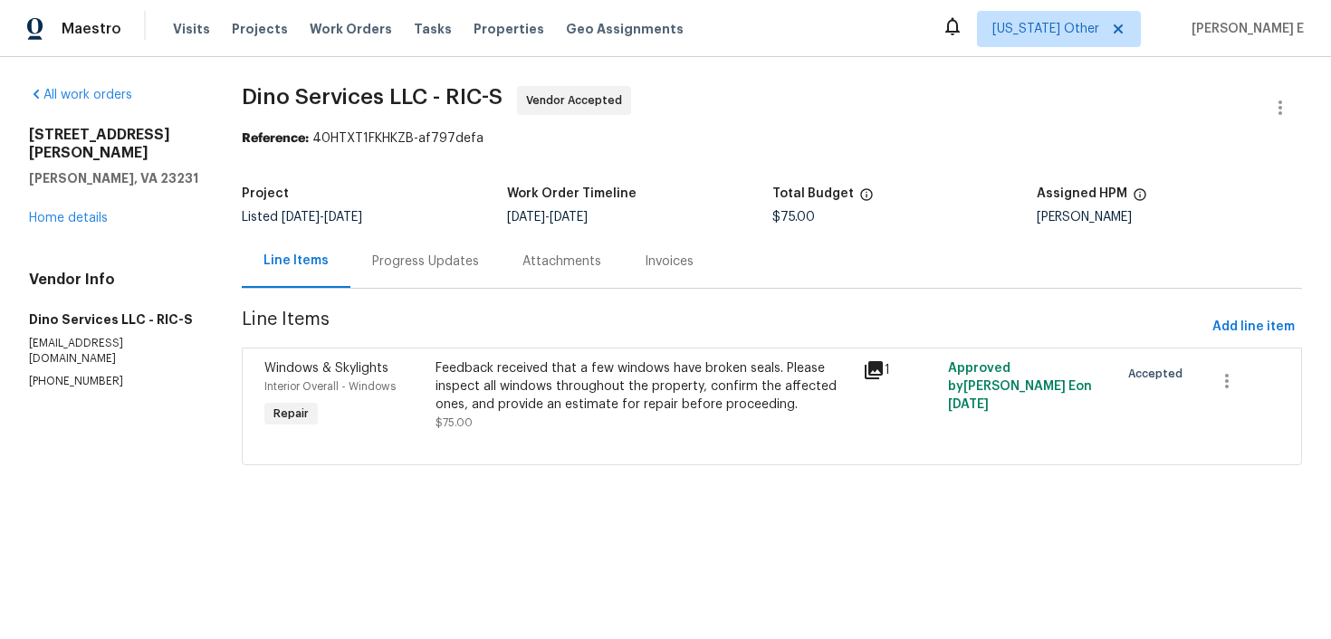
click at [450, 265] on div "Progress Updates" at bounding box center [425, 262] width 107 height 18
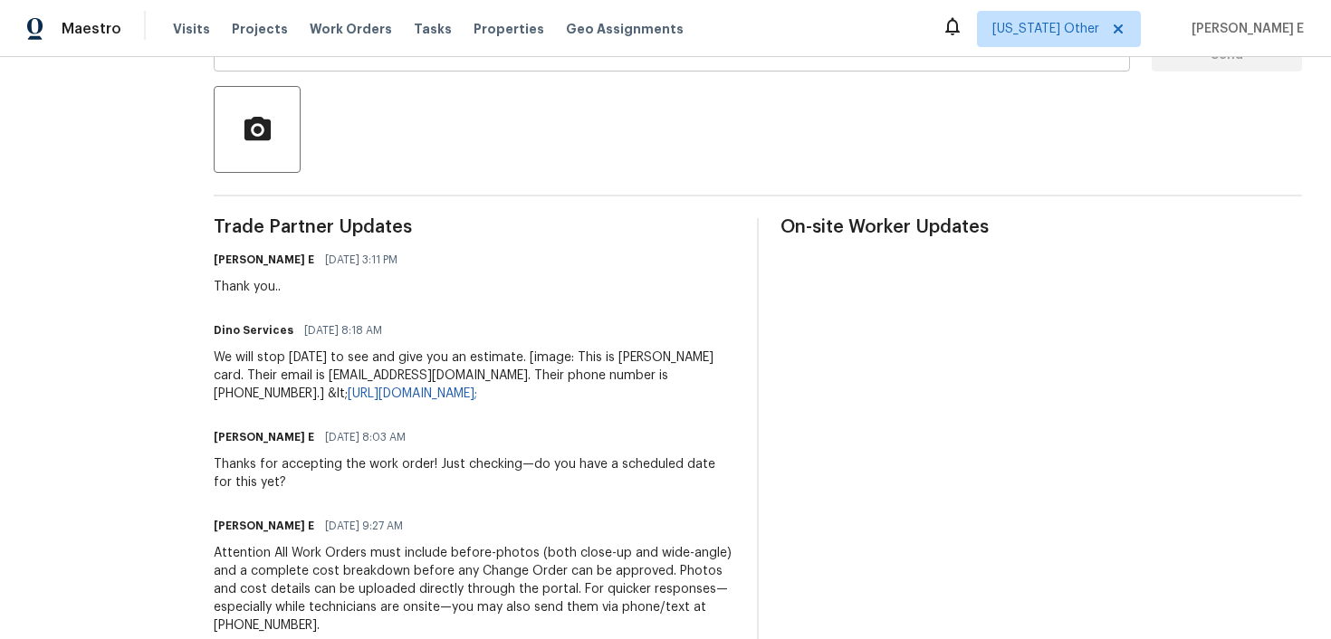
scroll to position [400, 0]
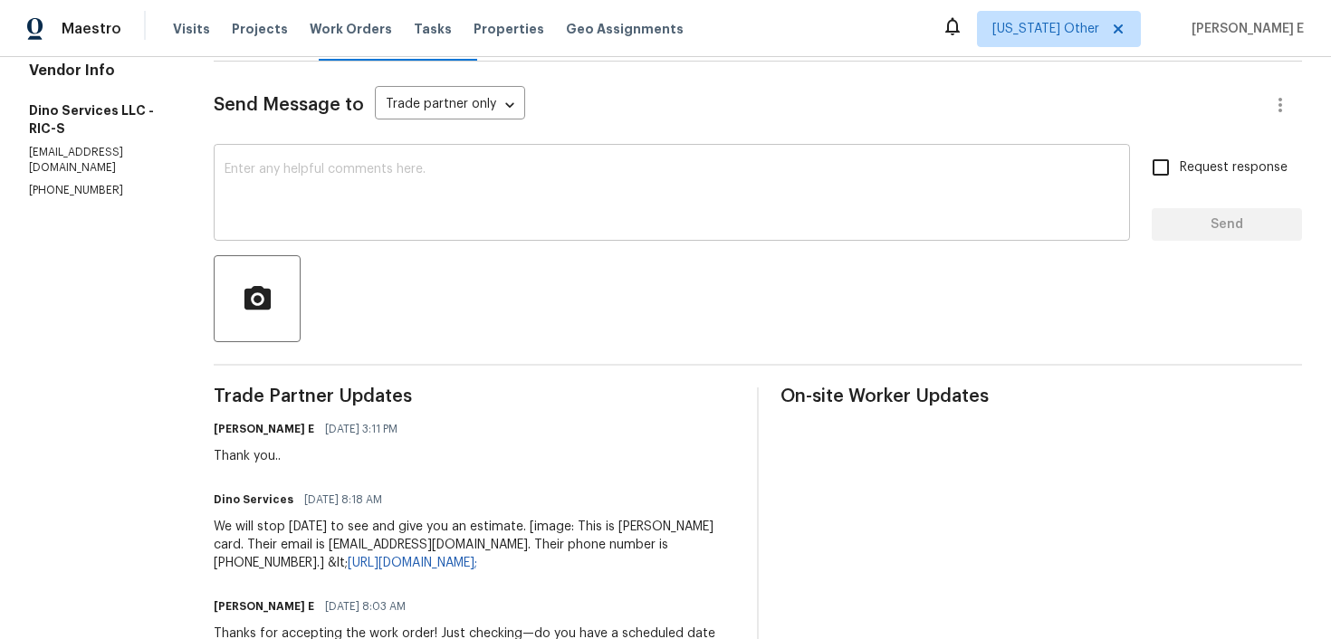
click at [526, 186] on textarea at bounding box center [672, 194] width 895 height 63
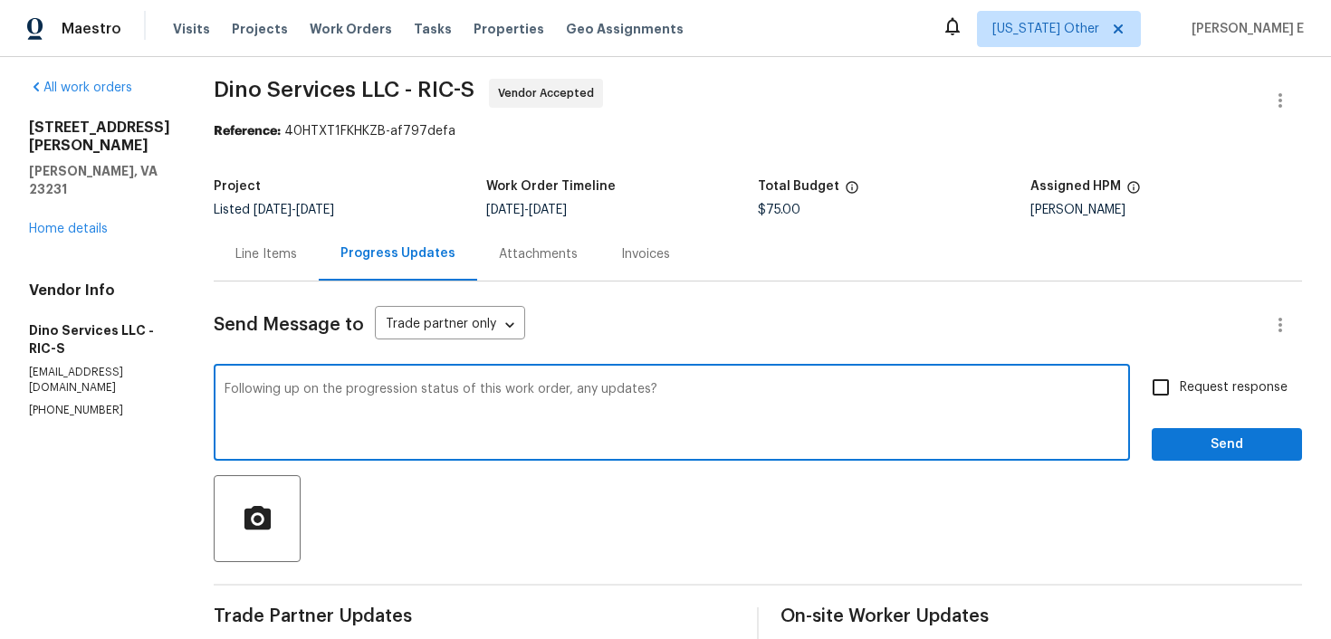
scroll to position [0, 0]
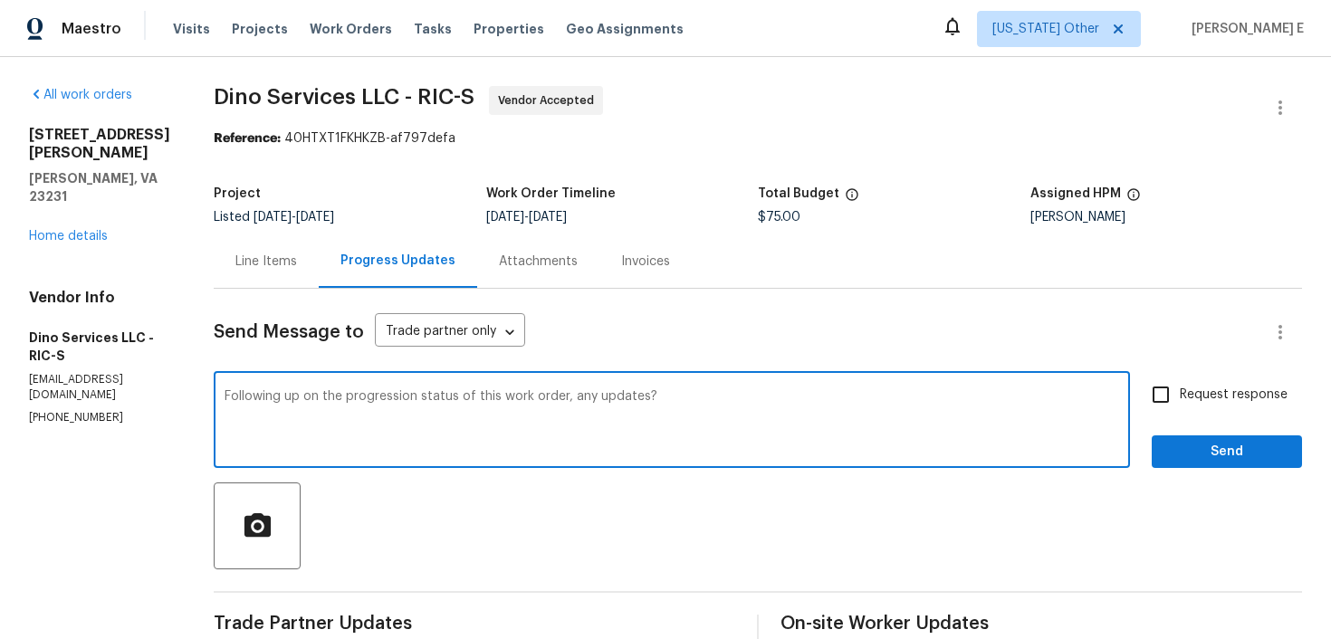
type textarea "Following up on the progression status of this work order, any updates?"
click at [1178, 401] on input "Request response" at bounding box center [1161, 395] width 38 height 38
checkbox input "true"
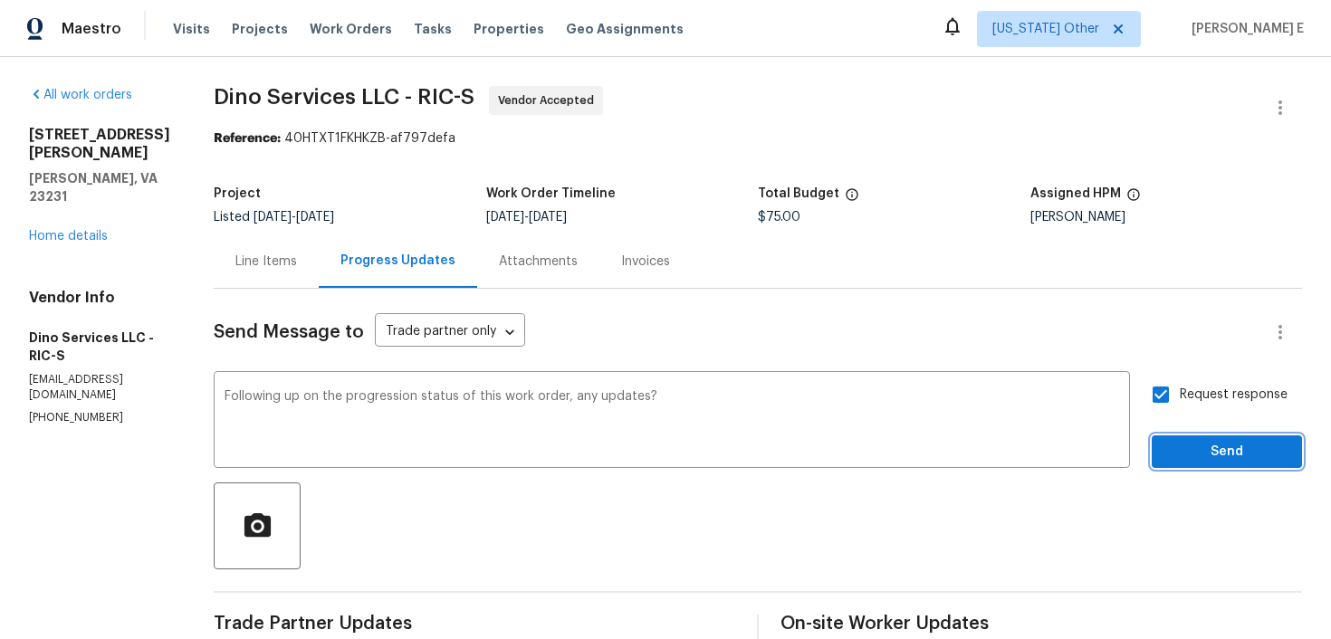
click at [1193, 457] on span "Send" at bounding box center [1226, 452] width 121 height 23
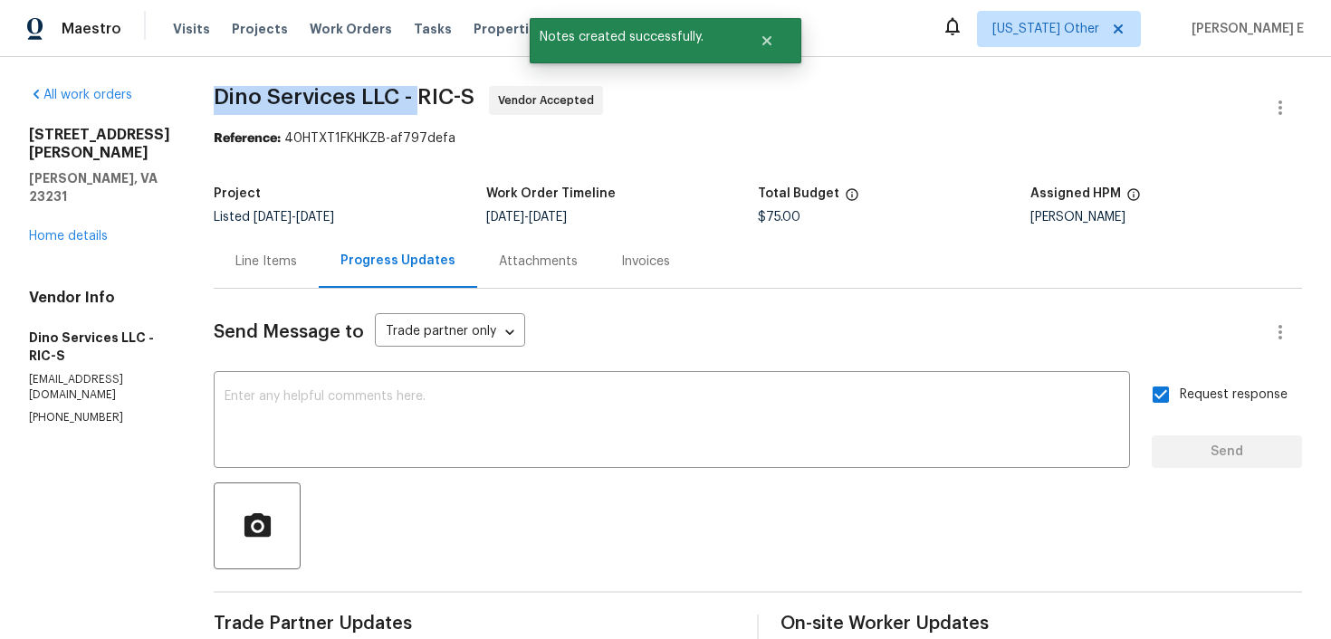
drag, startPoint x: 202, startPoint y: 91, endPoint x: 409, endPoint y: 98, distance: 207.5
copy span "Dino Services LLC -"
click at [100, 230] on link "Home details" at bounding box center [68, 236] width 79 height 13
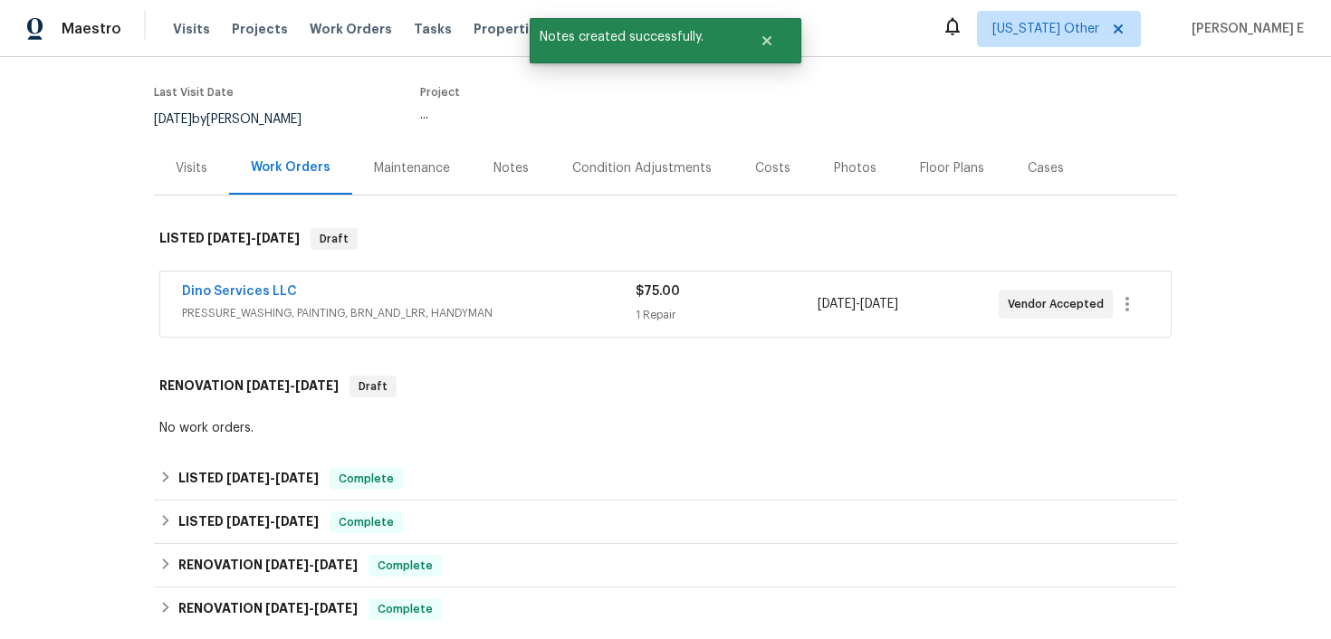
scroll to position [175, 0]
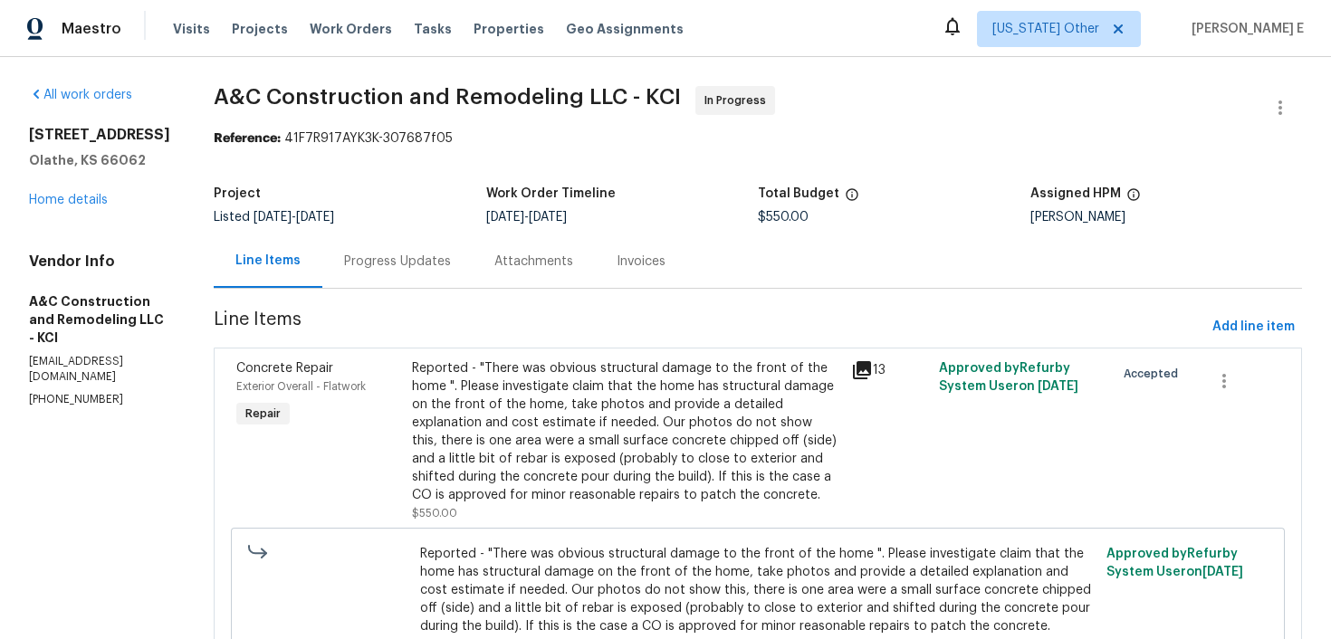
click at [393, 249] on div "Progress Updates" at bounding box center [397, 261] width 150 height 53
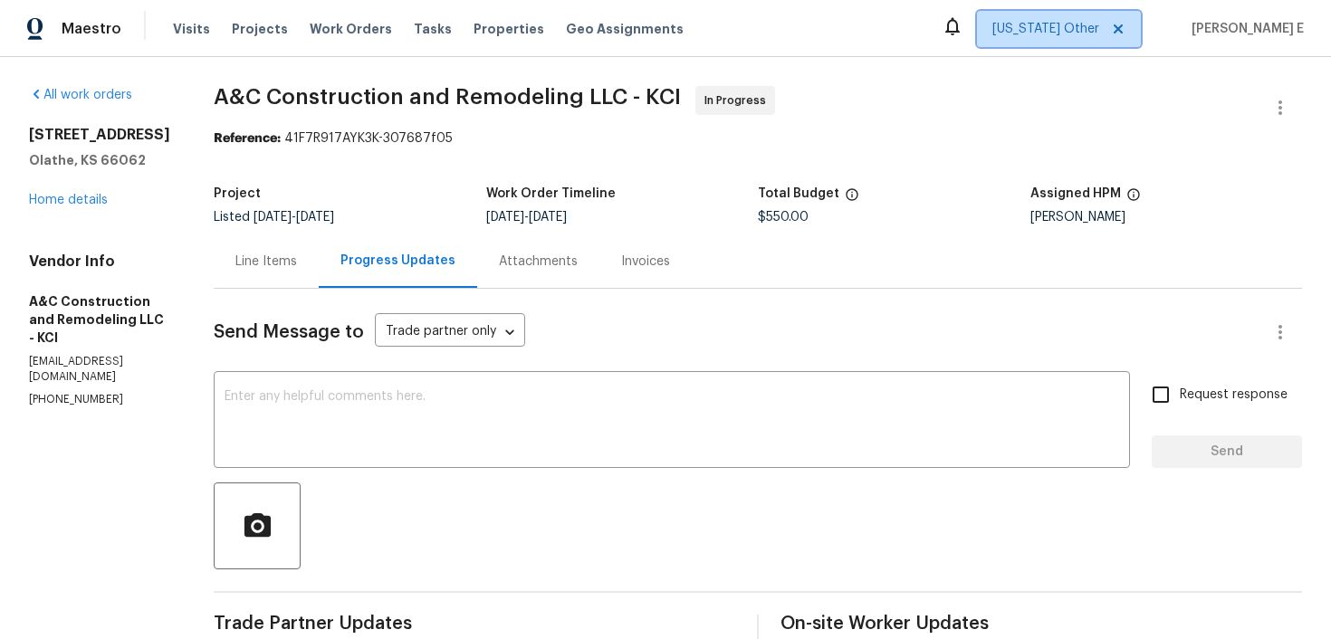
click at [1085, 33] on span "[US_STATE] Other" at bounding box center [1046, 29] width 107 height 18
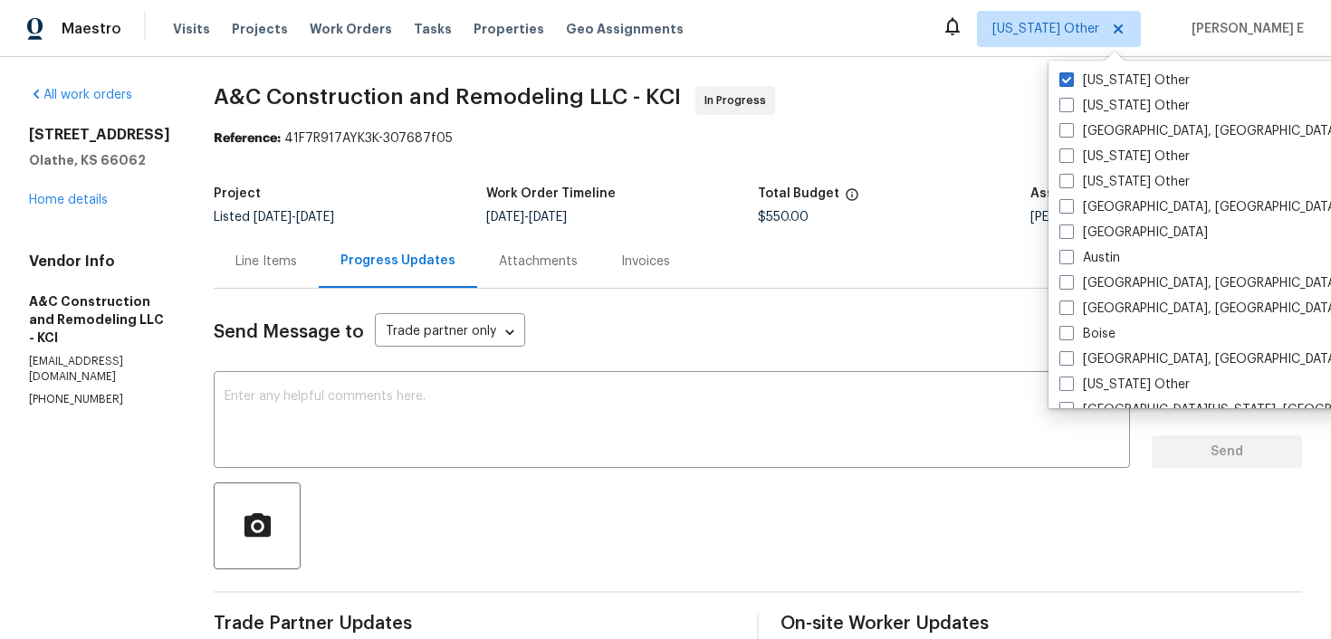
click at [922, 204] on div "Total Budget" at bounding box center [894, 199] width 273 height 24
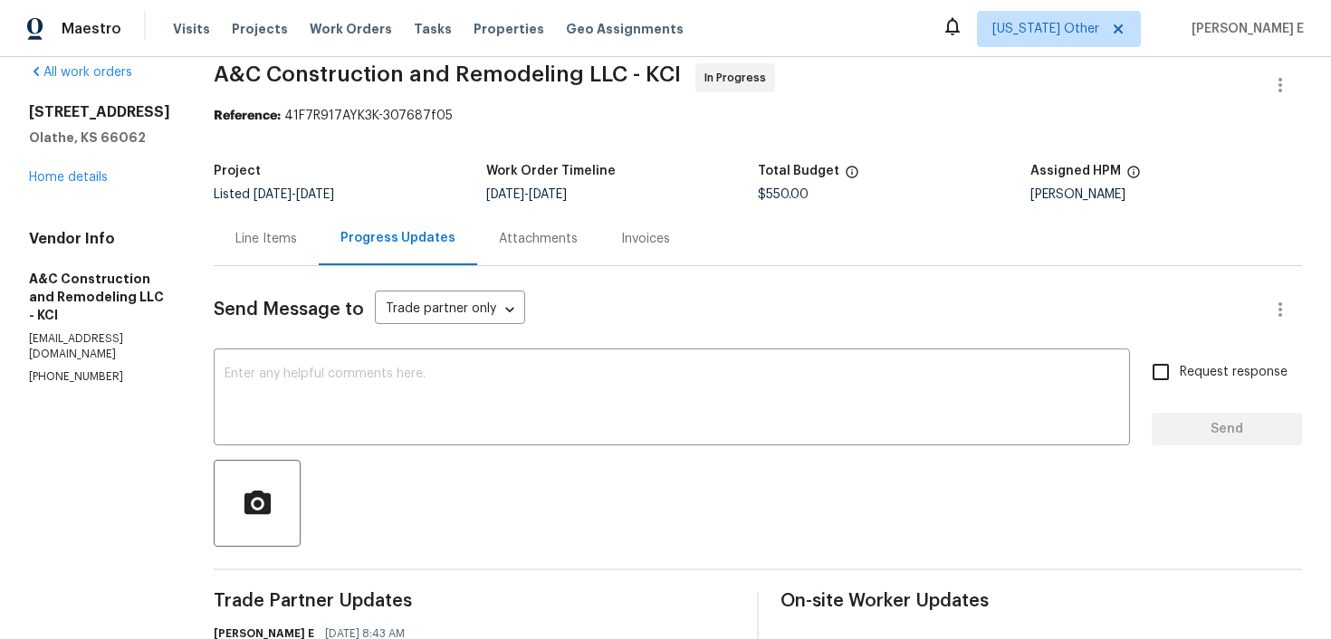
click at [801, 360] on div "x ​" at bounding box center [672, 399] width 916 height 92
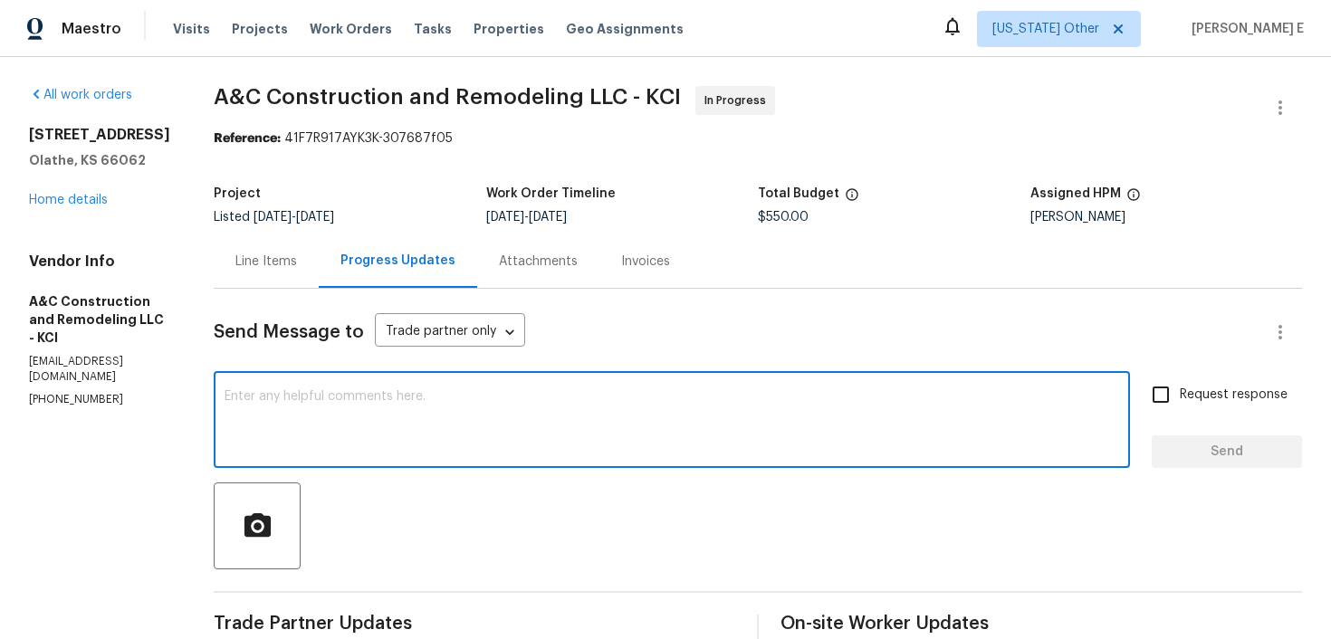
type textarea "A"
type textarea "Hi, Wnated to check if there is any updates on the"
